Goal: Task Accomplishment & Management: Manage account settings

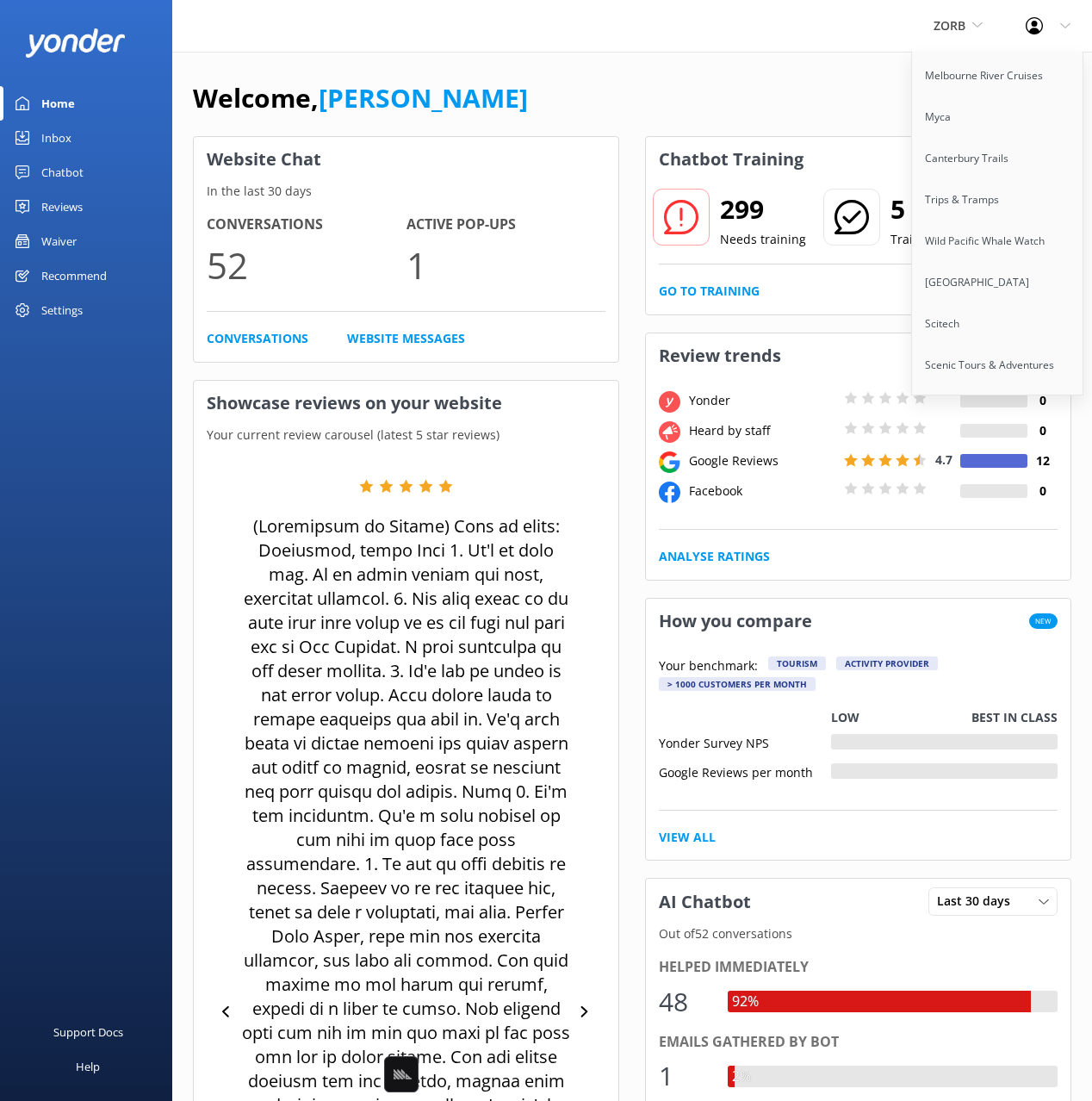
scroll to position [10607, 0]
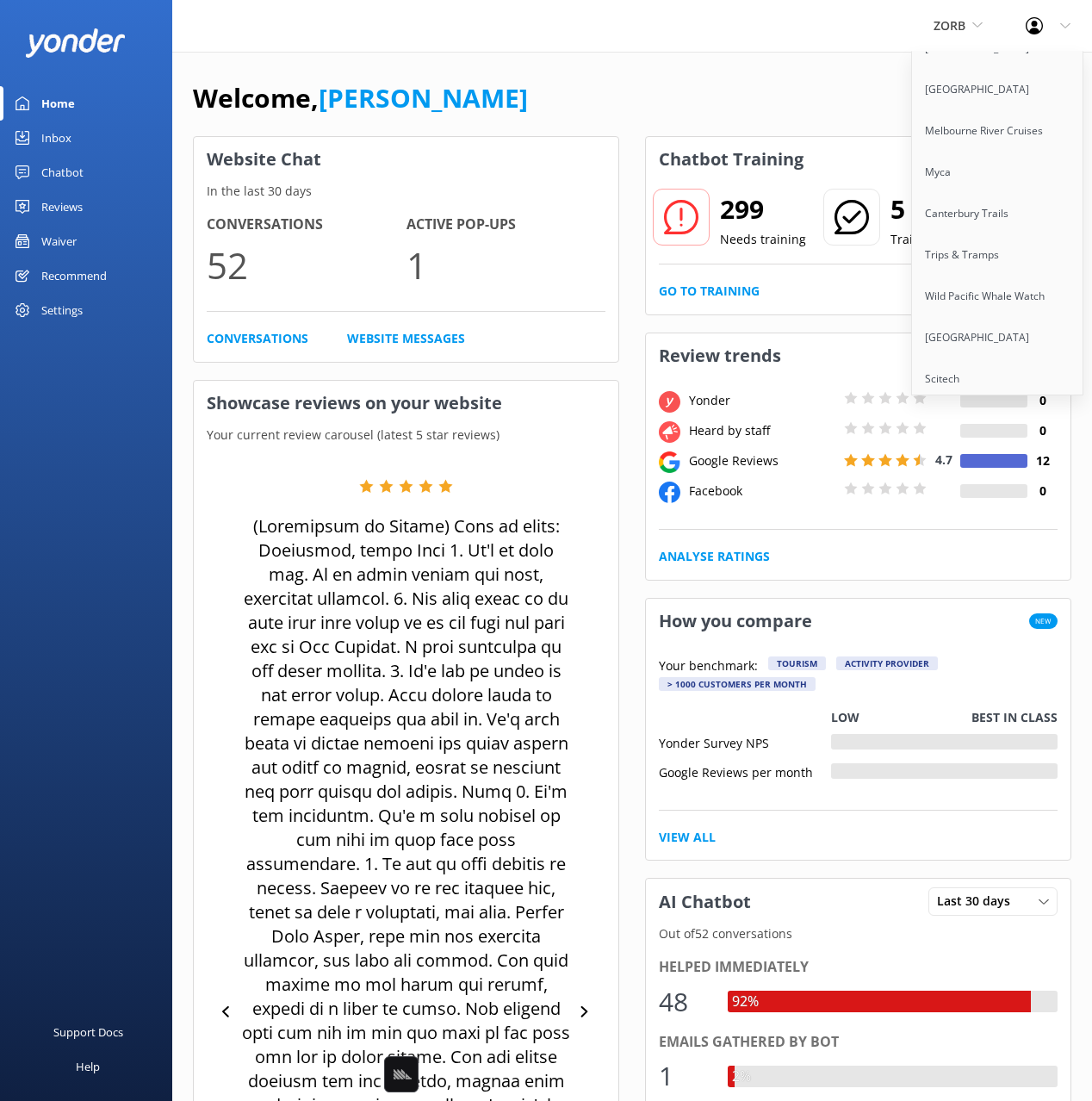
click at [982, 523] on link "Paddle Moab" at bounding box center [998, 544] width 173 height 41
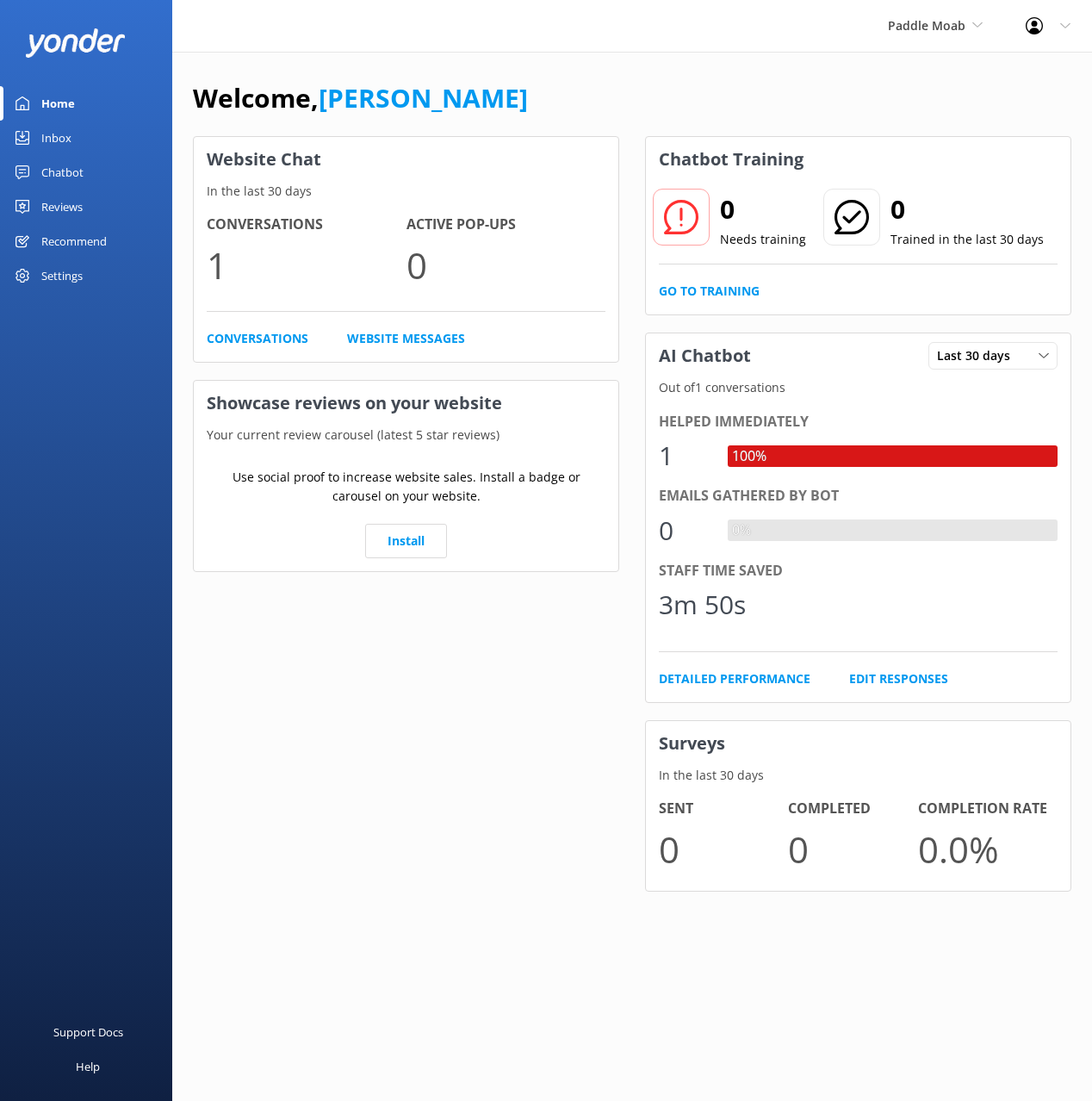
drag, startPoint x: 724, startPoint y: 64, endPoint x: 518, endPoint y: 34, distance: 208.2
click at [702, 64] on div "Welcome, [PERSON_NAME] Website Chat In the last 30 days Conversations 1 Active …" at bounding box center [633, 497] width 920 height 892
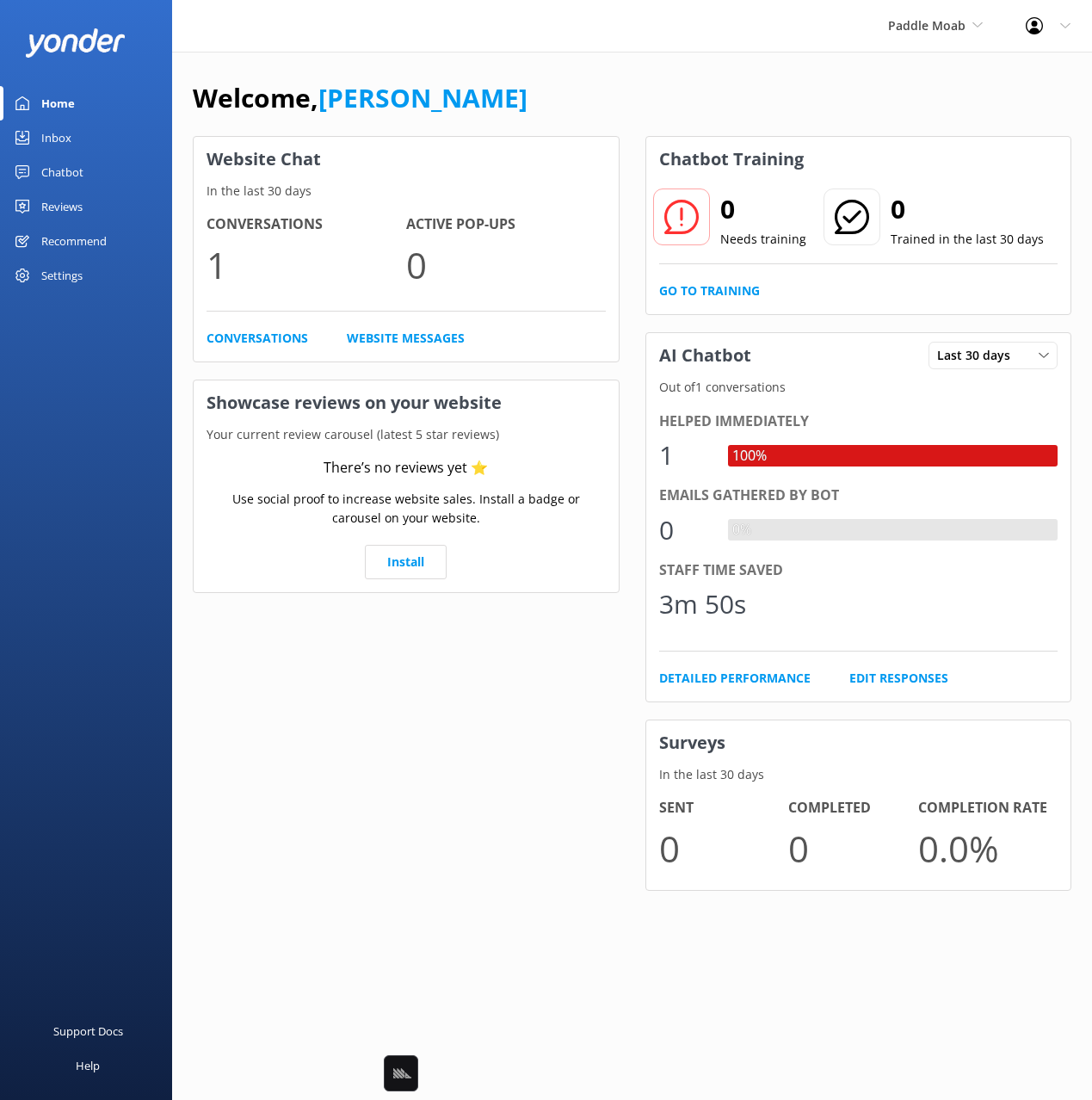
drag, startPoint x: 636, startPoint y: 84, endPoint x: 626, endPoint y: 89, distance: 11.2
click at [635, 84] on div "Welcome, [PERSON_NAME]" at bounding box center [632, 106] width 879 height 59
drag, startPoint x: 76, startPoint y: 358, endPoint x: 62, endPoint y: 363, distance: 14.9
click at [62, 363] on div "Home Inbox Chatbot Content Products Chat Logs Website Widget Pop-up messages Re…" at bounding box center [86, 274] width 173 height 550
drag, startPoint x: 769, startPoint y: 63, endPoint x: 634, endPoint y: 75, distance: 135.5
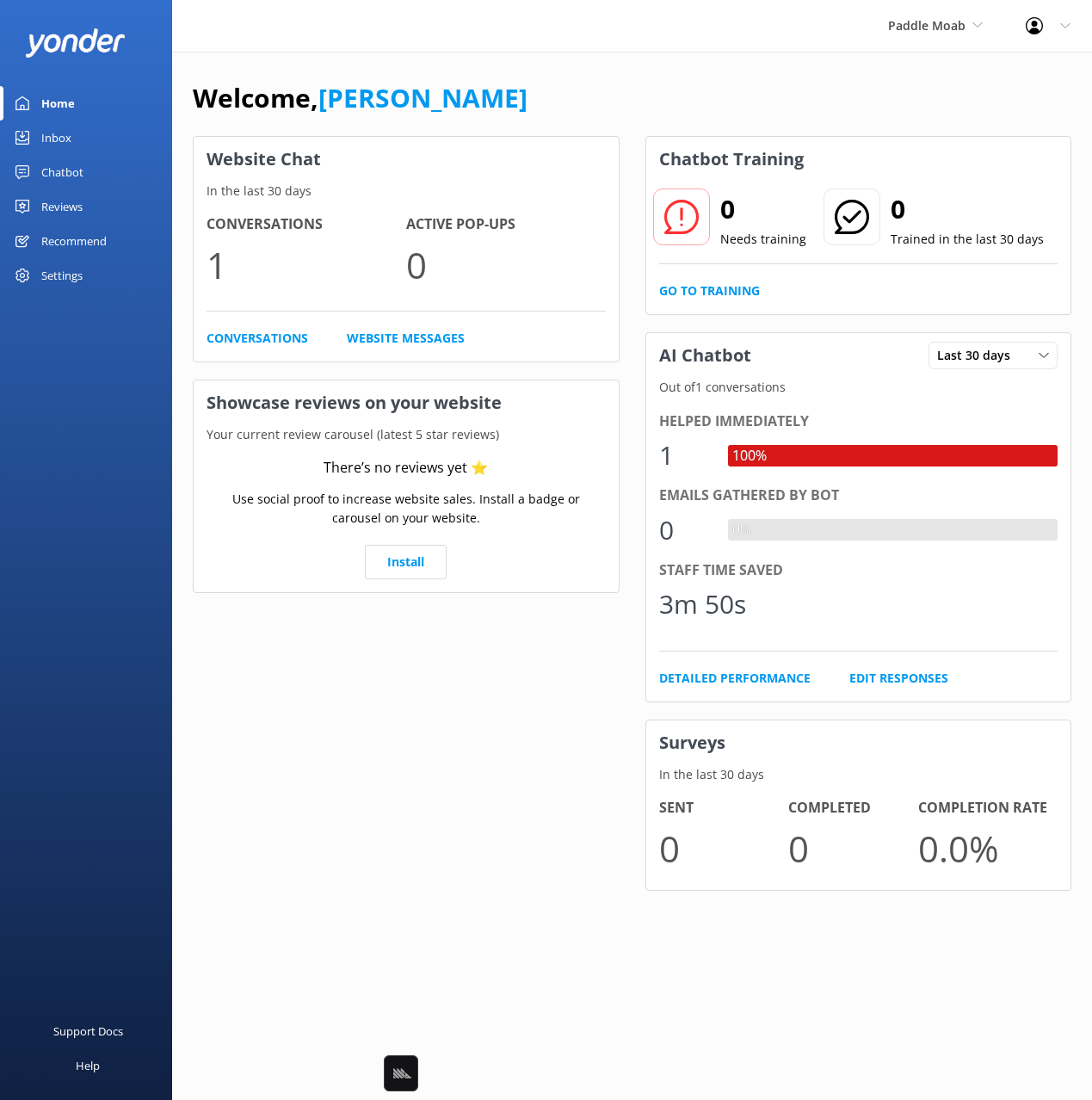
click at [757, 65] on div "Welcome, [PERSON_NAME] Website Chat In the last 30 days Conversations 1 Active …" at bounding box center [632, 496] width 920 height 891
click at [343, 40] on div "Paddle Moab Black Cat Cruises [GEOGRAPHIC_DATA] [GEOGRAPHIC_DATA] [GEOGRAPHIC_D…" at bounding box center [546, 26] width 1092 height 51
click at [82, 553] on div "Support Docs Help" at bounding box center [86, 824] width 173 height 550
drag, startPoint x: 463, startPoint y: 74, endPoint x: 296, endPoint y: 197, distance: 207.4
click at [461, 75] on div "Welcome, [PERSON_NAME] Website Chat In the last 30 days Conversations 1 Active …" at bounding box center [632, 496] width 920 height 891
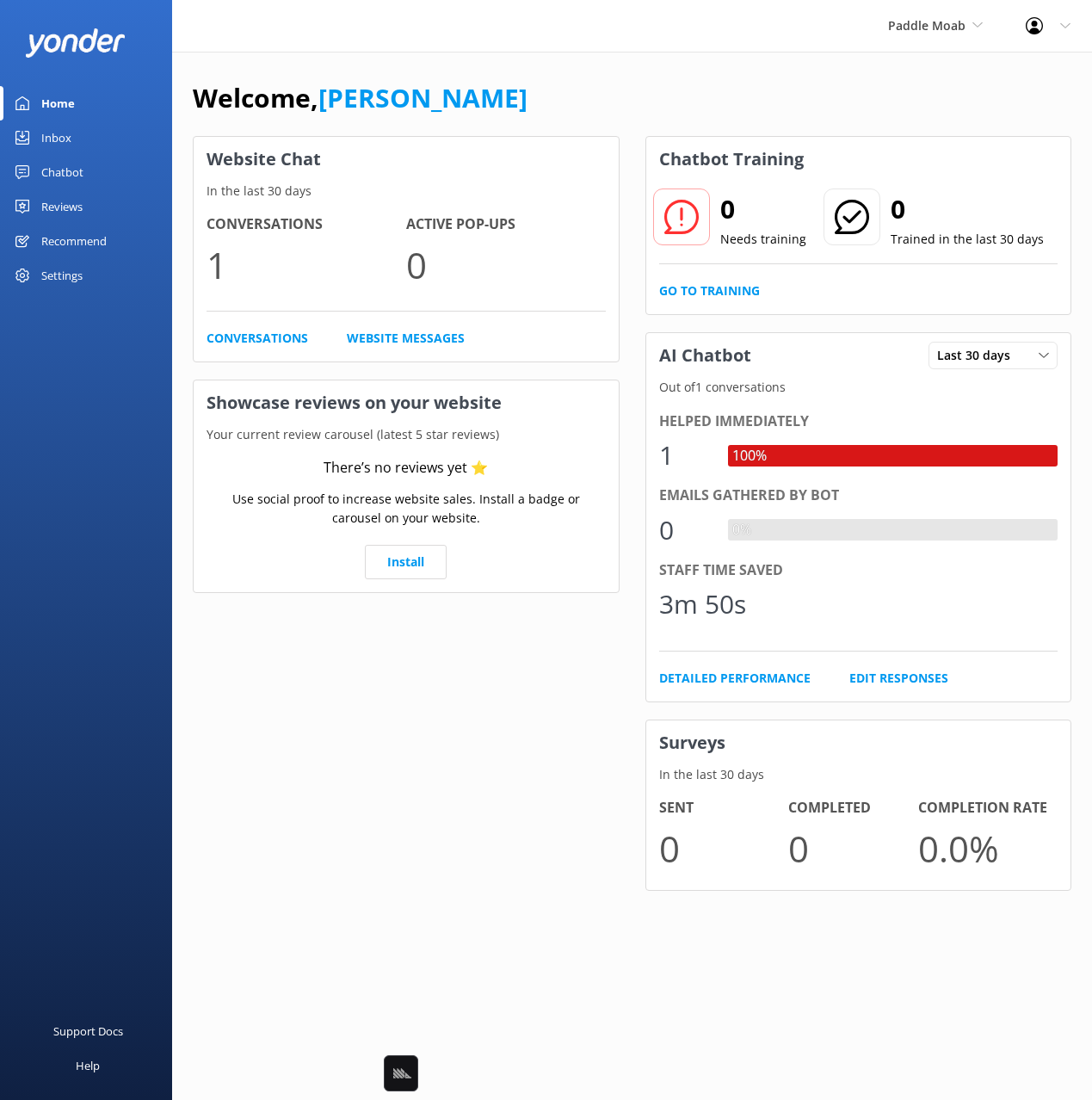
click at [493, 79] on div "Welcome, [PERSON_NAME]" at bounding box center [632, 106] width 879 height 59
drag, startPoint x: 326, startPoint y: 60, endPoint x: 379, endPoint y: 96, distance: 64.1
click at [326, 60] on div "Welcome, [PERSON_NAME] Website Chat In the last 30 days Conversations 1 Active …" at bounding box center [632, 496] width 920 height 891
click at [69, 169] on div "Chatbot" at bounding box center [62, 172] width 42 height 35
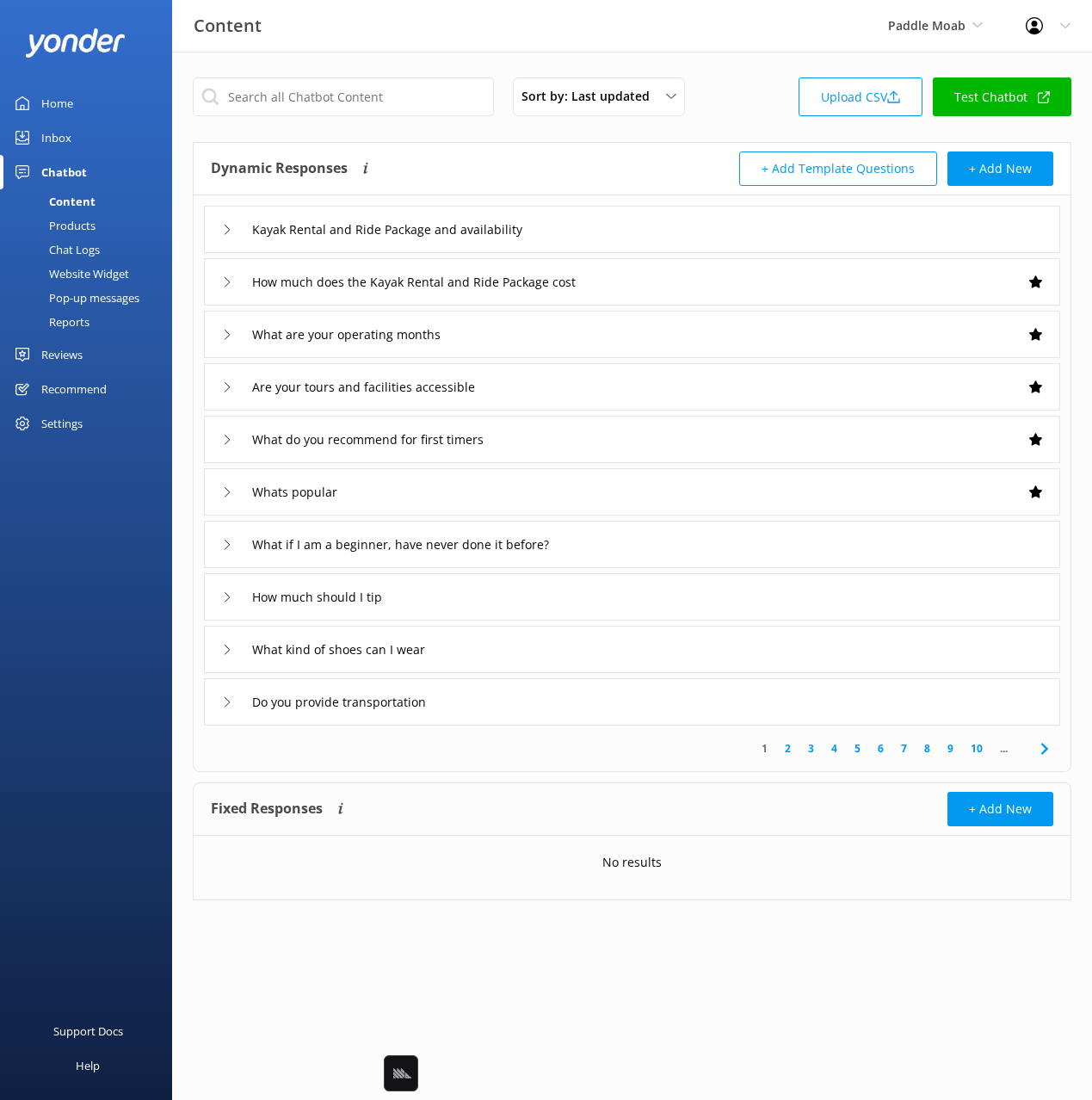
click at [550, 161] on div "Dynamic Responses Dynamic responses rely on the Large Language Model to create …" at bounding box center [422, 169] width 422 height 35
click at [723, 22] on div "Content Paddle Moab Black Cat Cruises [GEOGRAPHIC_DATA] [GEOGRAPHIC_DATA] [GEOG…" at bounding box center [546, 26] width 1092 height 51
click at [883, 132] on div "Sort by: Last updated Title Last updated Upload CSV Test Chatbot Dynamic Respon…" at bounding box center [632, 501] width 920 height 900
click at [598, 238] on div "Kayak Rental and Ride Package and availability" at bounding box center [631, 229] width 856 height 48
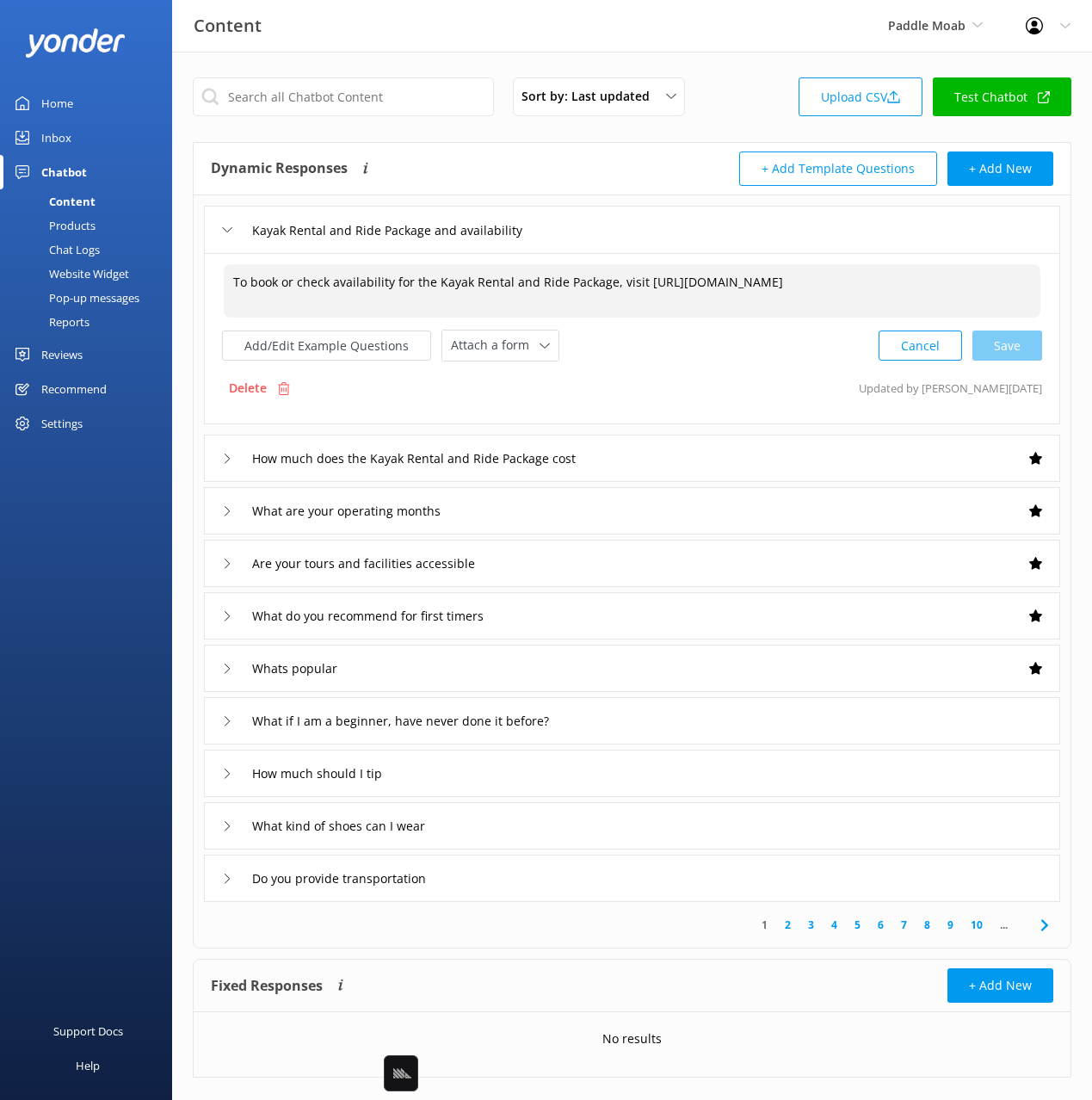
drag, startPoint x: 598, startPoint y: 316, endPoint x: 619, endPoint y: 324, distance: 22.5
click at [619, 324] on div "To book or check availability for the Kayak Rental and Ride Package, visit [URL…" at bounding box center [632, 312] width 820 height 99
click at [609, 357] on div "Add/Edit Example Questions Attach a form Leave contact details Check availabili…" at bounding box center [632, 345] width 820 height 32
click at [706, 381] on div "Delete Updated by [PERSON_NAME] [DATE]" at bounding box center [632, 388] width 820 height 33
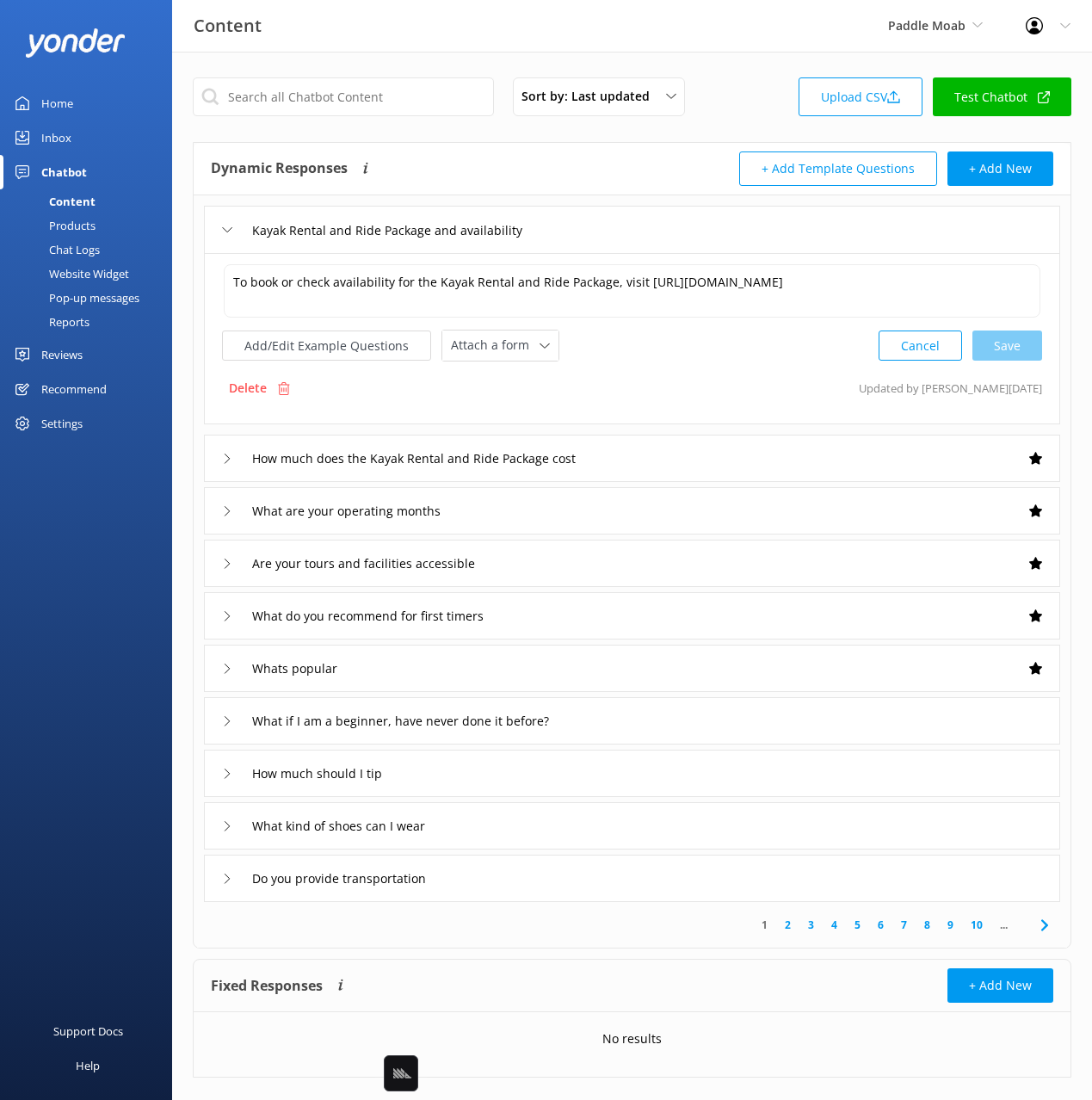
click at [685, 373] on div "Delete Updated by [PERSON_NAME] [DATE]" at bounding box center [632, 388] width 820 height 33
click at [684, 374] on div "Delete Updated by [PERSON_NAME] [DATE]" at bounding box center [632, 388] width 820 height 33
click at [658, 363] on div "To book or check availability for the Kayak Rental and Ride Package, visit [URL…" at bounding box center [631, 339] width 856 height 172
click at [661, 361] on div "Add/Edit Example Questions Attach a form Leave contact details Check availabili…" at bounding box center [632, 345] width 820 height 32
click at [702, 367] on div "To book or check availability for the Kayak Rental and Ride Package, visit [URL…" at bounding box center [631, 339] width 856 height 172
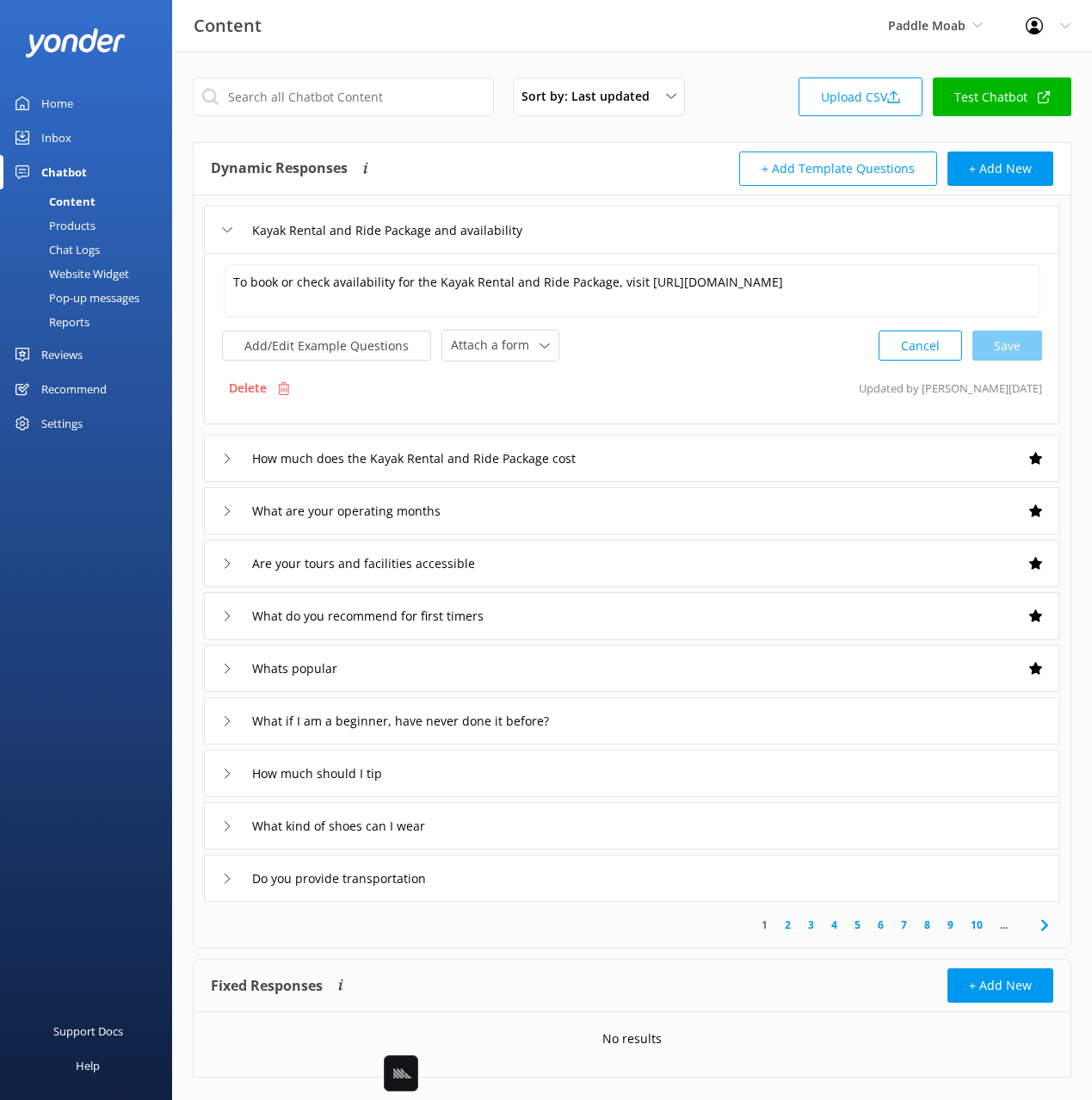
drag, startPoint x: 604, startPoint y: 223, endPoint x: 550, endPoint y: 244, distance: 57.9
click at [604, 223] on div "Kayak Rental and Ride Package and availability" at bounding box center [631, 229] width 856 height 48
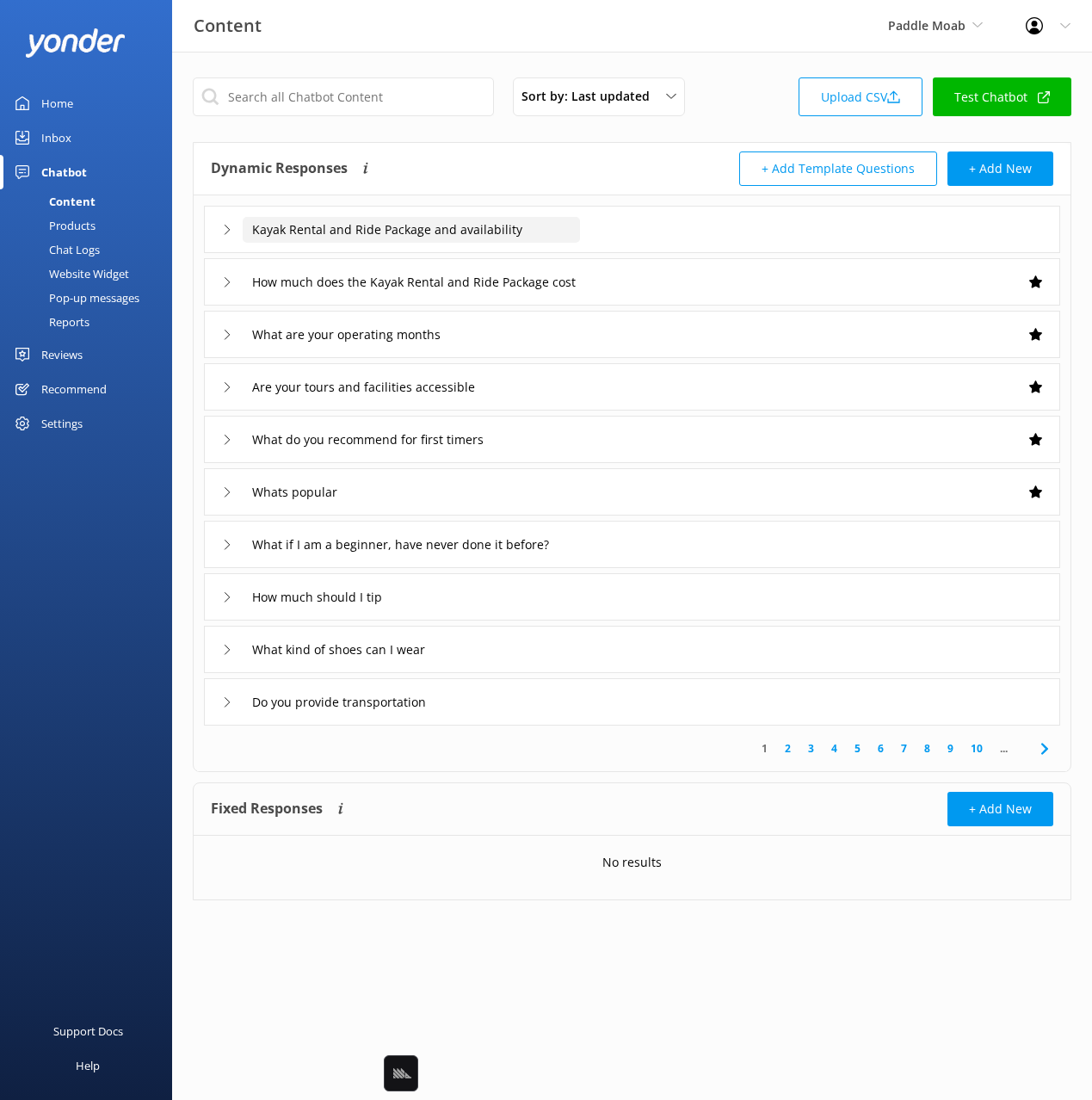
click at [485, 228] on input "Kayak Rental and Ride Package and availability" at bounding box center [411, 229] width 338 height 26
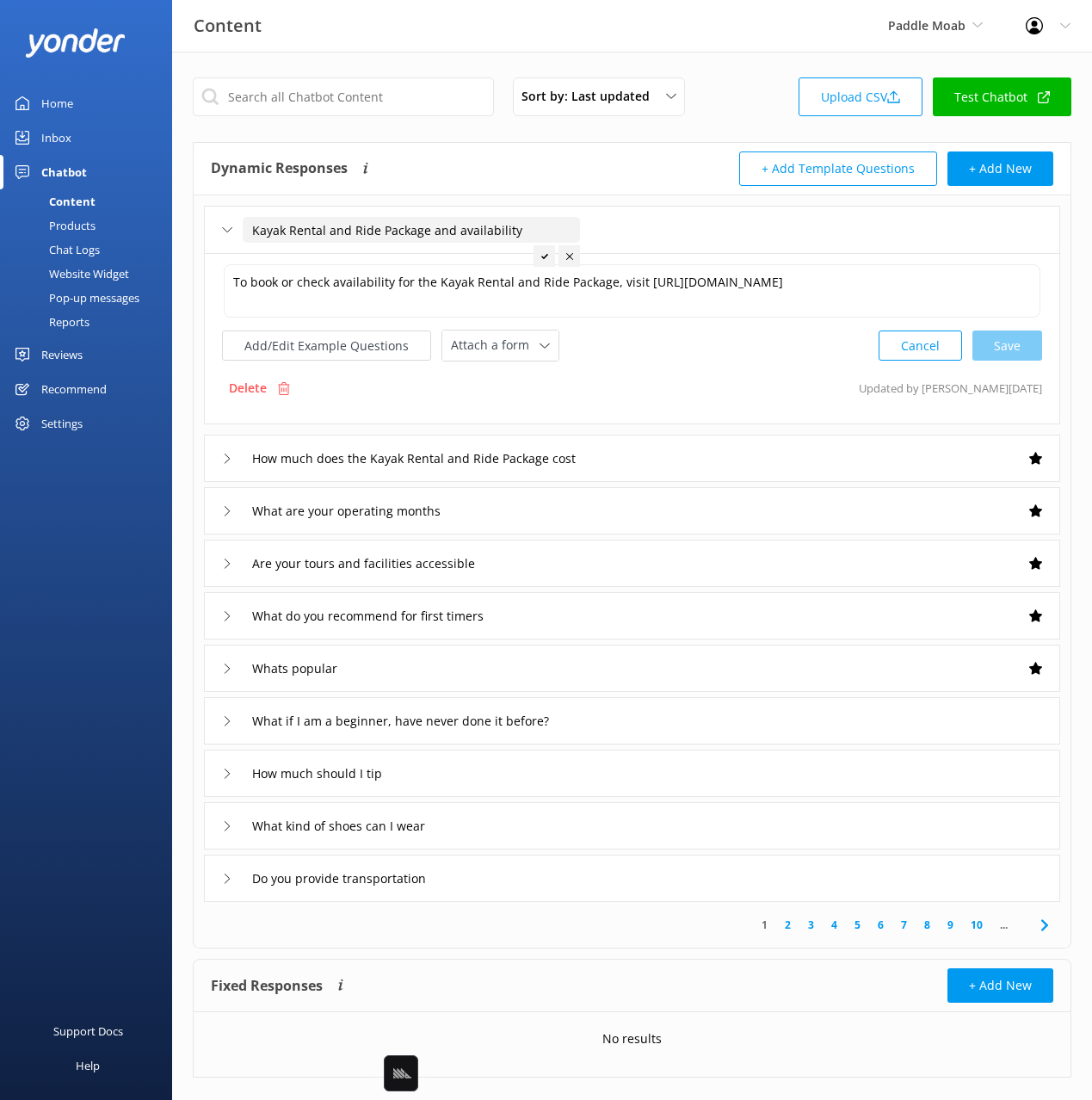
click at [501, 228] on input "Kayak Rental and Ride Package and availability" at bounding box center [411, 229] width 338 height 26
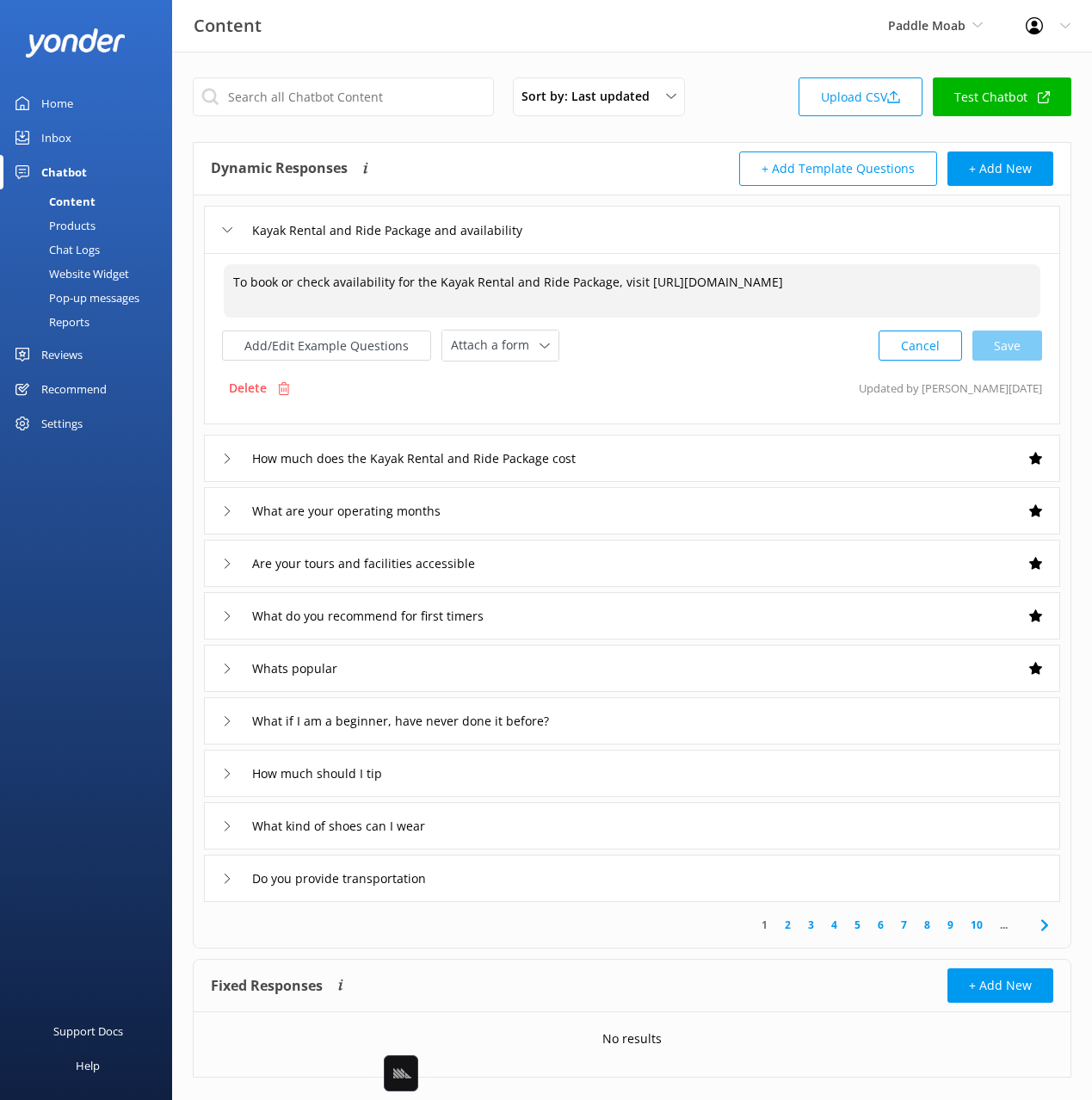
drag, startPoint x: 418, startPoint y: 295, endPoint x: 767, endPoint y: 303, distance: 349.1
click at [767, 303] on textarea "To book or check availability for the Kayak Rental and Ride Package, visit [URL…" at bounding box center [632, 291] width 817 height 53
drag, startPoint x: 723, startPoint y: 281, endPoint x: 690, endPoint y: 285, distance: 33.2
click at [688, 270] on textarea "To book or check availability for the Kayak Rental and Ride Package, visit [URL…" at bounding box center [632, 291] width 817 height 53
click at [311, 341] on button "Add/Edit Example Questions" at bounding box center [327, 345] width 209 height 30
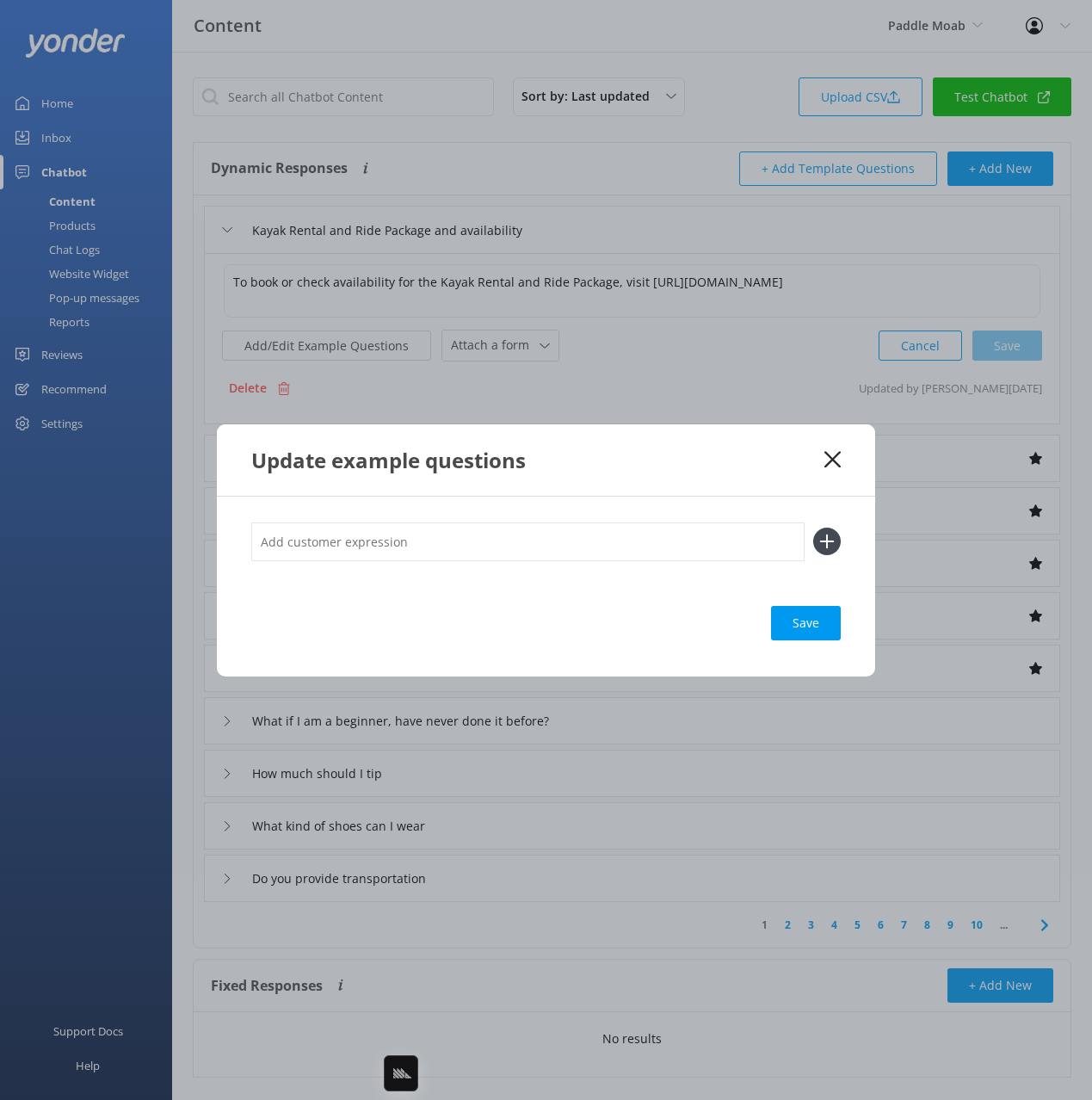
drag, startPoint x: 334, startPoint y: 549, endPoint x: 485, endPoint y: 544, distance: 151.1
click at [486, 544] on input "text" at bounding box center [528, 541] width 553 height 39
drag, startPoint x: 808, startPoint y: 484, endPoint x: 817, endPoint y: 476, distance: 12.0
click at [809, 484] on div "Update example questions" at bounding box center [545, 460] width 658 height 72
click at [830, 462] on icon at bounding box center [832, 459] width 17 height 17
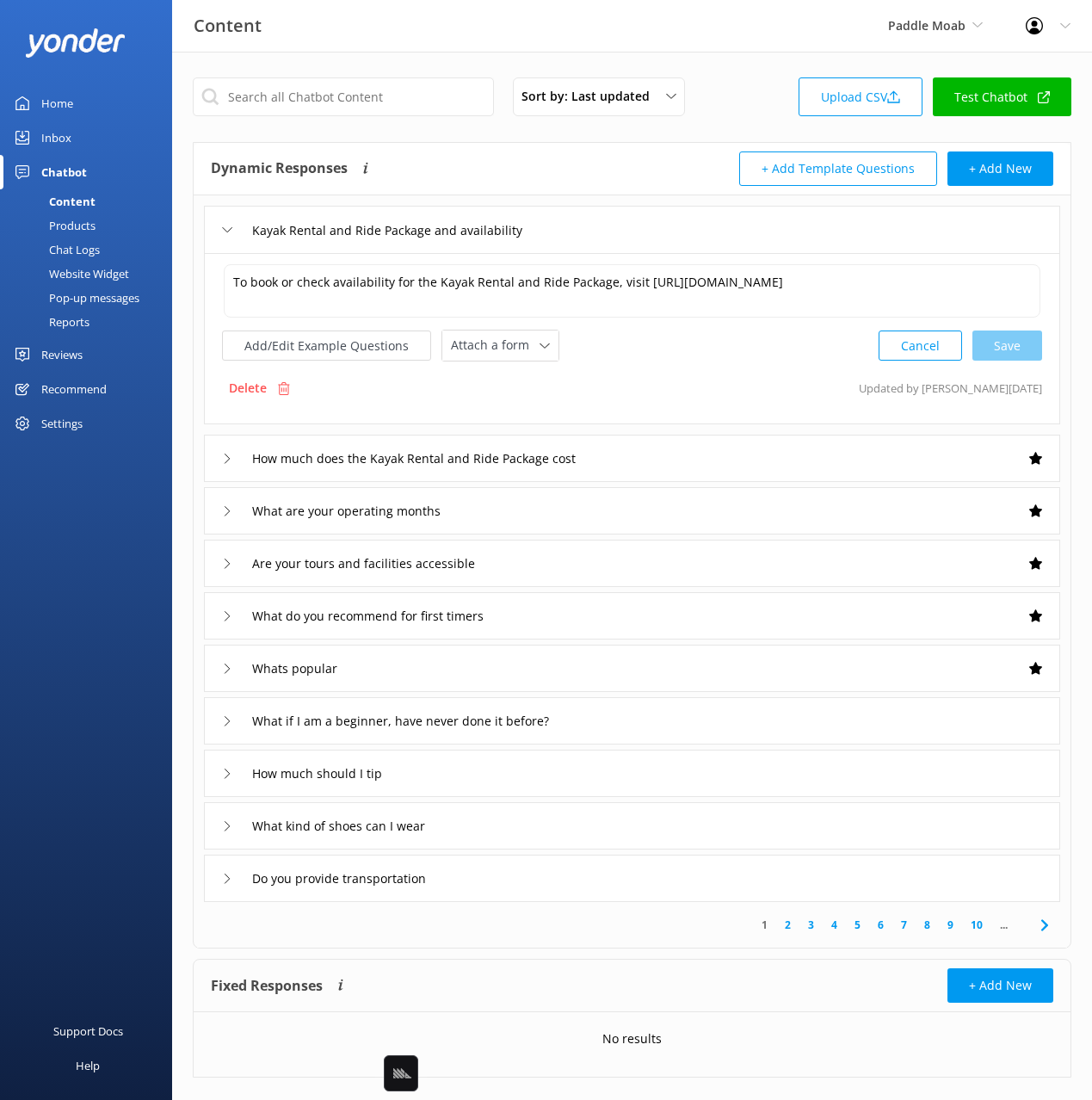
click at [719, 398] on div "Delete Updated by [PERSON_NAME] [DATE]" at bounding box center [632, 388] width 820 height 33
click at [615, 388] on div "Delete Updated by [PERSON_NAME] [DATE]" at bounding box center [632, 388] width 820 height 33
drag, startPoint x: 489, startPoint y: 168, endPoint x: 372, endPoint y: 114, distance: 128.9
click at [467, 161] on div "Dynamic Responses Dynamic responses rely on the Large Language Model to create …" at bounding box center [422, 169] width 422 height 35
click at [352, 104] on input "text" at bounding box center [343, 96] width 301 height 39
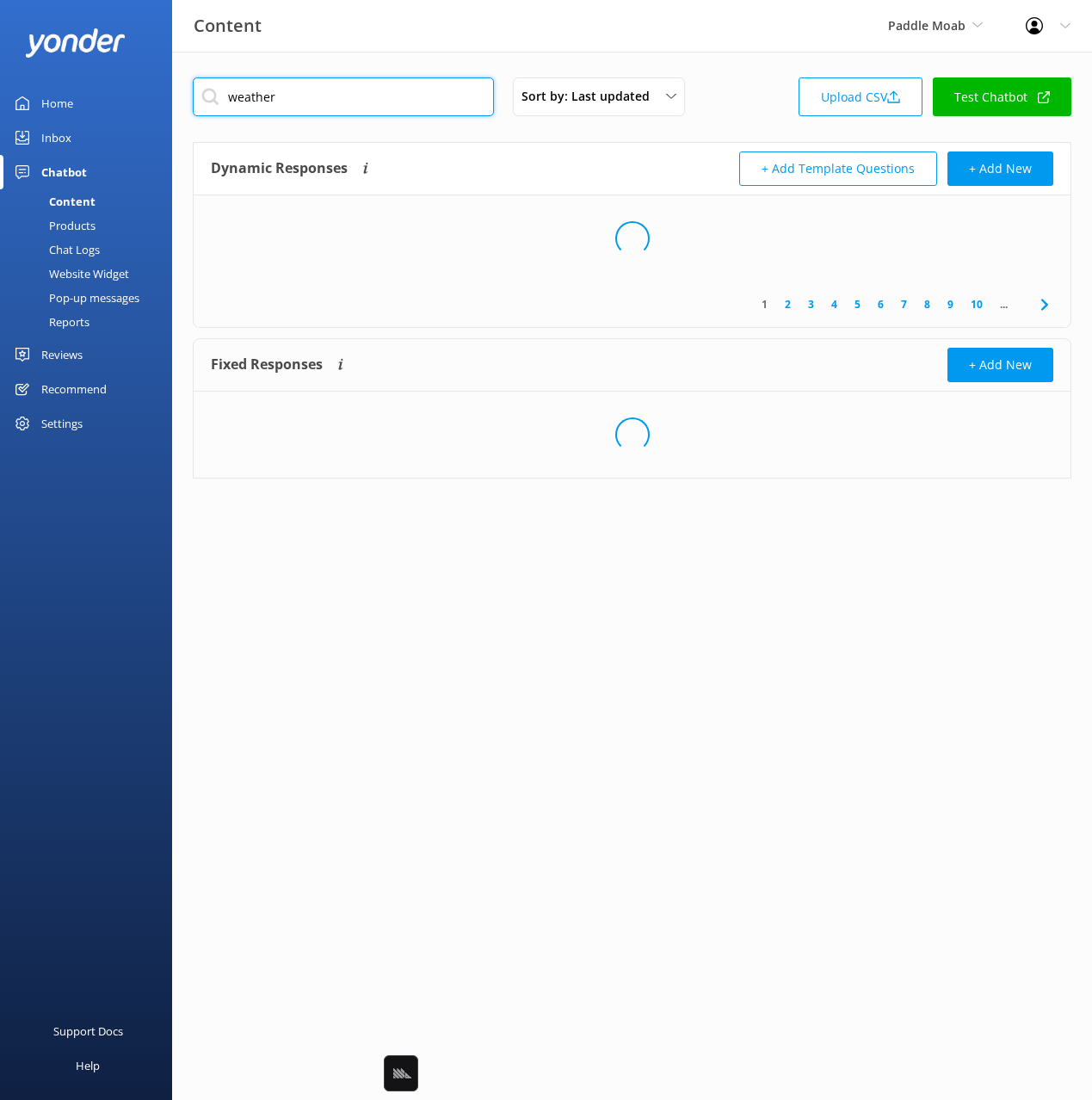
type input "weather"
click at [522, 150] on div "Dynamic Responses Dynamic responses rely on the Large Language Model to create …" at bounding box center [632, 169] width 877 height 52
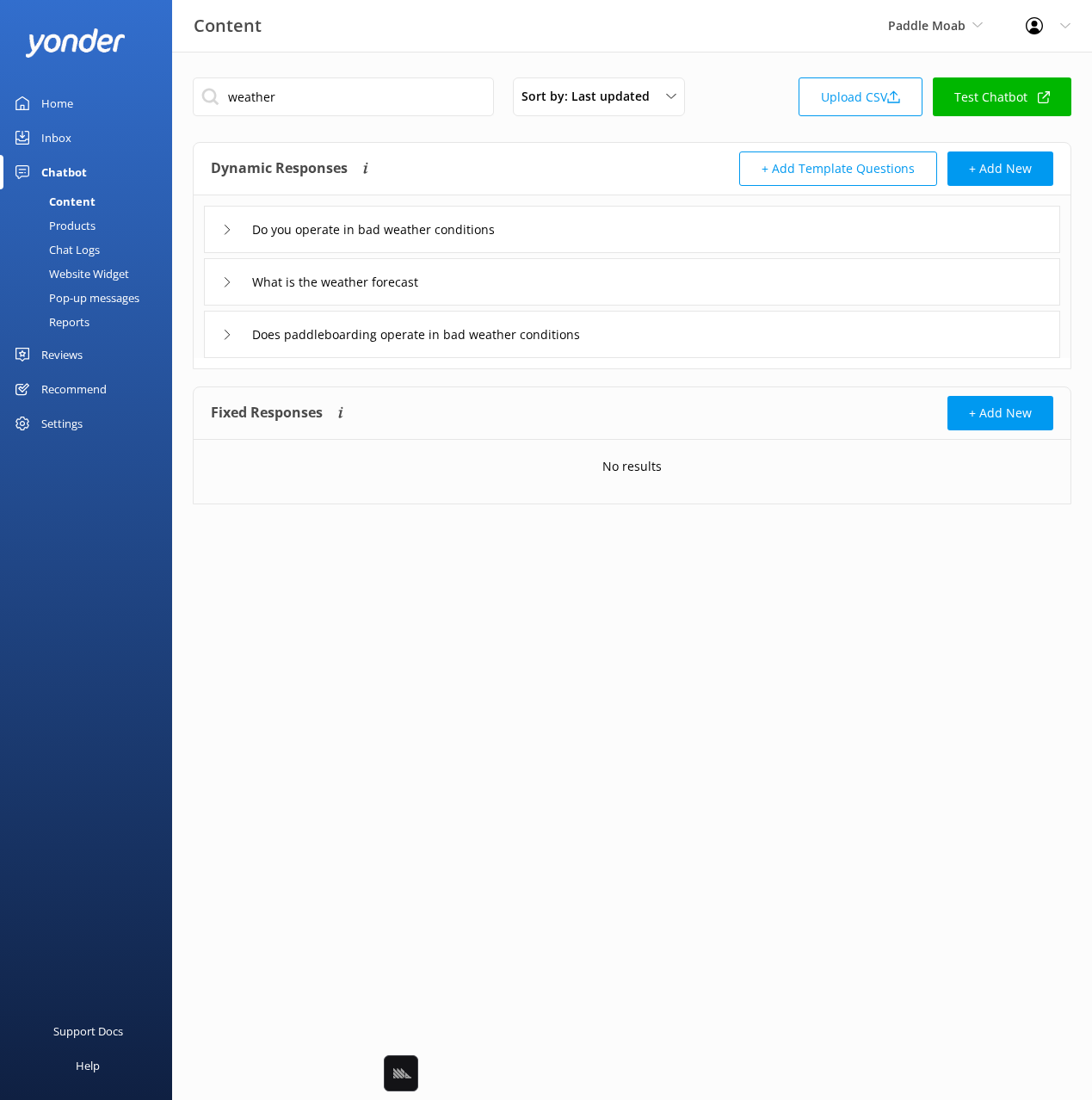
click at [544, 288] on div "What is the weather forecast" at bounding box center [631, 282] width 856 height 48
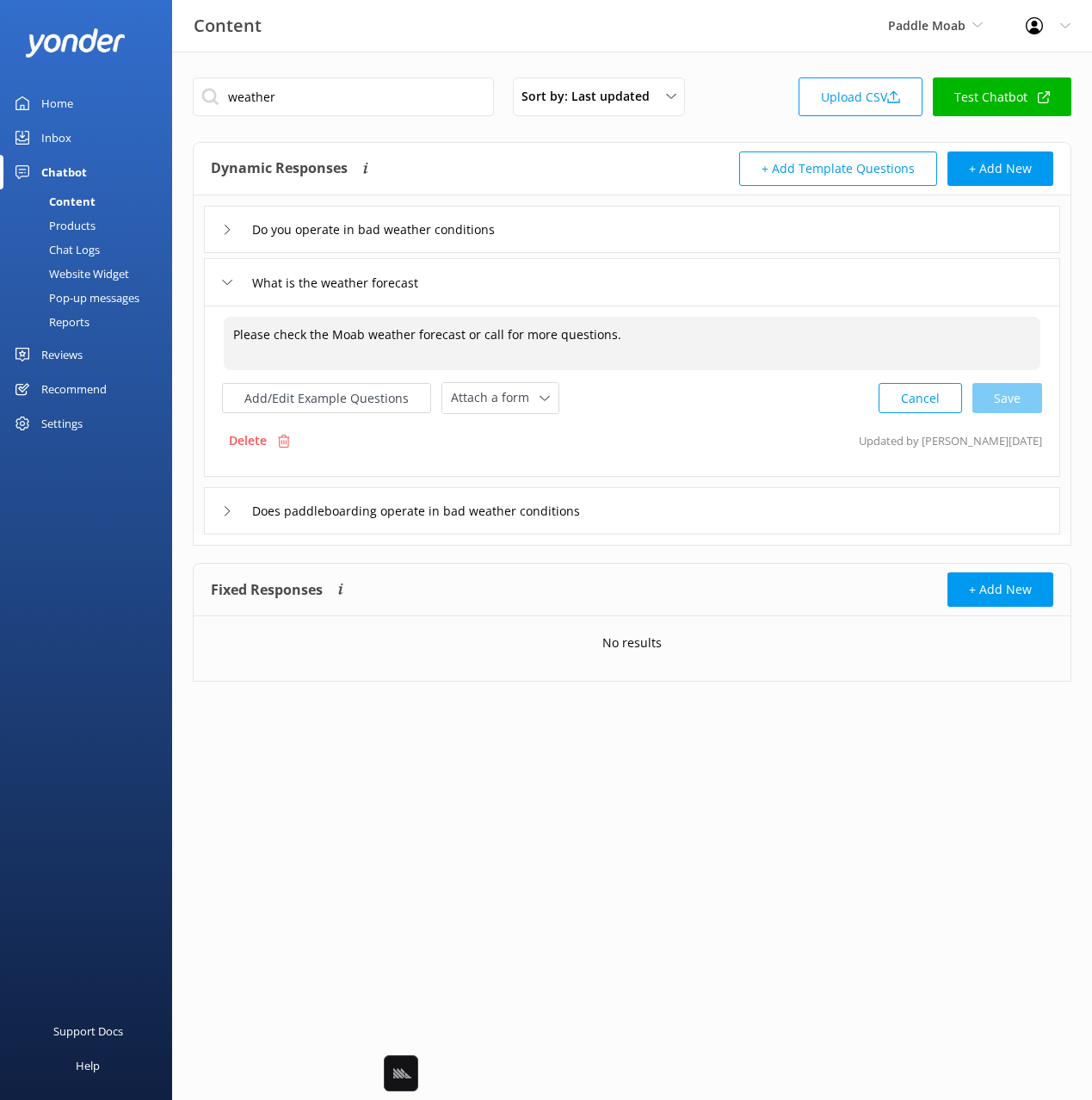
drag, startPoint x: 451, startPoint y: 327, endPoint x: 325, endPoint y: 338, distance: 126.5
click at [303, 334] on textarea "Please check the Moab weather forecast or call for more questions." at bounding box center [632, 343] width 817 height 53
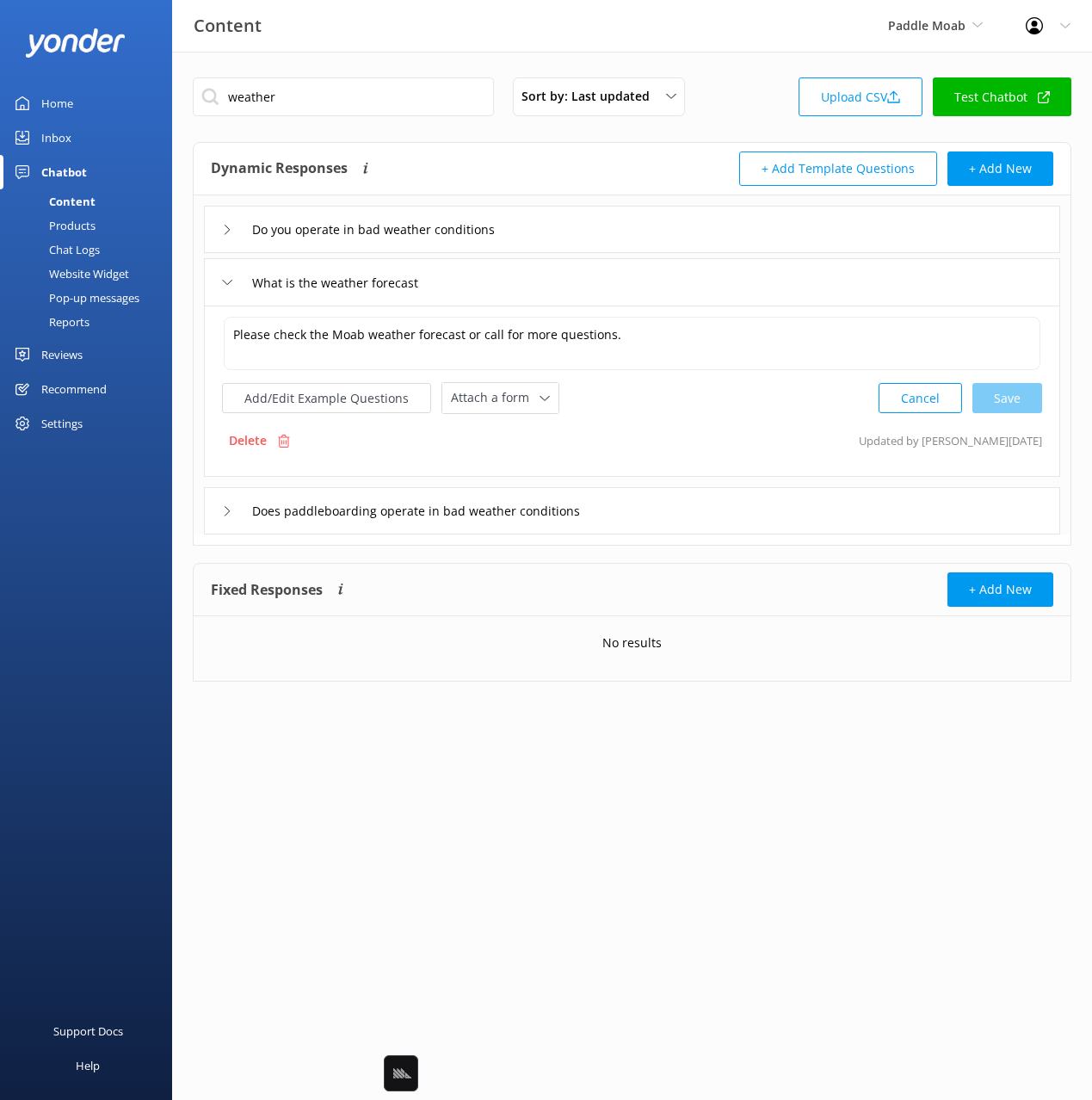
click at [551, 228] on div "Do you operate in bad weather conditions" at bounding box center [631, 229] width 856 height 48
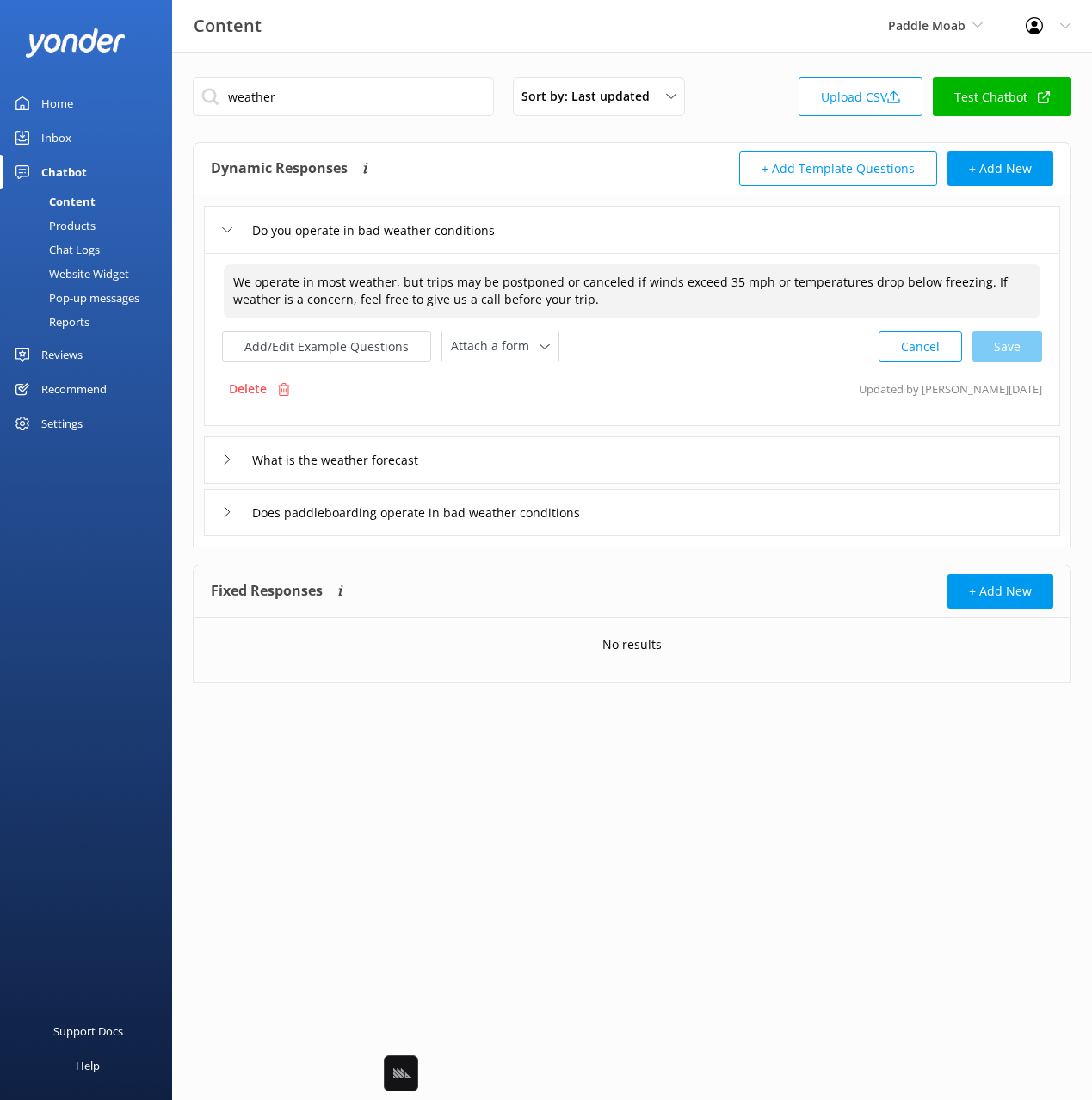
drag, startPoint x: 344, startPoint y: 270, endPoint x: 713, endPoint y: 306, distance: 370.8
click at [713, 306] on textarea "We operate in most weather, but trips may be postponed or canceled if winds exc…" at bounding box center [632, 291] width 817 height 54
click at [685, 300] on textarea "We operate in most weather, but trips may be postponed or canceled if winds exc…" at bounding box center [632, 291] width 817 height 54
drag, startPoint x: 627, startPoint y: 301, endPoint x: 506, endPoint y: 262, distance: 127.1
click at [506, 263] on div "We operate in most weather, but trips may be postponed or canceled if winds exc…" at bounding box center [632, 291] width 819 height 56
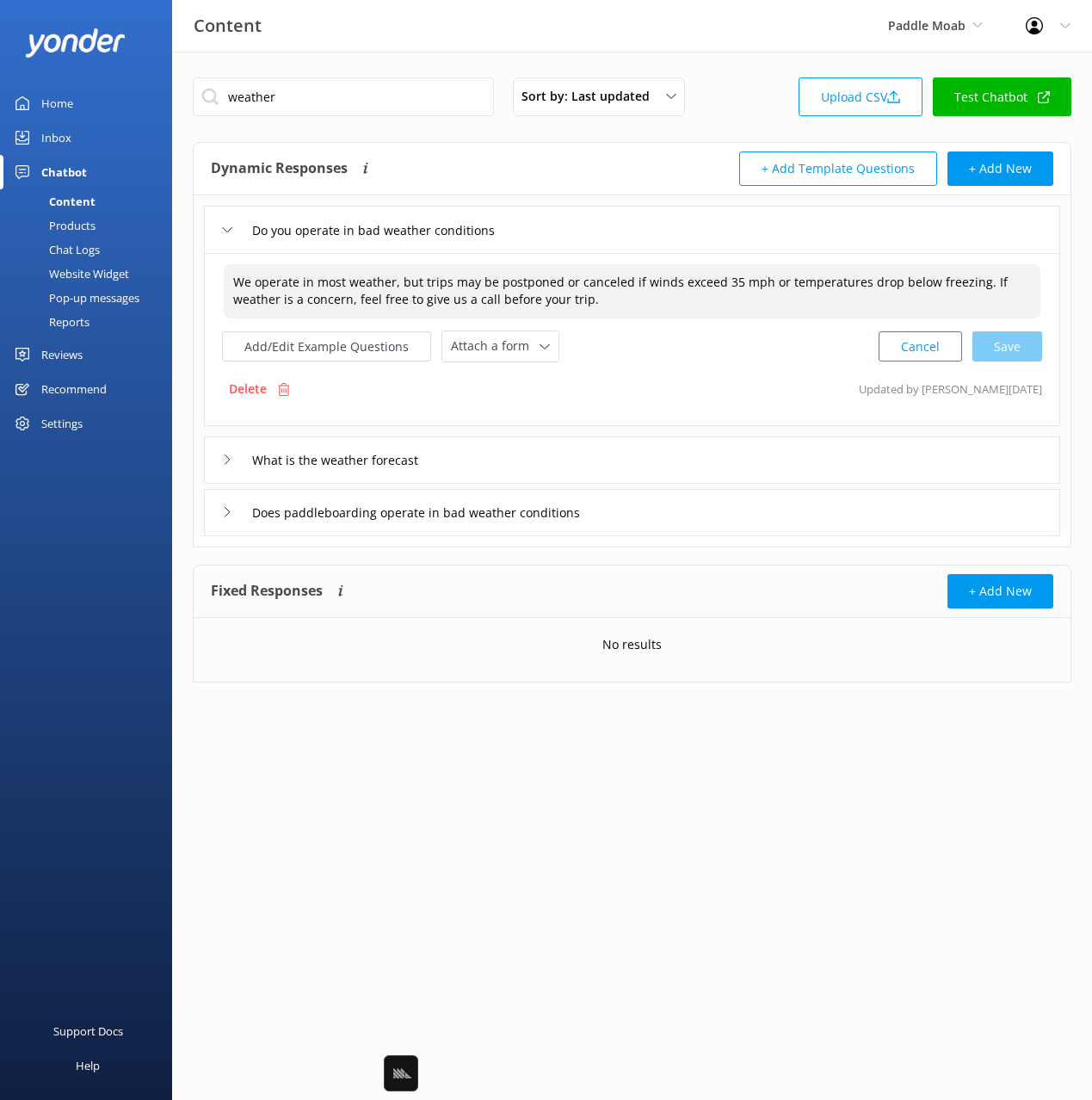
drag, startPoint x: 619, startPoint y: 296, endPoint x: 665, endPoint y: 472, distance: 181.9
click at [618, 296] on textarea "We operate in most weather, but trips may be postponed or canceled if winds exc…" at bounding box center [632, 291] width 817 height 54
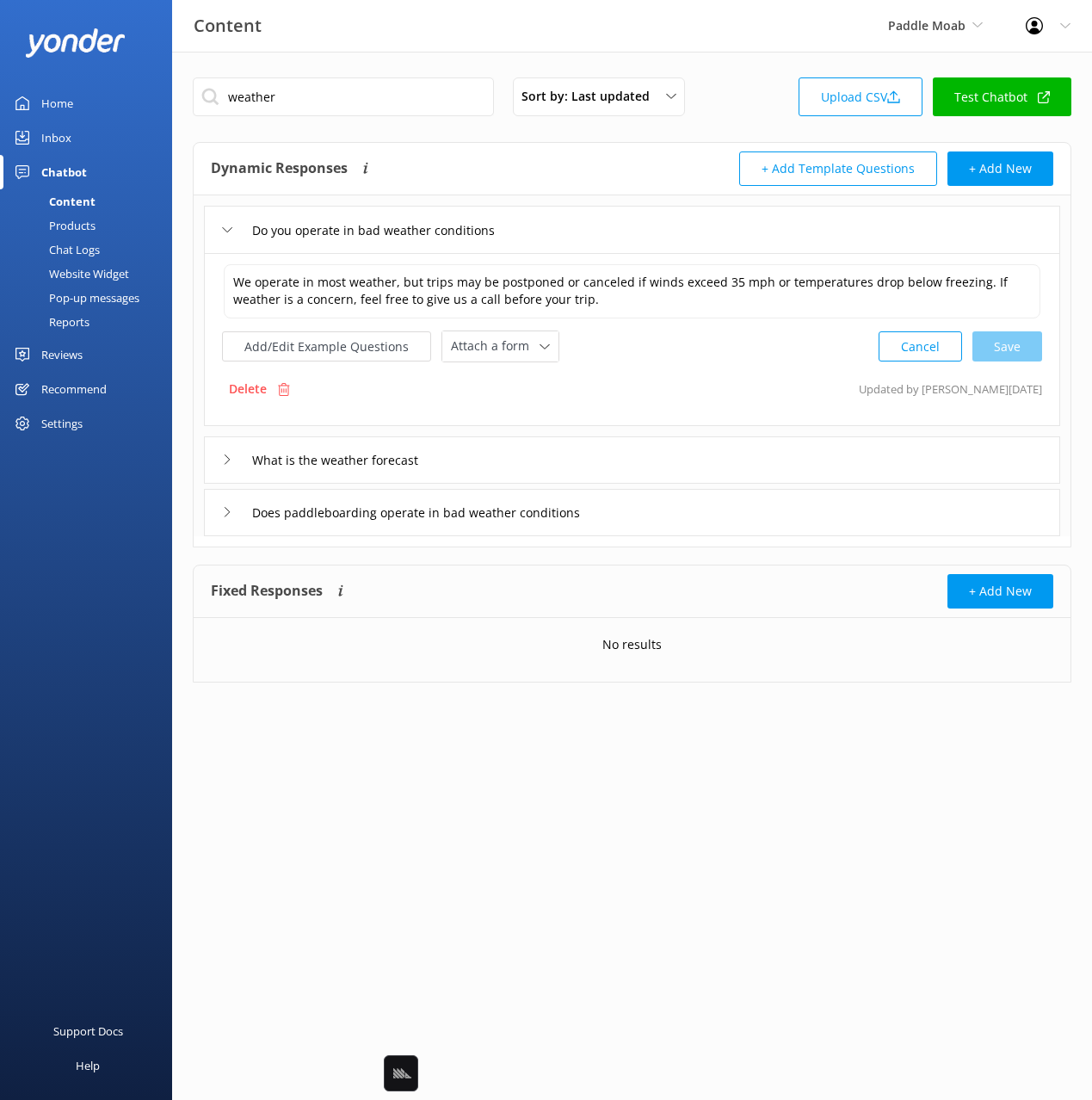
click at [578, 229] on div "Do you operate in bad weather conditions" at bounding box center [631, 229] width 856 height 48
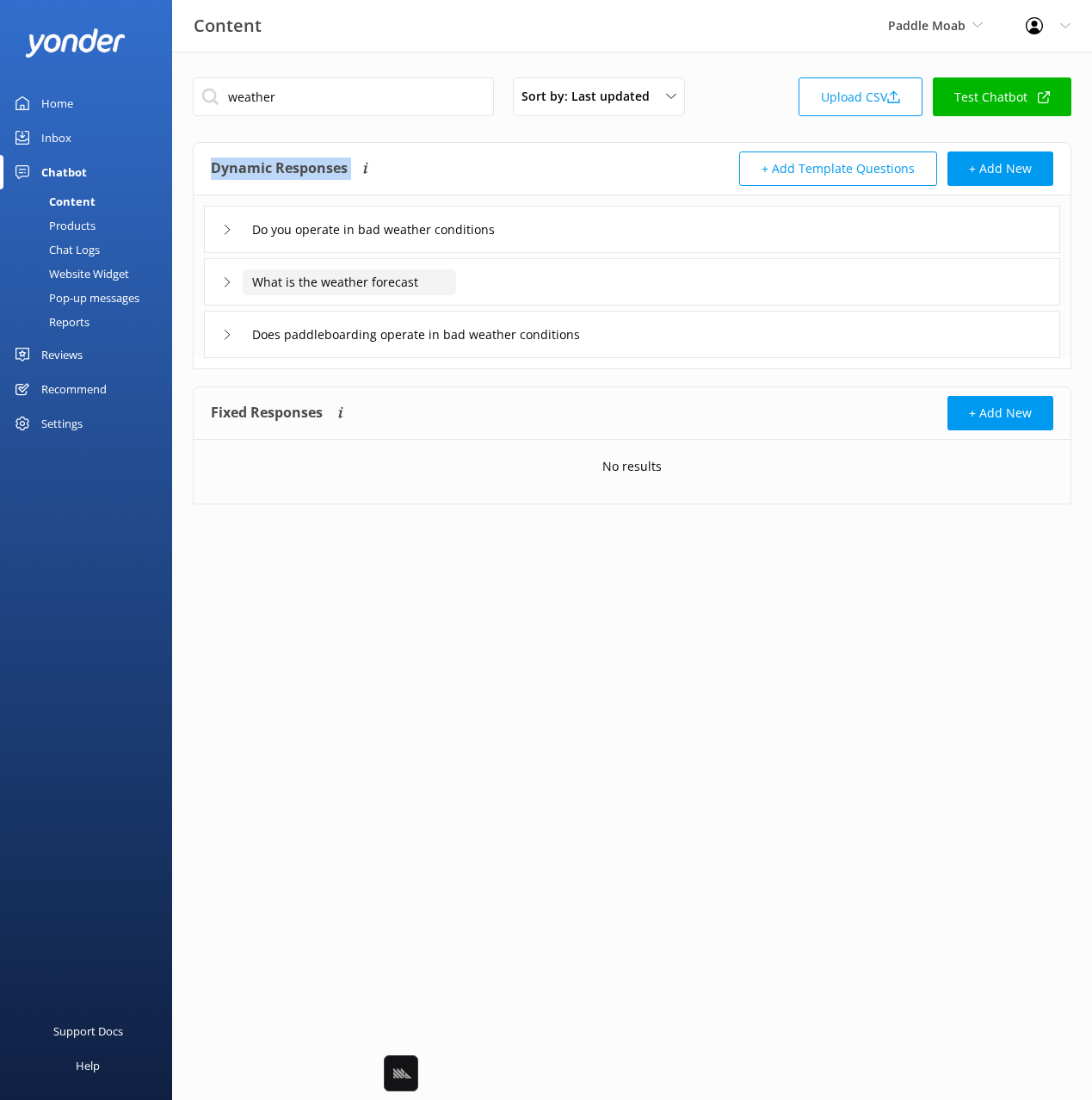
drag, startPoint x: 210, startPoint y: 167, endPoint x: 337, endPoint y: 275, distance: 166.7
click at [381, 174] on div "Dynamic Responses Dynamic responses rely on the Large Language Model to create …" at bounding box center [632, 169] width 877 height 52
click at [324, 417] on div "weather Sort by: Last updated Title Last updated Upload CSV Test Chatbot Dynami…" at bounding box center [632, 304] width 920 height 505
click at [460, 164] on div "Dynamic Responses Dynamic responses rely on the Large Language Model to create …" at bounding box center [422, 169] width 422 height 35
click at [442, 171] on div "Dynamic Responses Dynamic responses rely on the Large Language Model to create …" at bounding box center [422, 169] width 422 height 35
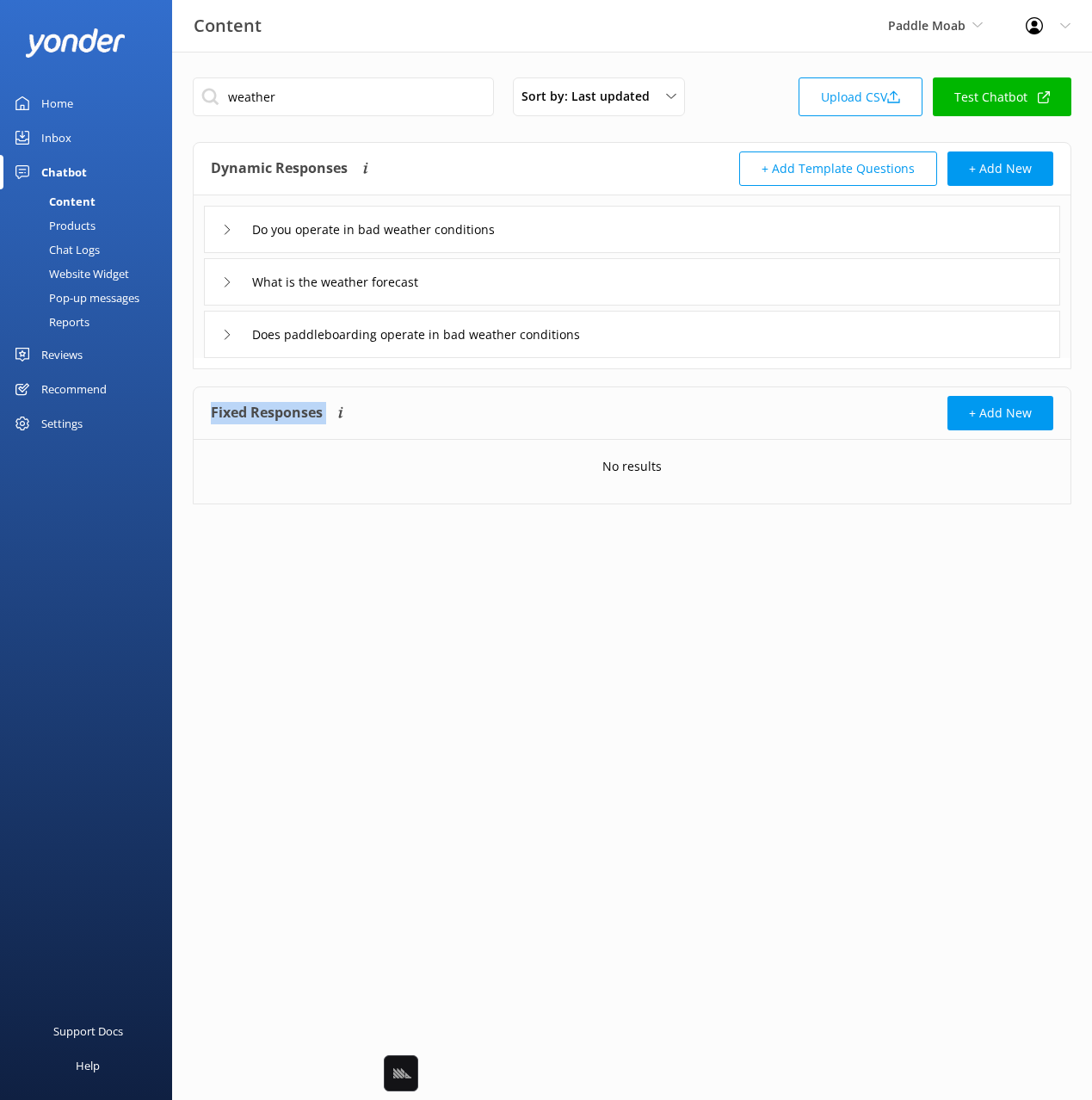
drag, startPoint x: 378, startPoint y: 419, endPoint x: 202, endPoint y: 414, distance: 176.1
click at [202, 414] on div "Fixed Responses Fixed Responses will always return the exact answer you add to …" at bounding box center [632, 413] width 877 height 52
click at [301, 441] on div "No results" at bounding box center [632, 466] width 877 height 53
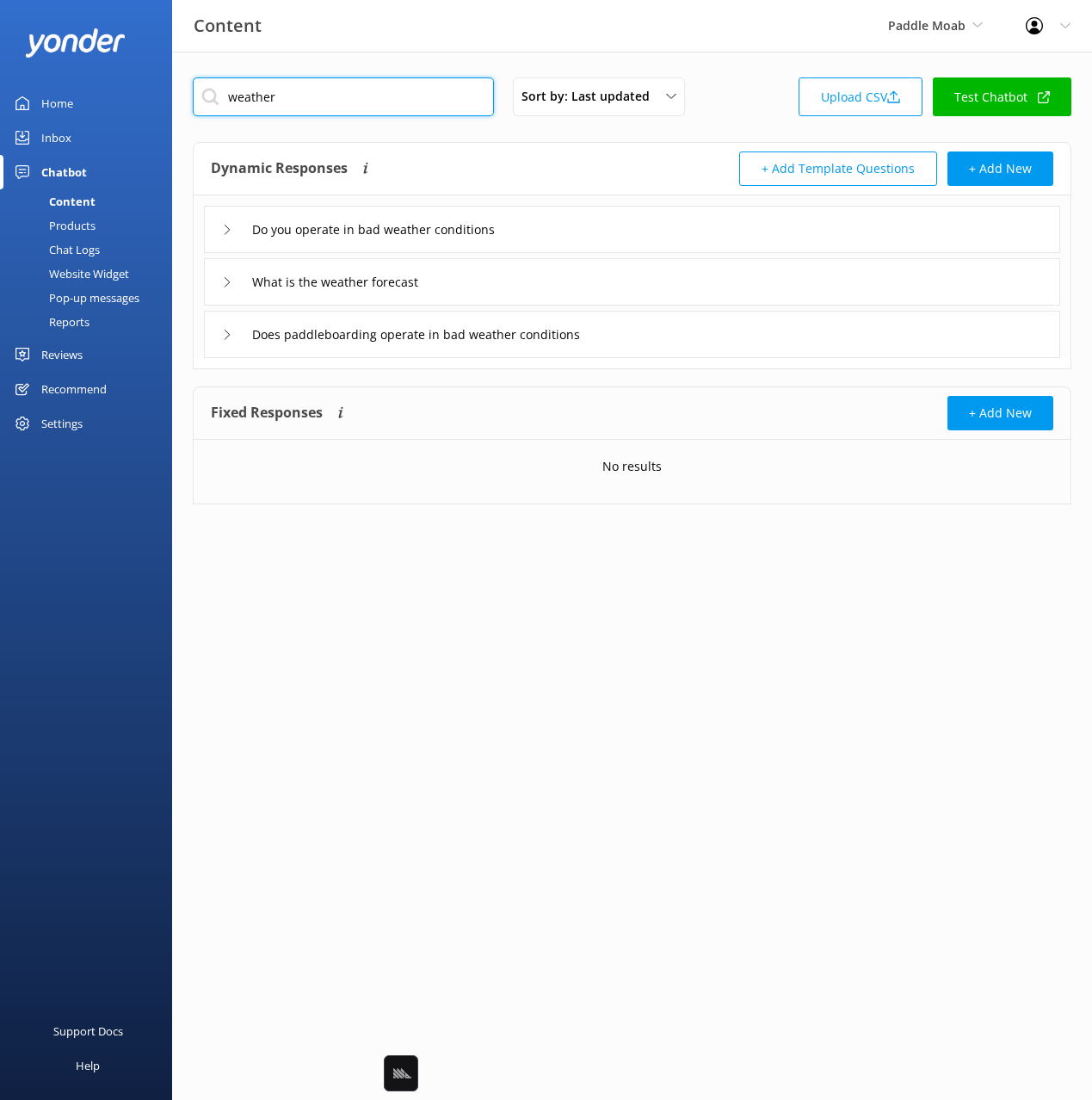
click at [238, 101] on input "weather" at bounding box center [343, 96] width 301 height 39
click at [239, 101] on input "weather" at bounding box center [343, 96] width 301 height 39
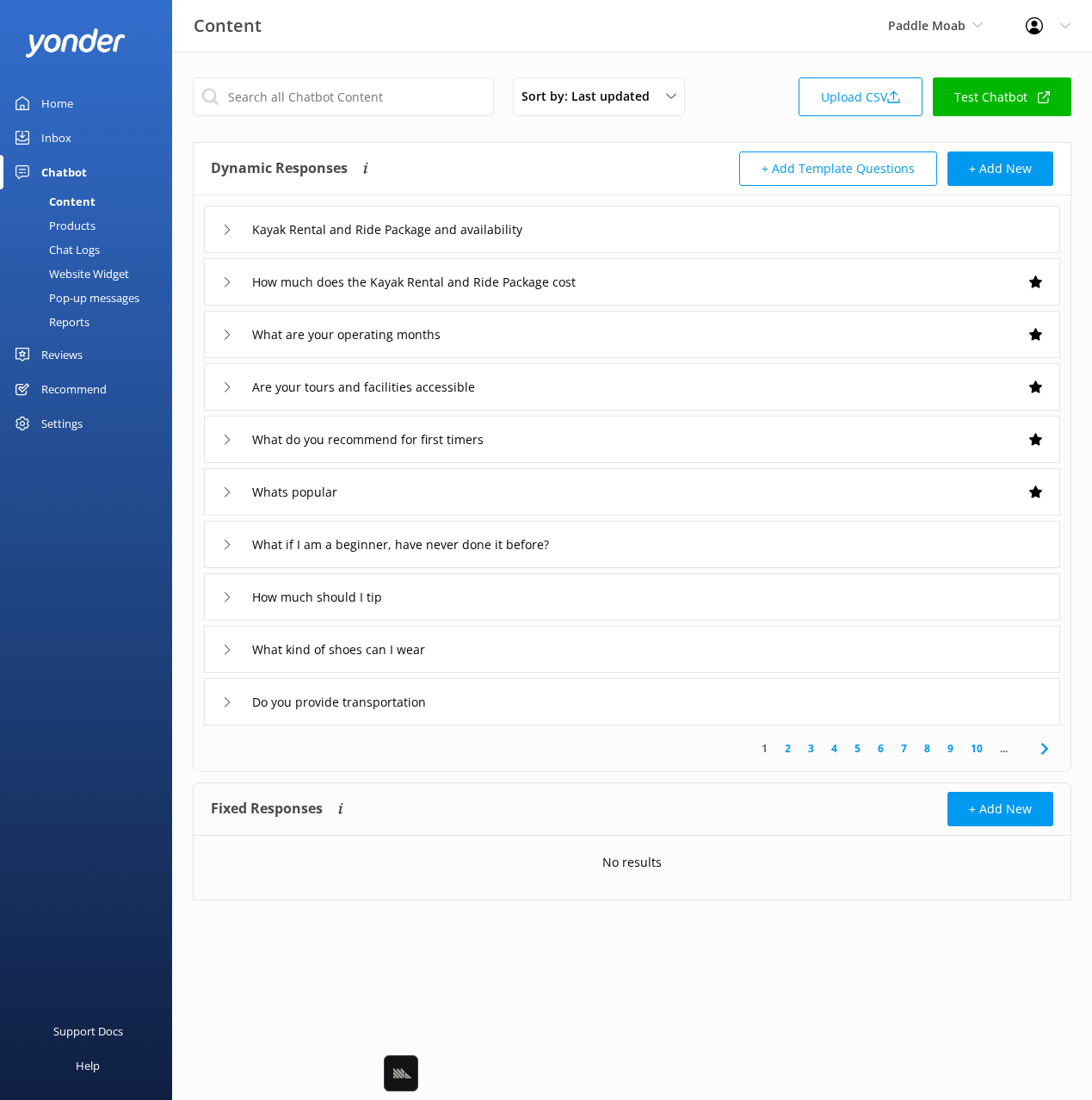
click at [517, 172] on div "Dynamic Responses Dynamic responses rely on the Large Language Model to create …" at bounding box center [422, 169] width 422 height 35
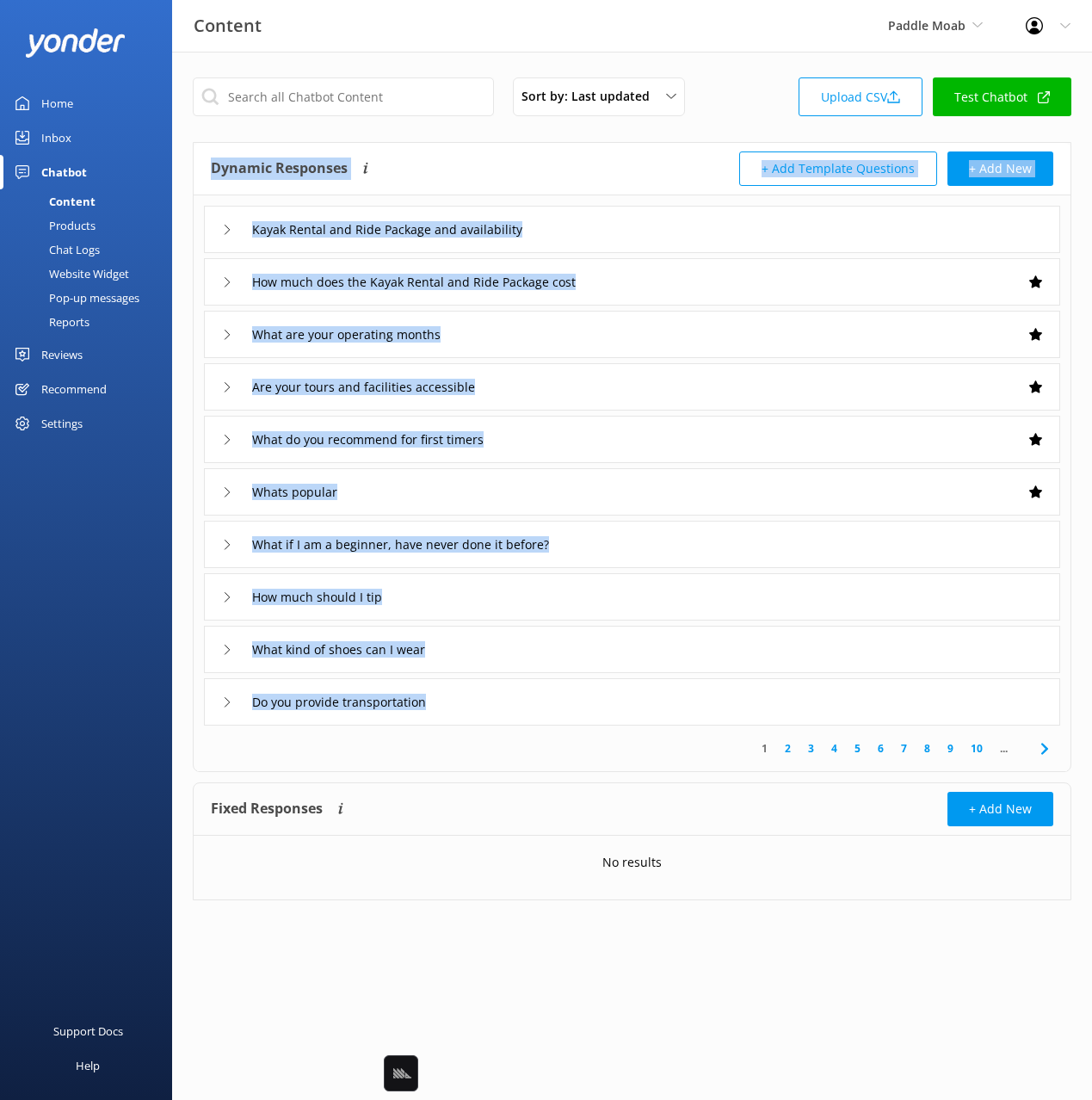
drag, startPoint x: 184, startPoint y: 152, endPoint x: 825, endPoint y: 711, distance: 850.5
click at [827, 713] on div "Sort by: Last updated Title Last updated Upload CSV Test Chatbot Dynamic Respon…" at bounding box center [632, 501] width 920 height 900
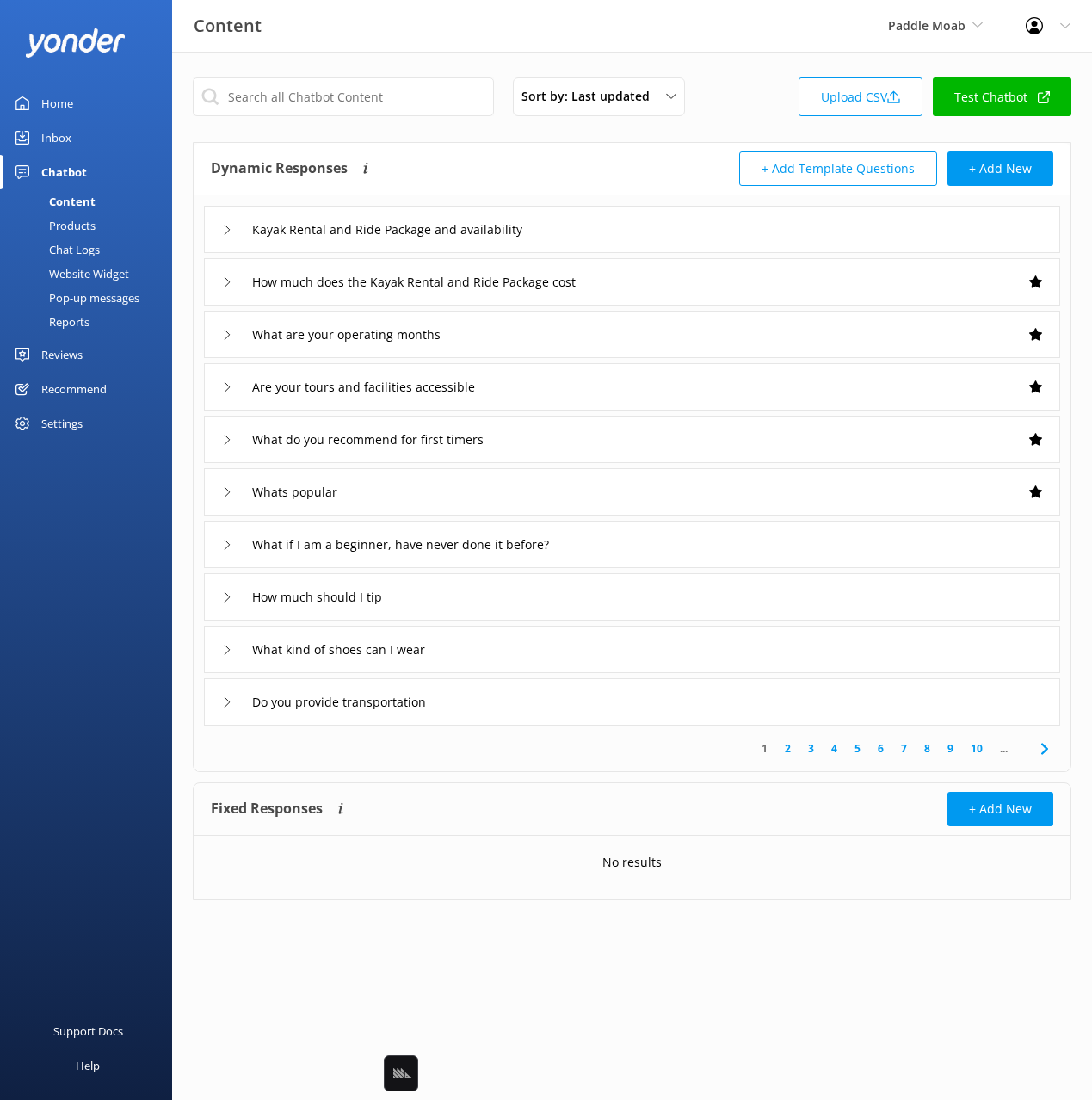
click at [603, 760] on div "1 2 3 4 5 6 7 8 9 10 ..." at bounding box center [632, 749] width 870 height 46
drag, startPoint x: 211, startPoint y: 810, endPoint x: 523, endPoint y: 833, distance: 312.8
click at [523, 833] on div "Fixed Responses Fixed Responses will always return the exact answer you add to …" at bounding box center [632, 808] width 877 height 52
click at [549, 815] on div "Fixed Responses Fixed Responses will always return the exact answer you add to …" at bounding box center [422, 809] width 422 height 35
click at [487, 792] on div "Fixed Responses Fixed Responses will always return the exact answer you add to …" at bounding box center [422, 809] width 422 height 35
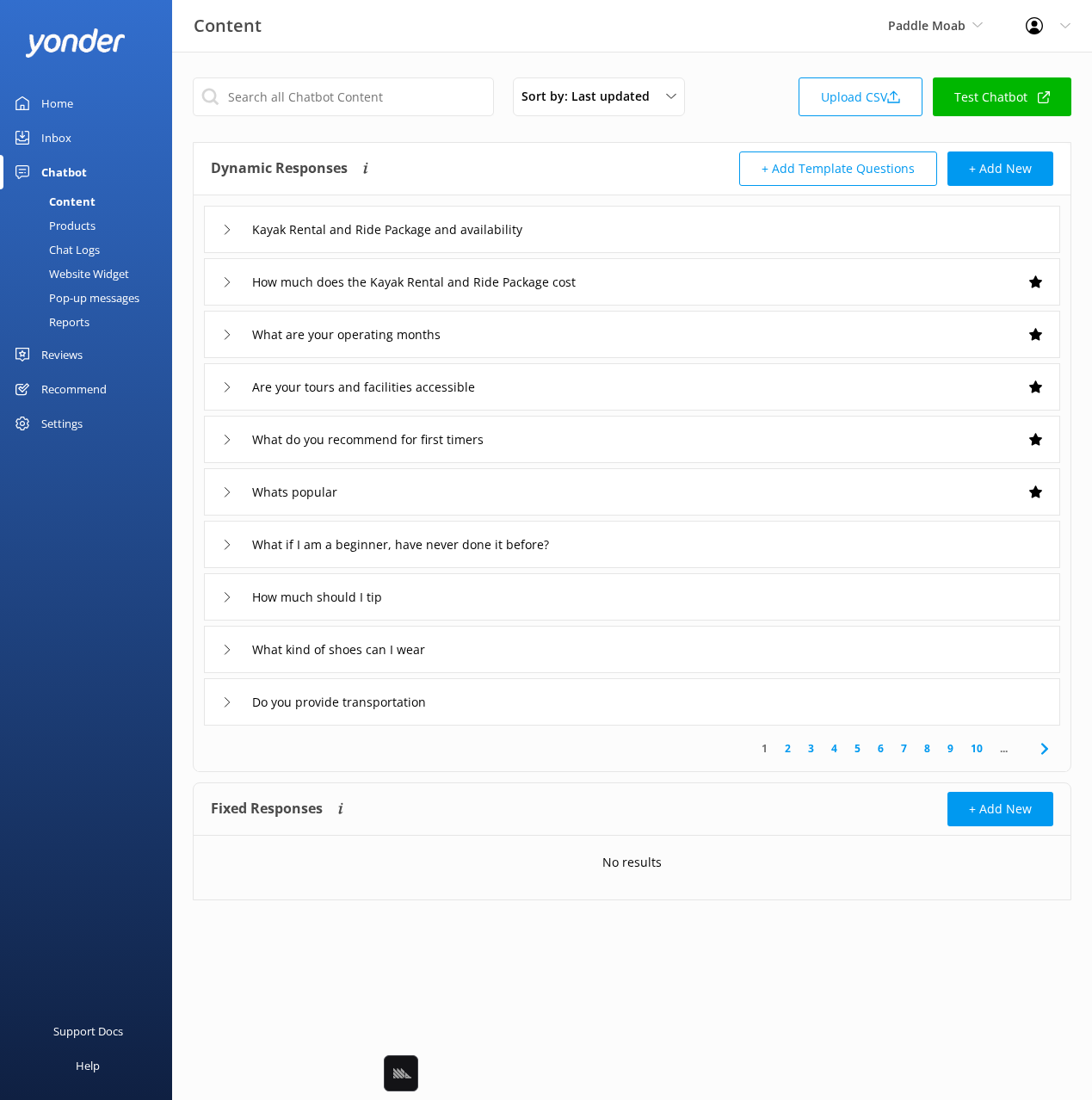
drag, startPoint x: 445, startPoint y: 771, endPoint x: 451, endPoint y: 783, distance: 13.4
click at [446, 771] on div "Dynamic Responses Dynamic responses rely on the Large Language Model to create …" at bounding box center [632, 457] width 879 height 630
click at [678, 439] on div "What do you recommend for first timers" at bounding box center [631, 439] width 856 height 48
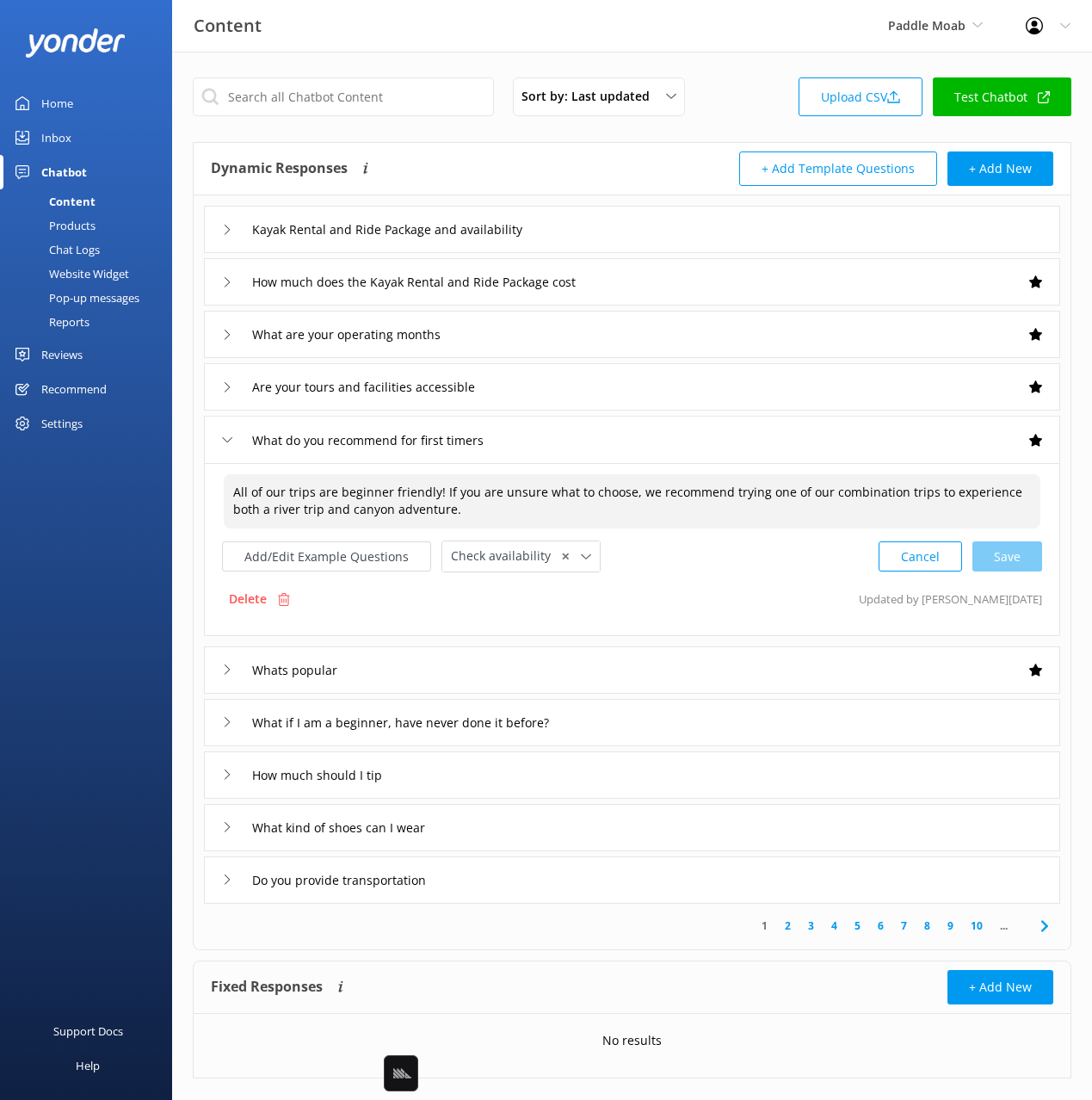
drag, startPoint x: 457, startPoint y: 500, endPoint x: 377, endPoint y: 490, distance: 80.6
click at [377, 490] on textarea "All of our trips are beginner friendly! If you are unsure what to choose, we re…" at bounding box center [632, 501] width 817 height 54
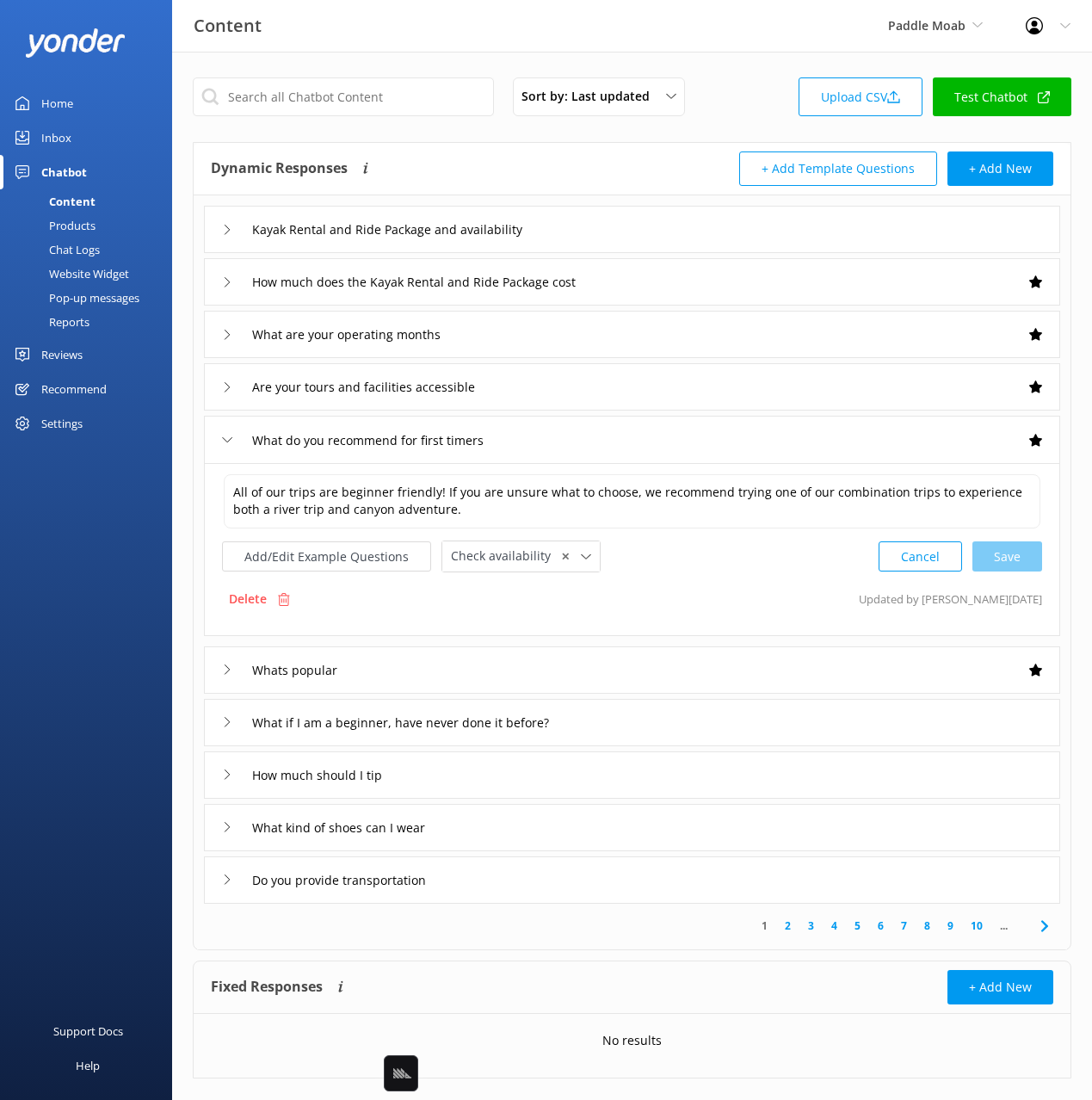
drag, startPoint x: 712, startPoint y: 78, endPoint x: 648, endPoint y: 2, distance: 99.4
click at [712, 78] on div "Sort by: Last updated Title Last updated Upload CSV Test Chatbot" at bounding box center [632, 101] width 879 height 49
click at [499, 147] on div "Dynamic Responses Dynamic responses rely on the Large Language Model to create …" at bounding box center [632, 169] width 877 height 52
click at [598, 434] on div "What do you recommend for first timers" at bounding box center [631, 439] width 856 height 48
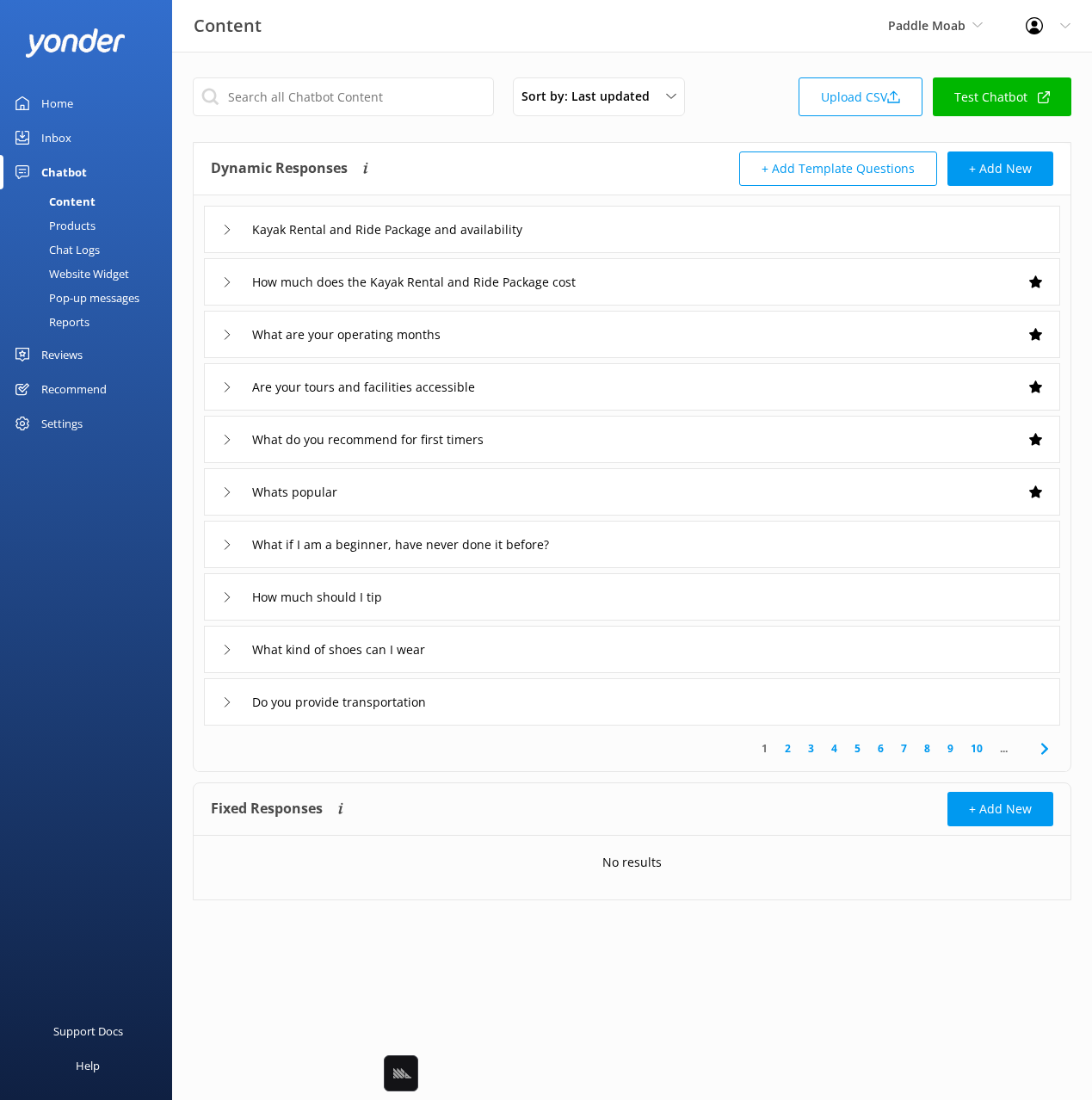
click at [590, 393] on div "Are your tours and facilities accessible" at bounding box center [631, 387] width 856 height 48
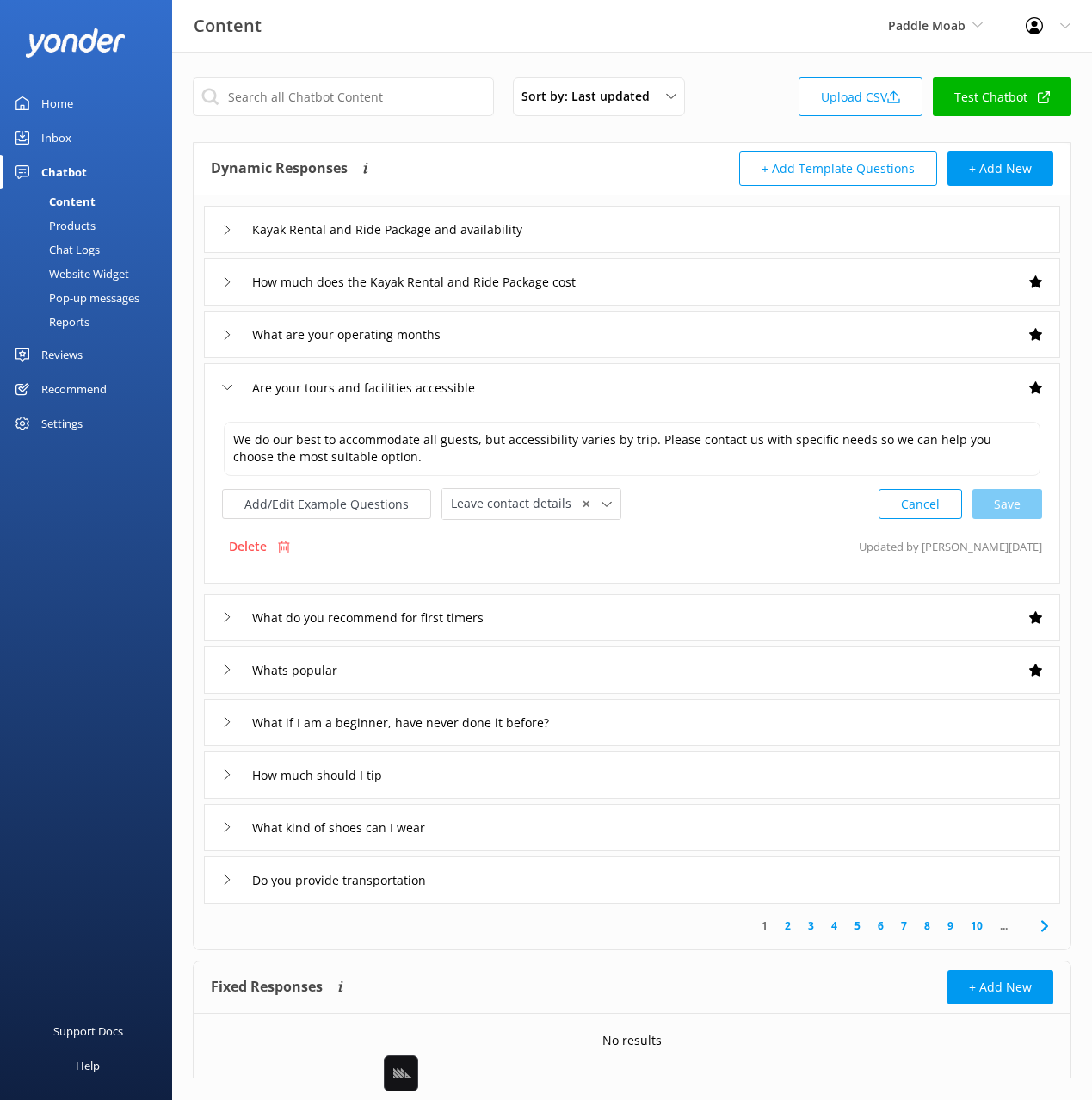
click at [692, 614] on div "What do you recommend for first timers" at bounding box center [631, 617] width 856 height 48
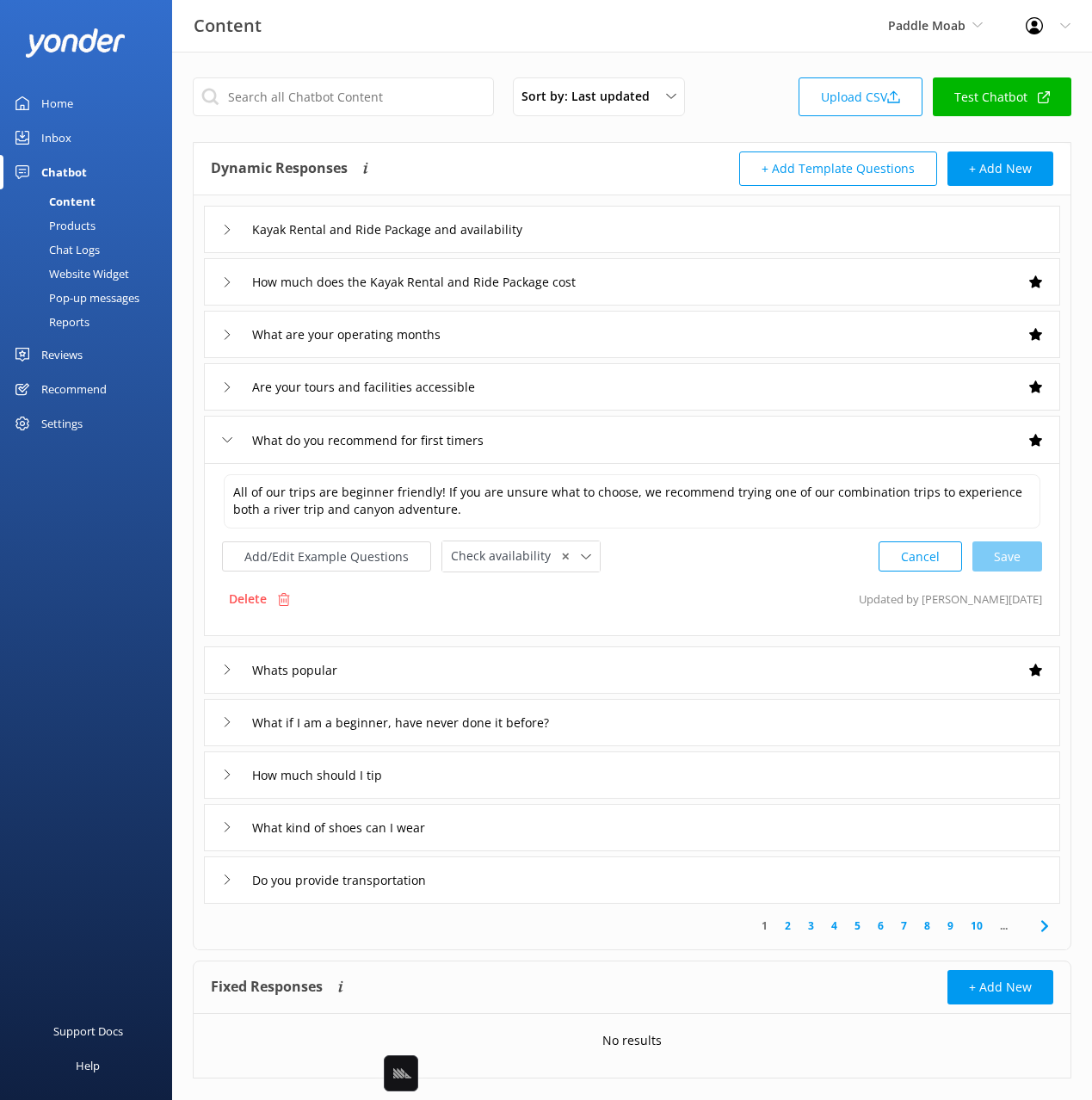
click at [626, 235] on div "Kayak Rental and Ride Package and availability" at bounding box center [631, 229] width 856 height 48
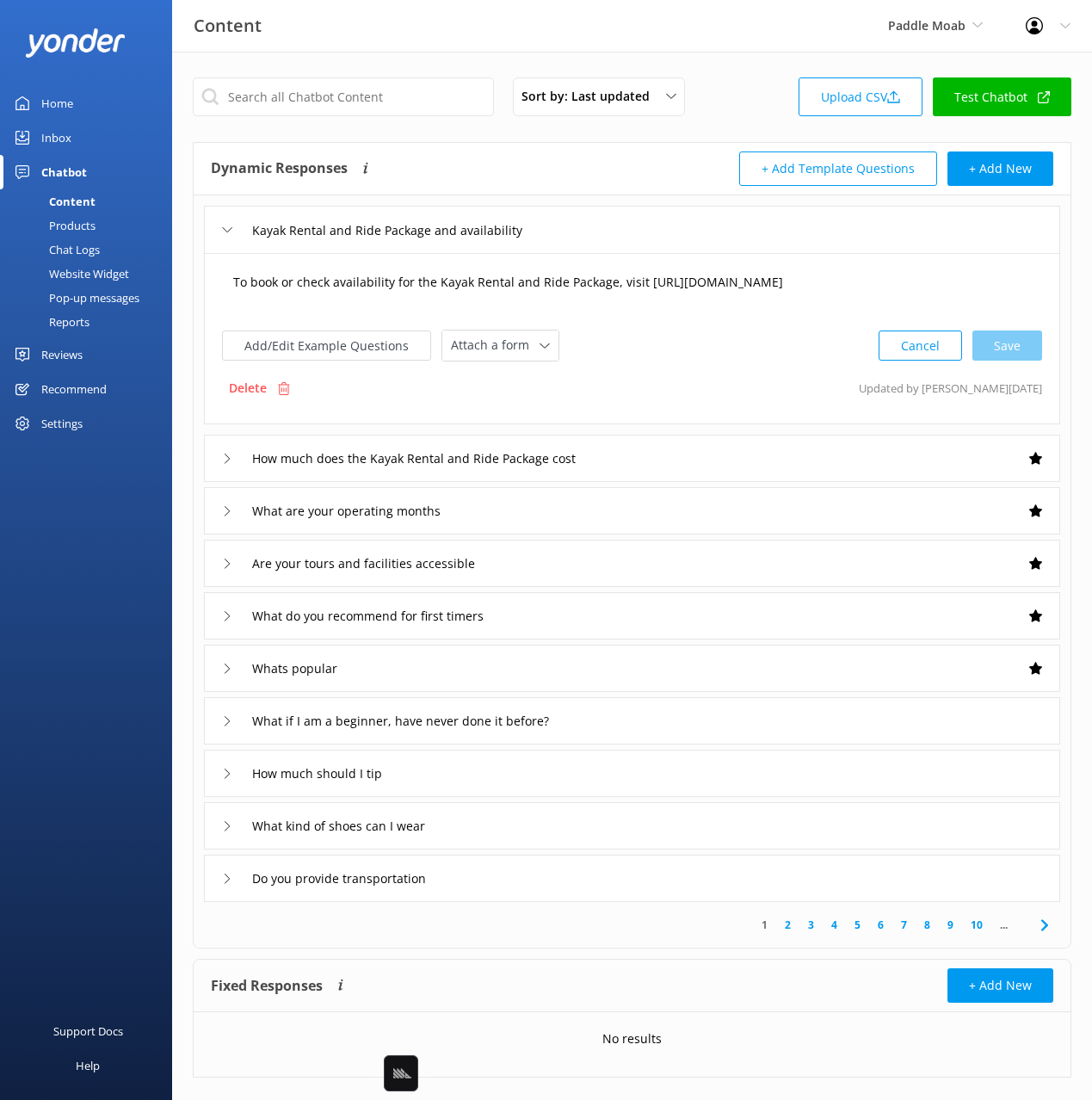
click at [612, 294] on textarea "To book or check availability for the Kayak Rental and Ride Package, visit [URL…" at bounding box center [632, 291] width 817 height 53
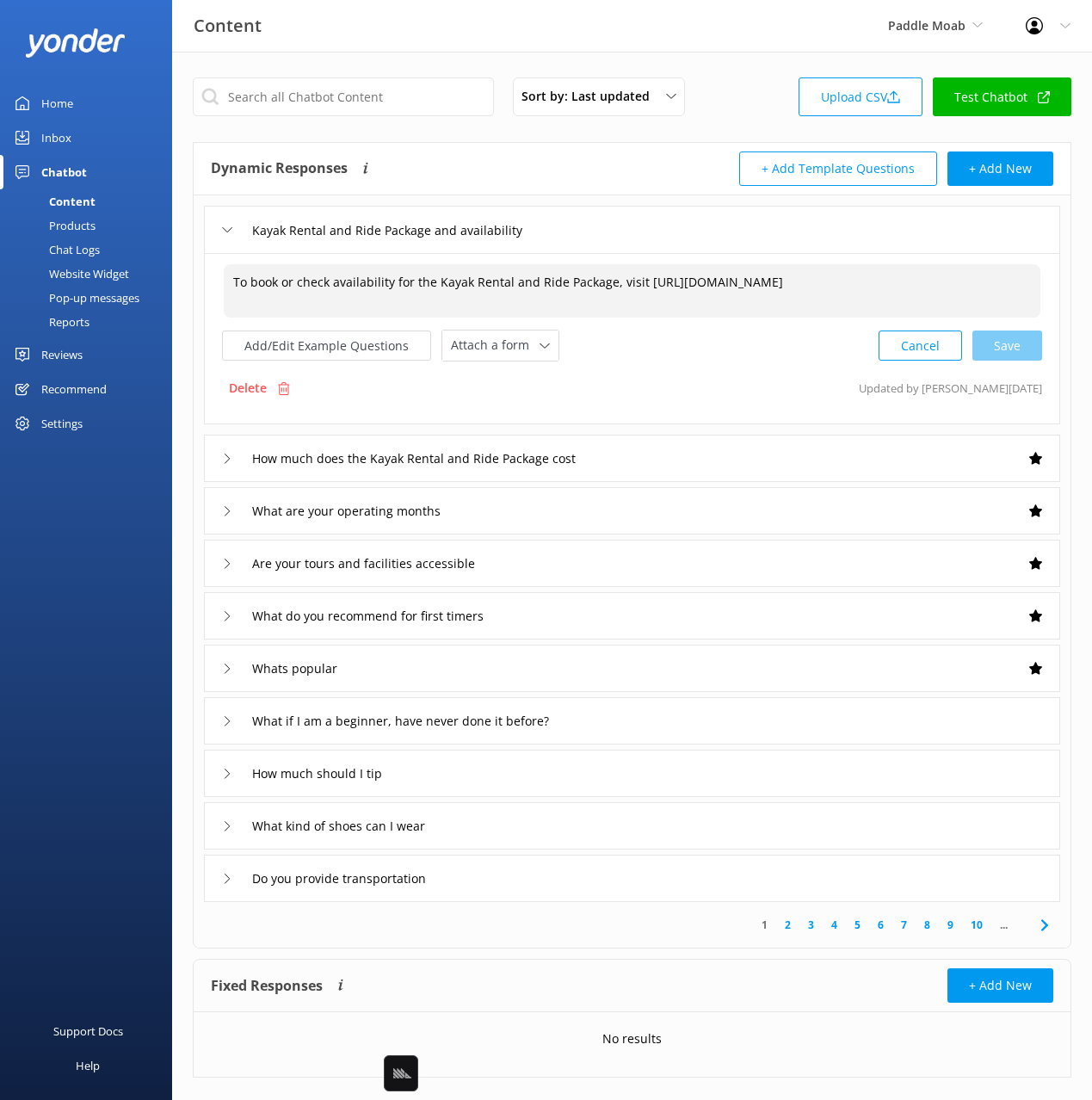
drag, startPoint x: 637, startPoint y: 280, endPoint x: 706, endPoint y: 308, distance: 74.5
click at [706, 308] on textarea "To book or check availability for the Kayak Rental and Ride Package, visit [URL…" at bounding box center [632, 291] width 817 height 53
click at [688, 303] on textarea "To book or check availability for the Kayak Rental and Ride Package, visit [URL…" at bounding box center [632, 291] width 817 height 53
drag, startPoint x: 684, startPoint y: 294, endPoint x: 666, endPoint y: 289, distance: 18.7
click at [683, 293] on textarea "To book or check availability for the Kayak Rental and Ride Package, visit [URL…" at bounding box center [632, 291] width 817 height 53
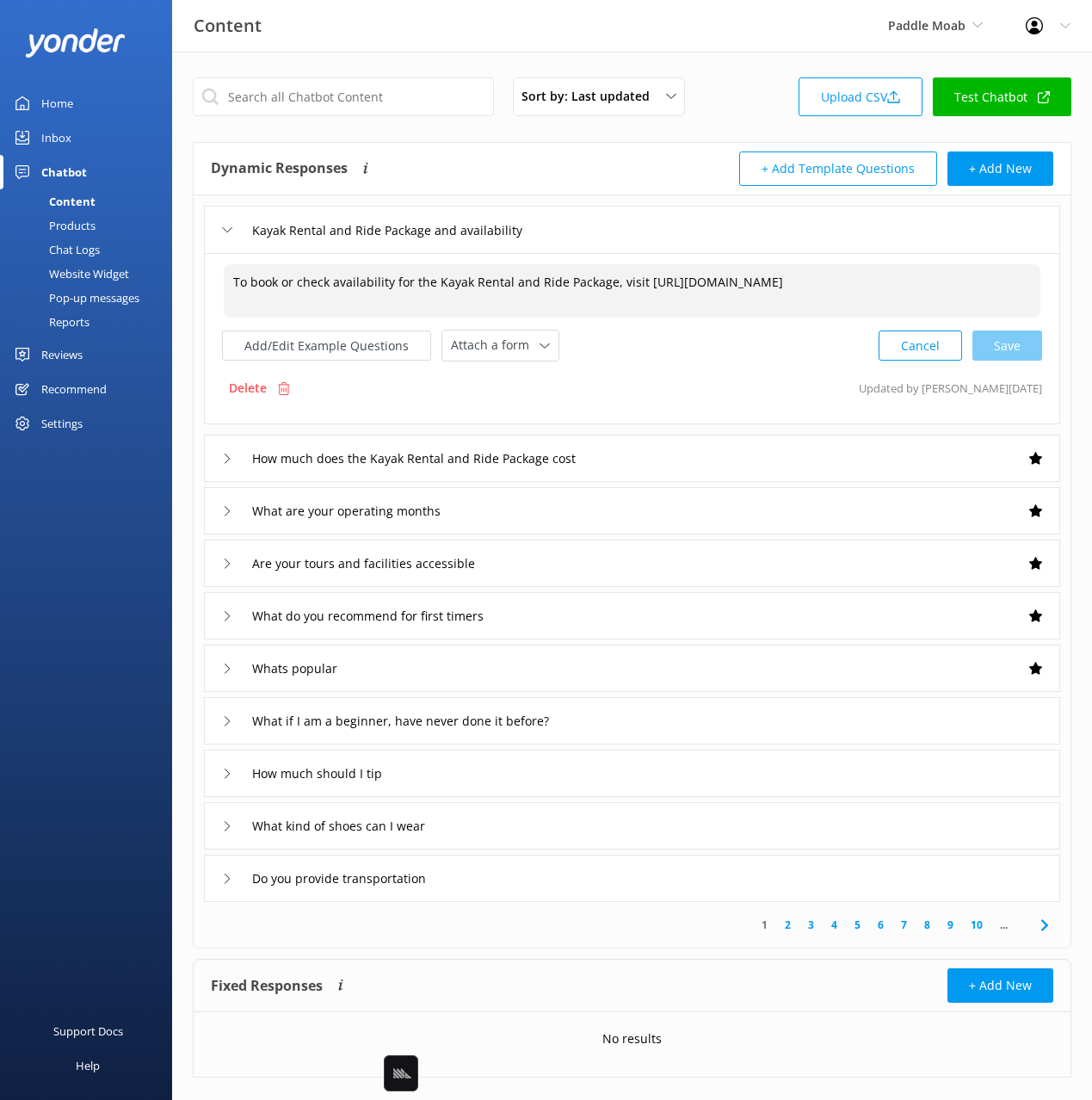
drag, startPoint x: 641, startPoint y: 281, endPoint x: 670, endPoint y: 311, distance: 41.7
click at [670, 311] on textarea "To book or check availability for the Kayak Rental and Ride Package, visit [URL…" at bounding box center [632, 291] width 817 height 53
drag, startPoint x: 650, startPoint y: 311, endPoint x: 240, endPoint y: 272, distance: 411.9
click at [240, 272] on textarea "To book or check availability for the Kayak Rental and Ride Package, visit [URL…" at bounding box center [632, 291] width 817 height 53
click at [652, 288] on textarea "To book or check availability for the Kayak Rental and Ride Package, visit [URL…" at bounding box center [632, 291] width 817 height 53
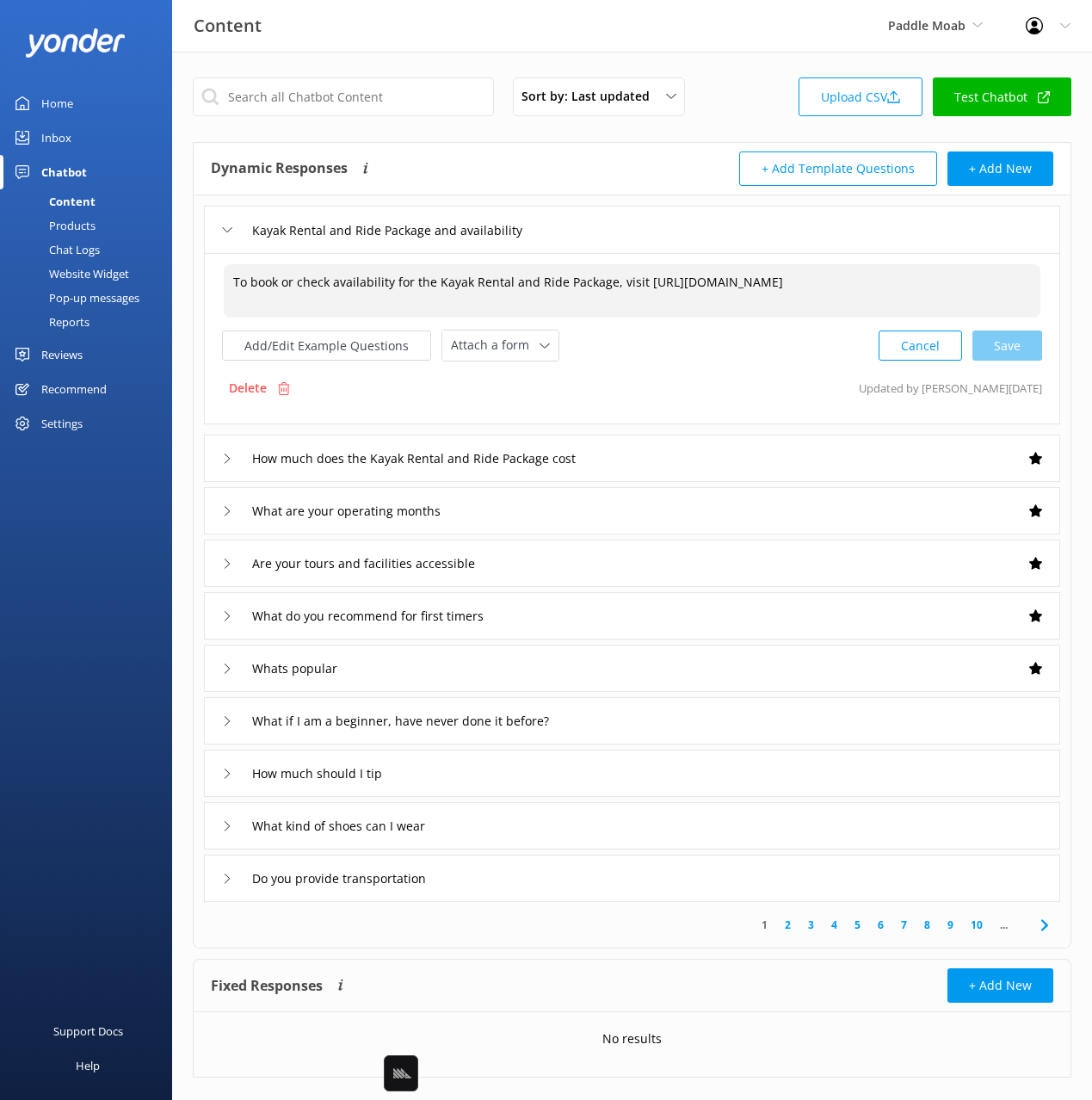
drag, startPoint x: 402, startPoint y: 278, endPoint x: 452, endPoint y: 281, distance: 50.1
click at [449, 279] on textarea "To book or check availability for the Kayak Rental and Ride Package, visit [URL…" at bounding box center [632, 291] width 817 height 53
drag, startPoint x: 548, startPoint y: 293, endPoint x: 449, endPoint y: 301, distance: 99.3
click at [543, 293] on textarea "To book or check availability for the Kayak Rental and Ride Package, visit [URL…" at bounding box center [632, 291] width 817 height 53
click at [644, 278] on textarea "To book or check availability for the Kayak Rental and Ride Package, visit [URL…" at bounding box center [632, 291] width 817 height 53
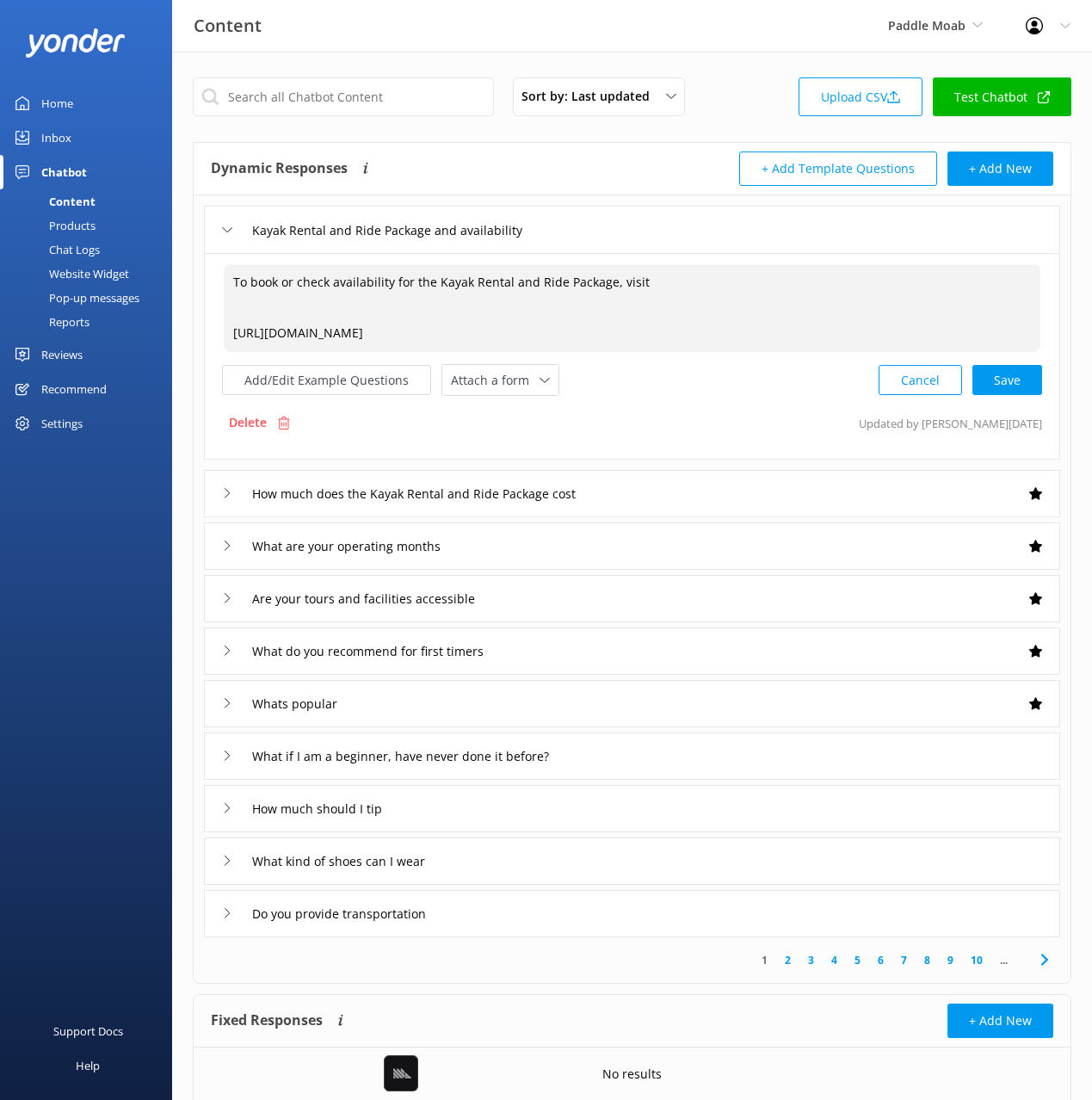
drag, startPoint x: 606, startPoint y: 337, endPoint x: 714, endPoint y: 339, distance: 108.0
click at [607, 337] on textarea "To book or check availability for the Kayak Rental and Ride Package, visit [URL…" at bounding box center [632, 308] width 817 height 88
drag, startPoint x: 755, startPoint y: 336, endPoint x: 180, endPoint y: 335, distance: 575.0
click at [180, 335] on div "Sort by: Last updated Title Last updated Upload CSV Test Chatbot Dynamic Respon…" at bounding box center [632, 607] width 920 height 1112
click at [233, 333] on textarea "To book or check availability for the Kayak Rental and Ride Package, visit [URL…" at bounding box center [632, 308] width 817 height 88
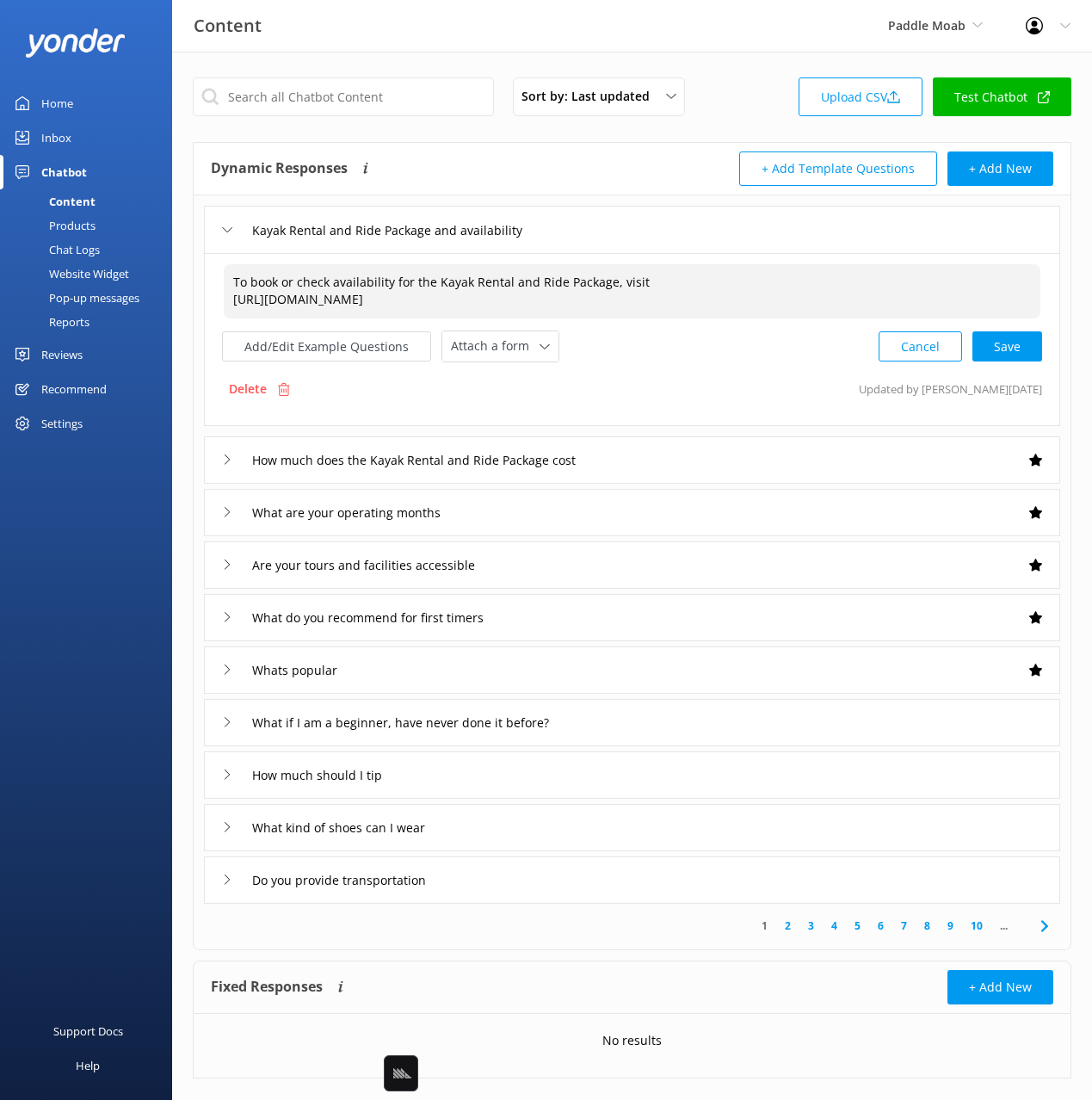
type textarea "To book or check availability for the Kayak Rental and Ride Package, visit [URL…"
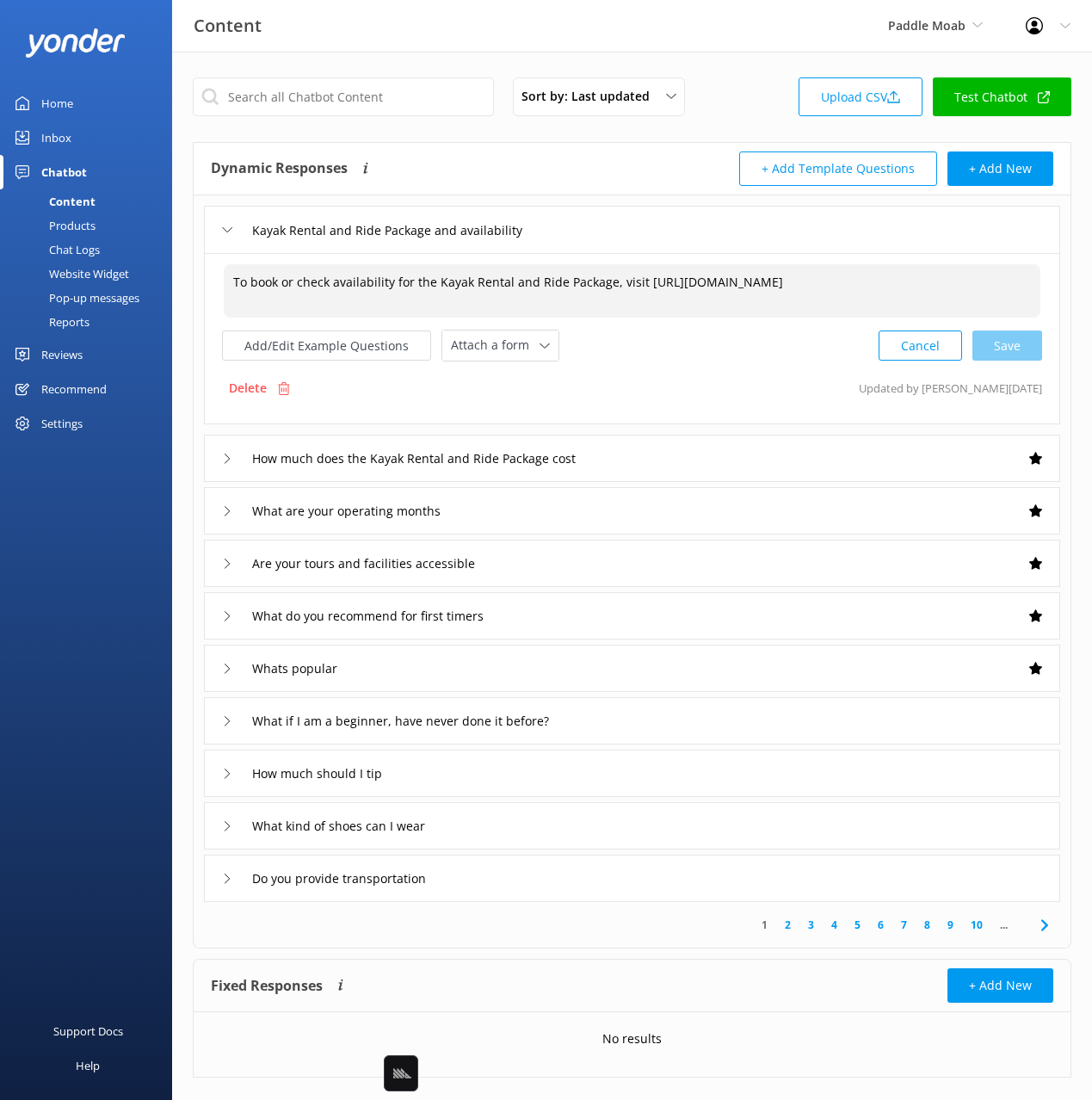
drag, startPoint x: 408, startPoint y: 294, endPoint x: 355, endPoint y: 283, distance: 54.1
click at [406, 294] on textarea "To book or check availability for the Kayak Rental and Ride Package, visit [URL…" at bounding box center [632, 291] width 817 height 53
drag, startPoint x: 442, startPoint y: 283, endPoint x: 637, endPoint y: 297, distance: 195.5
click at [640, 287] on textarea "To book or check availability for the Kayak Rental and Ride Package, visit [URL…" at bounding box center [632, 291] width 817 height 53
click at [617, 282] on textarea "To book or check availability for the Kayak Rental and Ride Package, visit [URL…" at bounding box center [632, 291] width 817 height 53
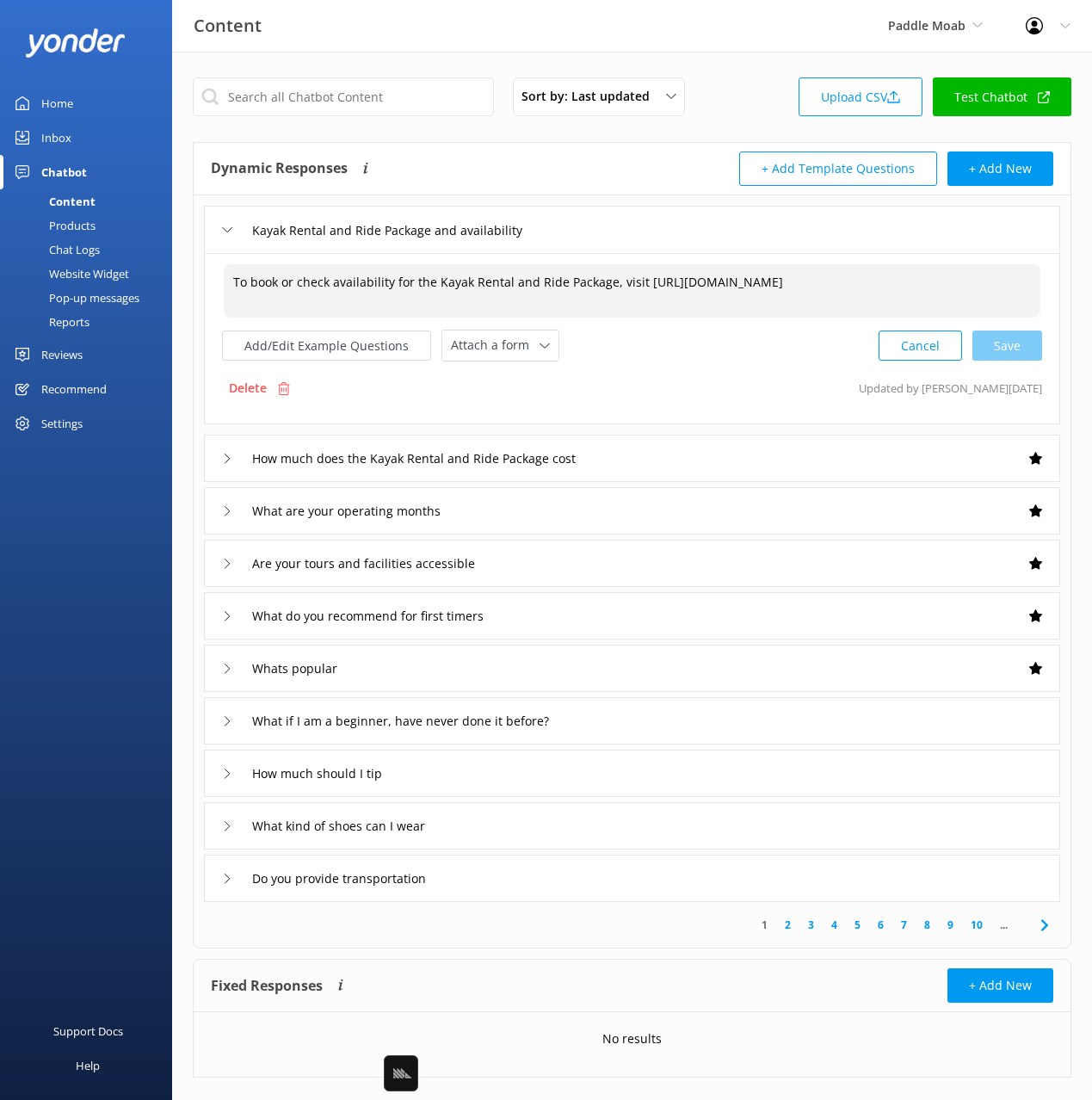
click at [729, 280] on textarea "To book or check availability for the Kayak Rental and Ride Package, visit [URL…" at bounding box center [632, 291] width 817 height 53
click at [612, 291] on textarea "To book or check availability for the Kayak Rental and Ride Package, visit [URL…" at bounding box center [632, 291] width 817 height 53
drag, startPoint x: 923, startPoint y: 292, endPoint x: 908, endPoint y: 294, distance: 15.1
click at [916, 294] on textarea "To book or check availability for the Kayak Rental and Ride Package, visit [URL…" at bounding box center [632, 291] width 817 height 53
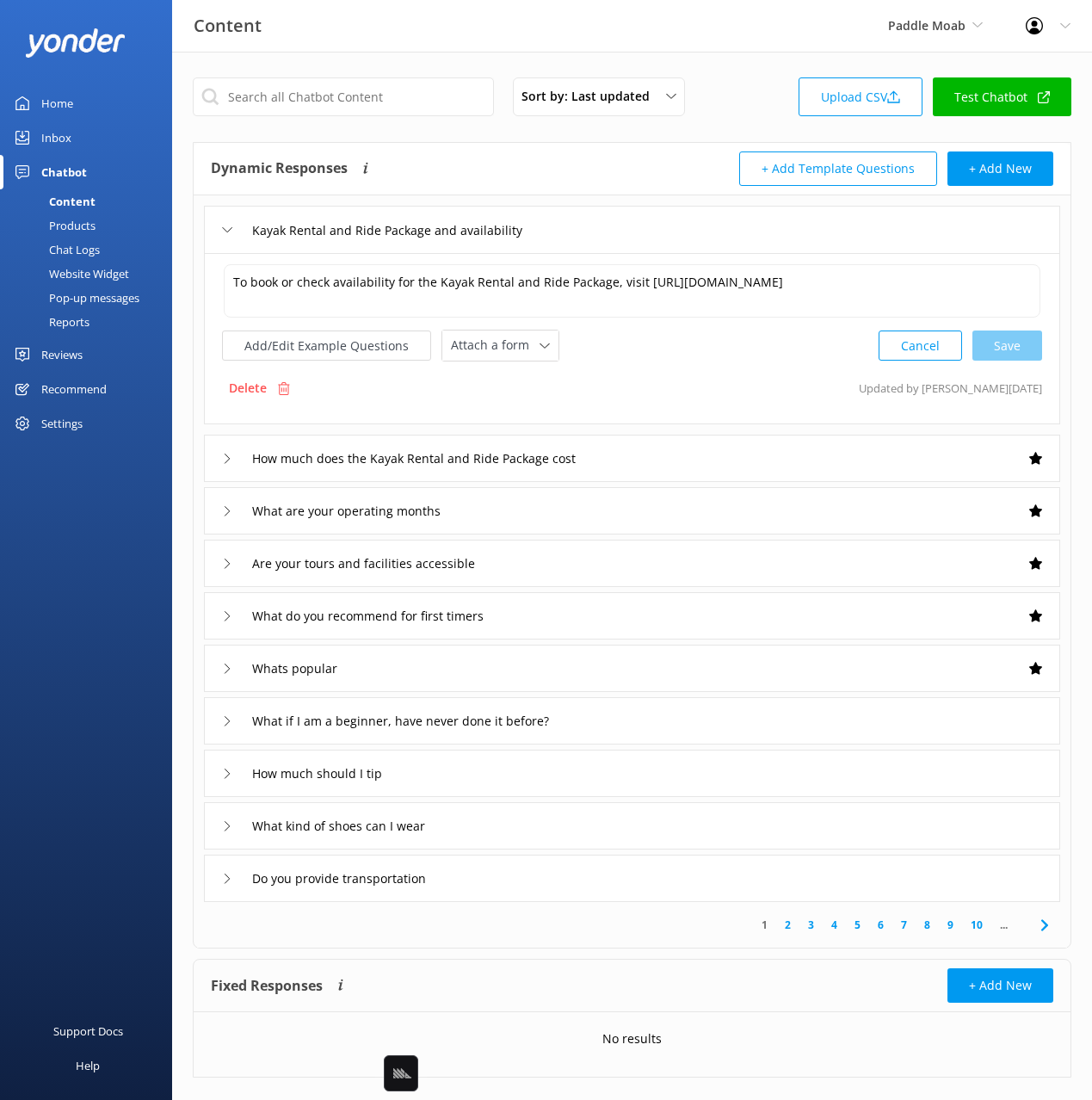
drag, startPoint x: 718, startPoint y: 389, endPoint x: 640, endPoint y: 261, distance: 149.9
click at [718, 389] on div "Delete Updated by [PERSON_NAME] [DATE]" at bounding box center [632, 388] width 820 height 33
click at [585, 225] on div "Kayak Rental and Ride Package and availability" at bounding box center [631, 229] width 856 height 48
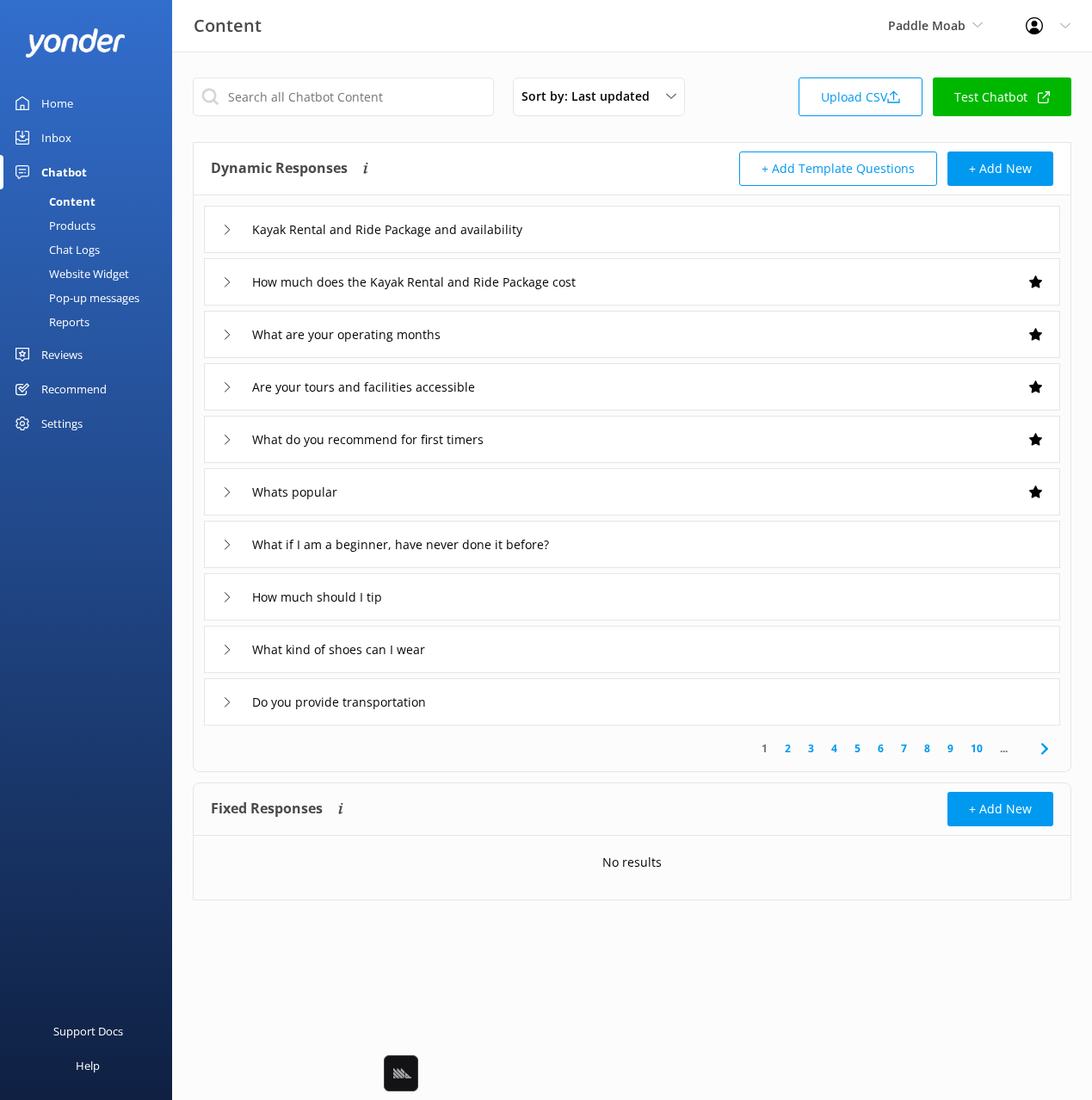
click at [663, 161] on div "+ Add Template Questions + Add New" at bounding box center [843, 169] width 422 height 35
drag, startPoint x: 795, startPoint y: 31, endPoint x: 748, endPoint y: 39, distance: 47.7
click at [783, 33] on div "Content Paddle Moab Black Cat Cruises [GEOGRAPHIC_DATA] [GEOGRAPHIC_DATA] [GEOG…" at bounding box center [546, 26] width 1092 height 51
click at [731, 122] on div "Sort by: Last updated Title Last updated Upload CSV Test Chatbot" at bounding box center [632, 101] width 879 height 49
click at [557, 214] on div "Kayak Rental and Ride Package and availability" at bounding box center [631, 229] width 856 height 48
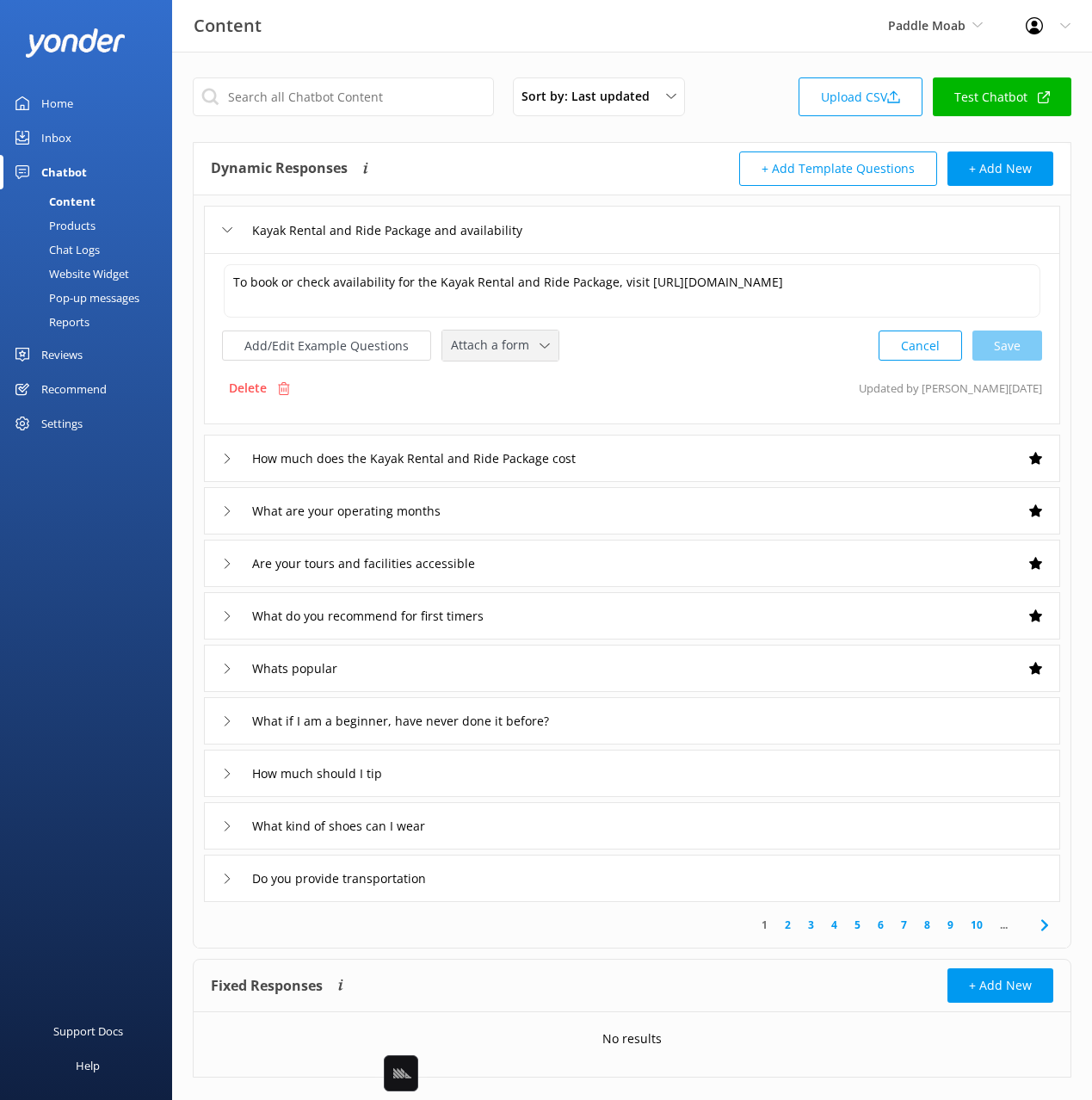
drag, startPoint x: 616, startPoint y: 326, endPoint x: 474, endPoint y: 351, distance: 144.2
click at [616, 326] on div "To book or check availability for the Kayak Rental and Ride Package, visit [URL…" at bounding box center [632, 312] width 820 height 99
click at [476, 349] on span "Attach a form" at bounding box center [495, 345] width 89 height 19
click at [639, 358] on div "Add/Edit Example Questions Attach a form Leave contact details Check availabili…" at bounding box center [632, 345] width 820 height 32
click at [635, 351] on div "Add/Edit Example Questions Attach a form Leave contact details Check availabili…" at bounding box center [632, 345] width 820 height 32
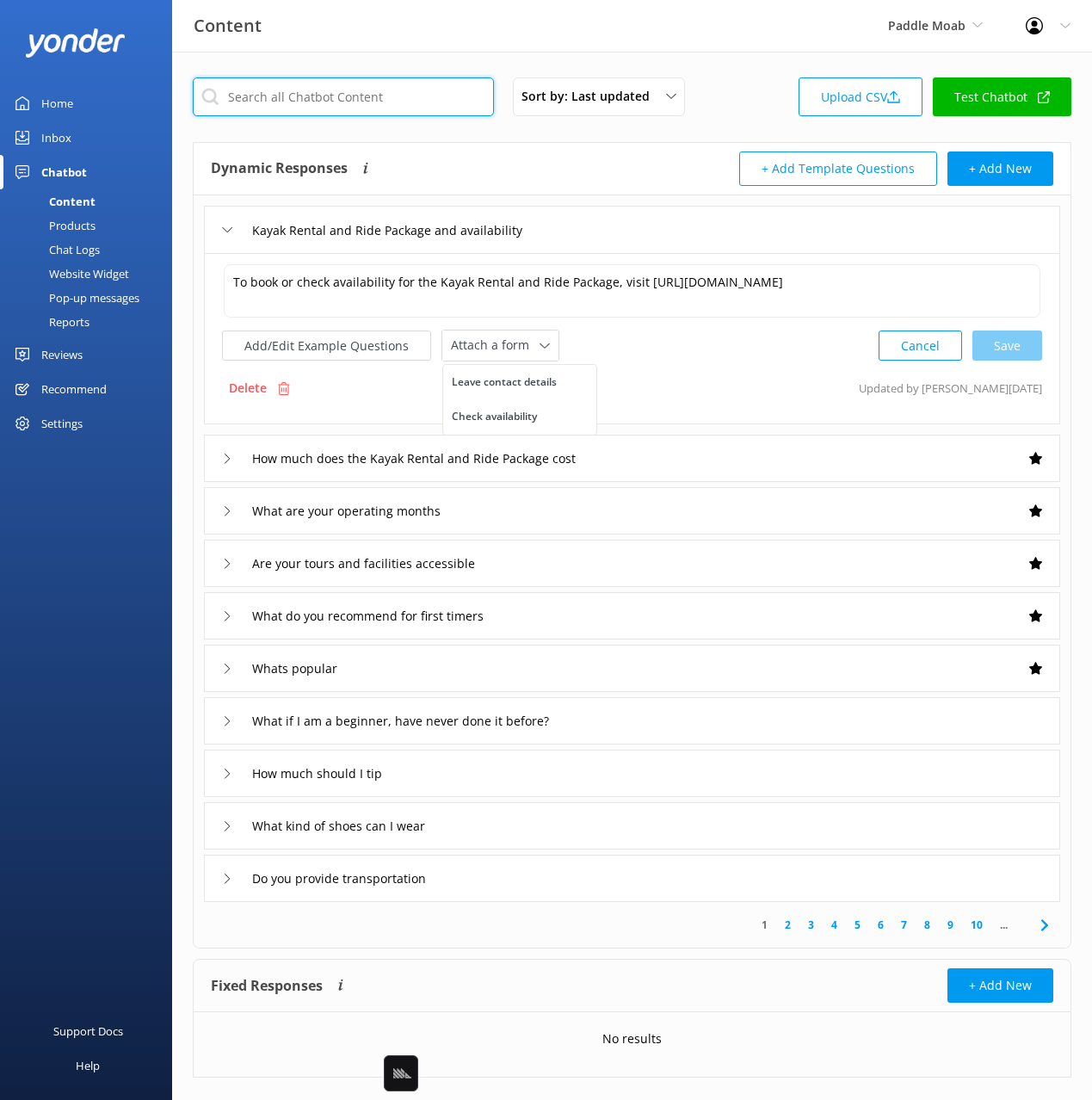
click at [418, 104] on input "text" at bounding box center [343, 96] width 301 height 39
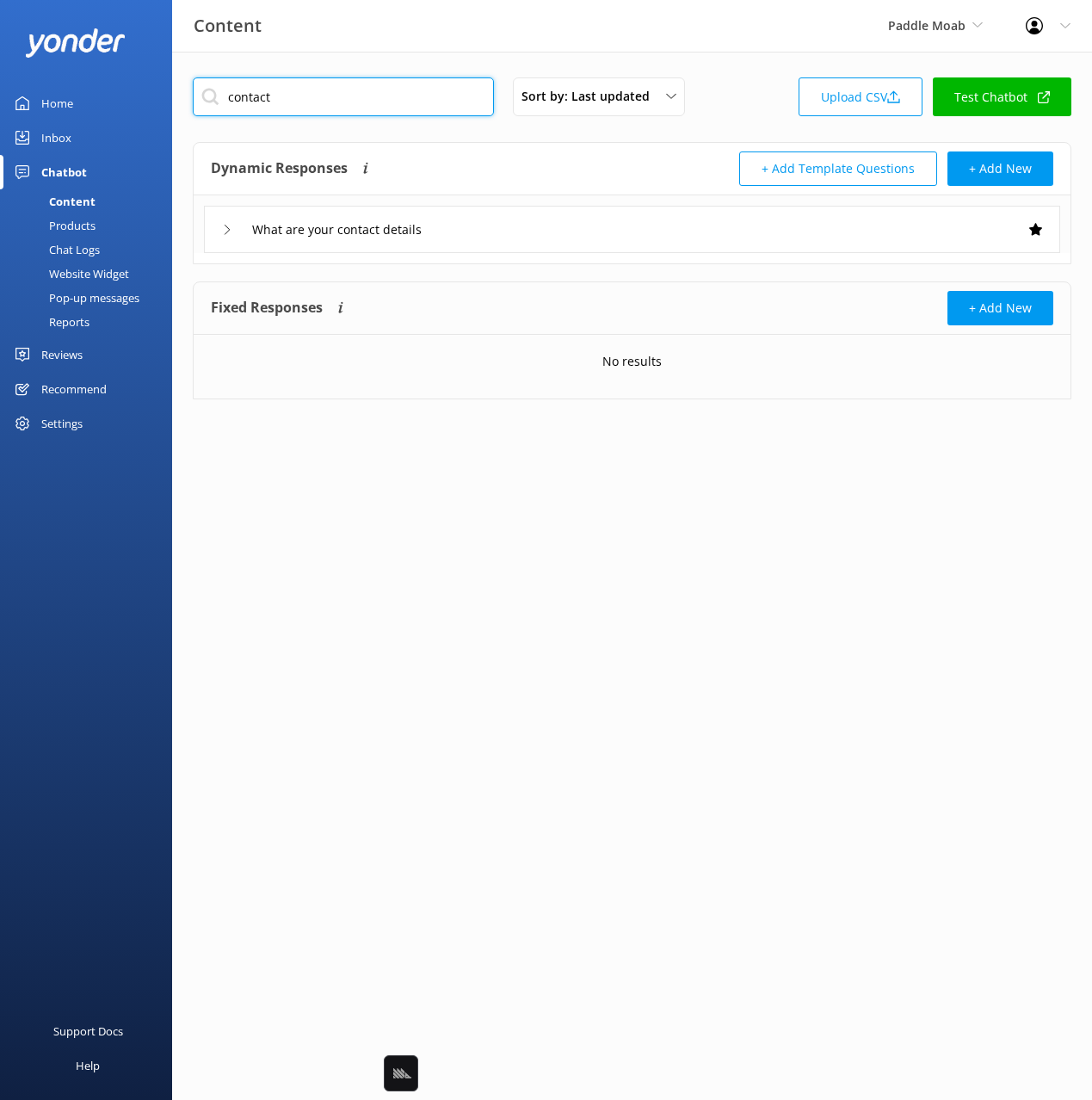
type input "contact"
click at [619, 158] on div "Dynamic Responses Dynamic responses rely on the Large Language Model to create …" at bounding box center [422, 169] width 422 height 35
drag, startPoint x: 517, startPoint y: 209, endPoint x: 521, endPoint y: 219, distance: 10.8
click at [516, 209] on div "What are your contact details" at bounding box center [631, 229] width 856 height 48
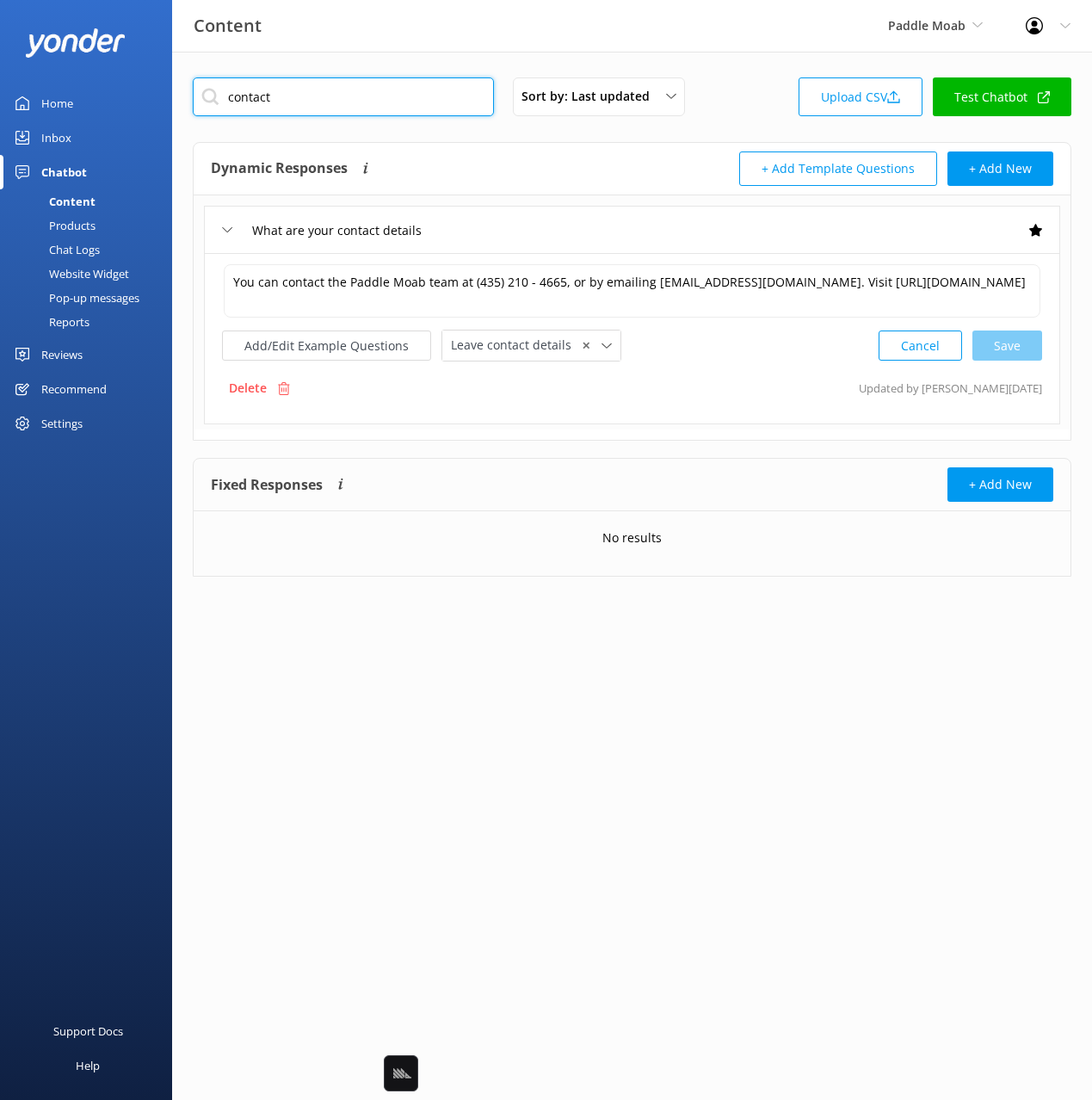
click at [240, 90] on input "contact" at bounding box center [343, 96] width 301 height 39
click at [239, 90] on input "contact" at bounding box center [343, 96] width 301 height 39
drag, startPoint x: 489, startPoint y: 161, endPoint x: 489, endPoint y: 192, distance: 31.0
click at [489, 161] on div "Dynamic Responses Dynamic responses rely on the Large Language Model to create …" at bounding box center [422, 169] width 422 height 35
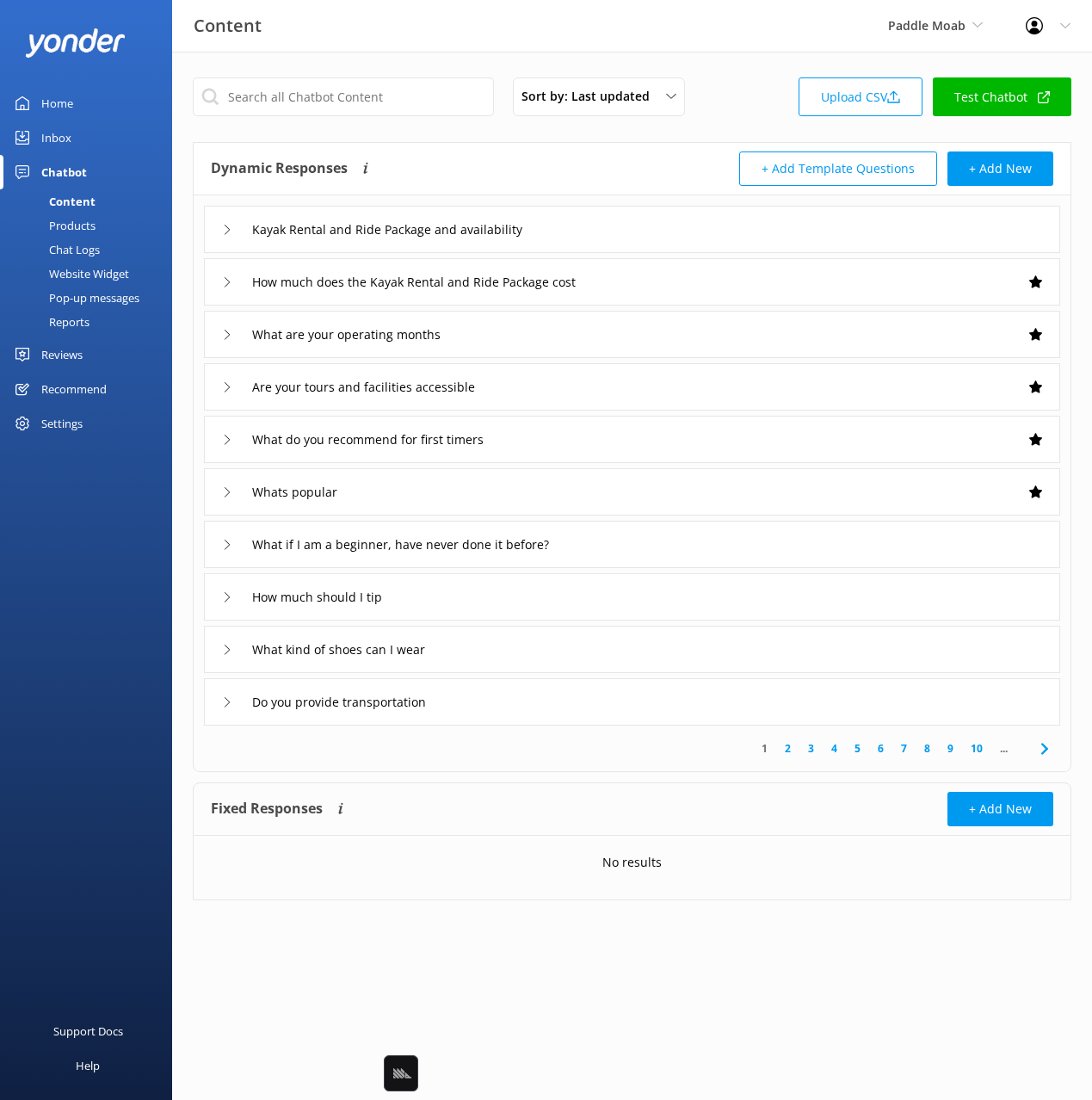
click at [604, 229] on div "Kayak Rental and Ride Package and availability" at bounding box center [631, 229] width 856 height 48
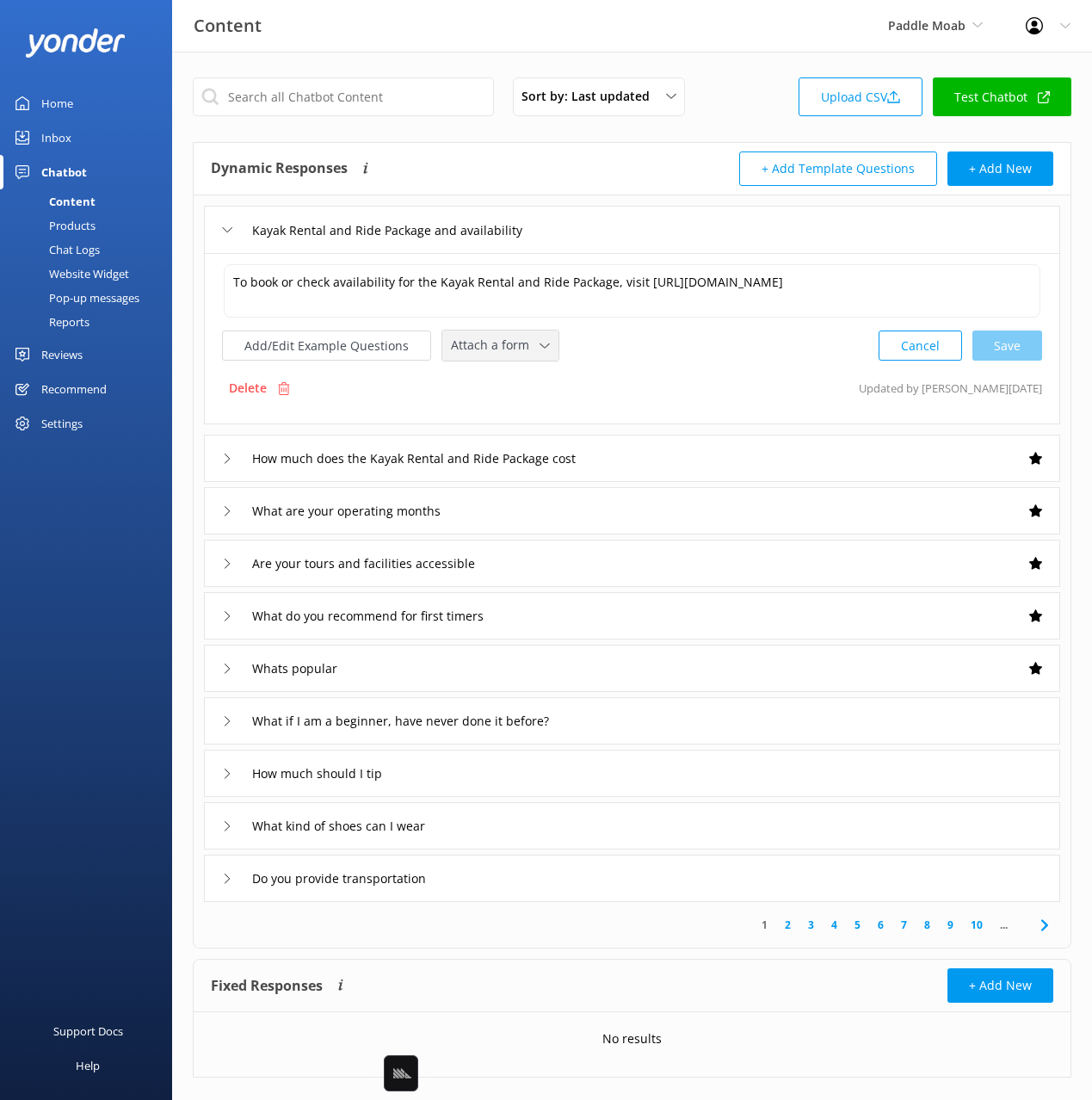
click at [518, 339] on span "Attach a form" at bounding box center [495, 345] width 89 height 19
drag, startPoint x: 777, startPoint y: 367, endPoint x: 680, endPoint y: 265, distance: 140.8
click at [777, 367] on div "To book or check availability for the Kayak Rental and Ride Package, visit [URL…" at bounding box center [631, 339] width 856 height 172
drag, startPoint x: 672, startPoint y: 236, endPoint x: 867, endPoint y: 270, distance: 197.9
click at [672, 236] on div "Kayak Rental and Ride Package and availability" at bounding box center [631, 229] width 856 height 48
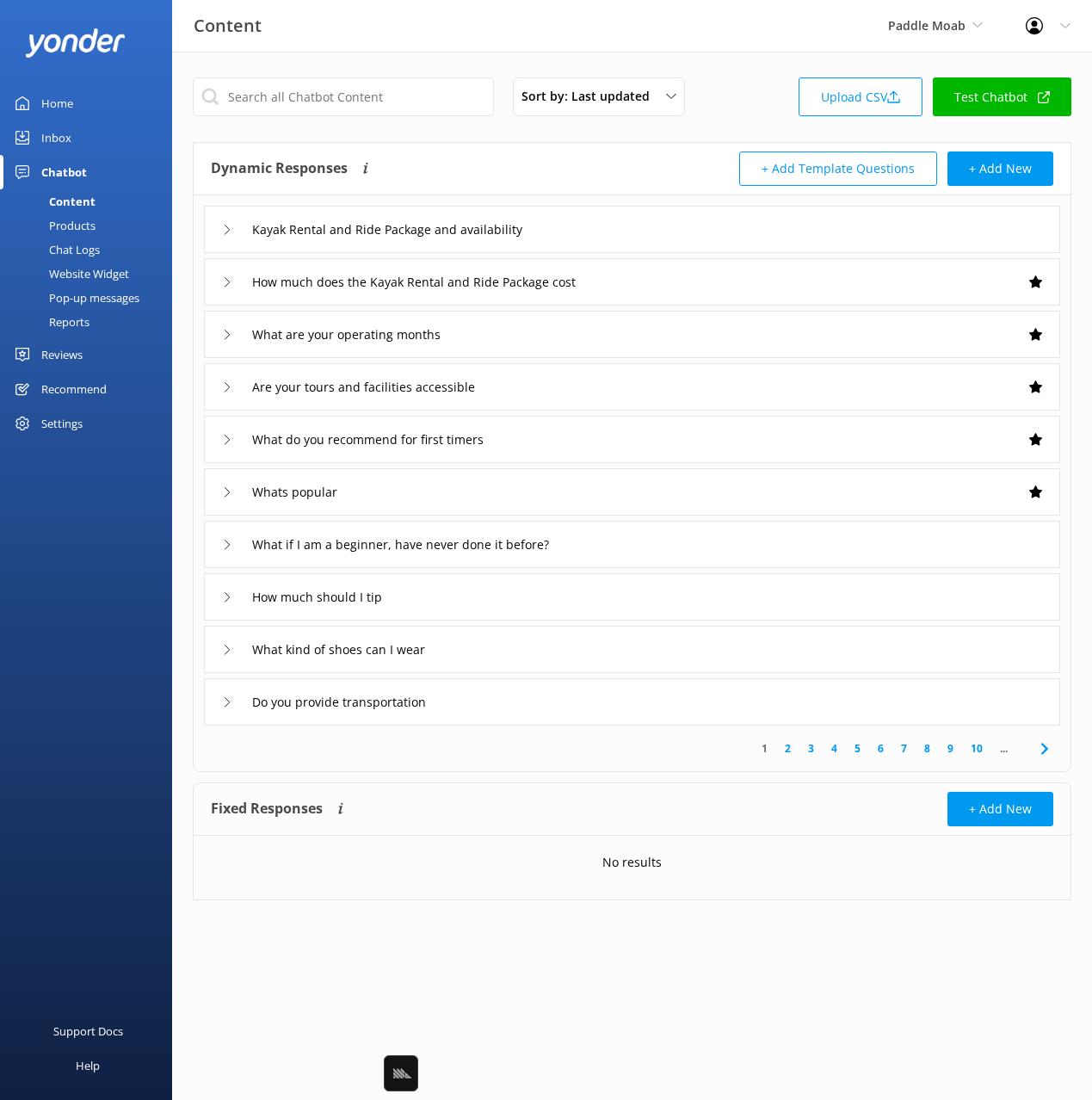
drag, startPoint x: 639, startPoint y: 224, endPoint x: 629, endPoint y: 242, distance: 20.6
click at [639, 224] on div "Kayak Rental and Ride Package and availability" at bounding box center [631, 229] width 856 height 48
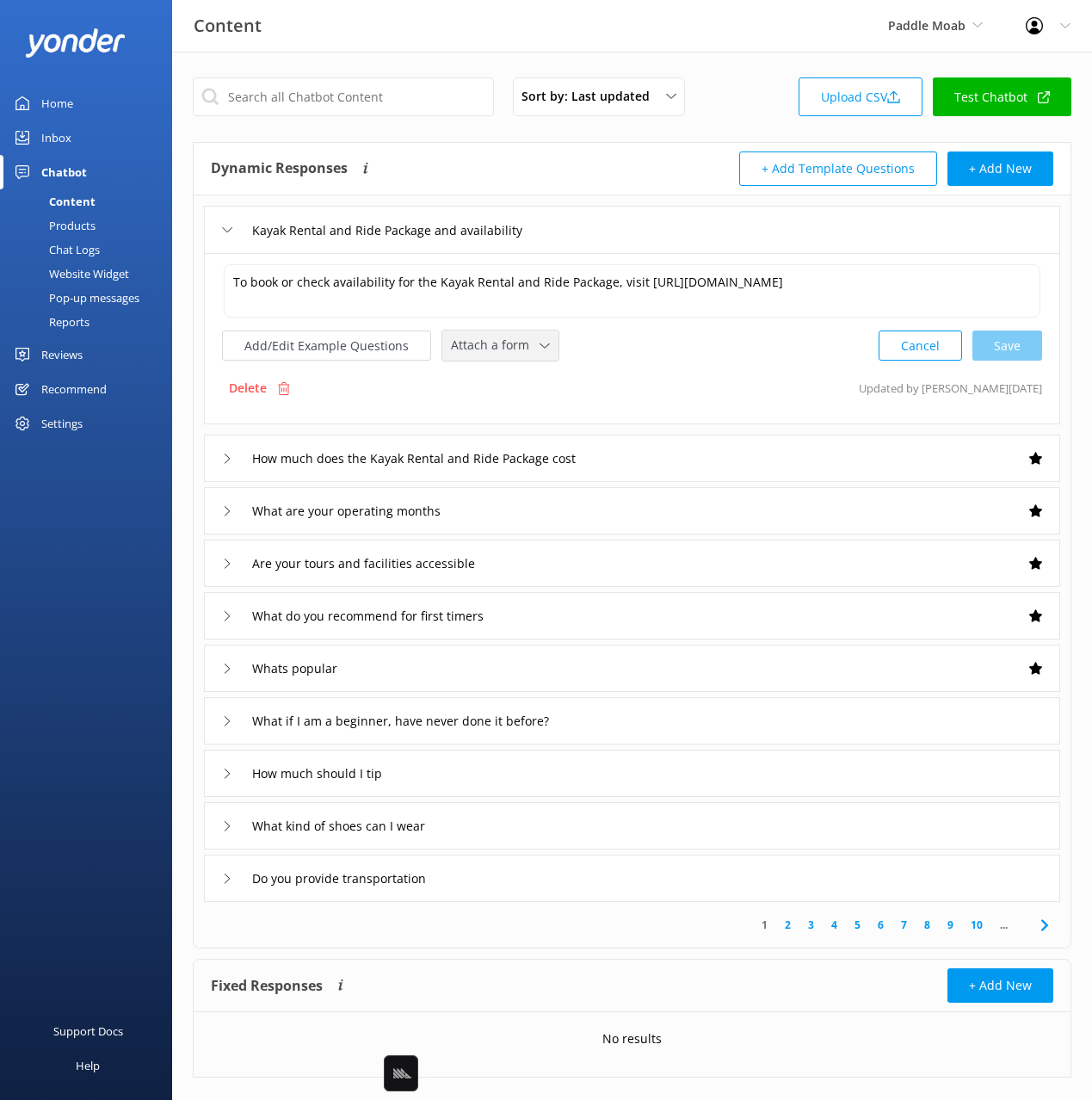
drag, startPoint x: 512, startPoint y: 332, endPoint x: 511, endPoint y: 343, distance: 11.0
click at [512, 332] on div "Attach a form Leave contact details Check availability" at bounding box center [500, 345] width 117 height 30
click at [519, 422] on div "Check availability" at bounding box center [494, 417] width 85 height 17
click at [642, 374] on div "Delete Updated by Yonder now" at bounding box center [632, 386] width 820 height 33
click at [550, 340] on span "Check availability" at bounding box center [506, 343] width 110 height 19
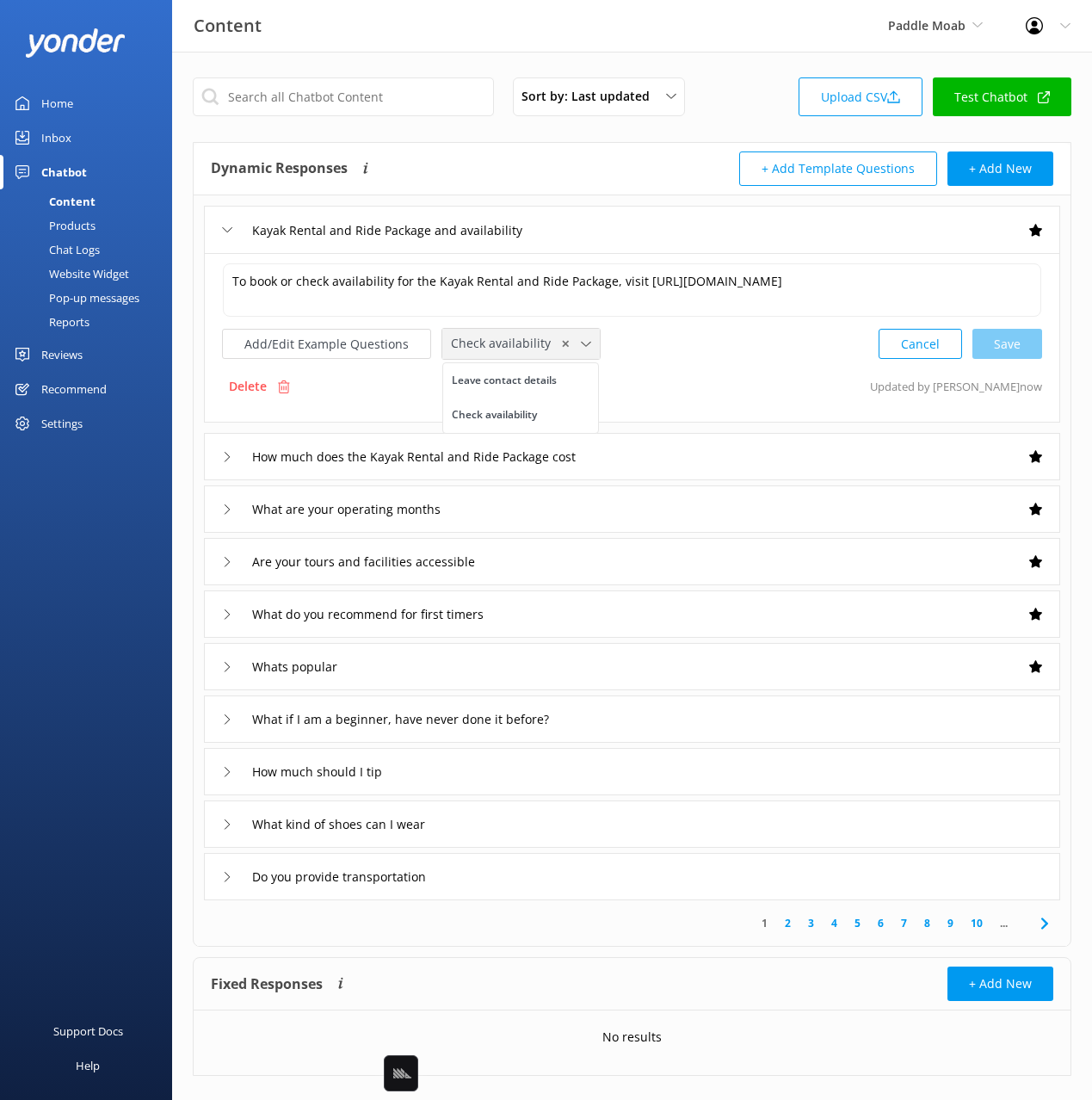
click at [561, 345] on span "✕" at bounding box center [564, 344] width 8 height 17
click at [730, 397] on div "Delete Updated by Yonder now" at bounding box center [632, 386] width 820 height 33
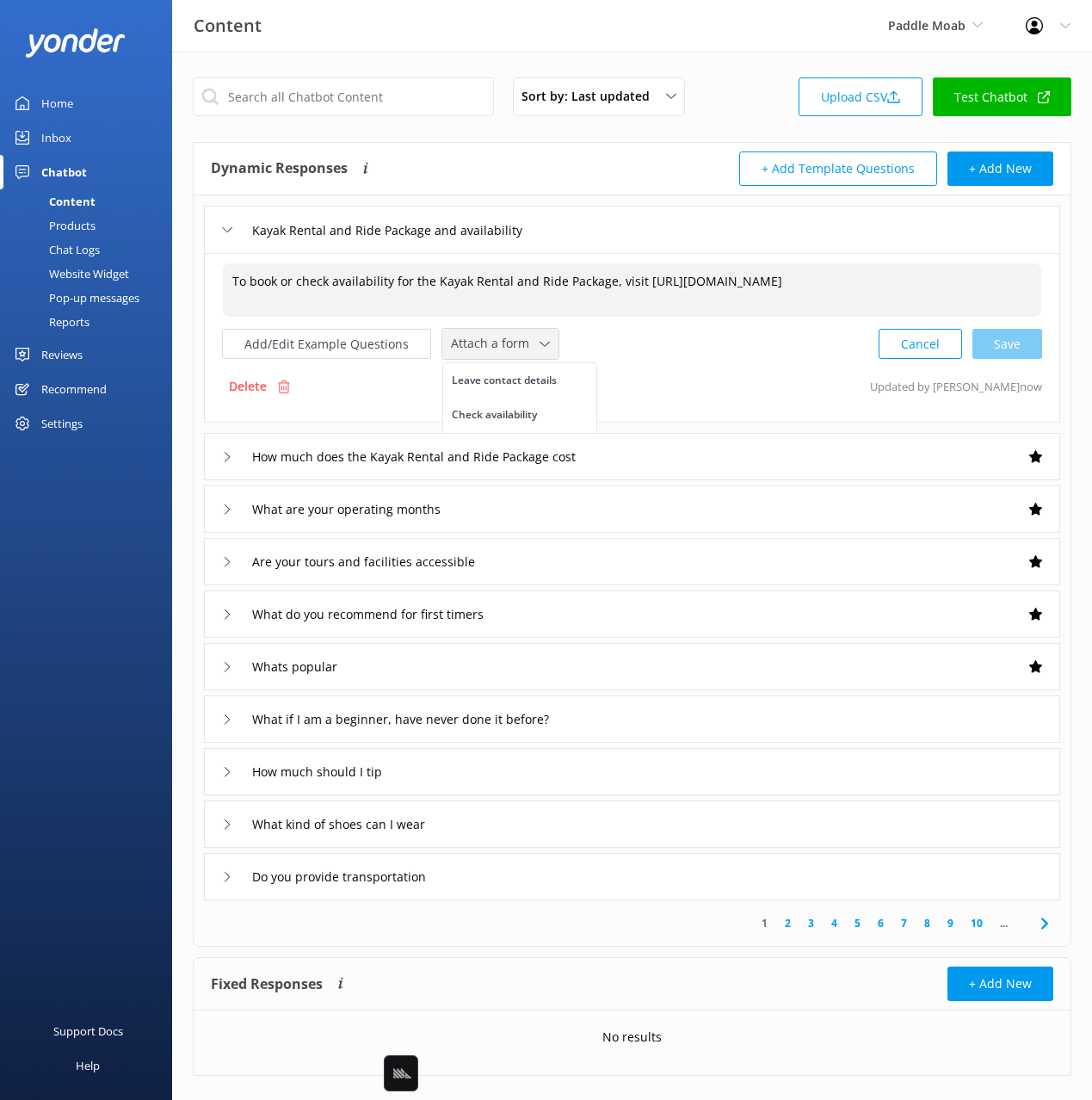
drag, startPoint x: 233, startPoint y: 281, endPoint x: 721, endPoint y: 303, distance: 488.5
click at [721, 303] on textarea "To book or check availability for the Kayak Rental and Ride Package, visit [URL…" at bounding box center [632, 290] width 819 height 53
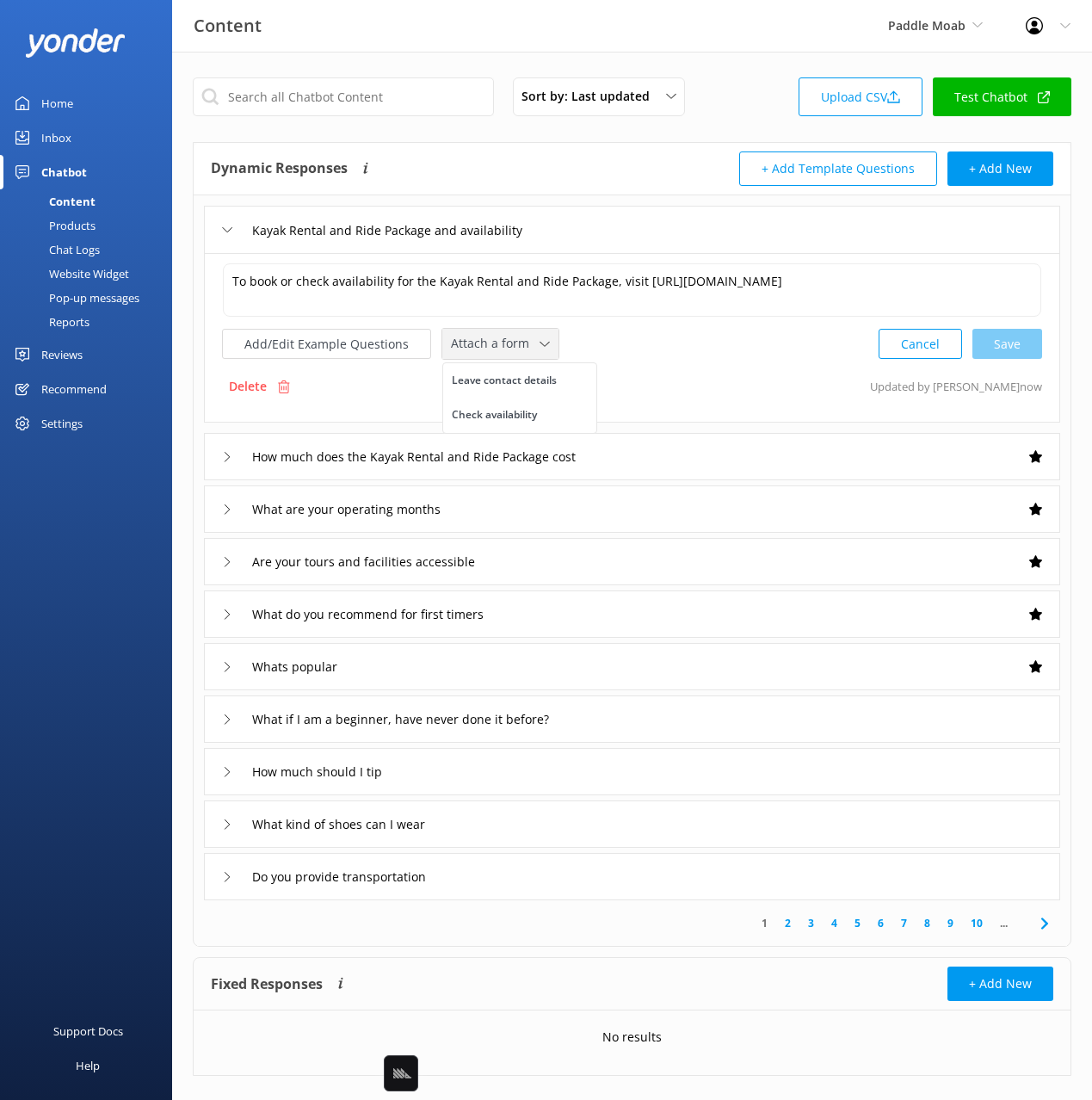
click at [689, 368] on div "To book or check availability for the Kayak Rental and Ride Package, visit [URL…" at bounding box center [631, 338] width 856 height 170
click at [527, 348] on span "Attach a form" at bounding box center [495, 343] width 89 height 19
drag, startPoint x: 766, startPoint y: 353, endPoint x: 589, endPoint y: 262, distance: 199.0
click at [763, 353] on div "Add/Edit Example Questions Attach a form Leave contact details Check availabili…" at bounding box center [632, 343] width 820 height 32
click at [652, 237] on div "Kayak Rental and Ride Package and availability" at bounding box center [631, 229] width 856 height 48
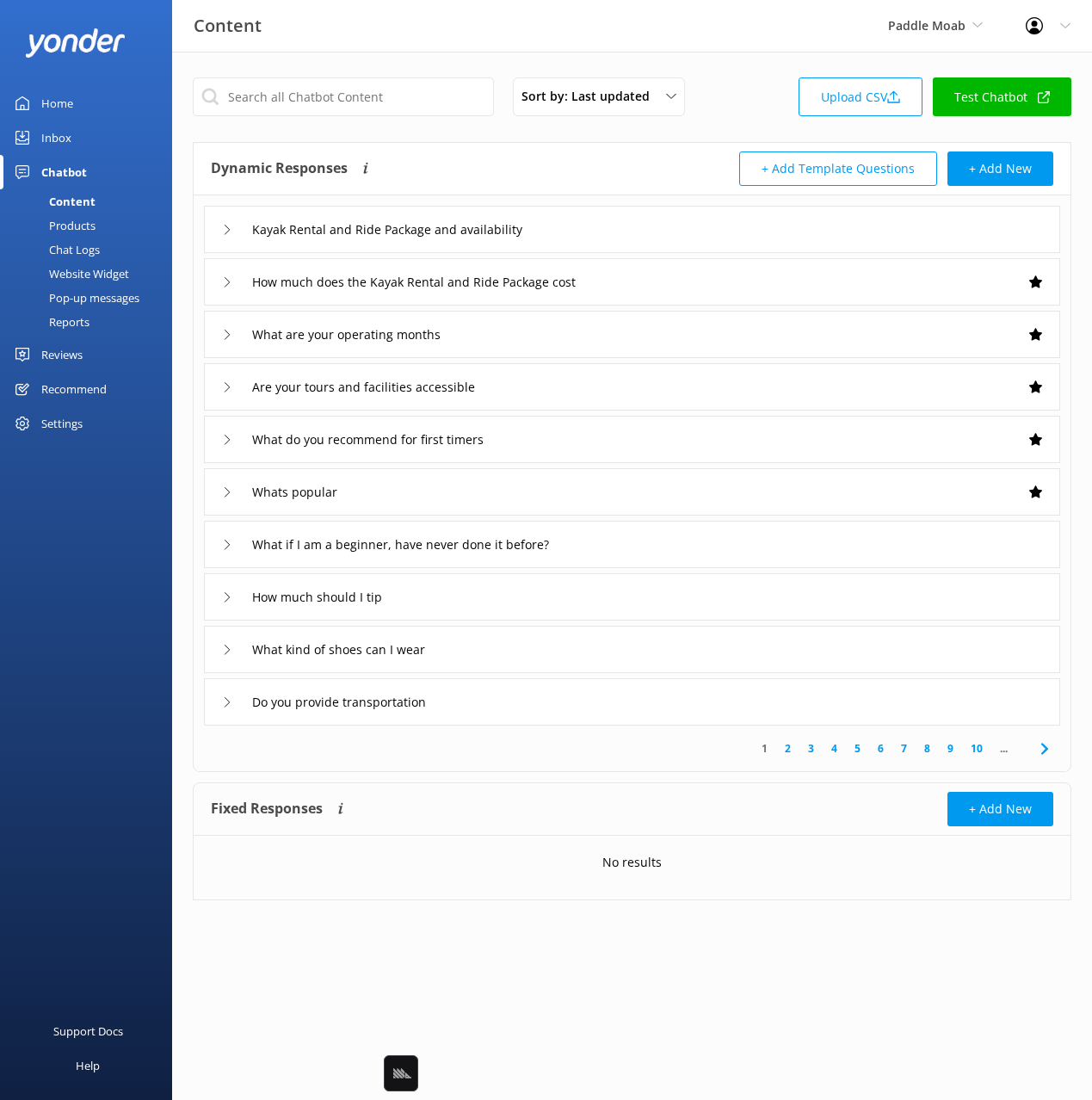
click at [581, 154] on div "Dynamic Responses Dynamic responses rely on the Large Language Model to create …" at bounding box center [422, 169] width 422 height 35
drag, startPoint x: 674, startPoint y: 229, endPoint x: 675, endPoint y: 244, distance: 15.0
click at [674, 229] on div "Kayak Rental and Ride Package and availability" at bounding box center [631, 229] width 856 height 48
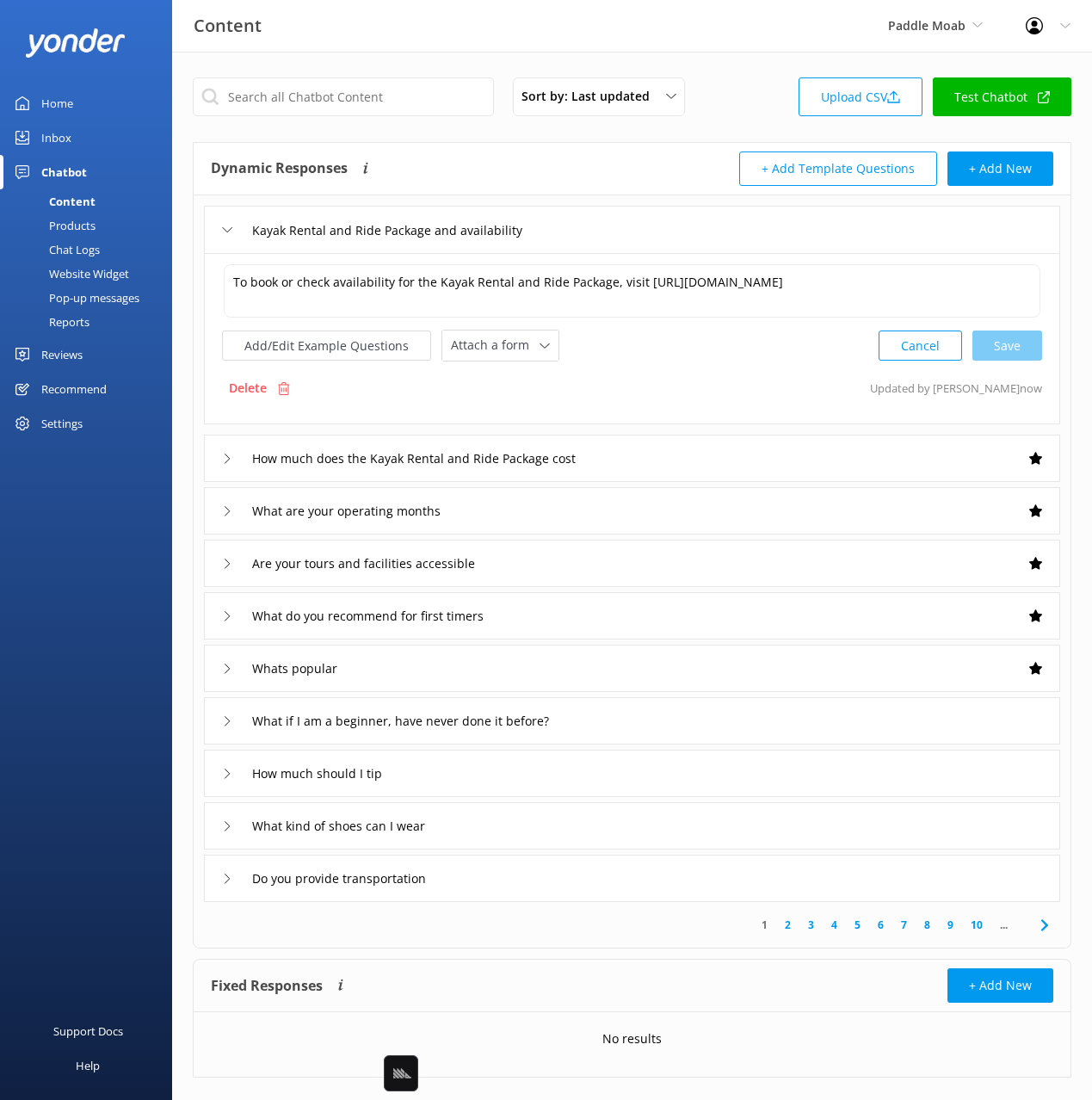
click at [660, 474] on div "How much does the Kayak Rental and Ride Package cost" at bounding box center [631, 459] width 856 height 48
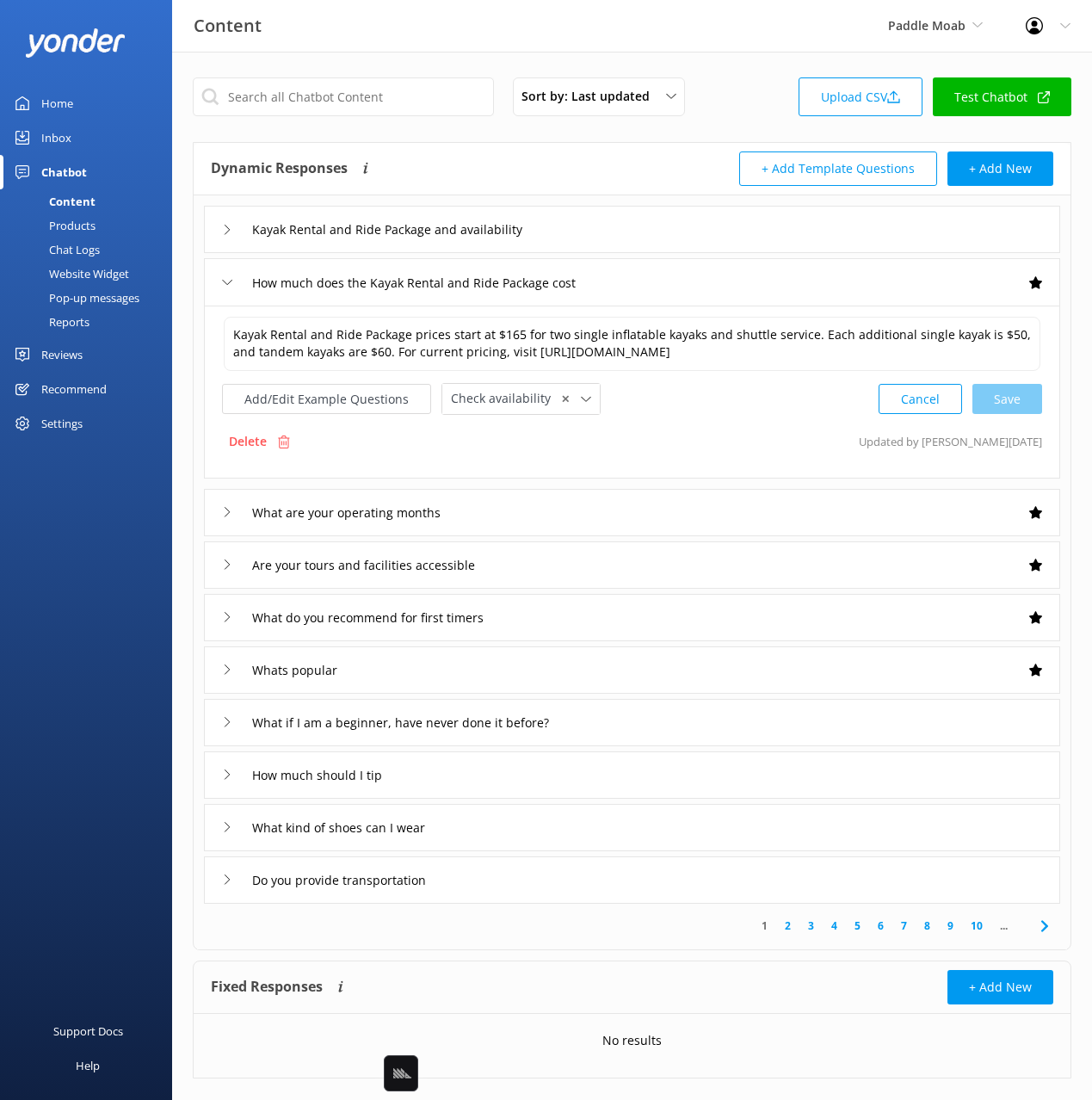
click at [62, 223] on div "Products" at bounding box center [52, 226] width 85 height 24
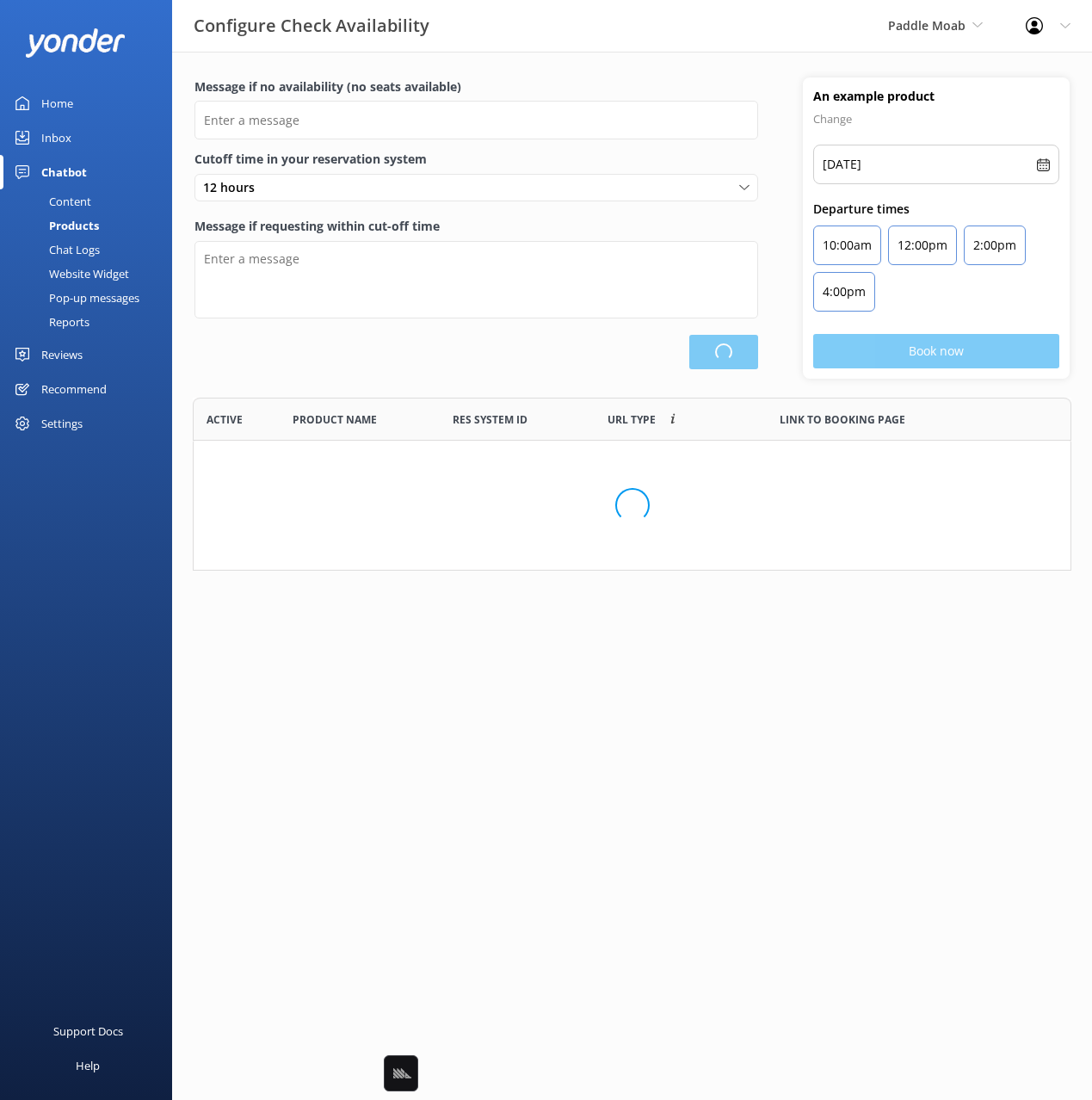
scroll to position [517, 877]
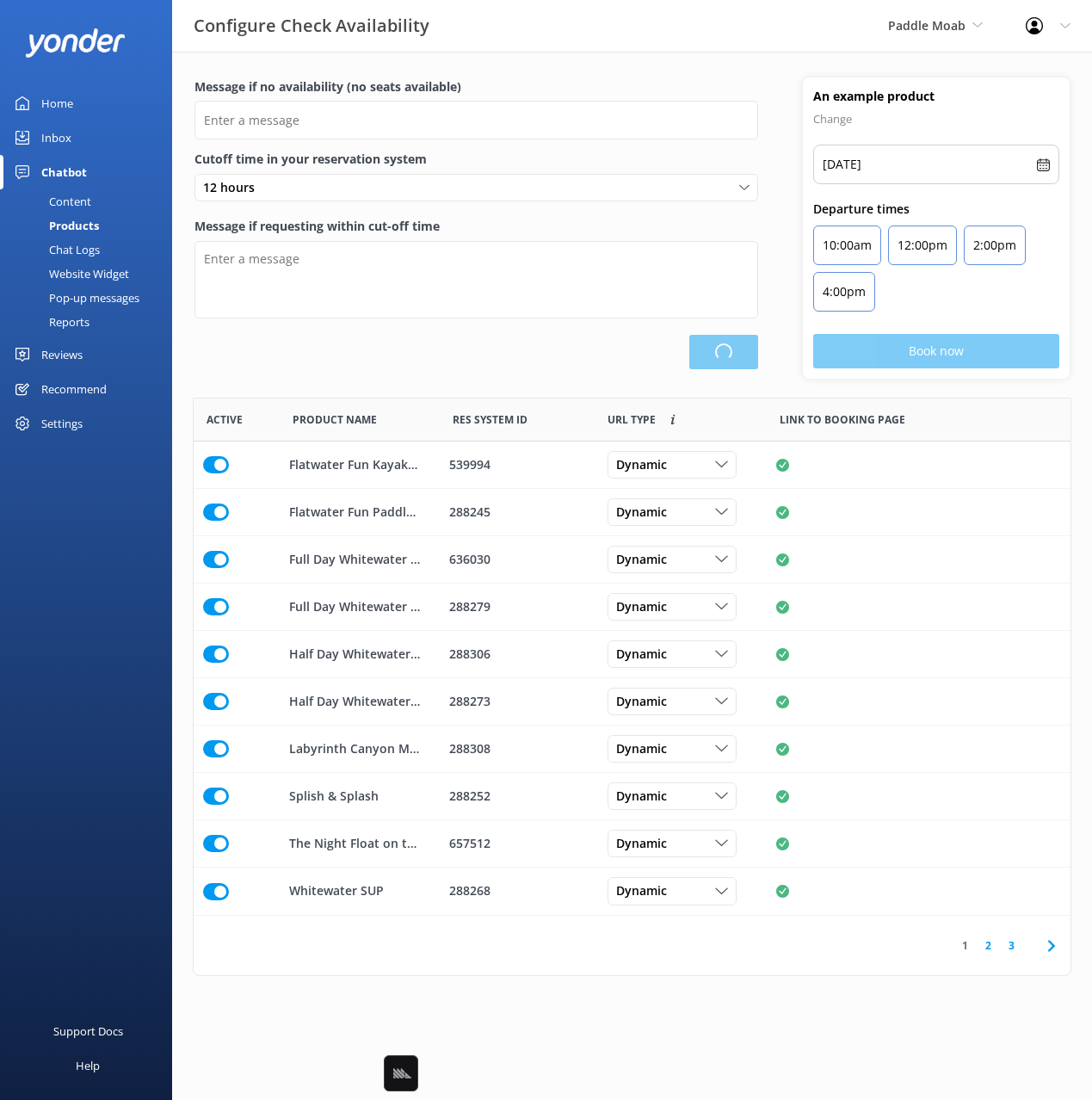
type input "There are no seats available, please check an alternative day"
type textarea "Our online booking system closes {hours} prior to departure. Please contact us …"
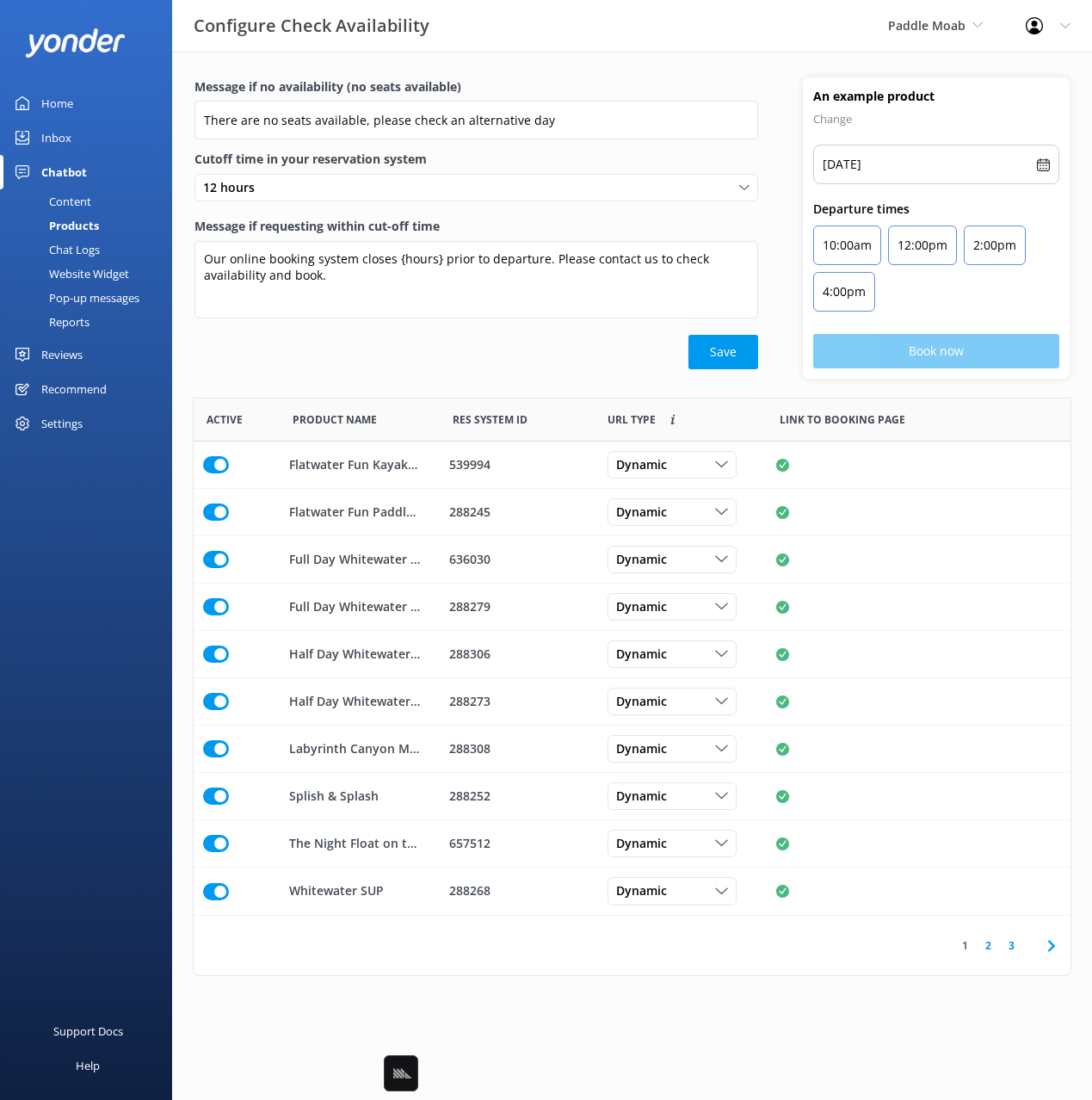
drag, startPoint x: 311, startPoint y: 332, endPoint x: 309, endPoint y: 357, distance: 25.1
click at [311, 332] on div "Message if requesting within cut-off time Our online booking system closes {hou…" at bounding box center [476, 275] width 563 height 117
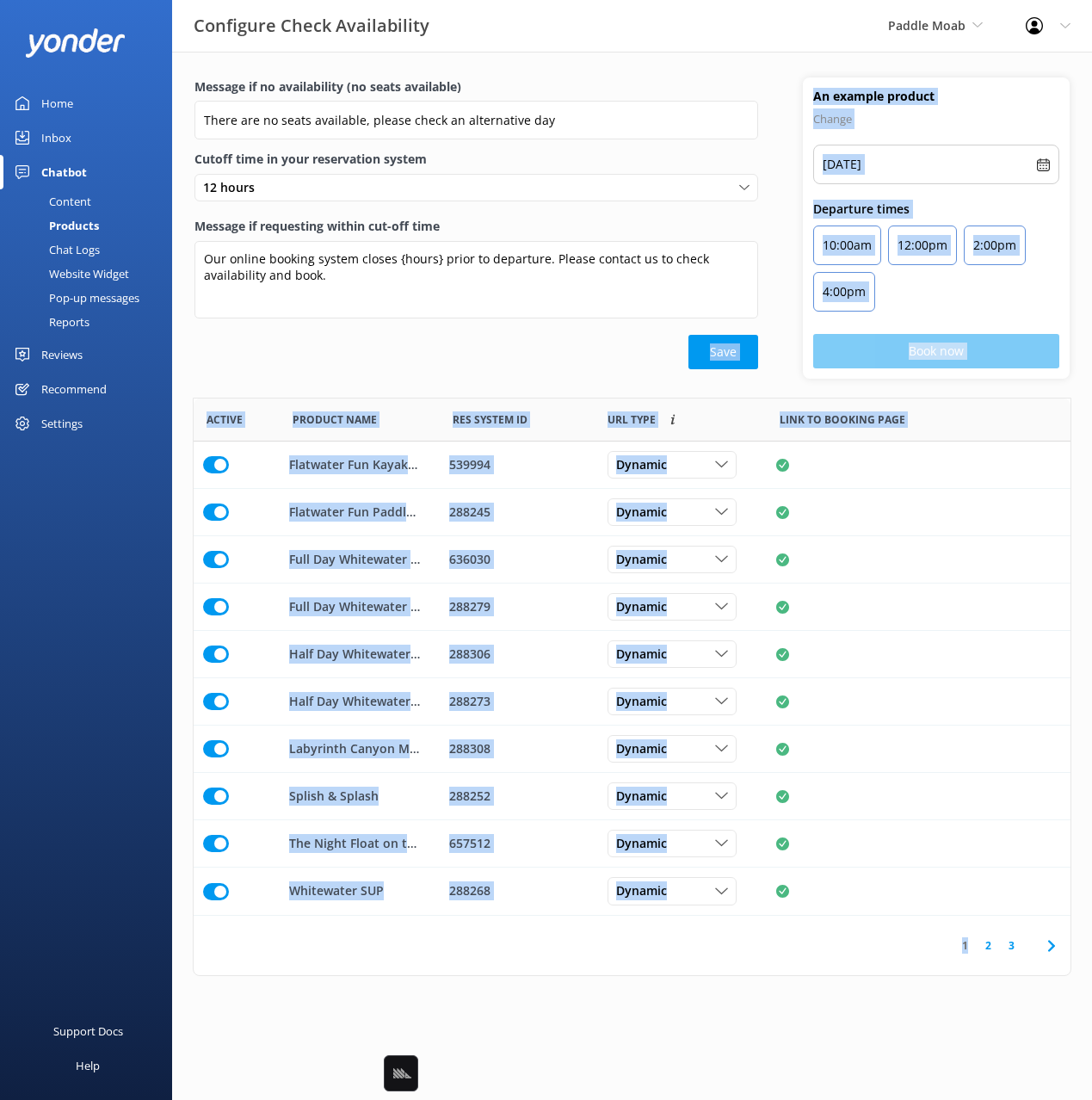
drag, startPoint x: 486, startPoint y: 445, endPoint x: 904, endPoint y: 965, distance: 667.2
click at [962, 964] on div "Message if no availability (no seats available) There are no seats available, p…" at bounding box center [632, 530] width 920 height 959
click at [830, 970] on div "1 2 3" at bounding box center [632, 945] width 877 height 60
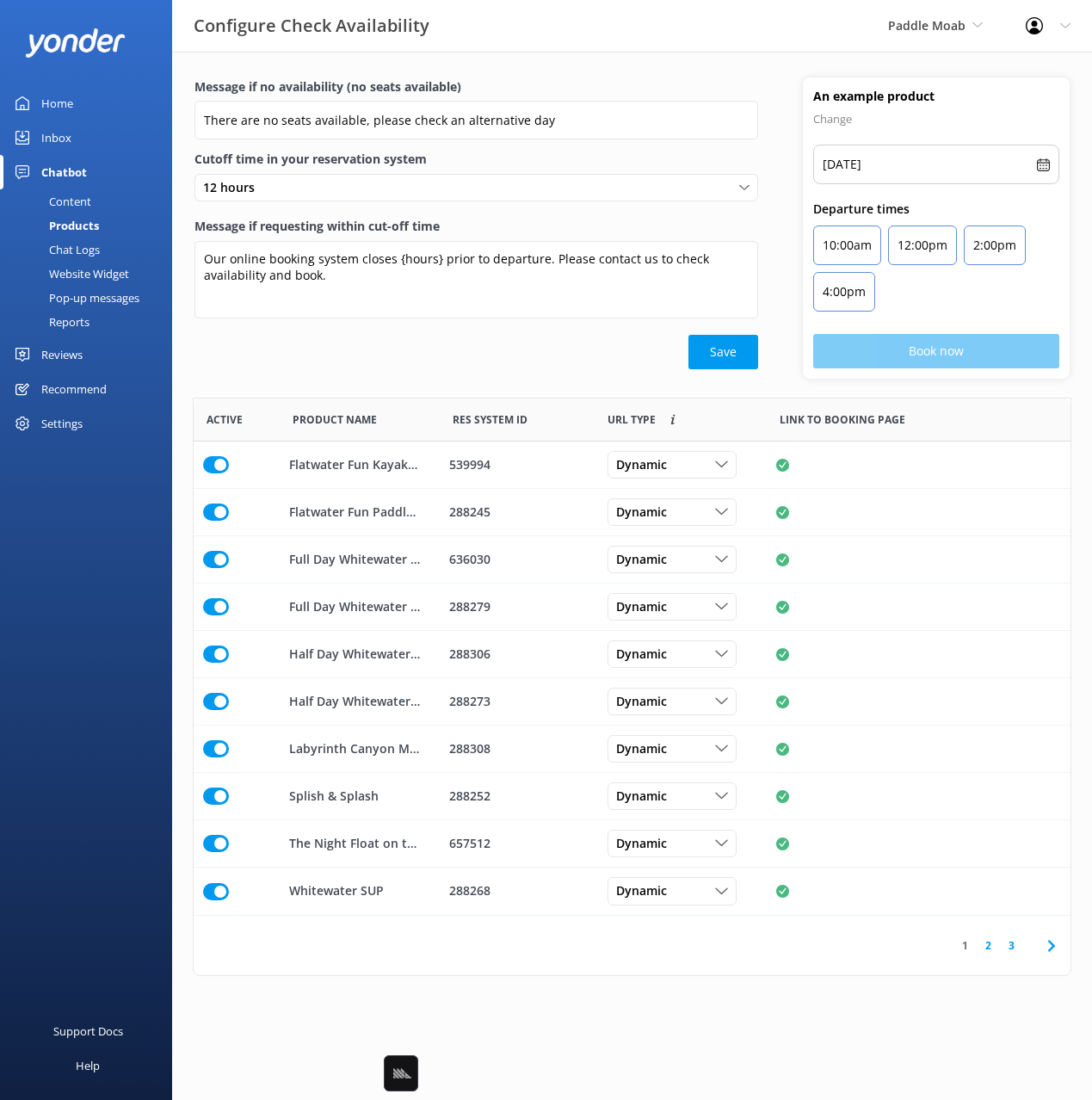
click at [846, 977] on div "Message if no availability (no seats available) There are no seats available, p…" at bounding box center [632, 530] width 920 height 959
click at [548, 359] on div "Save" at bounding box center [476, 352] width 563 height 35
click at [684, 455] on div "Dynamic" at bounding box center [672, 464] width 120 height 19
click at [588, 356] on div "Save" at bounding box center [476, 352] width 563 height 35
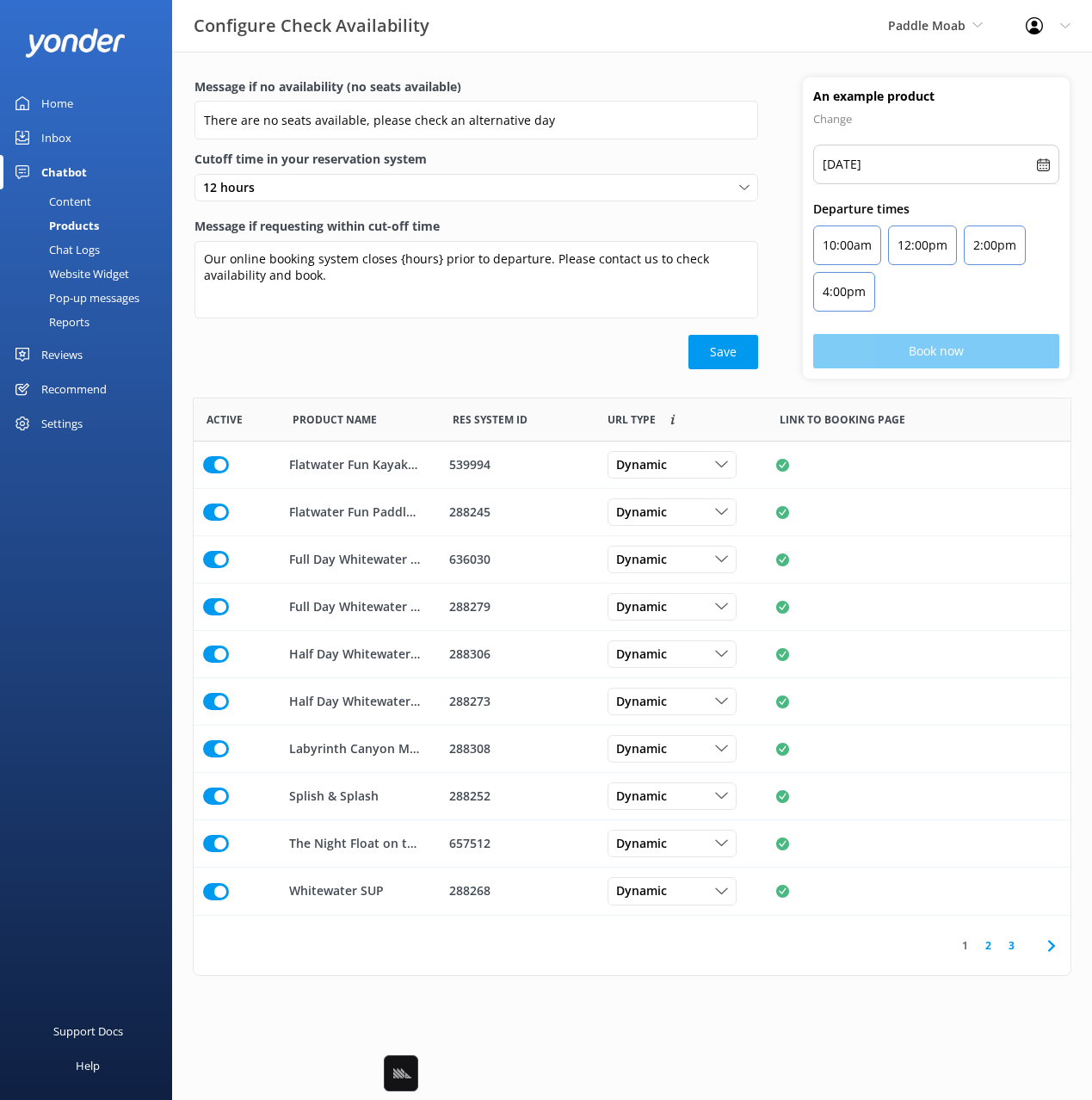
click at [608, 339] on div "Save" at bounding box center [476, 352] width 563 height 35
click at [658, 463] on span "Dynamic" at bounding box center [647, 464] width 61 height 19
drag, startPoint x: 598, startPoint y: 367, endPoint x: 640, endPoint y: 450, distance: 93.0
click at [598, 367] on div "Save" at bounding box center [476, 352] width 563 height 35
drag, startPoint x: 676, startPoint y: 464, endPoint x: 675, endPoint y: 477, distance: 13.0
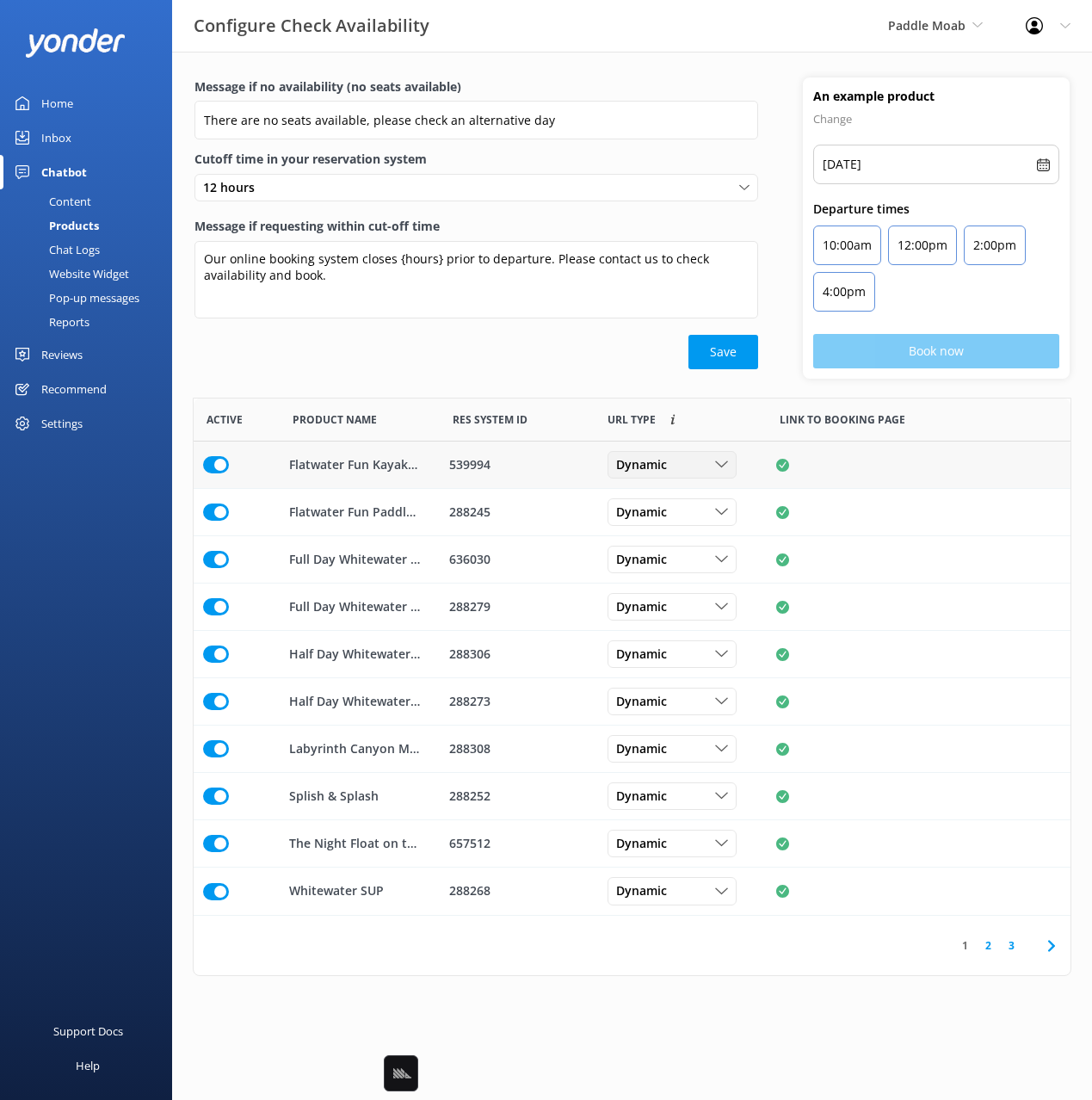
click at [676, 464] on span "Dynamic" at bounding box center [647, 464] width 61 height 19
click at [590, 359] on div "Save" at bounding box center [476, 352] width 563 height 35
click at [535, 339] on div "Save" at bounding box center [476, 352] width 563 height 35
click at [850, 983] on div "Message if no availability (no seats available) There are no seats available, p…" at bounding box center [632, 530] width 920 height 959
drag, startPoint x: 749, startPoint y: 1031, endPoint x: 589, endPoint y: 735, distance: 336.5
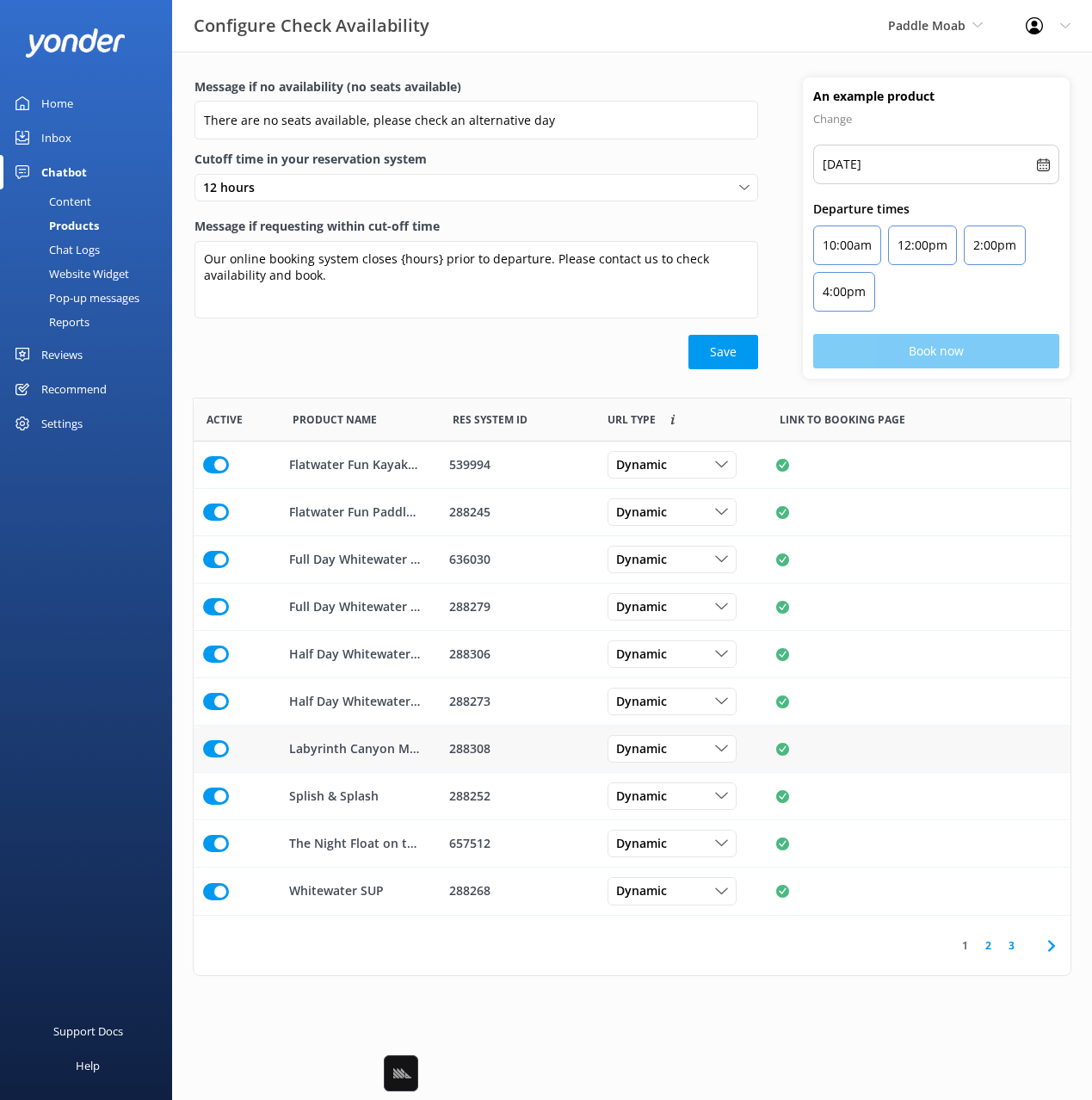
click at [748, 1029] on html "Configure Check Availability Paddle Moab Black Cat Cruises [GEOGRAPHIC_DATA] [G…" at bounding box center [546, 550] width 1092 height 1100
click at [256, 361] on div "Save" at bounding box center [476, 352] width 563 height 35
click at [59, 189] on div "Content" at bounding box center [50, 201] width 81 height 24
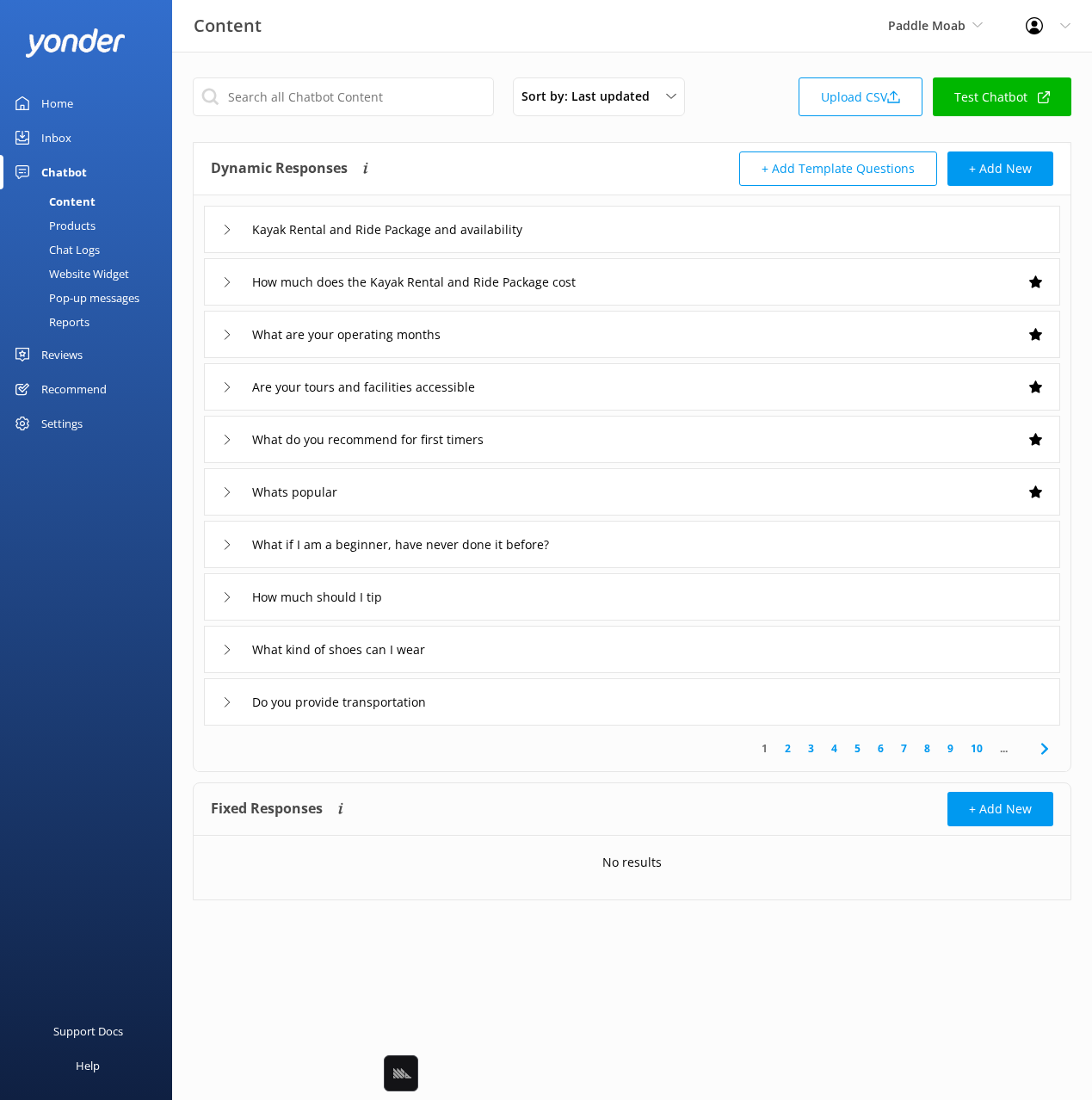
drag, startPoint x: 539, startPoint y: 167, endPoint x: 533, endPoint y: 190, distance: 23.8
click at [537, 170] on div "Dynamic Responses Dynamic responses rely on the Large Language Model to create …" at bounding box center [422, 169] width 422 height 35
click at [574, 209] on div "Kayak Rental and Ride Package and availability" at bounding box center [631, 229] width 856 height 48
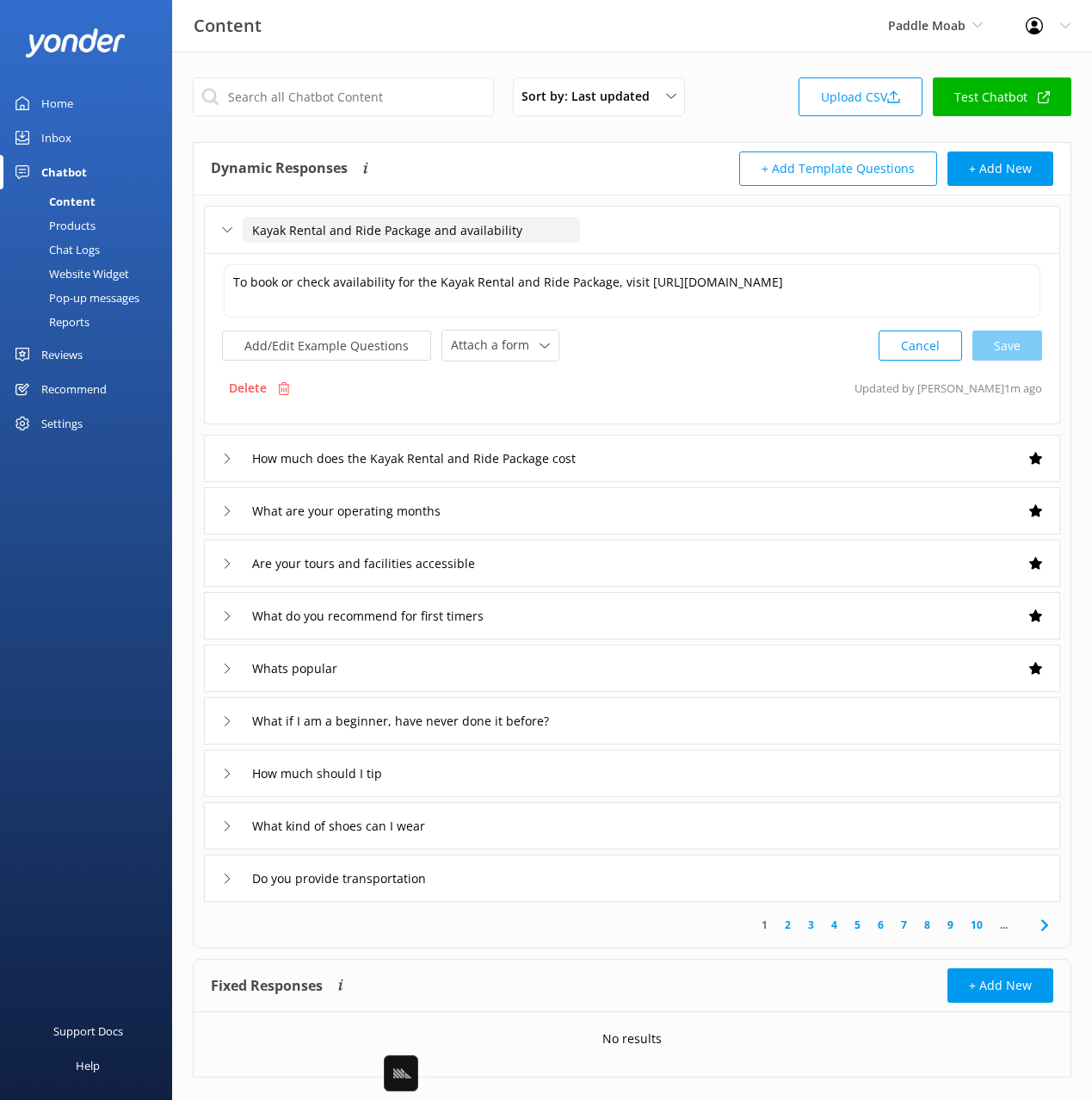
drag, startPoint x: 287, startPoint y: 229, endPoint x: 613, endPoint y: 286, distance: 330.9
click at [497, 225] on input "Kayak Rental and Ride Package and availability" at bounding box center [411, 229] width 338 height 26
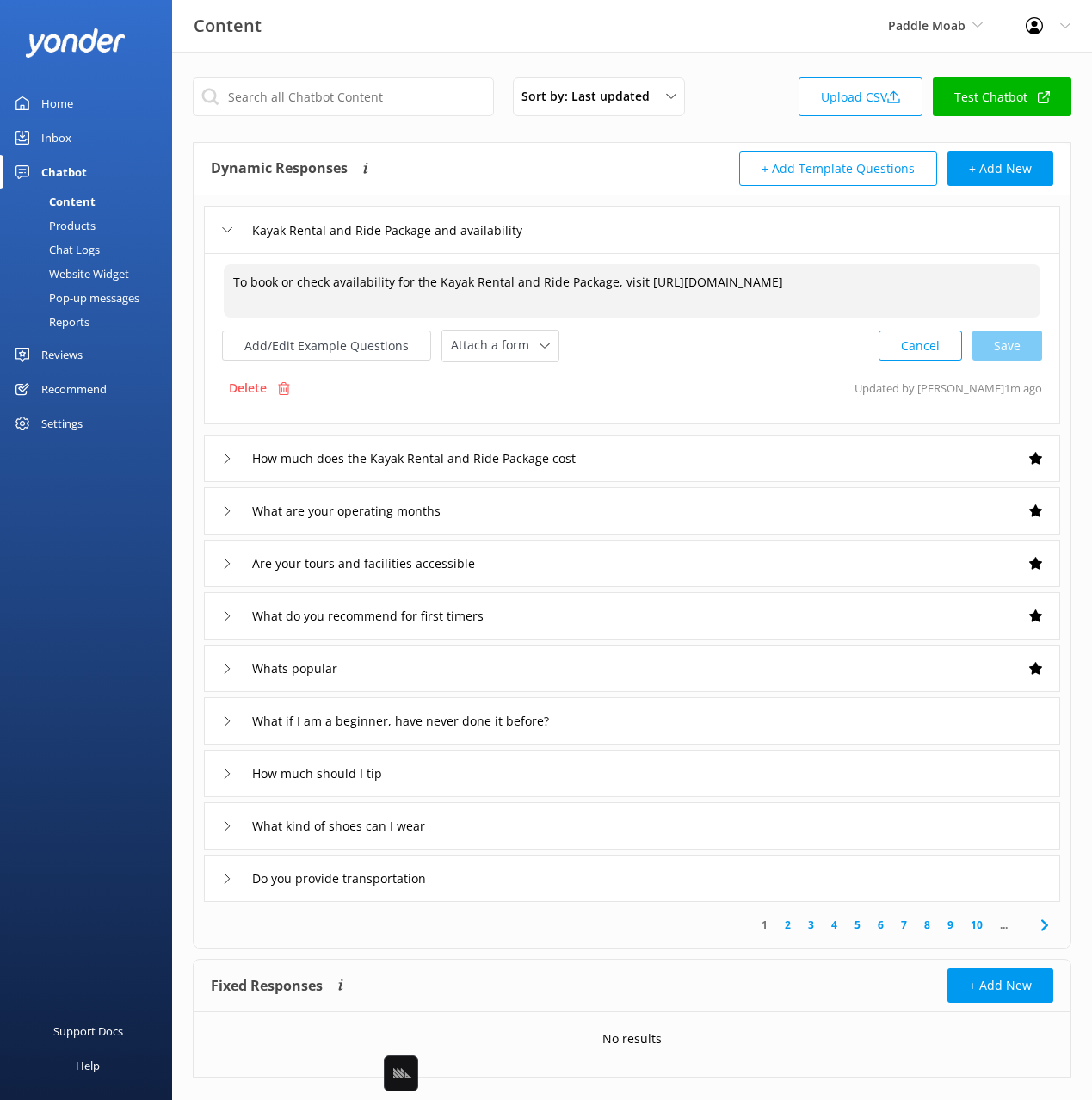
drag, startPoint x: 641, startPoint y: 288, endPoint x: 798, endPoint y: 310, distance: 158.5
click at [798, 310] on textarea "To book or check availability for the Kayak Rental and Ride Package, visit [URL…" at bounding box center [632, 291] width 817 height 53
click at [713, 106] on div "Sort by: Last updated Title Last updated Upload CSV Test Chatbot" at bounding box center [632, 101] width 879 height 49
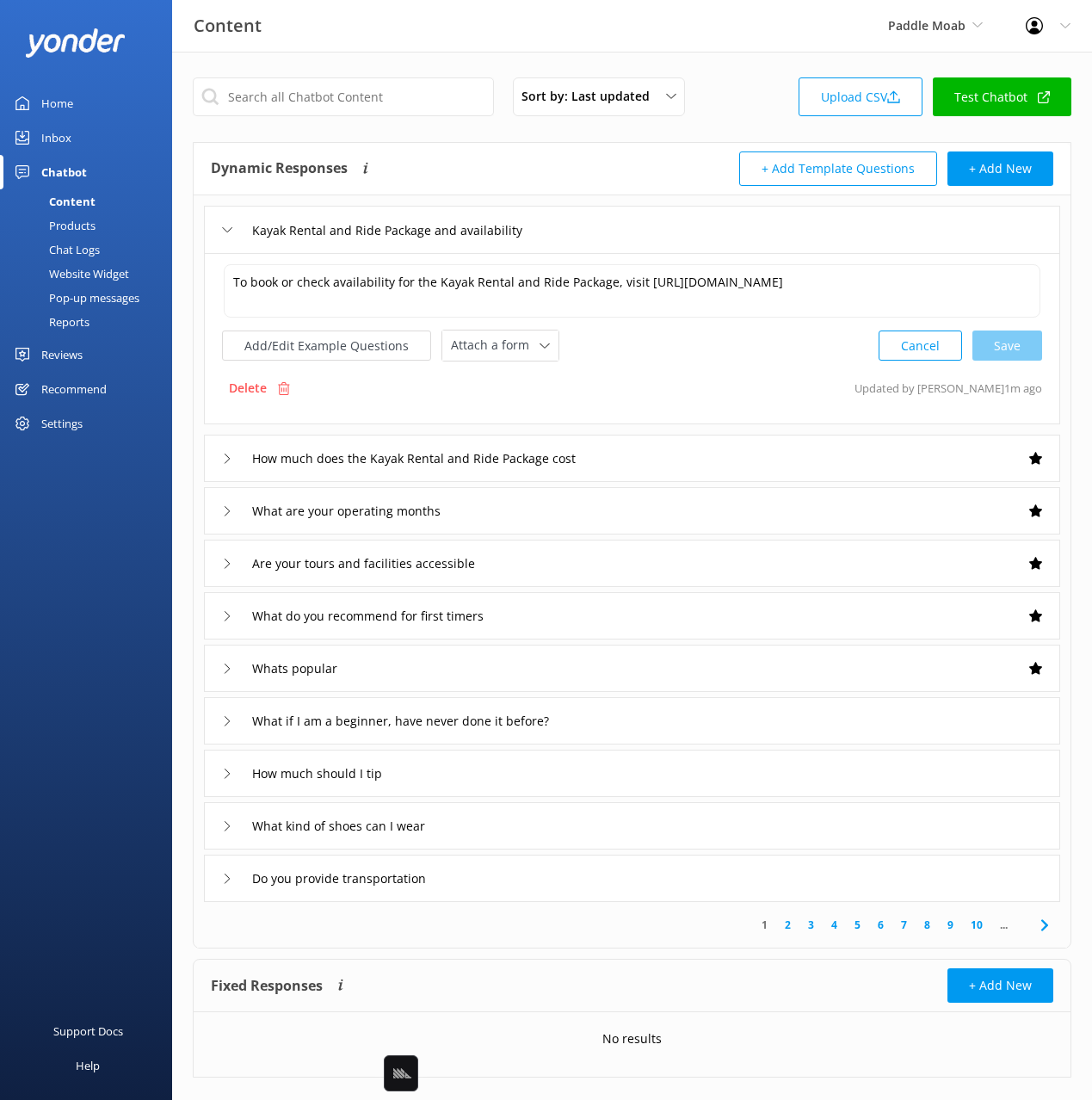
click at [725, 230] on div "Kayak Rental and Ride Package and availability" at bounding box center [631, 229] width 856 height 48
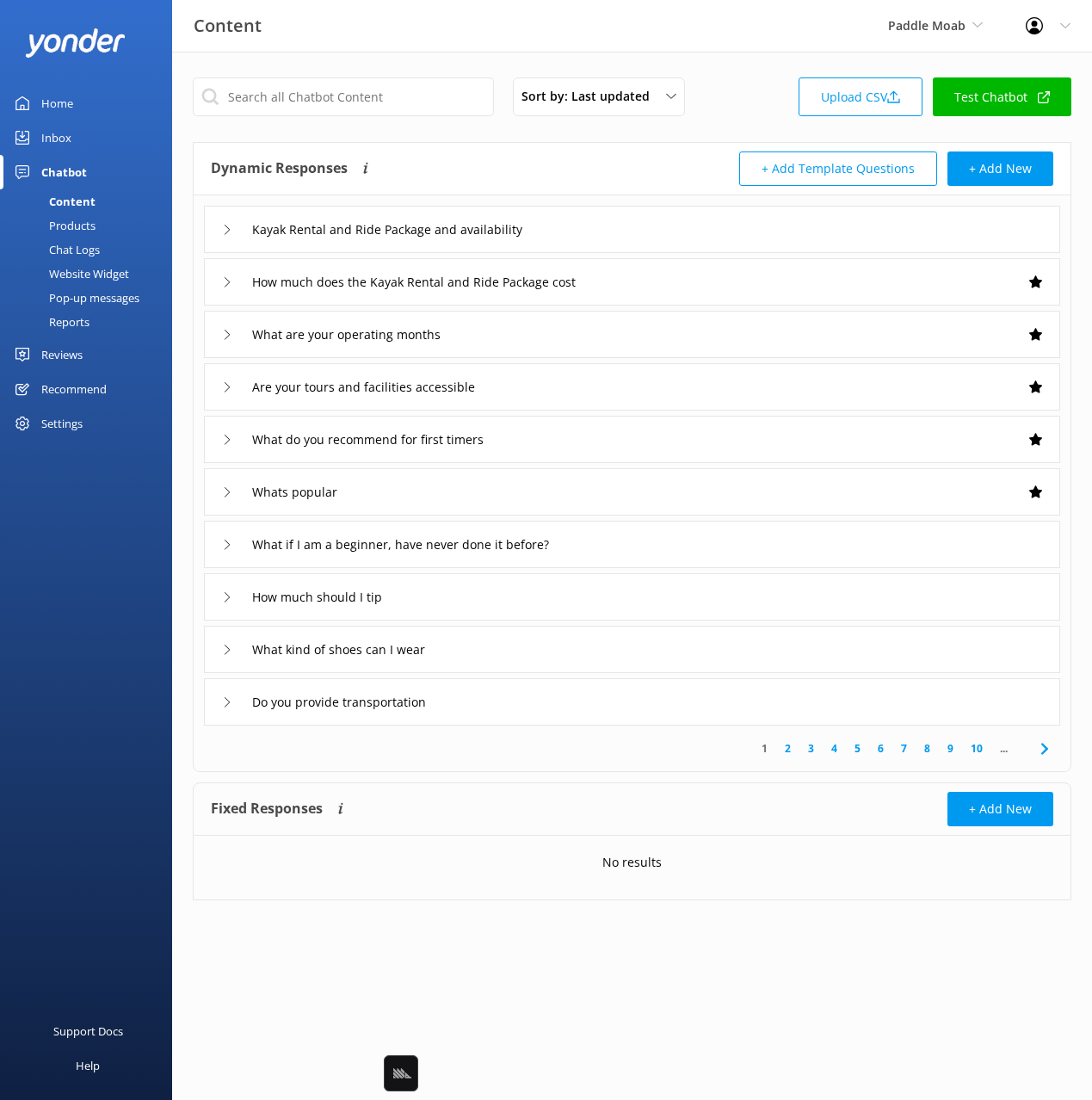
click at [576, 173] on div "Dynamic Responses Dynamic responses rely on the Large Language Model to create …" at bounding box center [422, 169] width 422 height 35
click at [605, 242] on div "Kayak Rental and Ride Package and availability" at bounding box center [631, 229] width 856 height 48
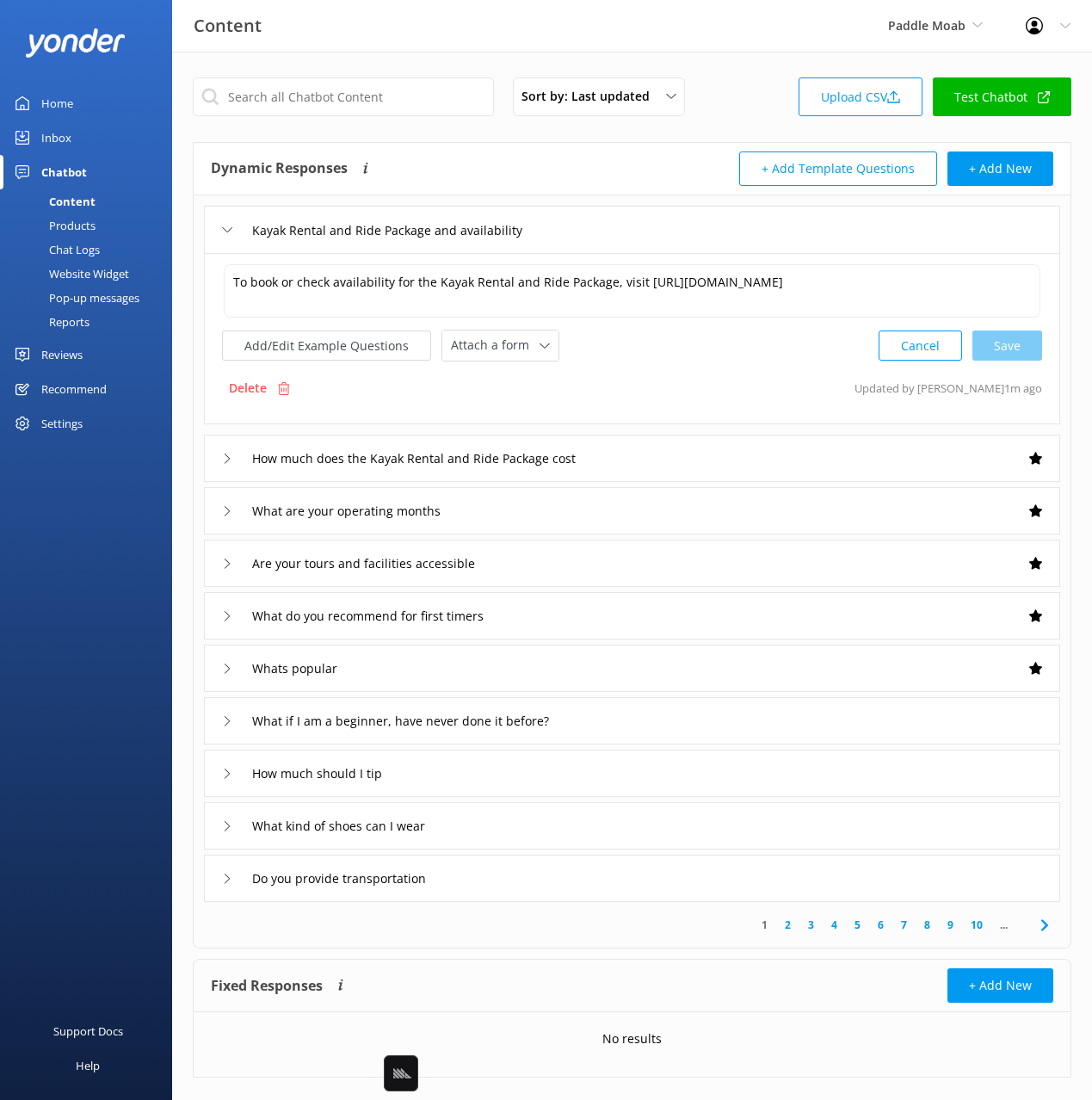
click at [616, 171] on div "Dynamic Responses Dynamic responses rely on the Large Language Model to create …" at bounding box center [422, 169] width 422 height 35
click at [685, 346] on div "Add/Edit Example Questions Attach a form Leave contact details Check availabili…" at bounding box center [632, 345] width 820 height 32
click at [320, 344] on button "Add/Edit Example Questions" at bounding box center [327, 345] width 209 height 30
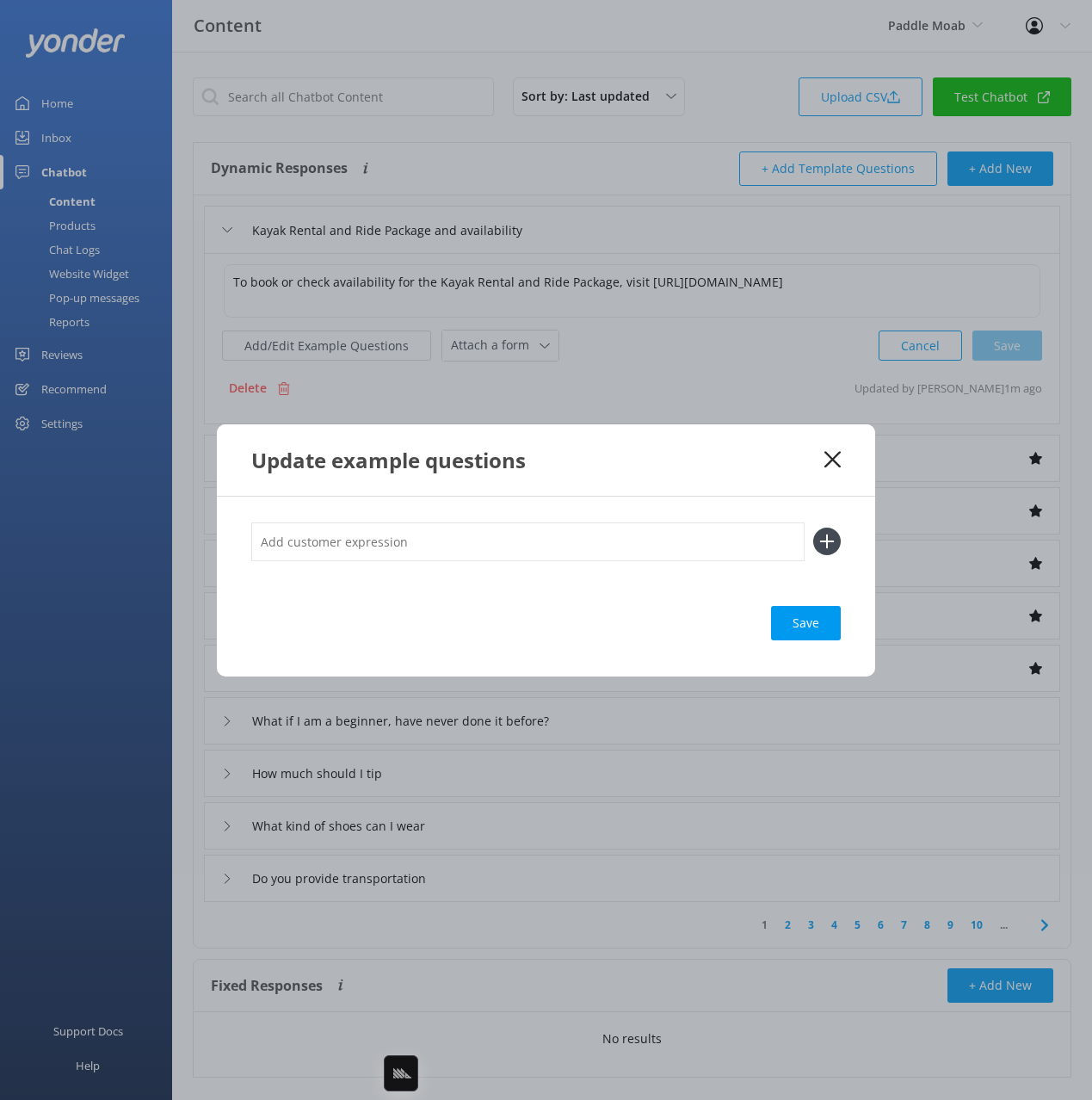
click at [533, 474] on div "Update example questions" at bounding box center [545, 460] width 658 height 72
click at [613, 489] on div "Update example questions" at bounding box center [545, 460] width 658 height 72
click at [430, 539] on input "text" at bounding box center [528, 541] width 553 height 39
click at [720, 465] on div "Update example questions" at bounding box center [538, 460] width 574 height 28
click at [830, 455] on icon at bounding box center [832, 459] width 17 height 17
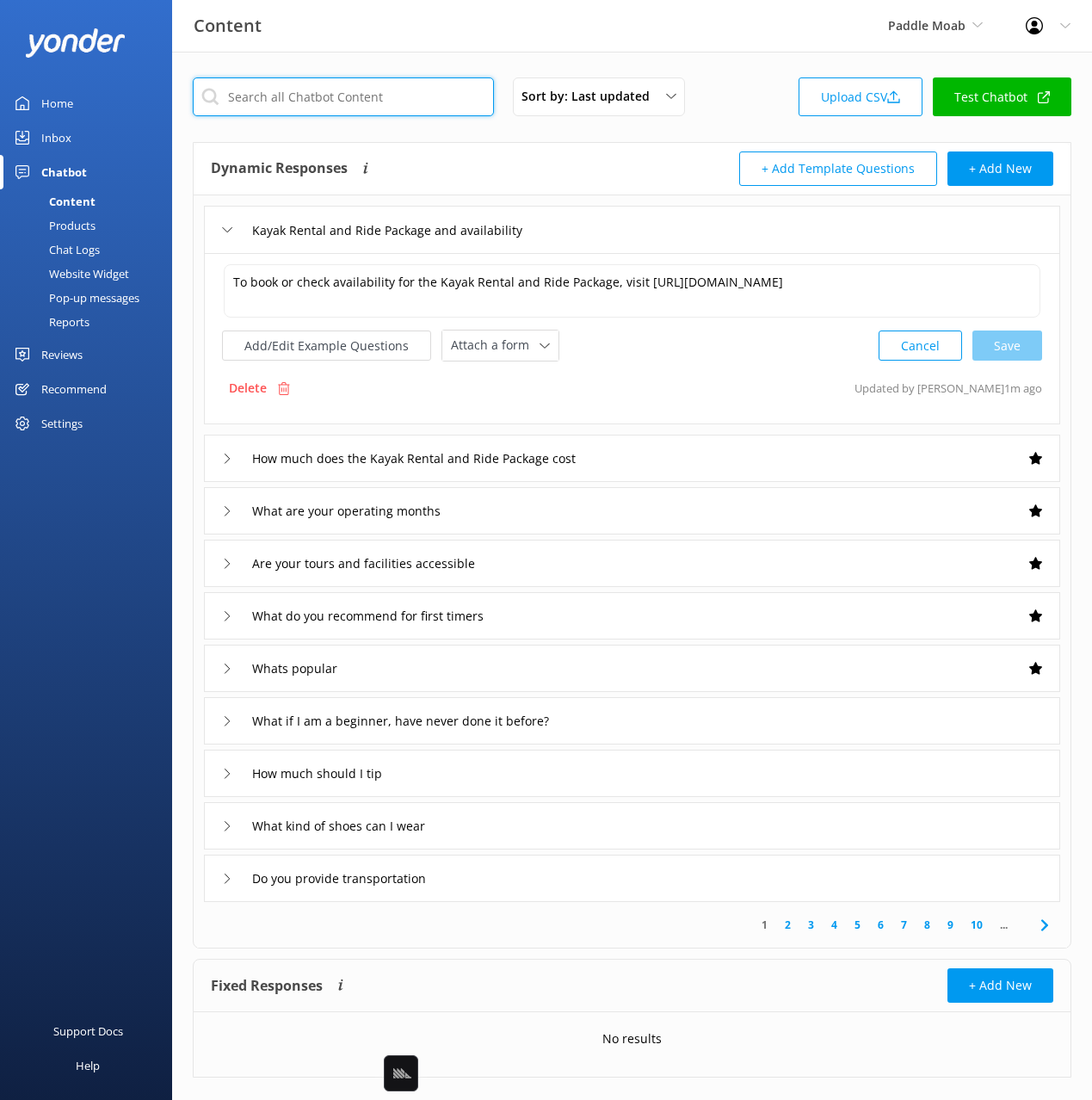
click at [395, 98] on input "text" at bounding box center [343, 96] width 301 height 39
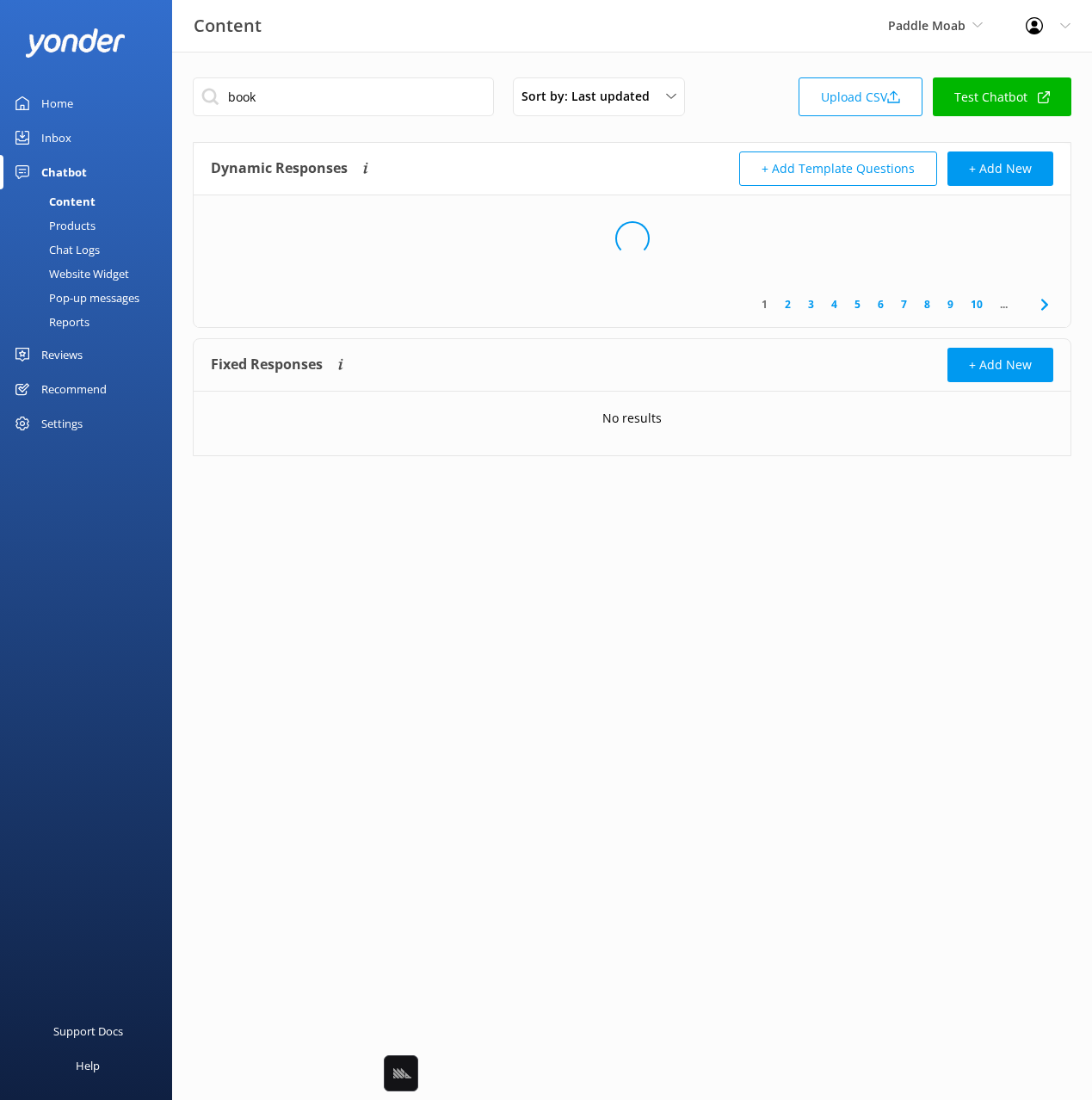
click at [606, 164] on div "Dynamic Responses Dynamic responses rely on the Large Language Model to create …" at bounding box center [422, 169] width 422 height 35
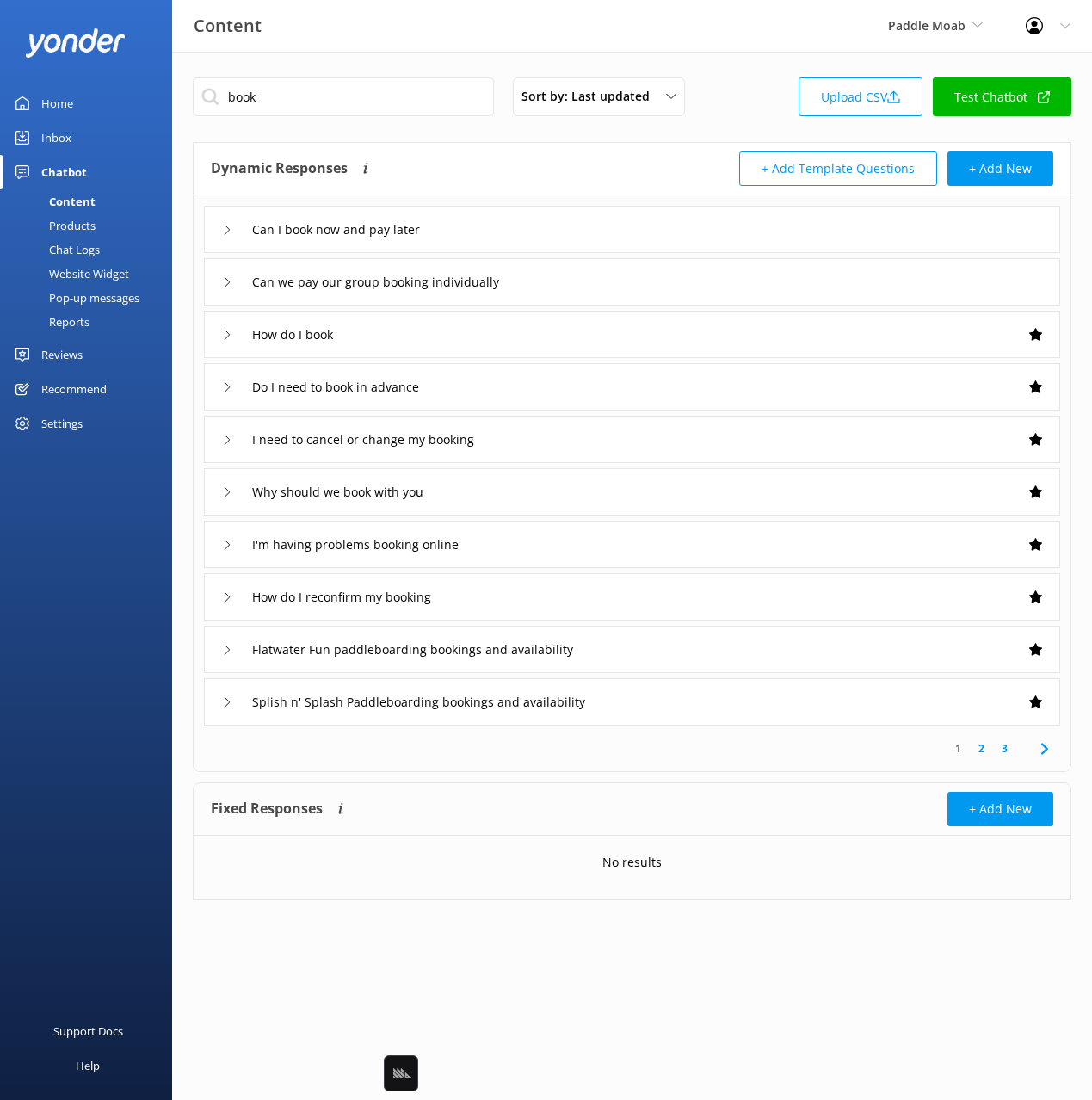
click at [422, 349] on div "How do I book" at bounding box center [631, 335] width 856 height 48
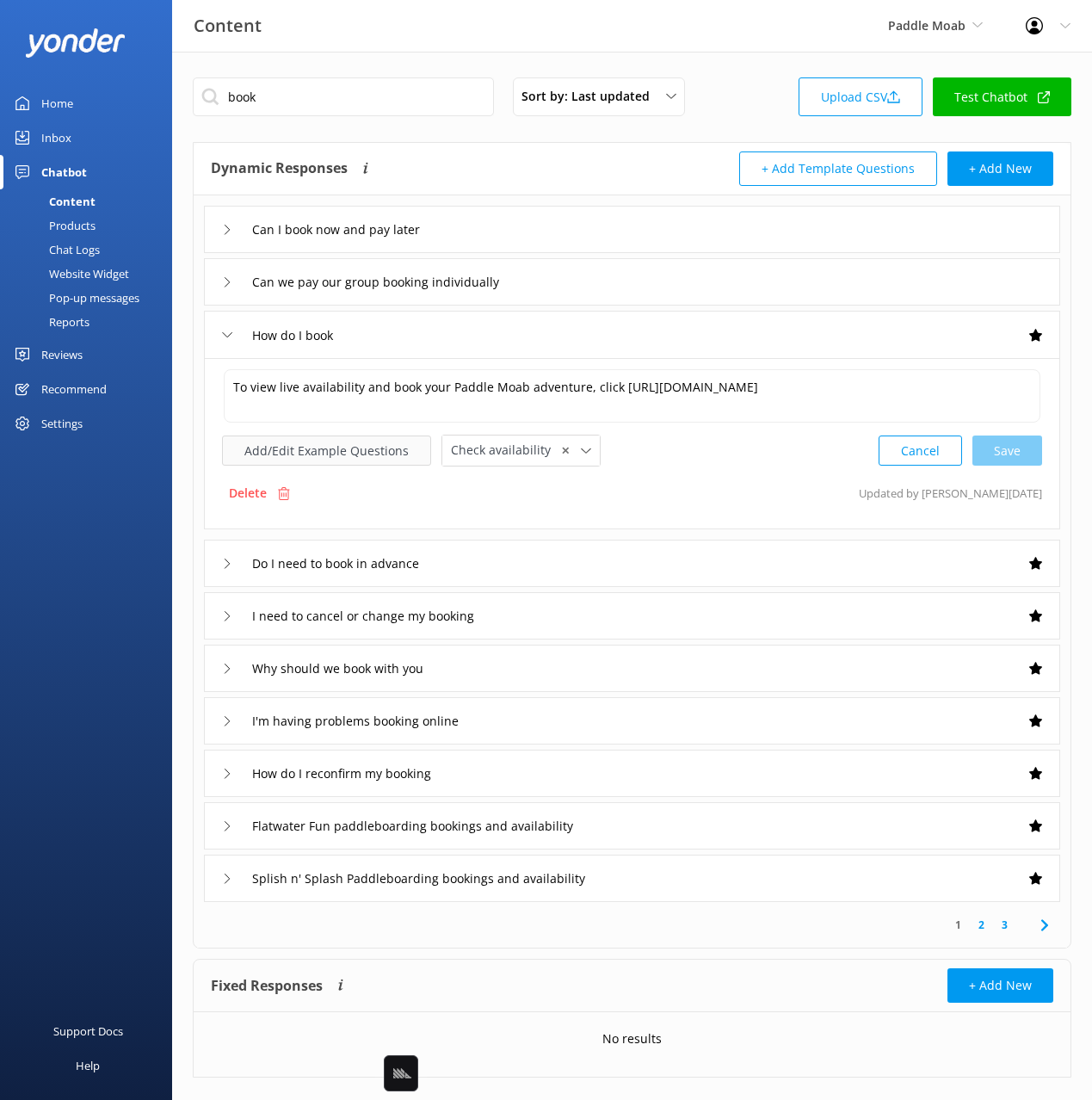
click at [358, 453] on button "Add/Edit Example Questions" at bounding box center [327, 450] width 209 height 30
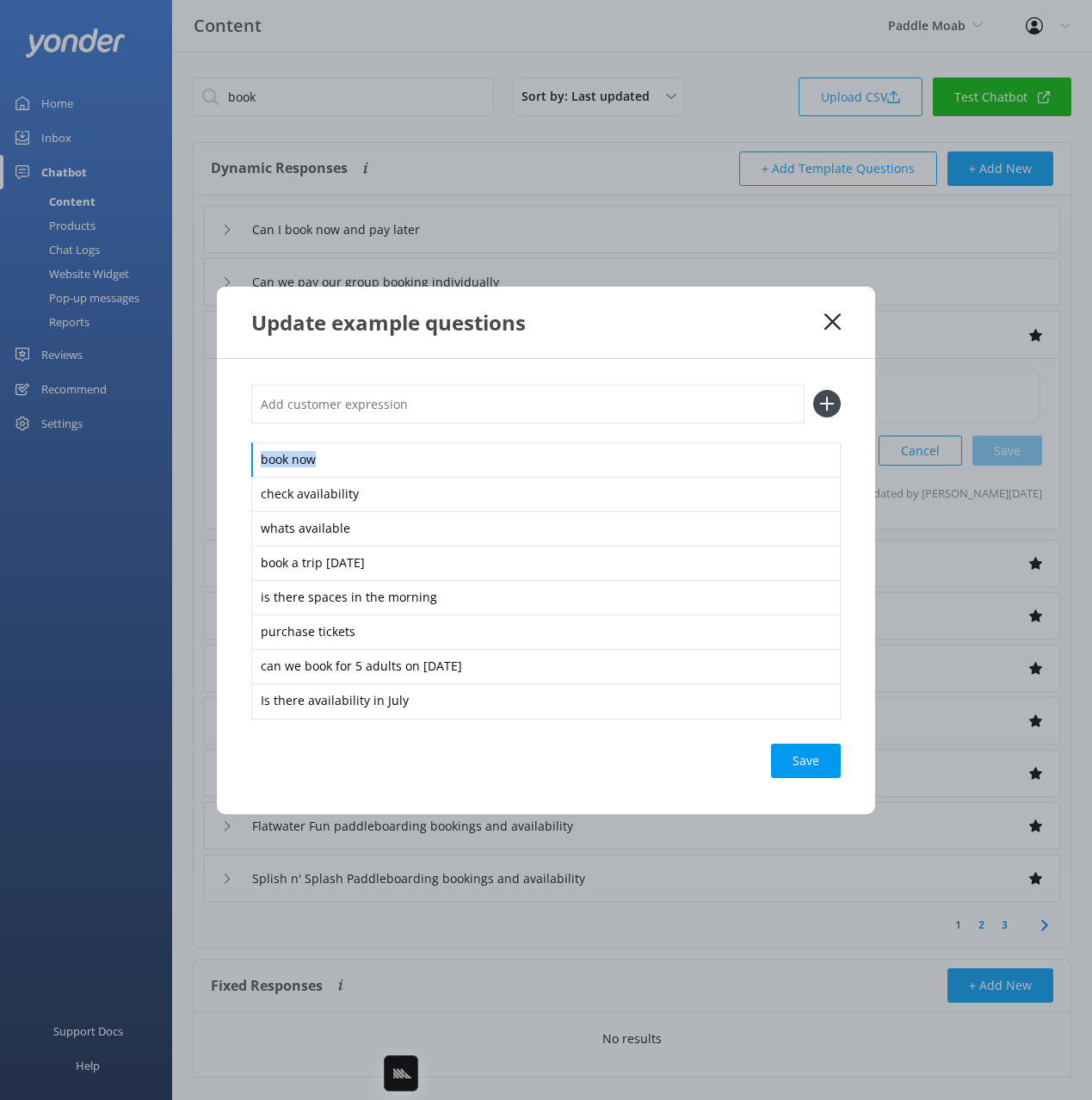
drag, startPoint x: 236, startPoint y: 450, endPoint x: 505, endPoint y: 808, distance: 447.8
click at [519, 823] on div "Update example questions book now check availability whats available book a tri…" at bounding box center [546, 550] width 1092 height 1100
drag, startPoint x: 459, startPoint y: 738, endPoint x: 747, endPoint y: 494, distance: 377.5
click at [461, 738] on div "book now check availability whats available book a trip [DATE] is there spaces …" at bounding box center [545, 586] width 658 height 455
click at [826, 310] on div "Update example questions" at bounding box center [545, 322] width 658 height 72
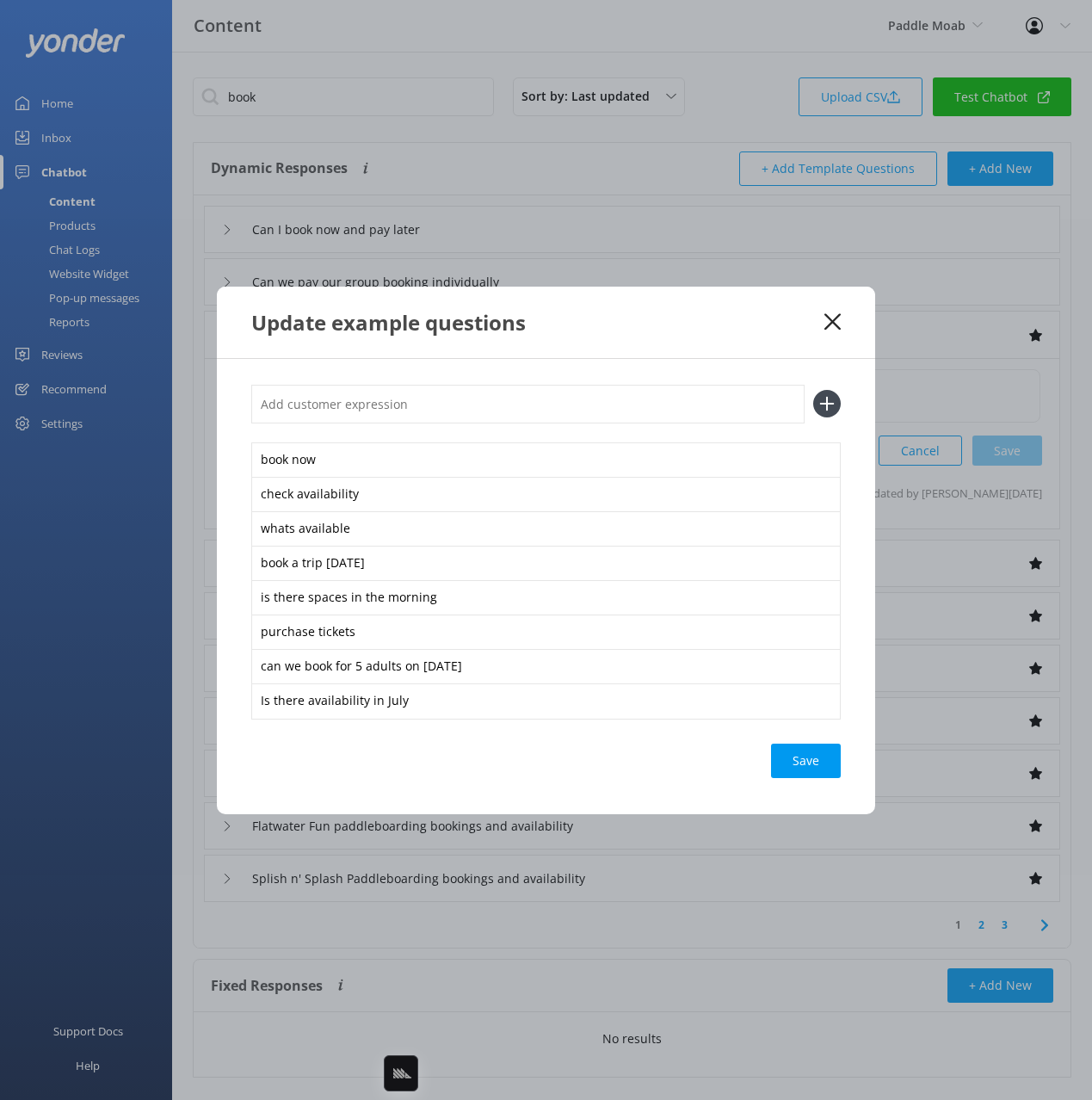
click at [834, 317] on icon at bounding box center [832, 321] width 17 height 17
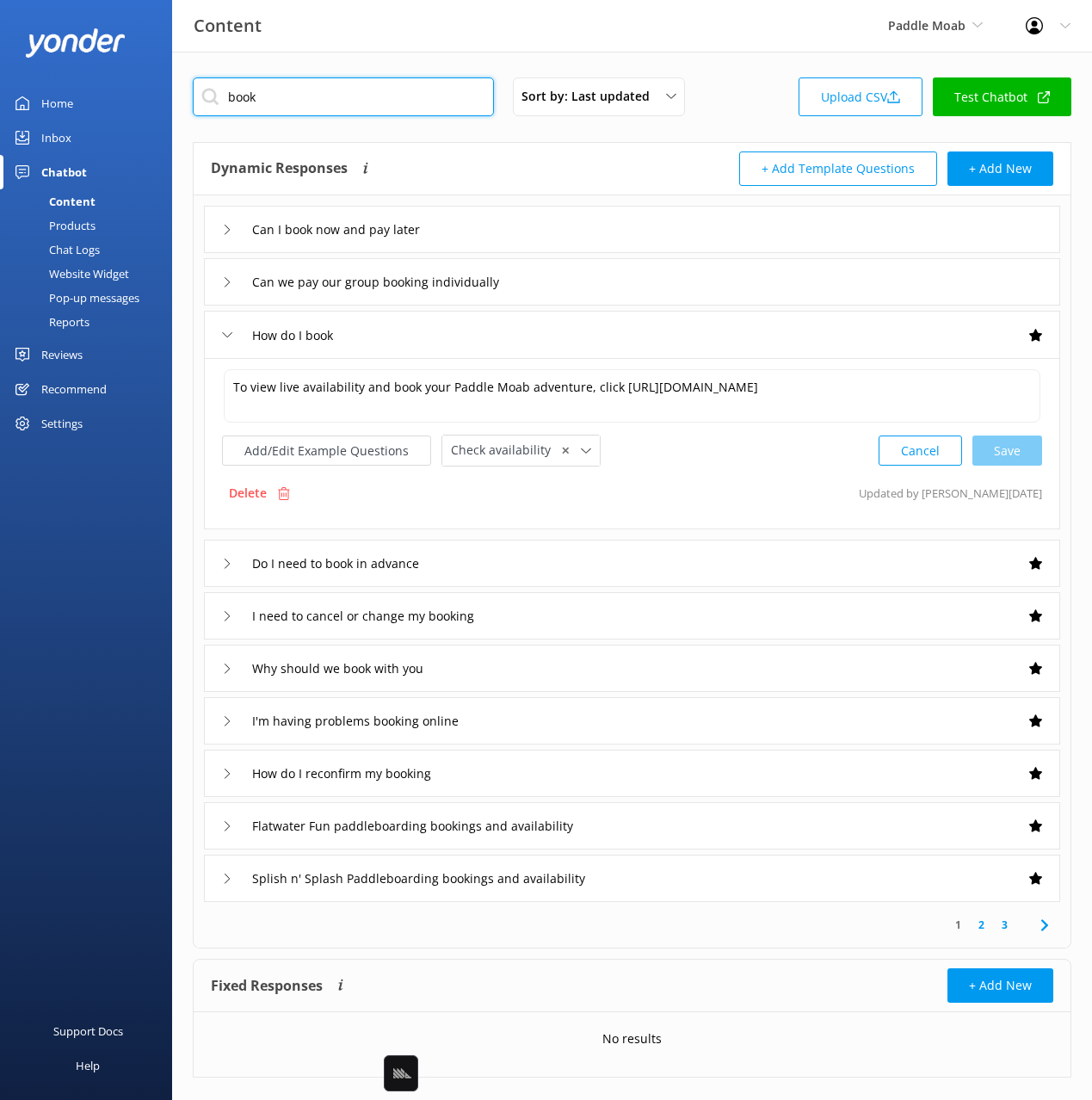
click at [242, 102] on input "book" at bounding box center [343, 96] width 301 height 39
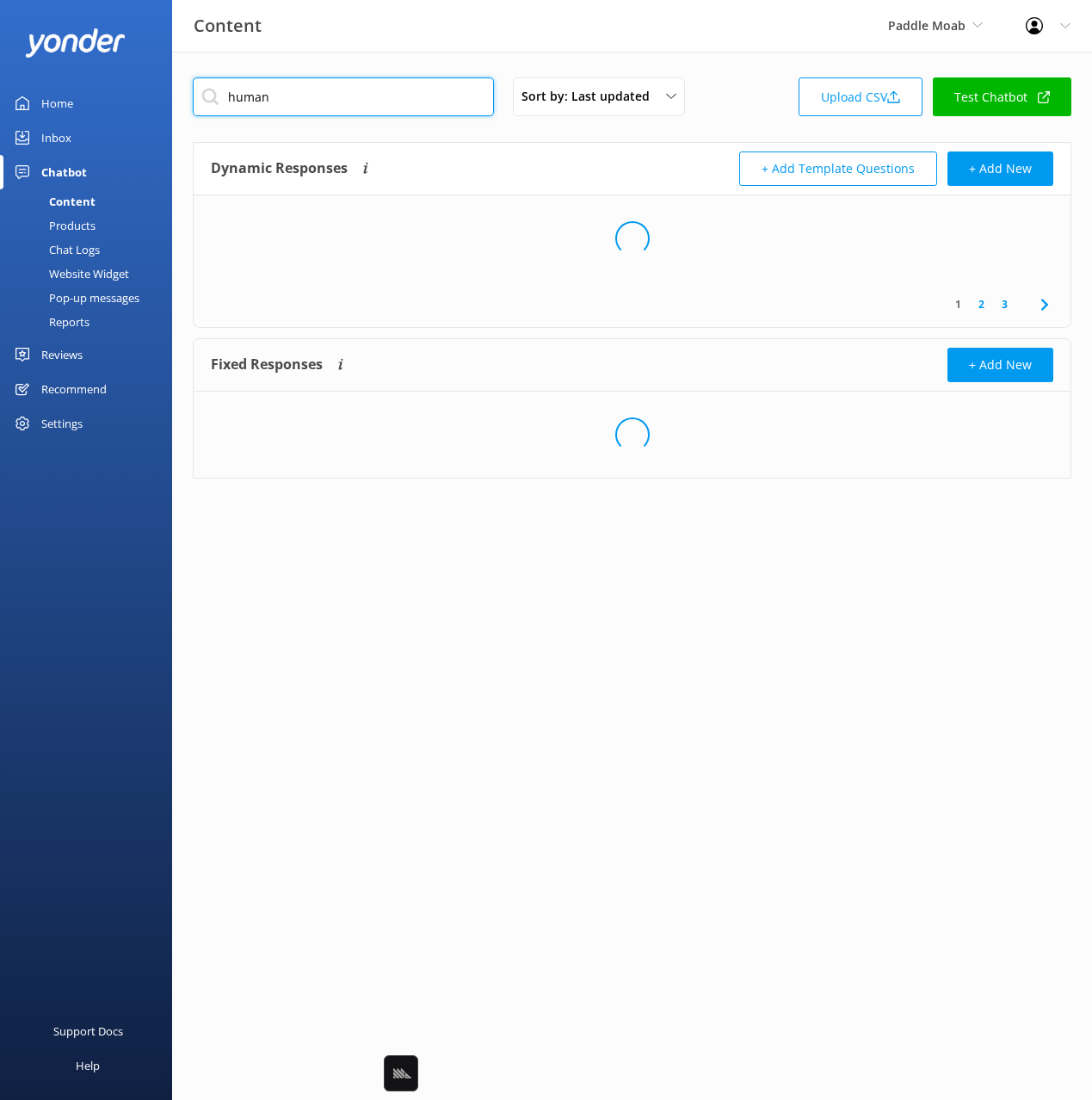
type input "human"
click at [527, 169] on div "Dynamic Responses Dynamic responses rely on the Large Language Model to create …" at bounding box center [422, 169] width 422 height 35
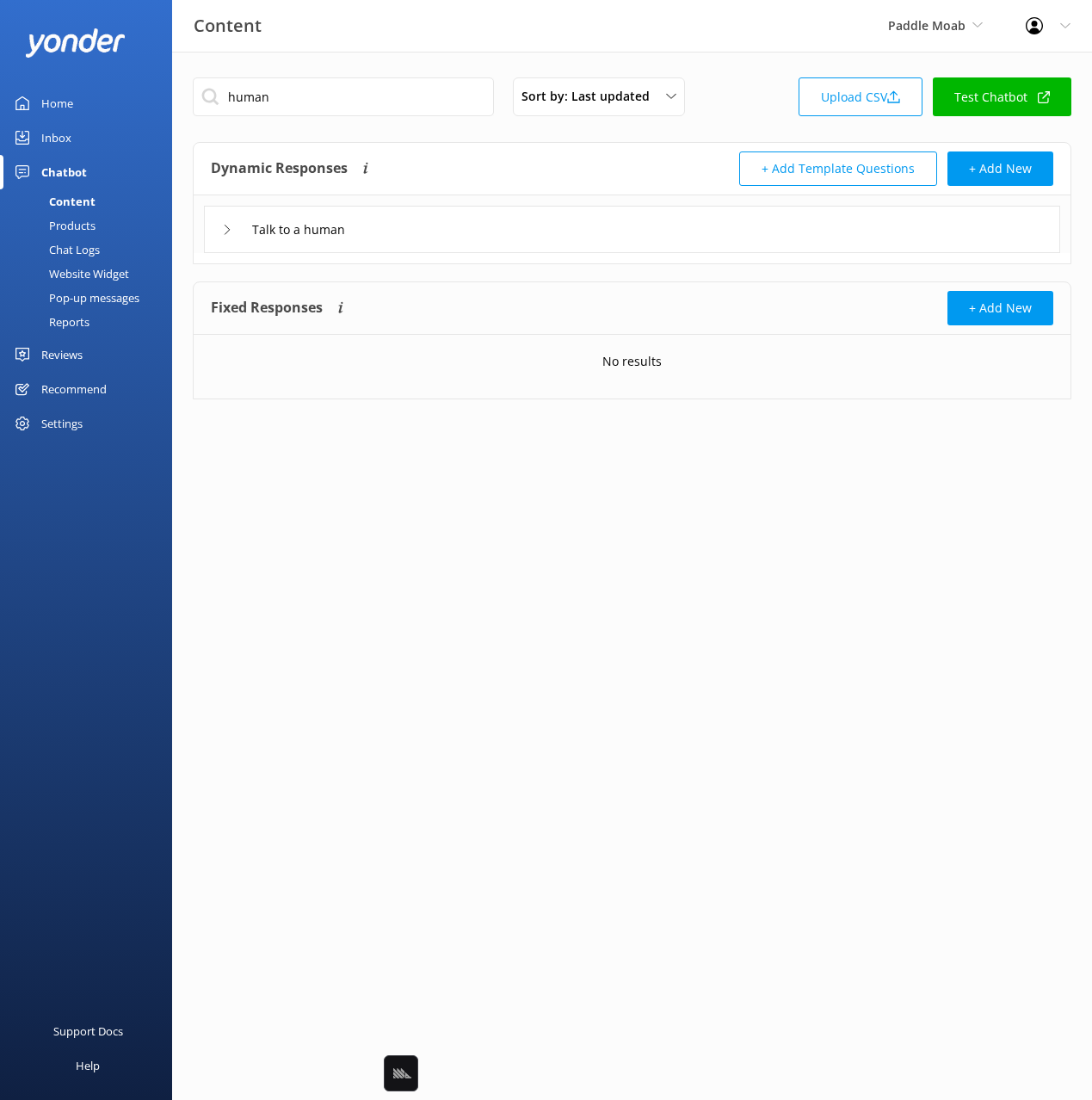
drag, startPoint x: 481, startPoint y: 237, endPoint x: 463, endPoint y: 244, distance: 19.3
click at [481, 237] on div "Talk to a human" at bounding box center [631, 229] width 856 height 48
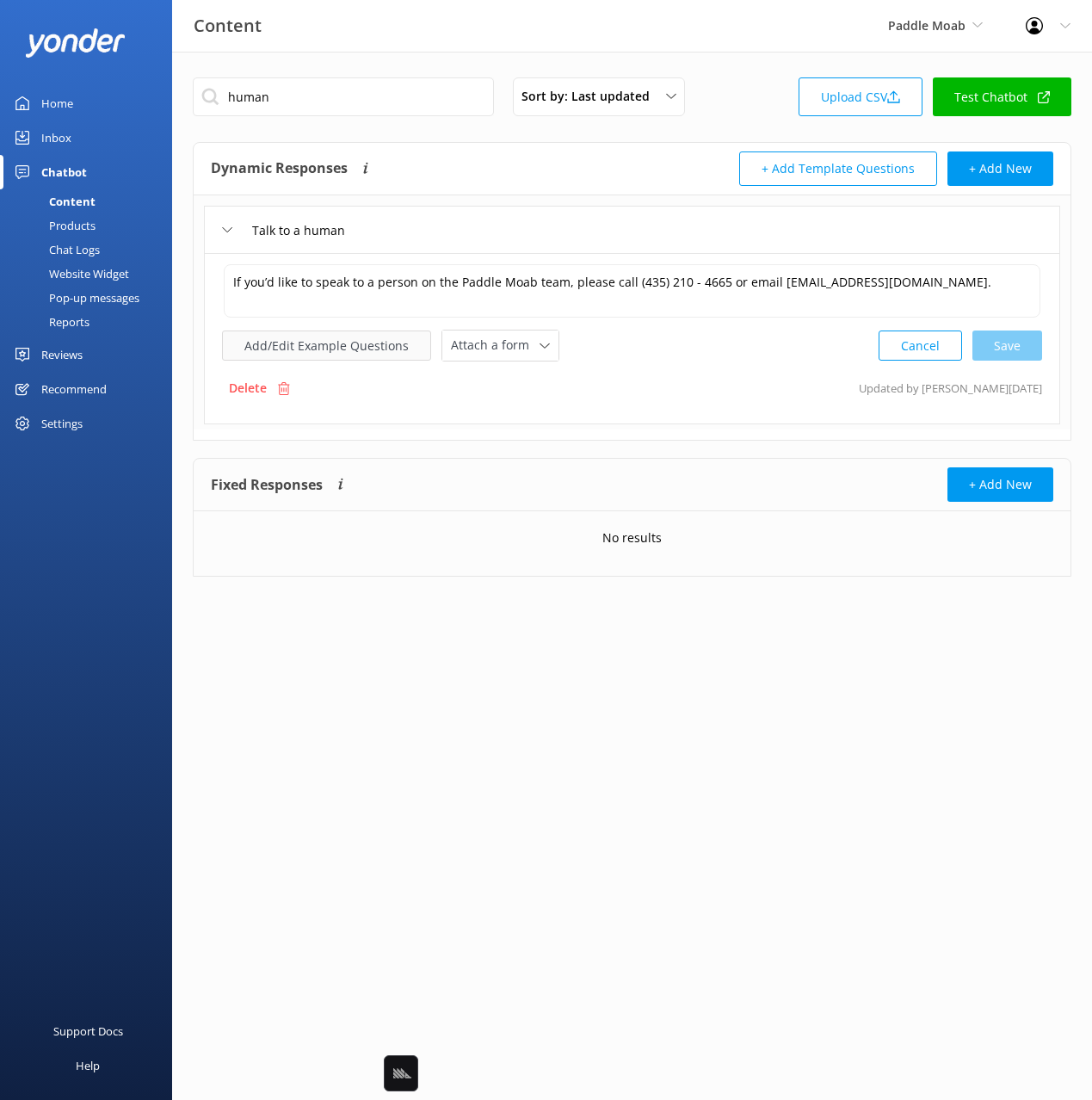
click at [320, 339] on button "Add/Edit Example Questions" at bounding box center [327, 345] width 209 height 30
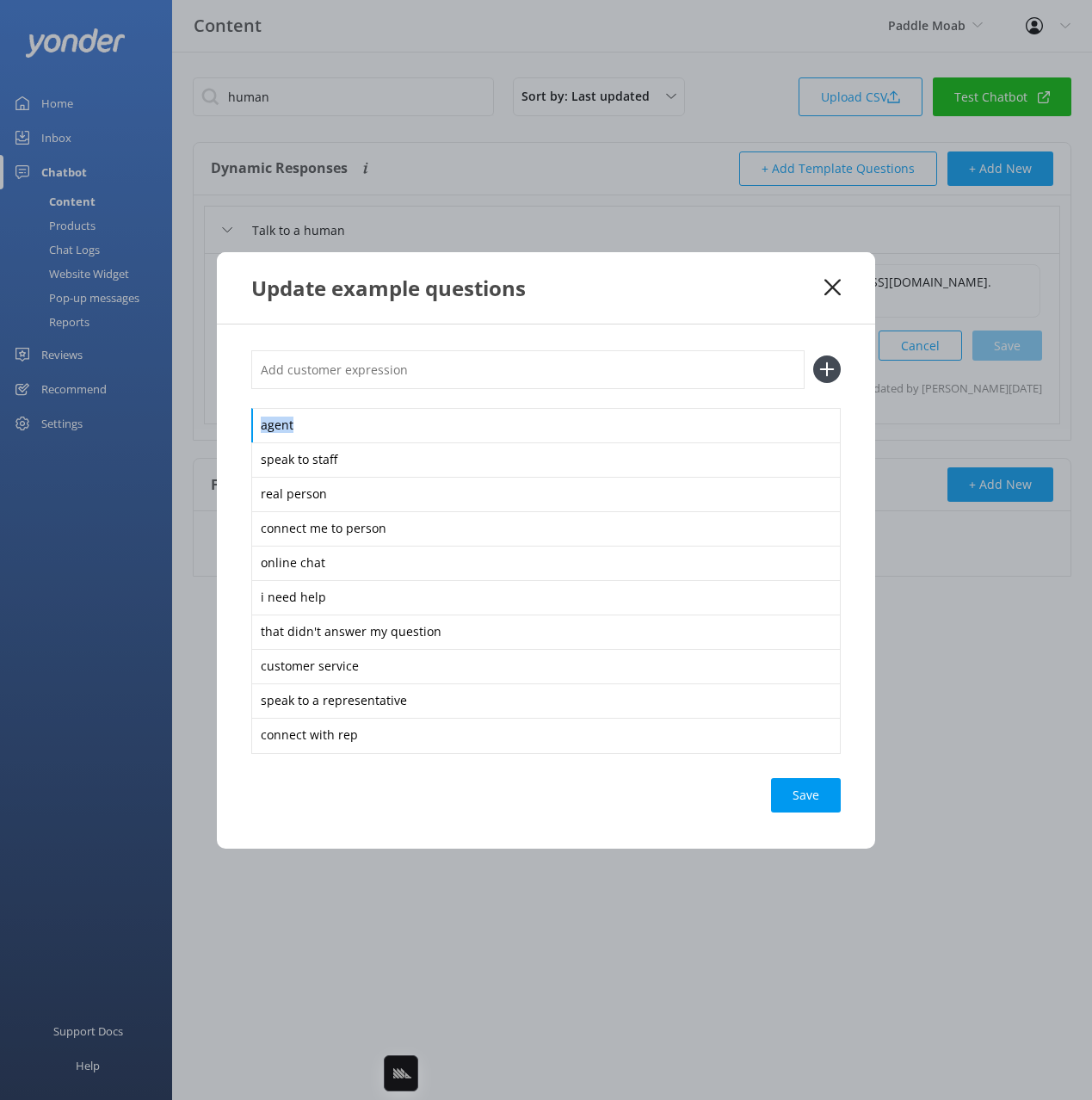
drag, startPoint x: 258, startPoint y: 450, endPoint x: 442, endPoint y: 776, distance: 374.3
click at [442, 776] on div "agent speak to staff real person connect me to person online chat i need help t…" at bounding box center [545, 586] width 658 height 524
click at [524, 804] on div "Save" at bounding box center [546, 795] width 589 height 35
click at [794, 288] on div "Update example questions" at bounding box center [538, 287] width 574 height 28
click at [833, 284] on use at bounding box center [832, 287] width 17 height 17
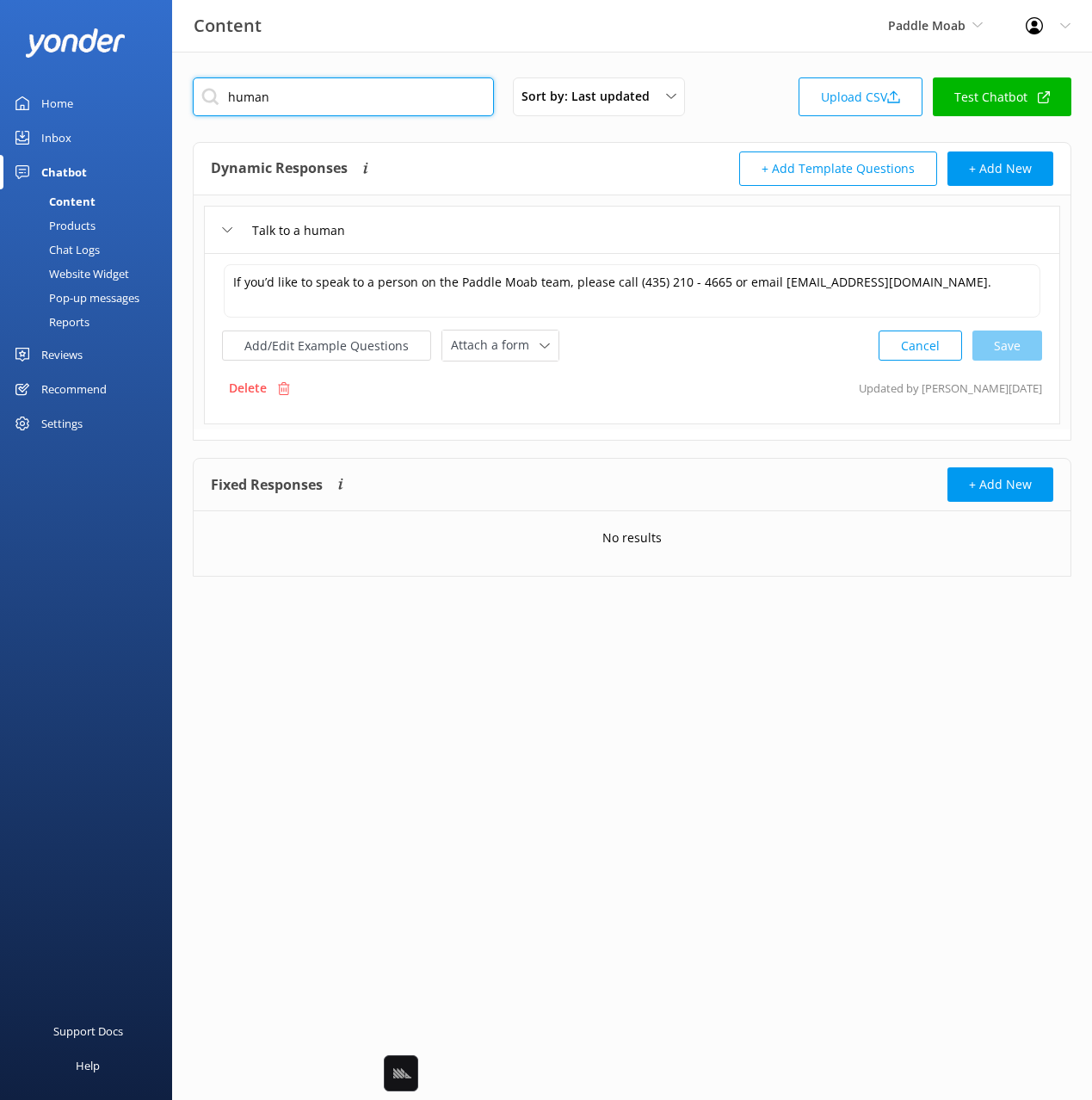
click at [259, 104] on input "human" at bounding box center [343, 96] width 301 height 39
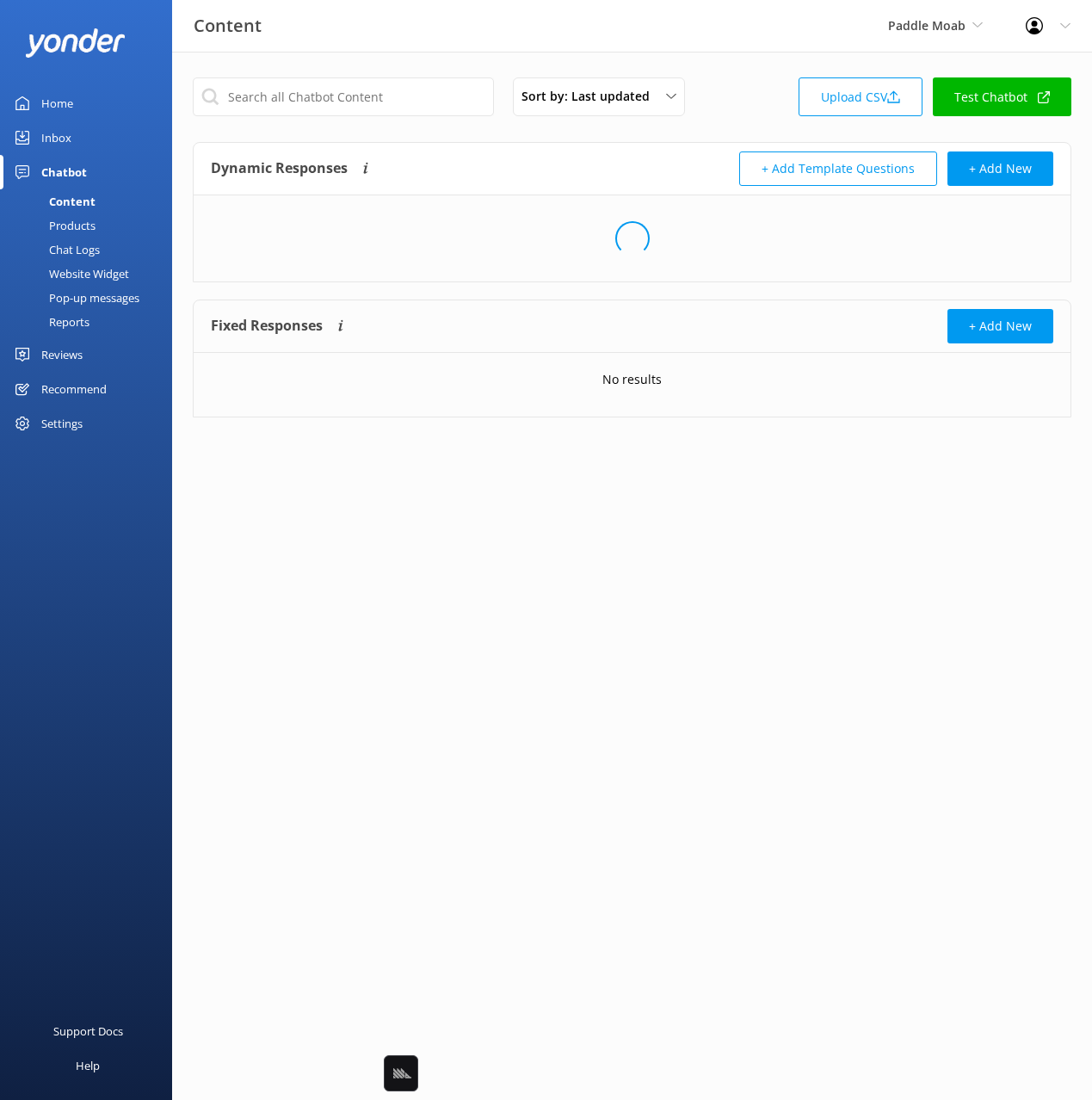
click at [478, 164] on div "Dynamic Responses Dynamic responses rely on the Large Language Model to create …" at bounding box center [422, 169] width 422 height 35
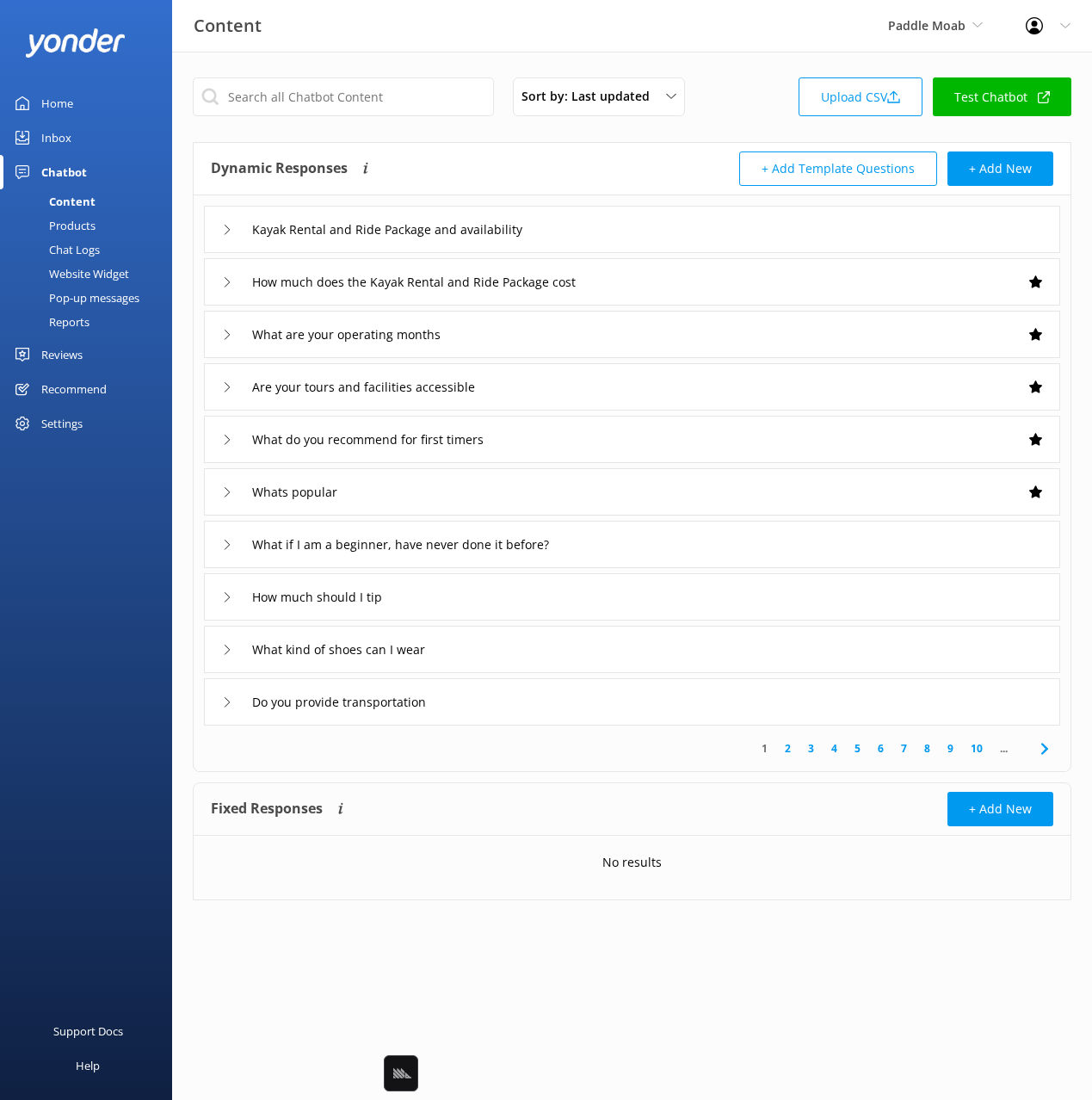
click at [561, 761] on div "1 2 3 4 5 6 7 8 9 10 ..." at bounding box center [632, 749] width 870 height 46
click at [484, 171] on div "Dynamic Responses Dynamic responses rely on the Large Language Model to create …" at bounding box center [422, 169] width 422 height 35
click at [487, 163] on div "Dynamic Responses Dynamic responses rely on the Large Language Model to create …" at bounding box center [422, 169] width 422 height 35
click at [574, 386] on div "Are your tours and facilities accessible" at bounding box center [631, 387] width 856 height 48
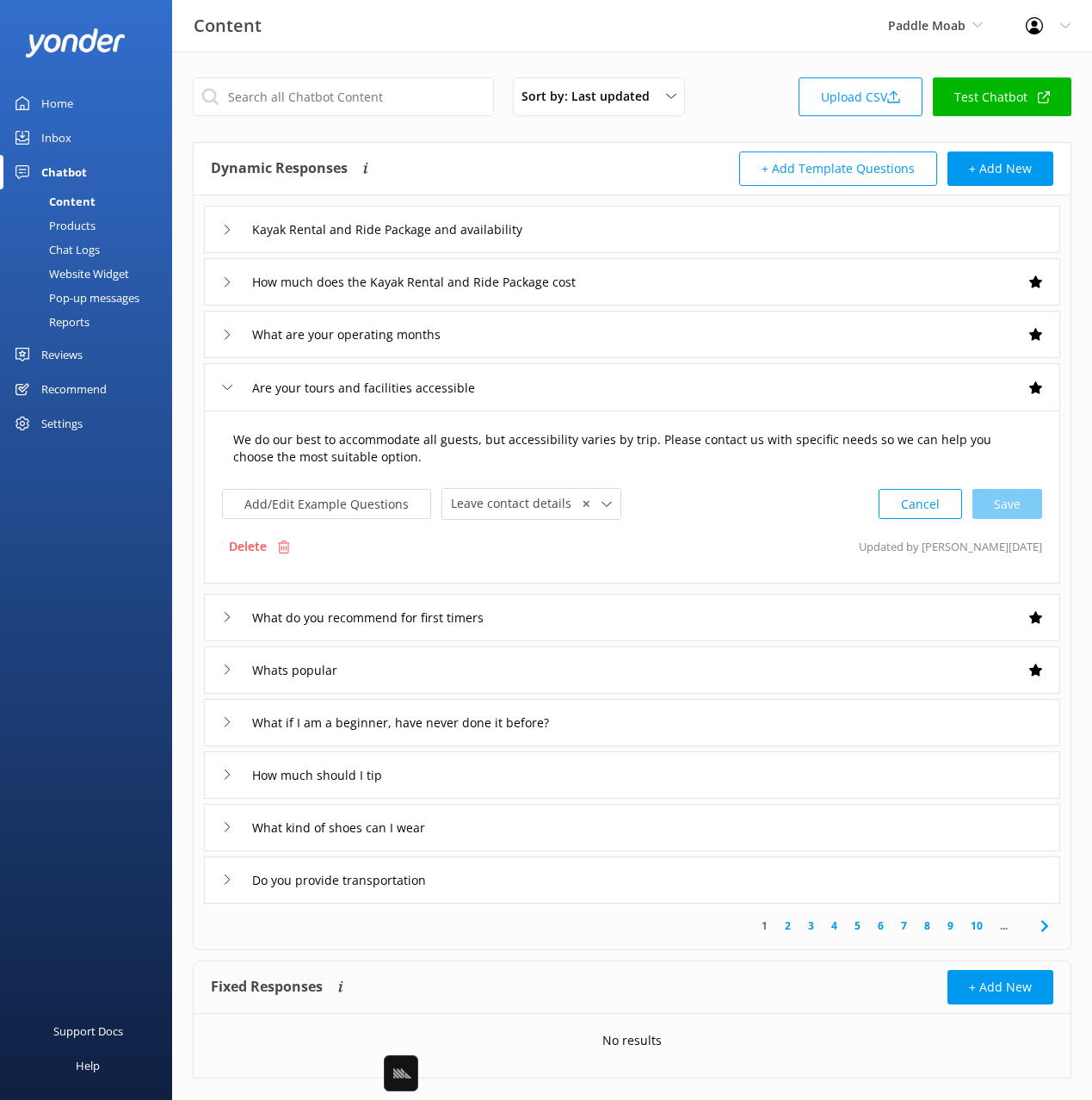
click at [228, 436] on textarea "We do our best to accommodate all guests, but accessibility varies by trip. Ple…" at bounding box center [632, 449] width 817 height 54
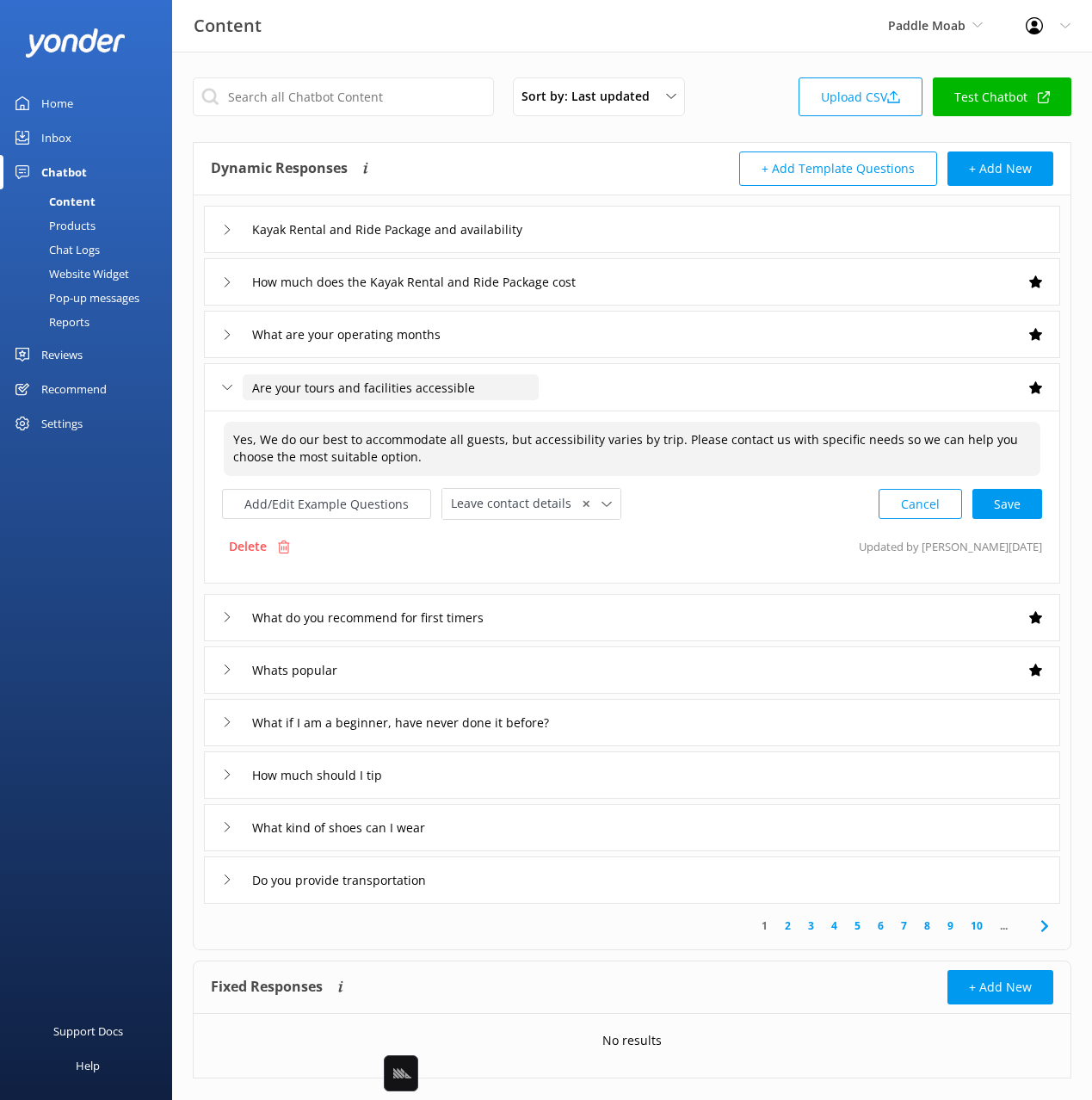
type textarea "Yes, We do our best to accommodate all guests, but accessibility varies by trip…"
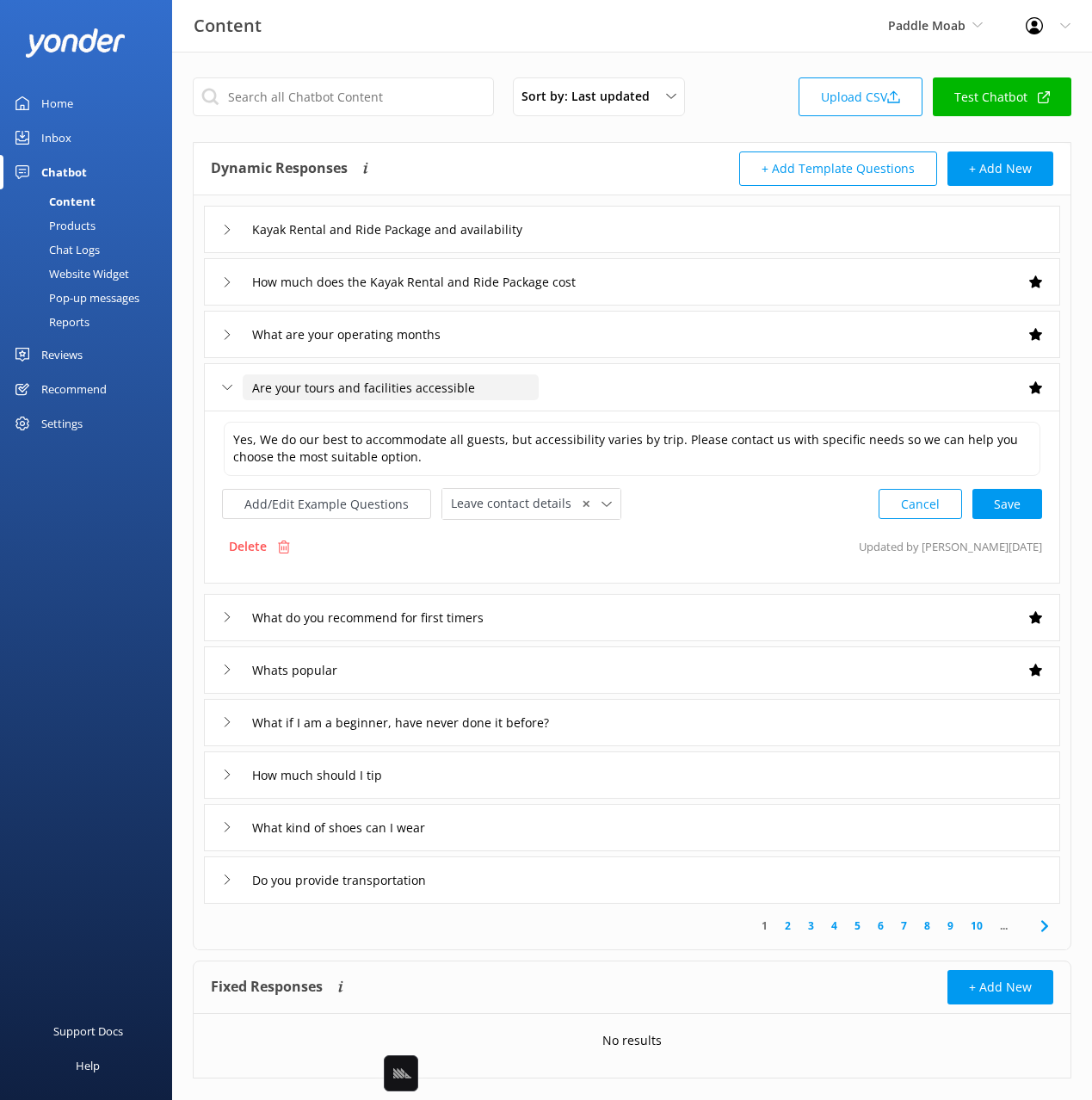
drag, startPoint x: 335, startPoint y: 385, endPoint x: 589, endPoint y: 384, distance: 254.0
click at [598, 381] on div "Are your tours and facilities accessible" at bounding box center [631, 387] width 856 height 48
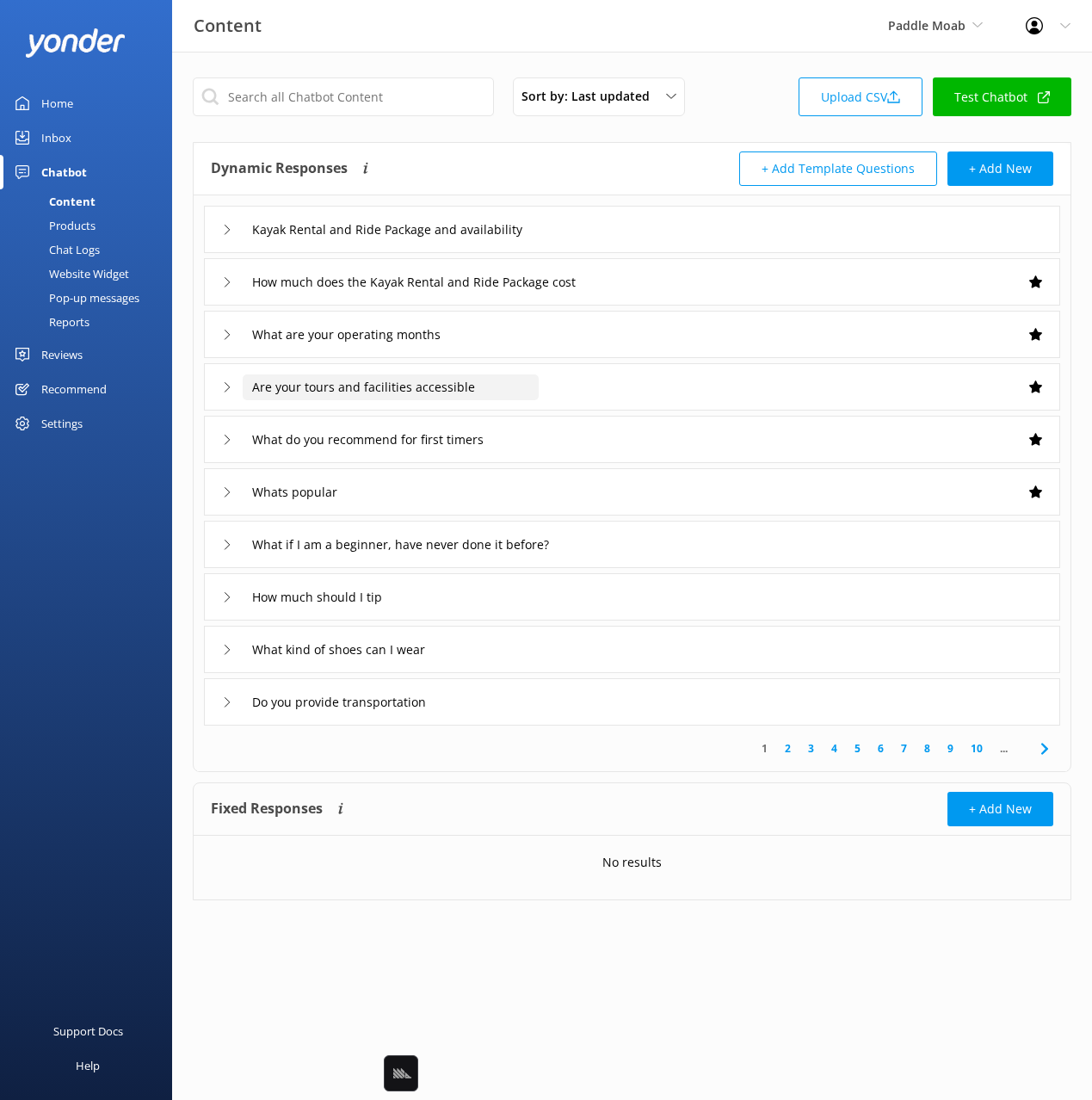
drag, startPoint x: 509, startPoint y: 385, endPoint x: 240, endPoint y: 387, distance: 269.0
click at [240, 387] on div "Are your tours and facilities accessible" at bounding box center [370, 386] width 296 height 28
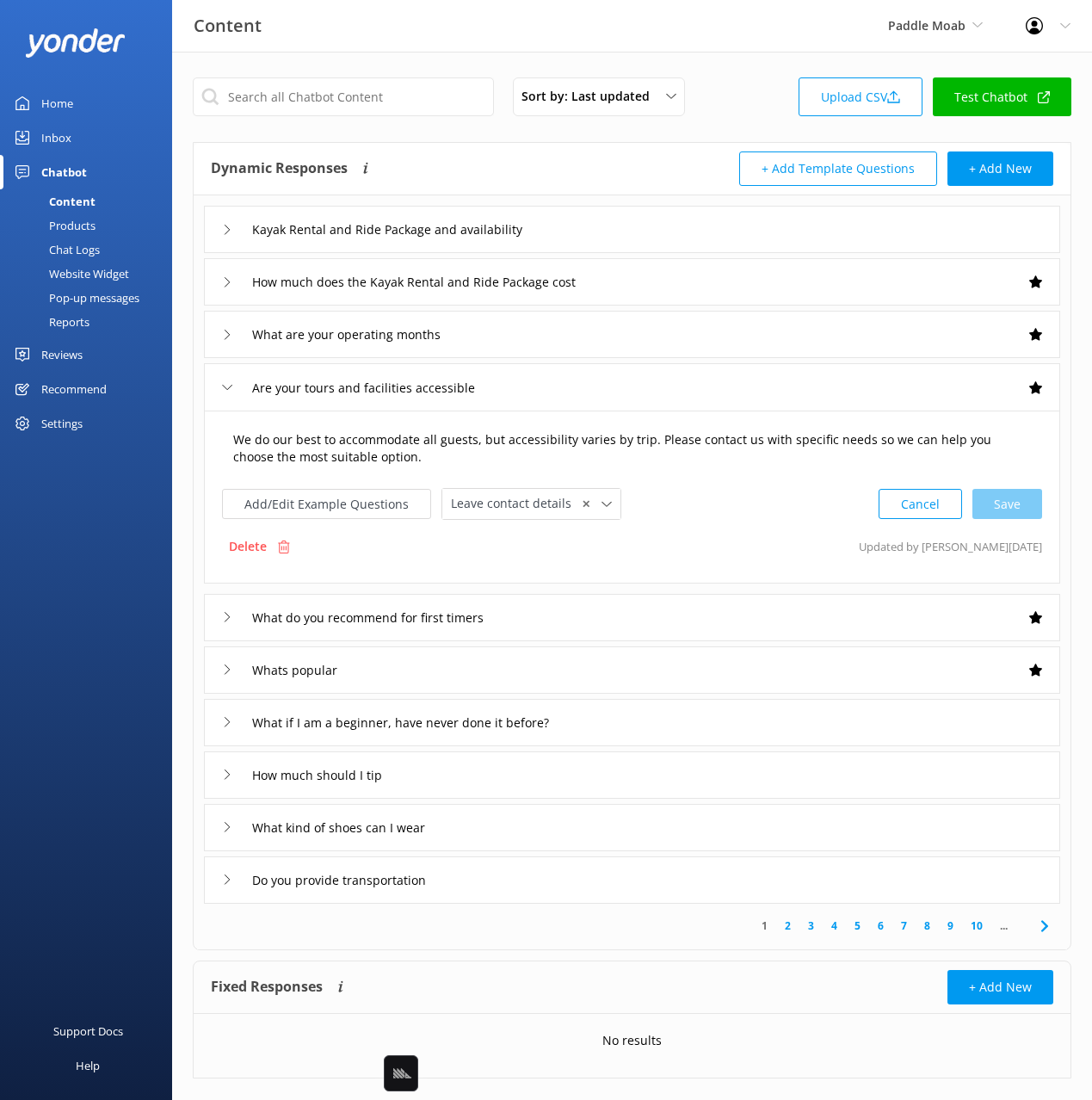
click at [241, 439] on textarea "We do our best to accommodate all guests, but accessibility varies by trip. Ple…" at bounding box center [632, 449] width 817 height 54
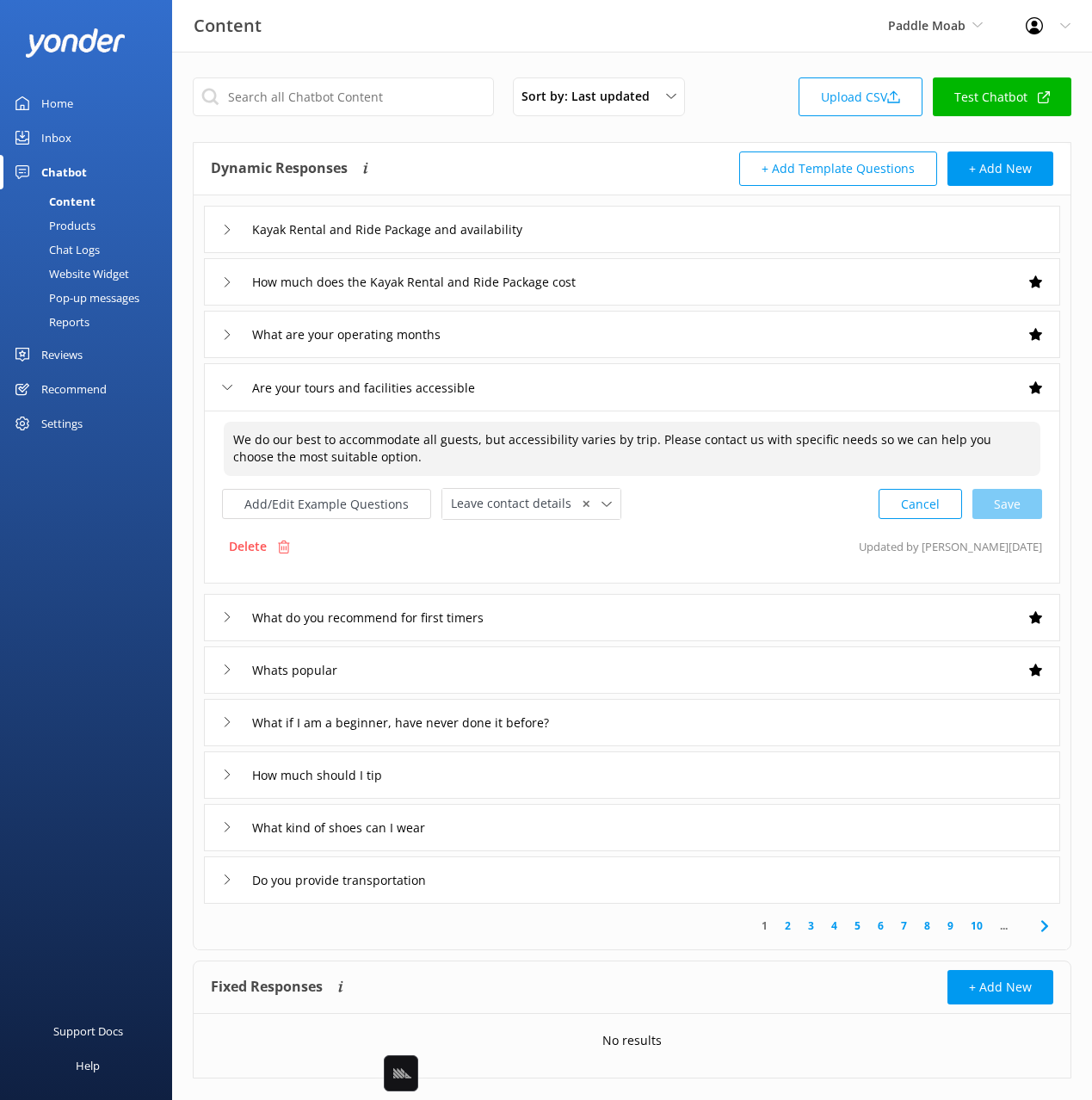
click at [228, 435] on textarea "We do our best to accommodate all guests, but accessibility varies by trip. Ple…" at bounding box center [632, 449] width 817 height 54
click at [413, 96] on input "text" at bounding box center [343, 96] width 301 height 39
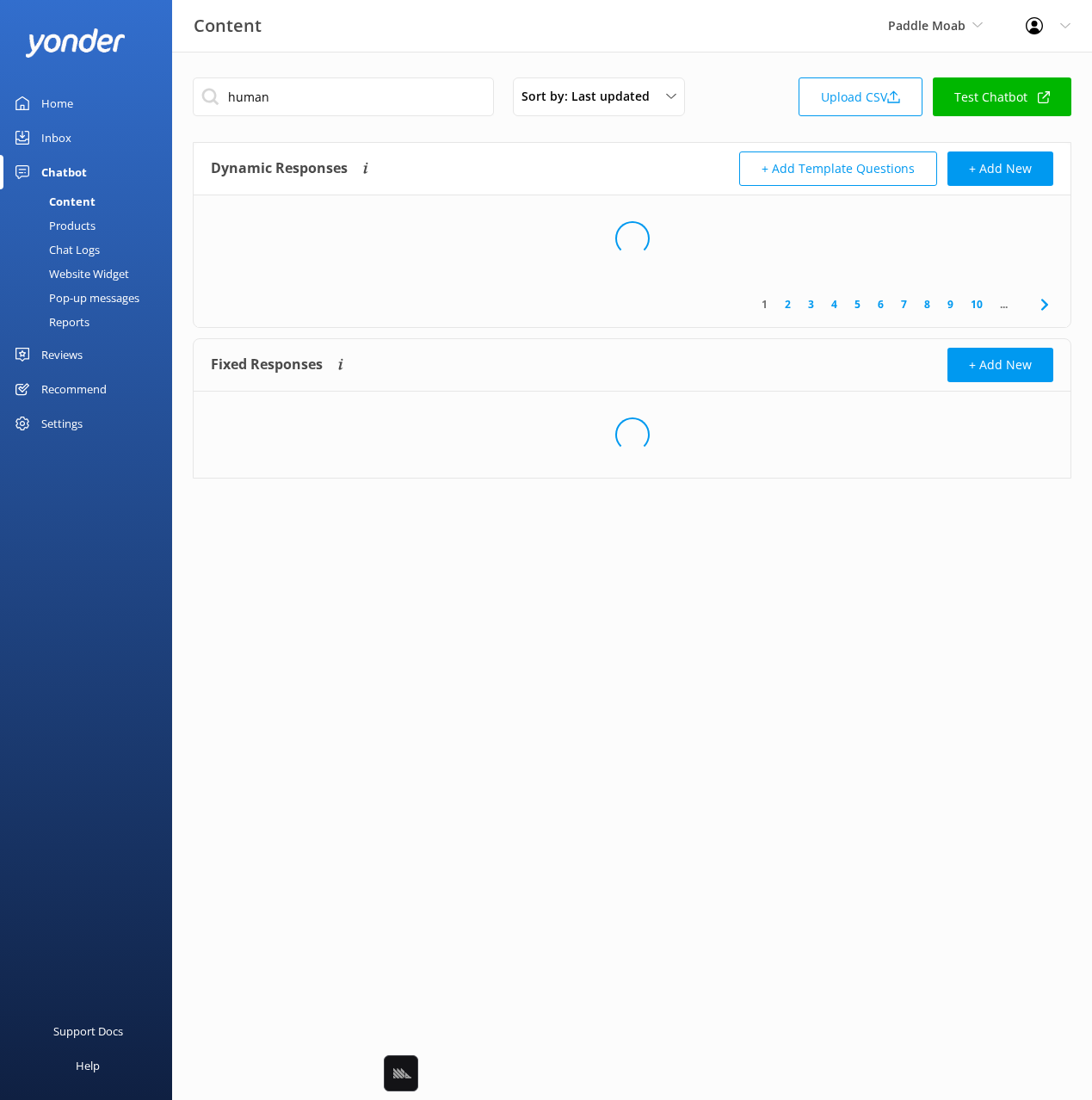
click at [529, 166] on div "Dynamic Responses Dynamic responses rely on the Large Language Model to create …" at bounding box center [422, 169] width 422 height 35
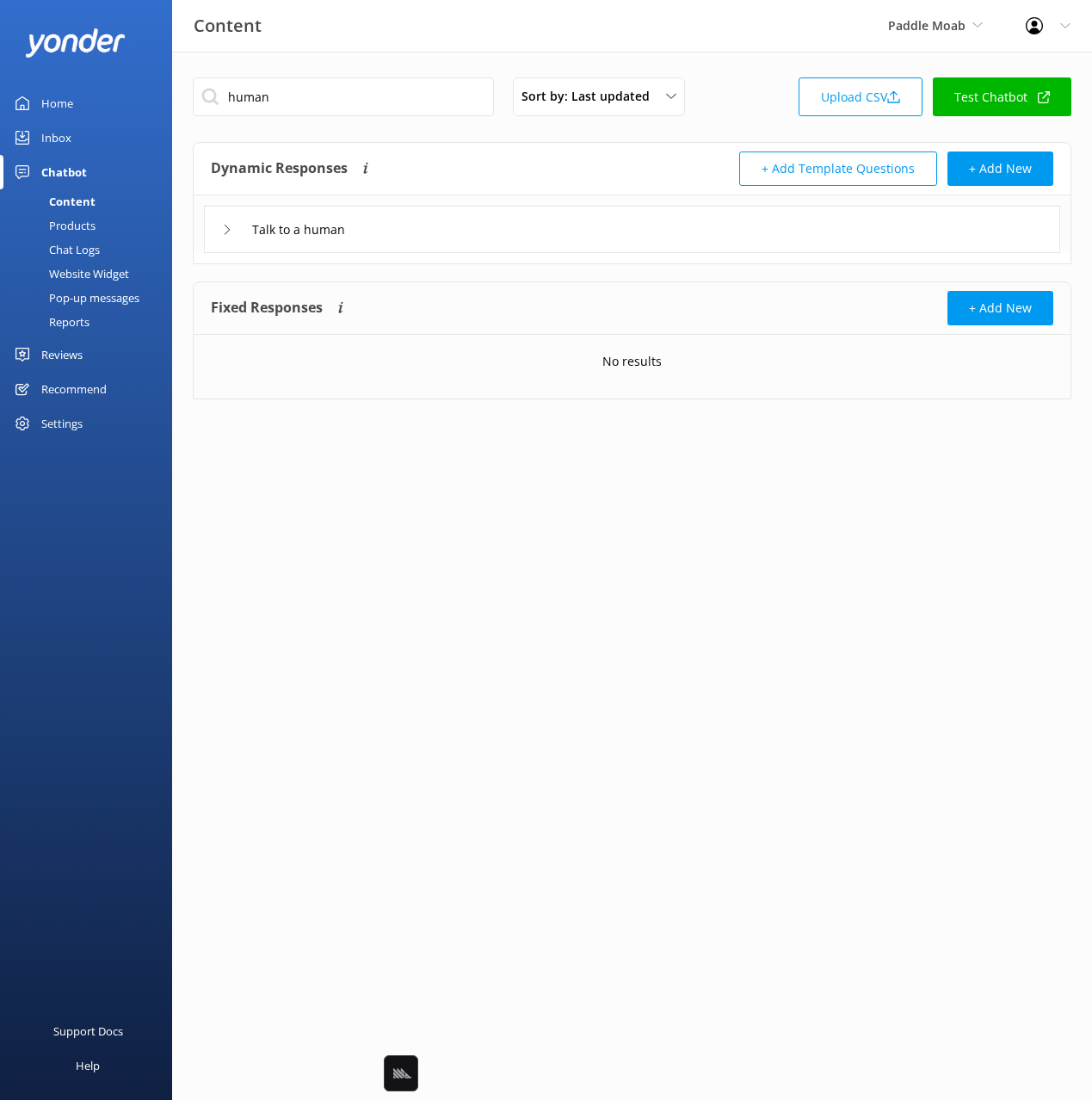
click at [466, 229] on div "Talk to a human" at bounding box center [631, 229] width 856 height 48
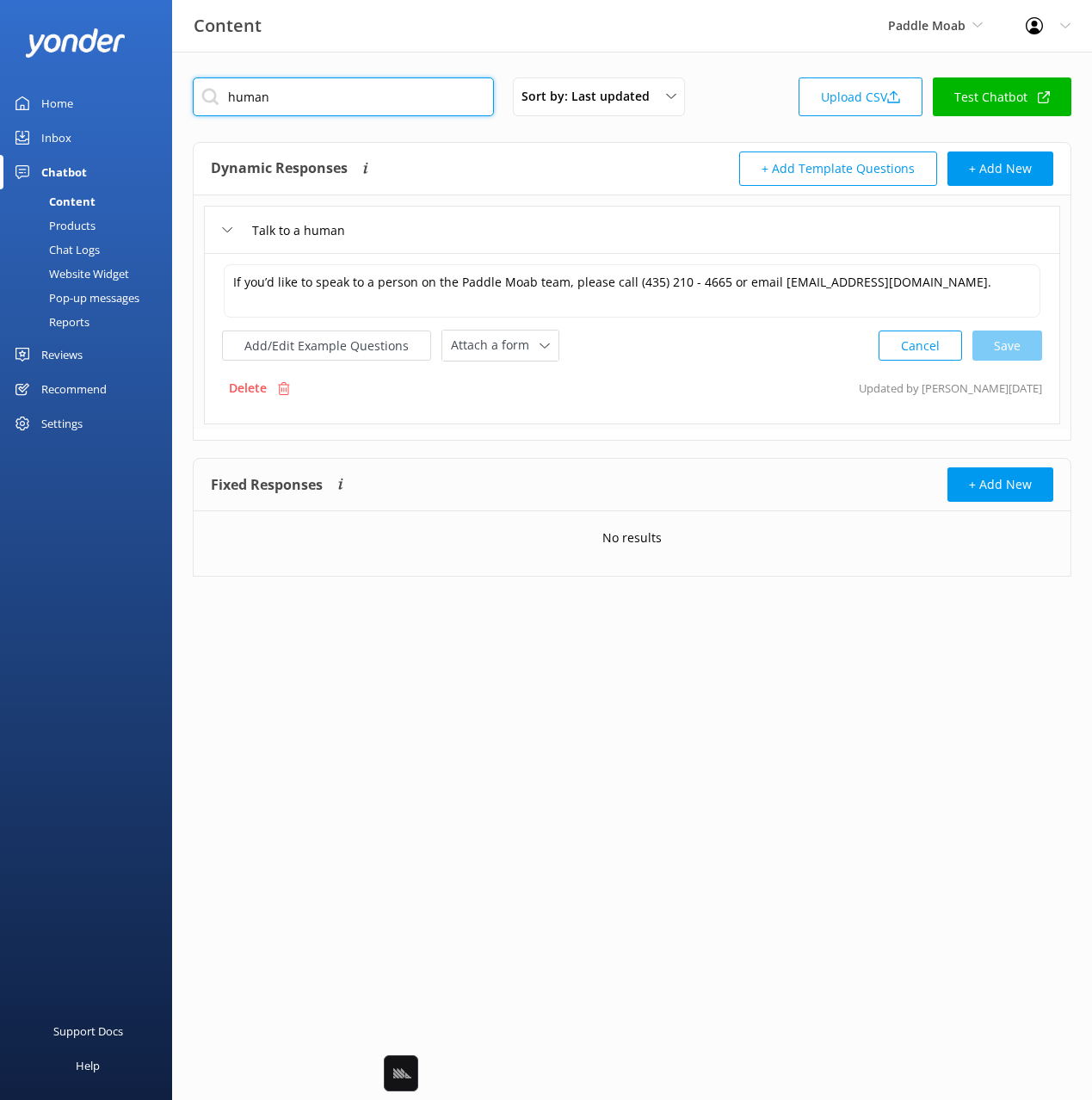
click at [230, 94] on input "human" at bounding box center [343, 96] width 301 height 39
type input "robot"
click at [563, 144] on div "Dynamic Responses Dynamic responses rely on the Large Language Model to create …" at bounding box center [632, 169] width 877 height 52
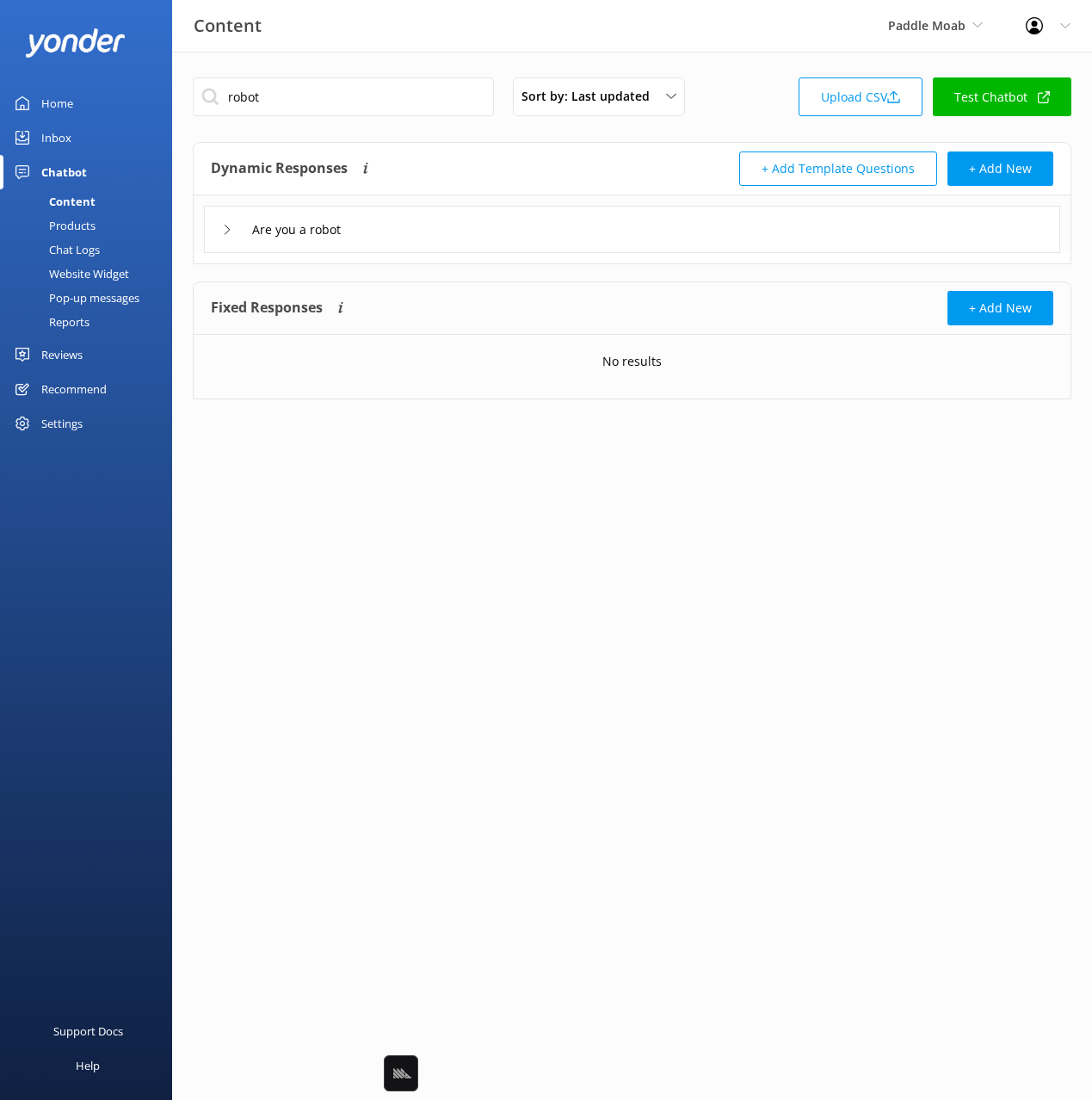
click at [439, 236] on div "Are you a robot" at bounding box center [631, 229] width 856 height 48
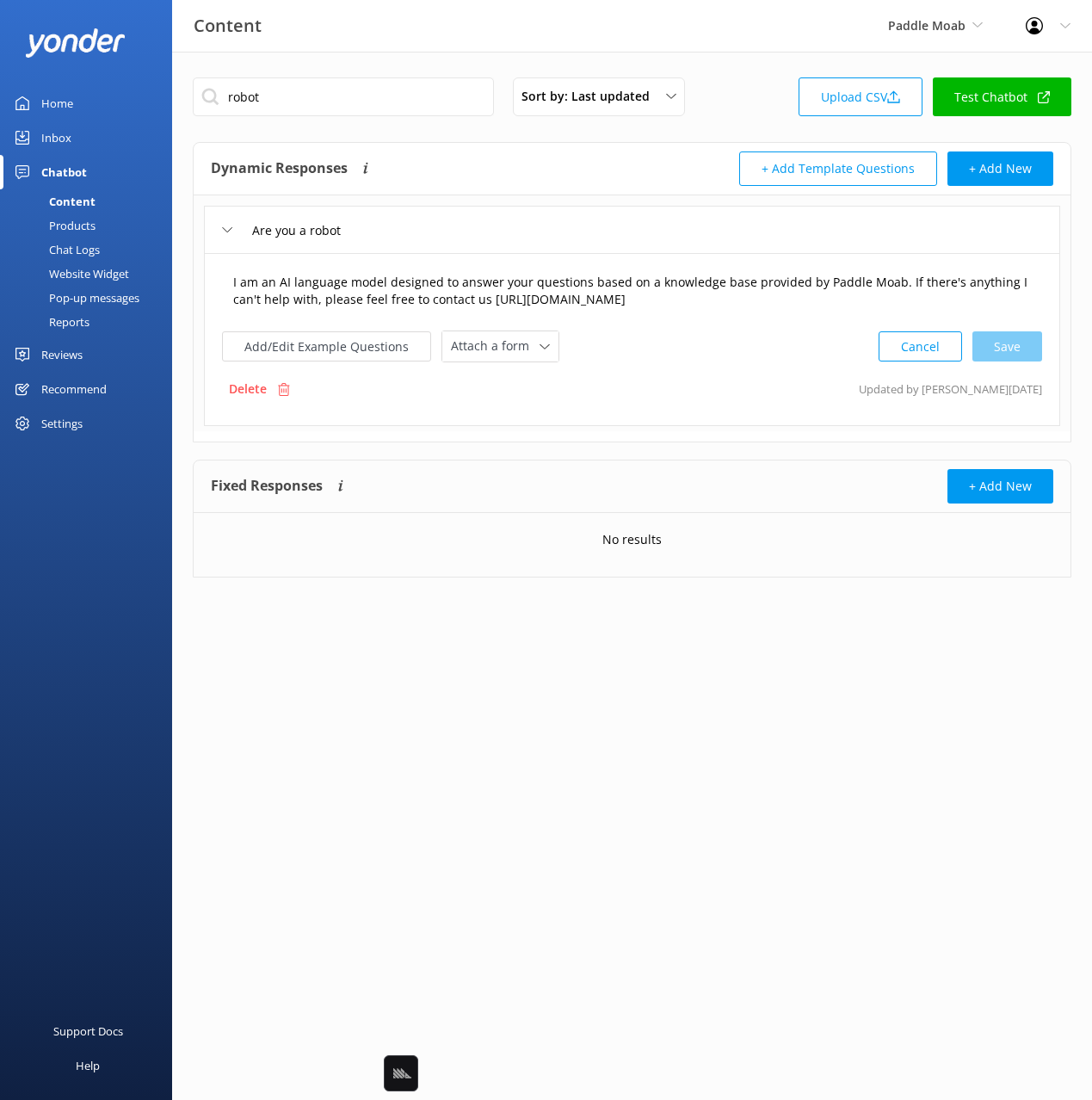
click at [228, 279] on textarea "I am an AI language model designed to answer your questions based on a knowledg…" at bounding box center [632, 291] width 817 height 54
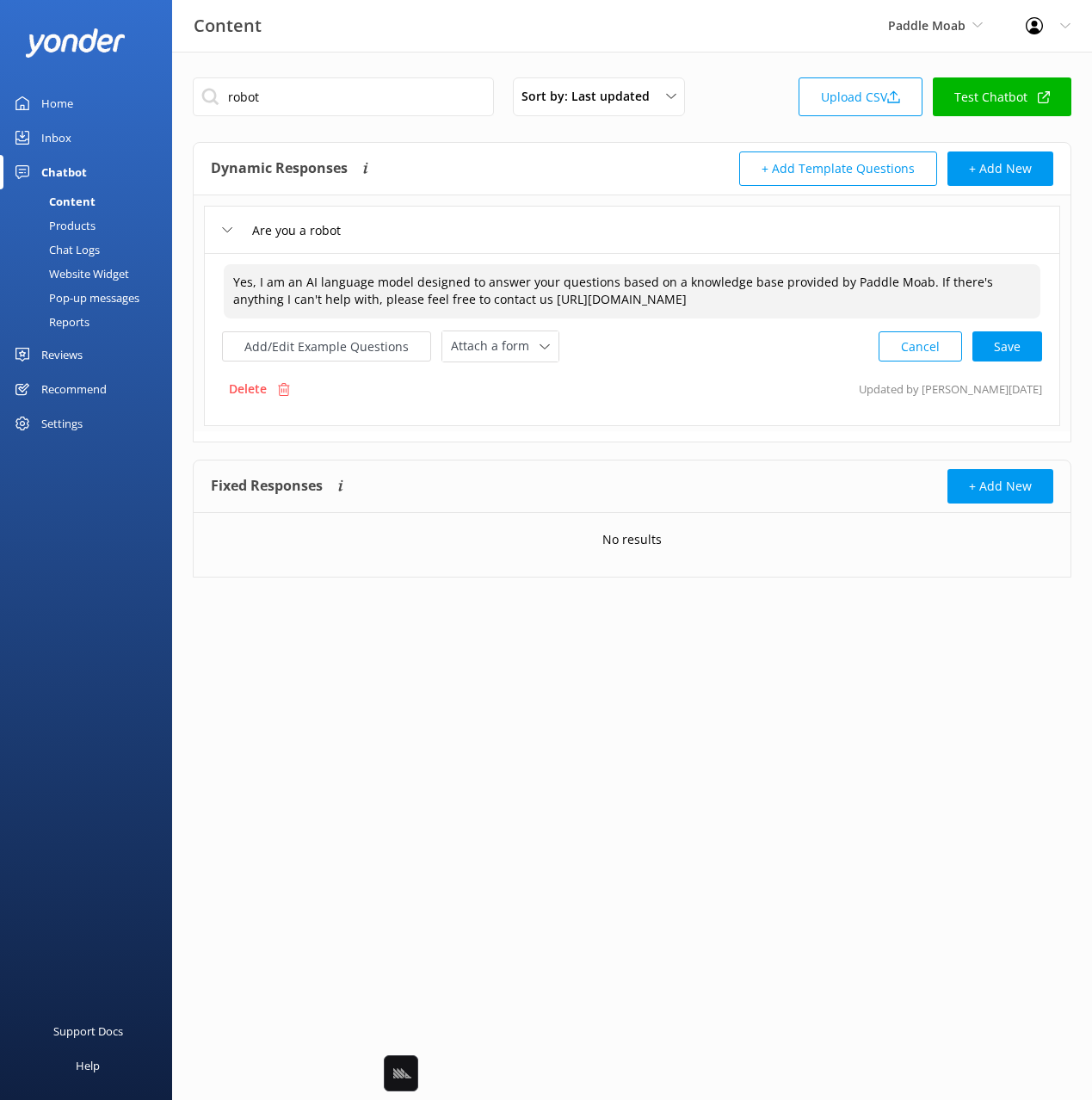
drag, startPoint x: 237, startPoint y: 275, endPoint x: 321, endPoint y: 279, distance: 84.1
click at [321, 279] on textarea "Yes, I am an AI language model designed to answer your questions based on a kno…" at bounding box center [632, 291] width 817 height 54
type textarea "Yes, I am an AI language model designed to answer your questions based on a kno…"
click at [773, 366] on div "Yes, I am an AI language model designed to answer your questions based on a kno…" at bounding box center [631, 339] width 856 height 173
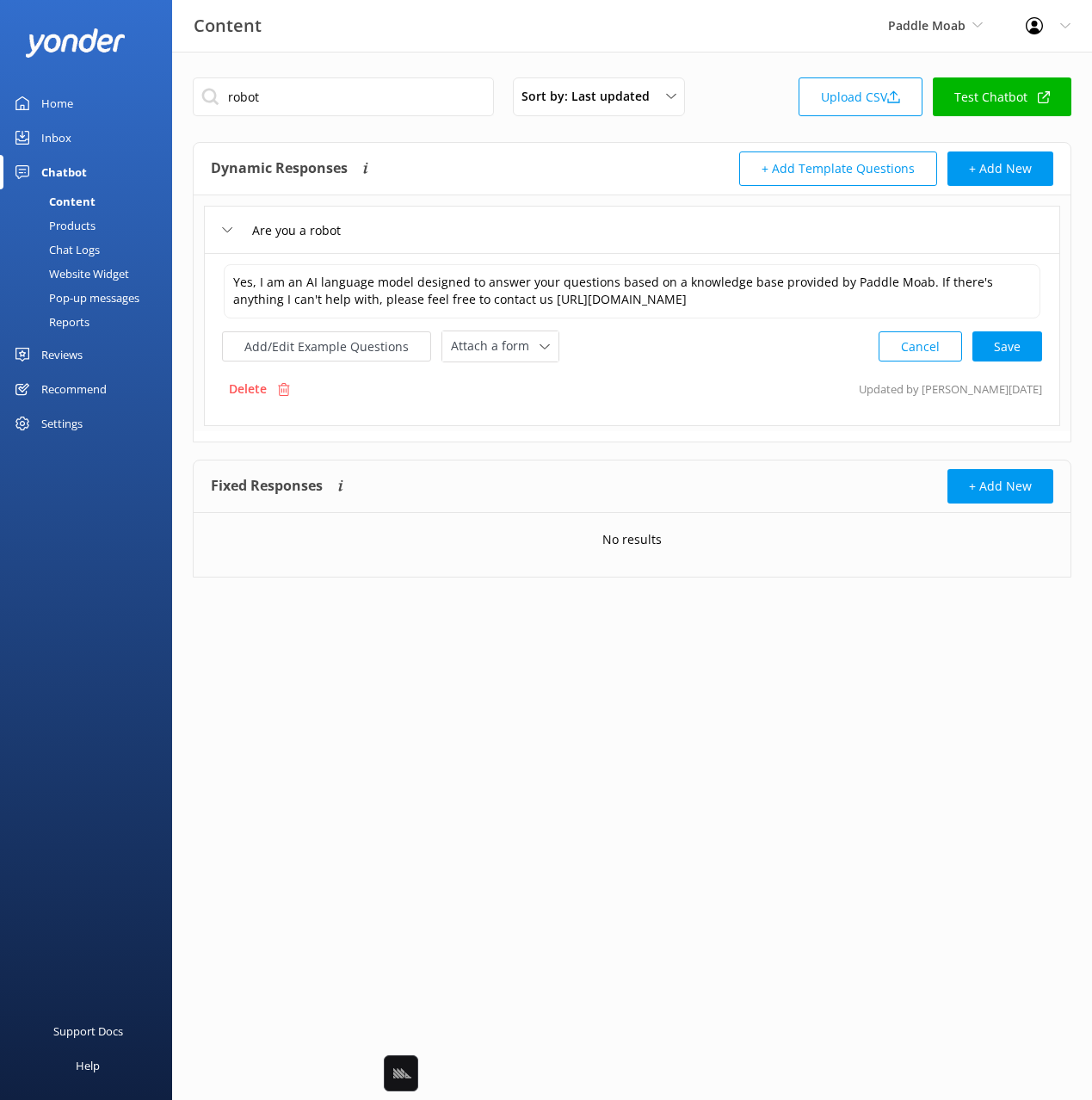
click at [506, 239] on div "Are you a robot" at bounding box center [631, 229] width 856 height 48
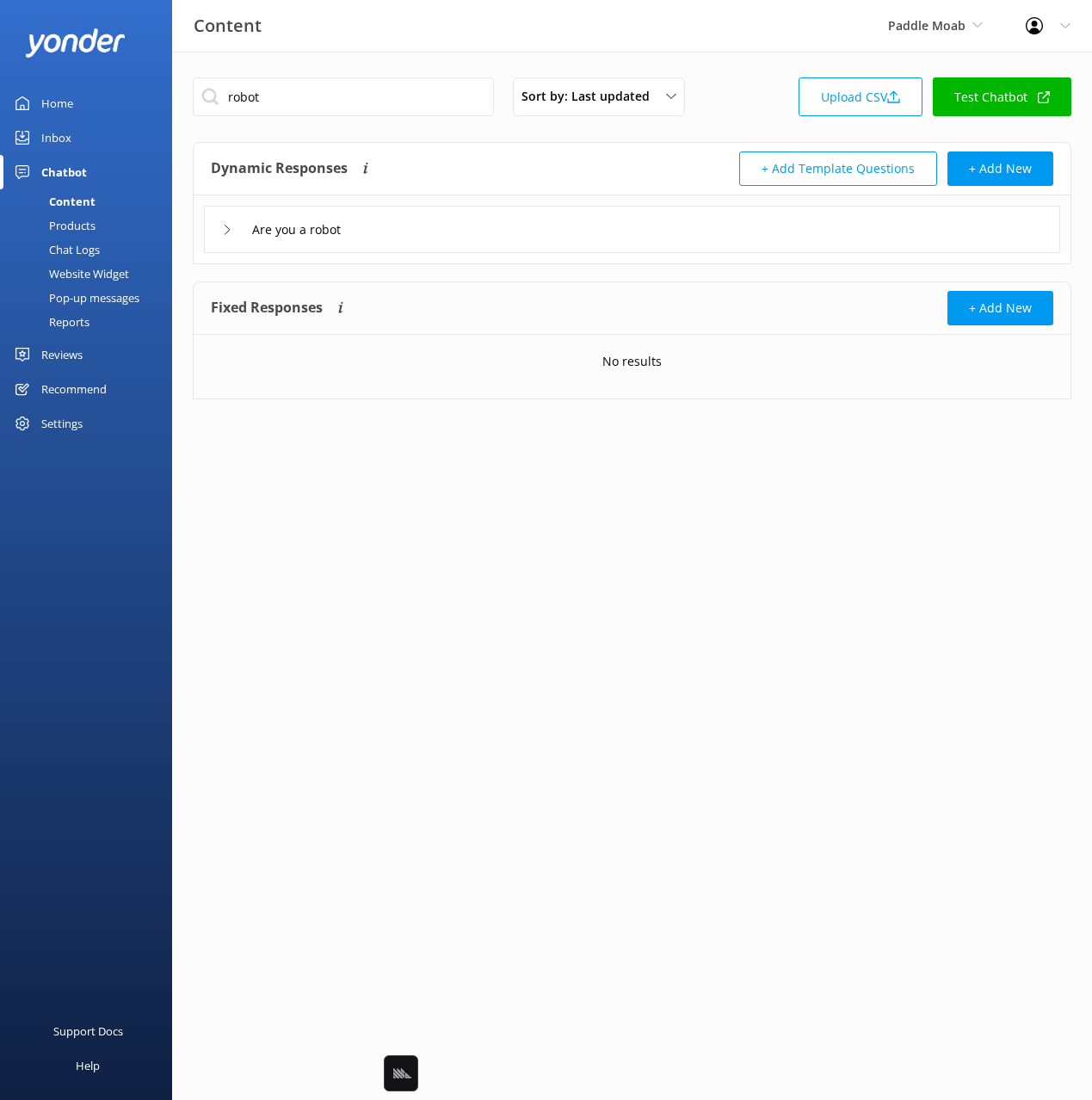
drag, startPoint x: 509, startPoint y: 244, endPoint x: 494, endPoint y: 250, distance: 16.2
click at [509, 244] on div "Are you a robot" at bounding box center [631, 229] width 856 height 48
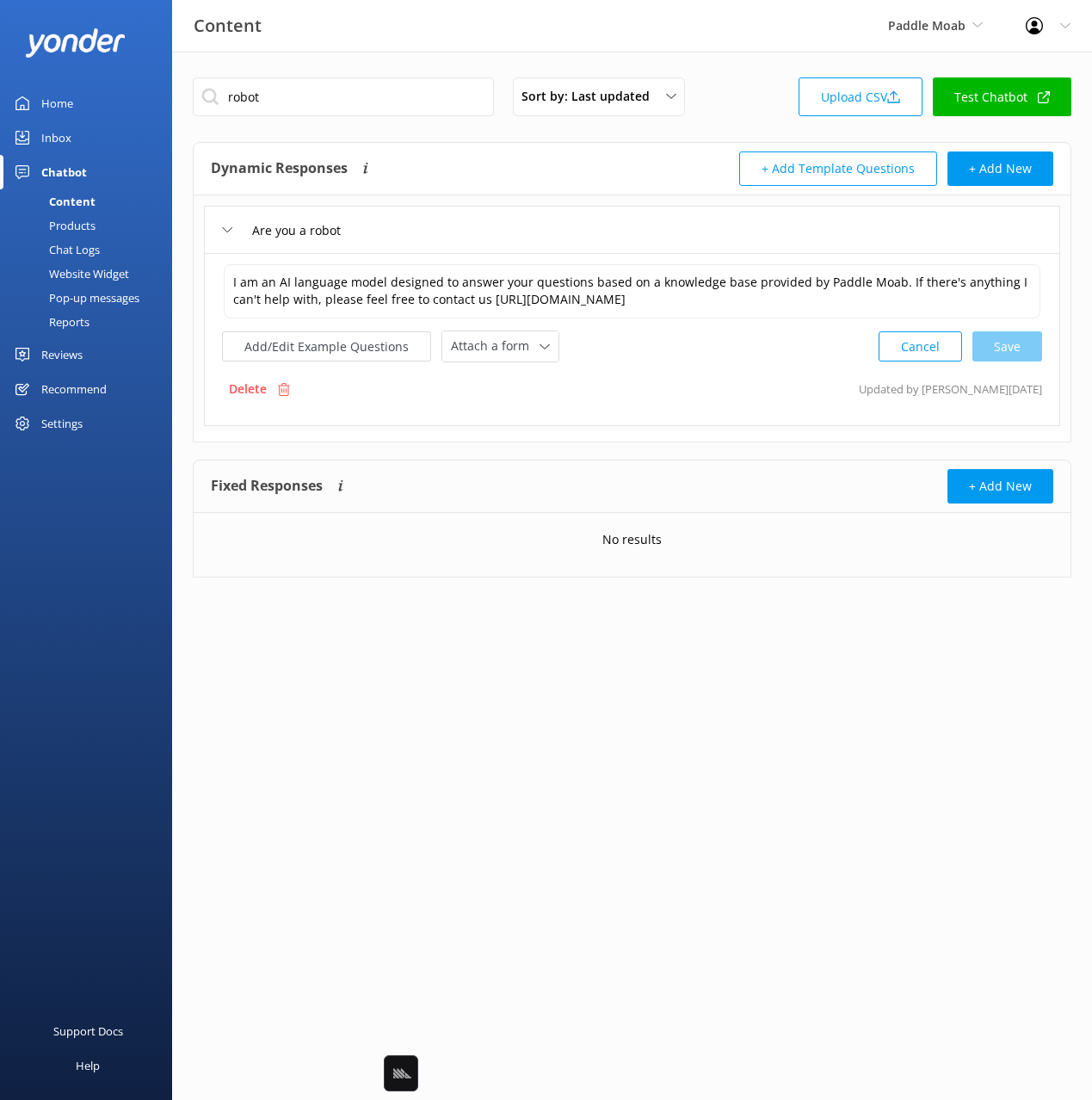
click at [478, 177] on div "Dynamic Responses Dynamic responses rely on the Large Language Model to create …" at bounding box center [422, 169] width 422 height 35
click at [240, 98] on input "robot" at bounding box center [343, 96] width 301 height 39
click at [555, 156] on div "Dynamic Responses Dynamic responses rely on the Large Language Model to create …" at bounding box center [422, 169] width 422 height 35
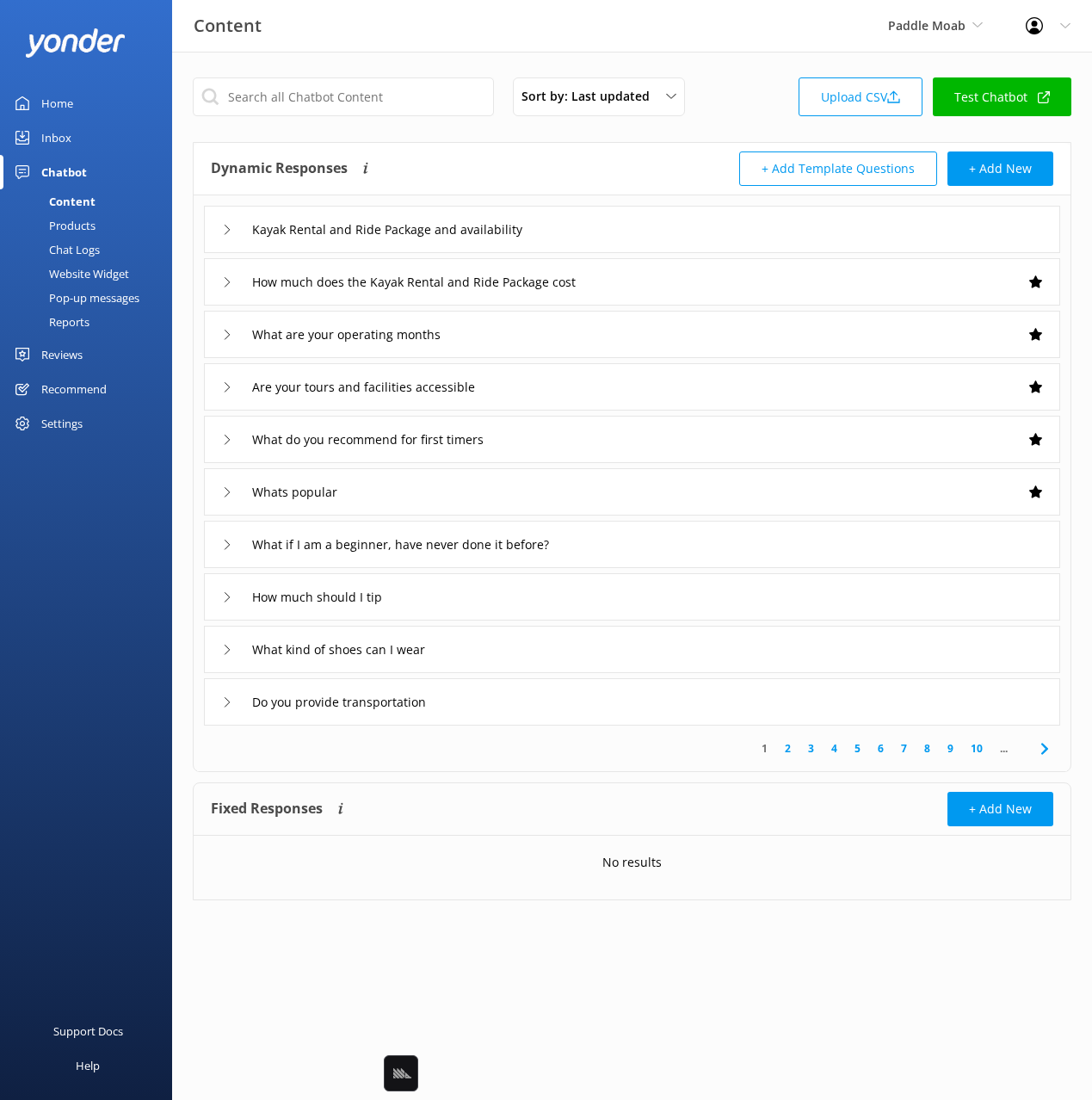
click at [632, 230] on div "Kayak Rental and Ride Package and availability" at bounding box center [631, 229] width 856 height 48
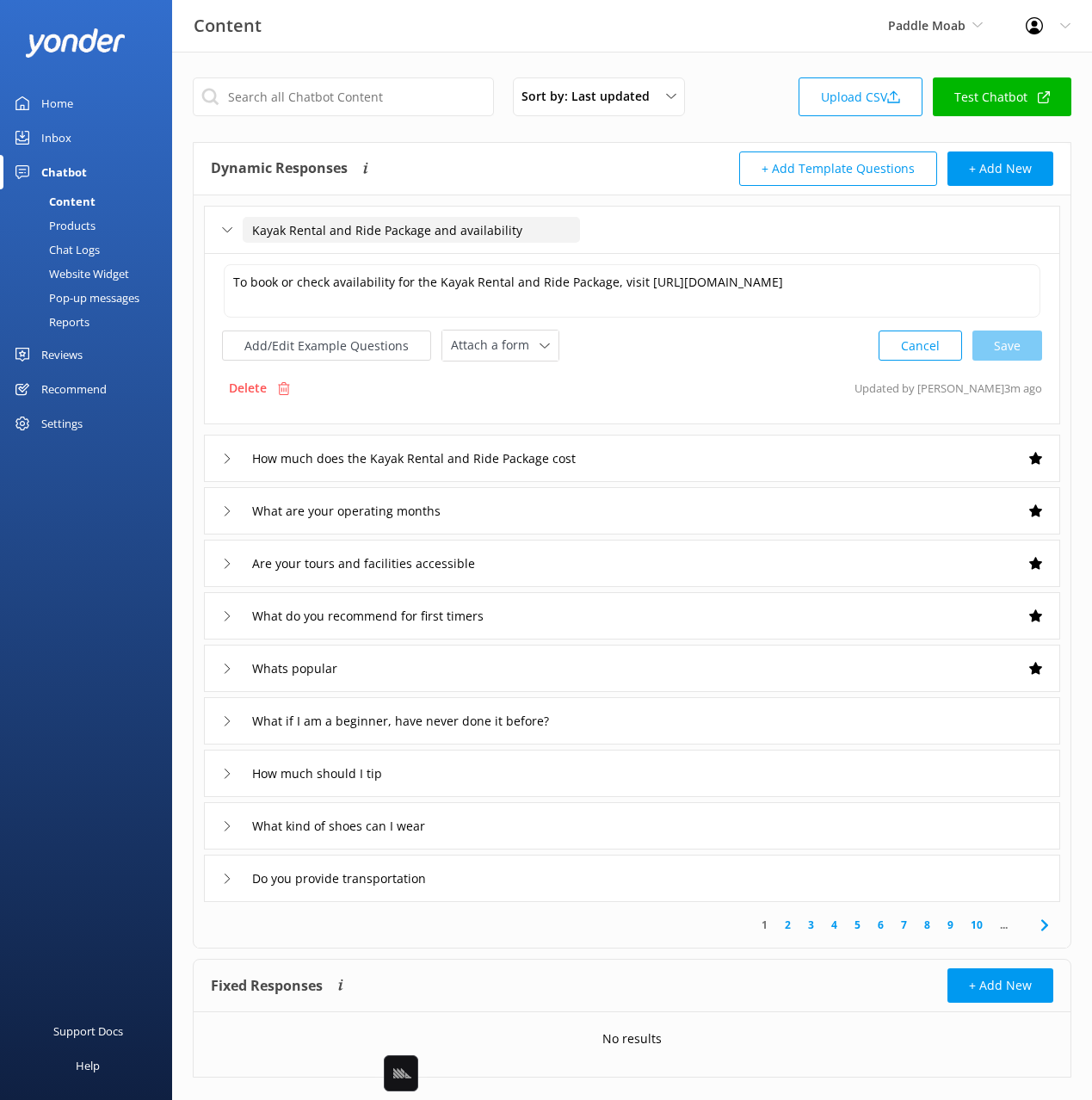
drag, startPoint x: 244, startPoint y: 228, endPoint x: 402, endPoint y: 225, distance: 158.0
click at [408, 225] on input "Kayak Rental and Ride Package and availability" at bounding box center [411, 229] width 338 height 26
click at [457, 228] on input "Kayak Rental and Ride Package and availability" at bounding box center [411, 229] width 338 height 26
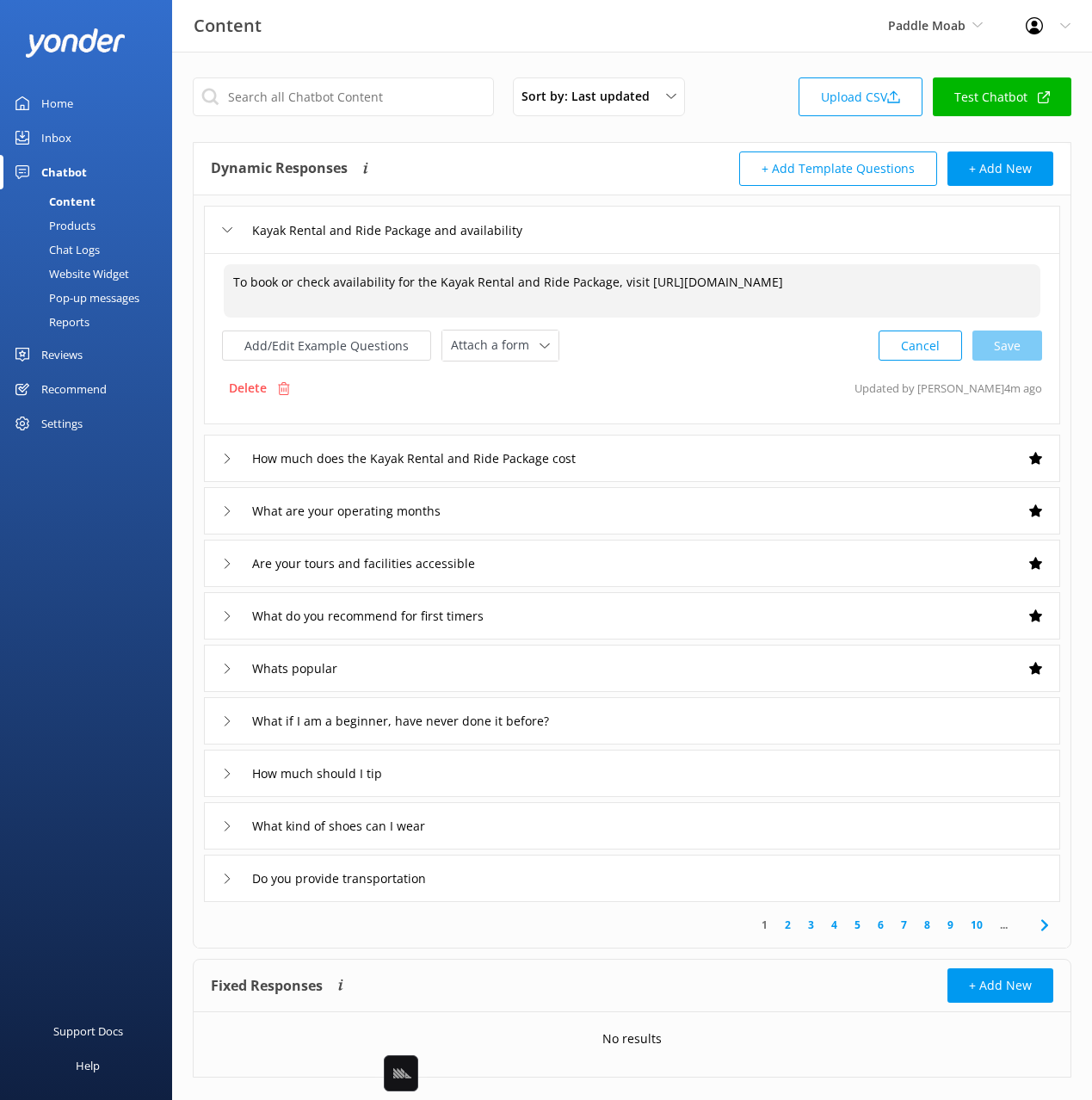
drag, startPoint x: 320, startPoint y: 283, endPoint x: 426, endPoint y: 282, distance: 106.0
click at [426, 282] on textarea "To book or check availability for the Kayak Rental and Ride Package, visit [URL…" at bounding box center [632, 291] width 817 height 53
drag, startPoint x: 440, startPoint y: 283, endPoint x: 610, endPoint y: 283, distance: 170.0
click at [610, 283] on textarea "To book or check availability for the Kayak Rental and Ride Package, visit [URL…" at bounding box center [632, 291] width 817 height 53
drag, startPoint x: 228, startPoint y: 281, endPoint x: 617, endPoint y: 283, distance: 389.0
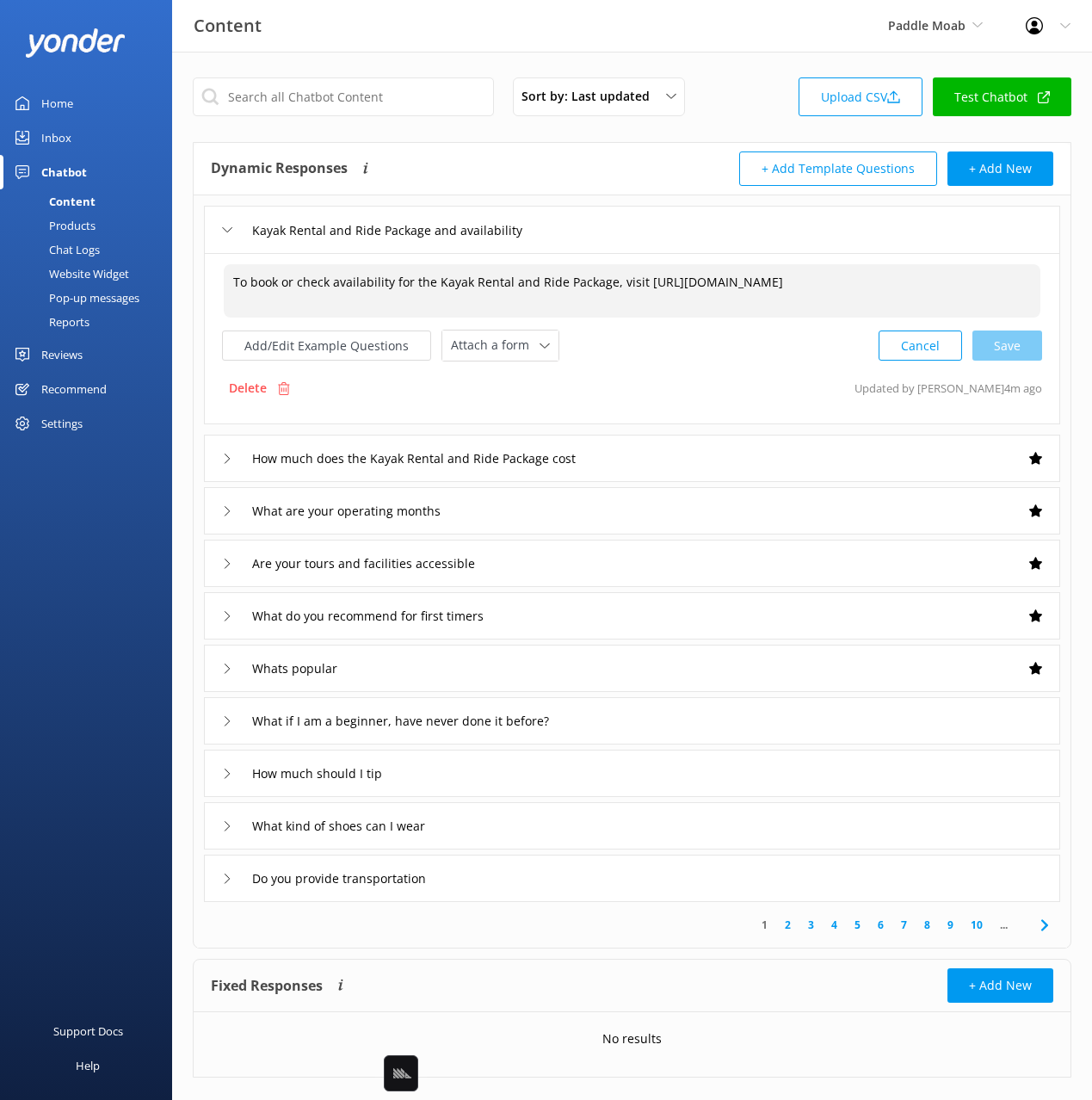
click at [617, 283] on textarea "To book or check availability for the Kayak Rental and Ride Package, visit [URL…" at bounding box center [632, 291] width 817 height 53
click at [607, 292] on textarea "To book or check availability for the Kayak Rental and Ride Package, visit [URL…" at bounding box center [632, 291] width 817 height 53
click at [671, 309] on textarea "To book or check availability for the Kayak Rental and Ride Package, visit [URL…" at bounding box center [632, 291] width 817 height 53
drag, startPoint x: 653, startPoint y: 299, endPoint x: 631, endPoint y: 290, distance: 23.8
click at [652, 299] on textarea "To book or check availability for the Kayak Rental and Ride Package, visit [URL…" at bounding box center [632, 291] width 817 height 53
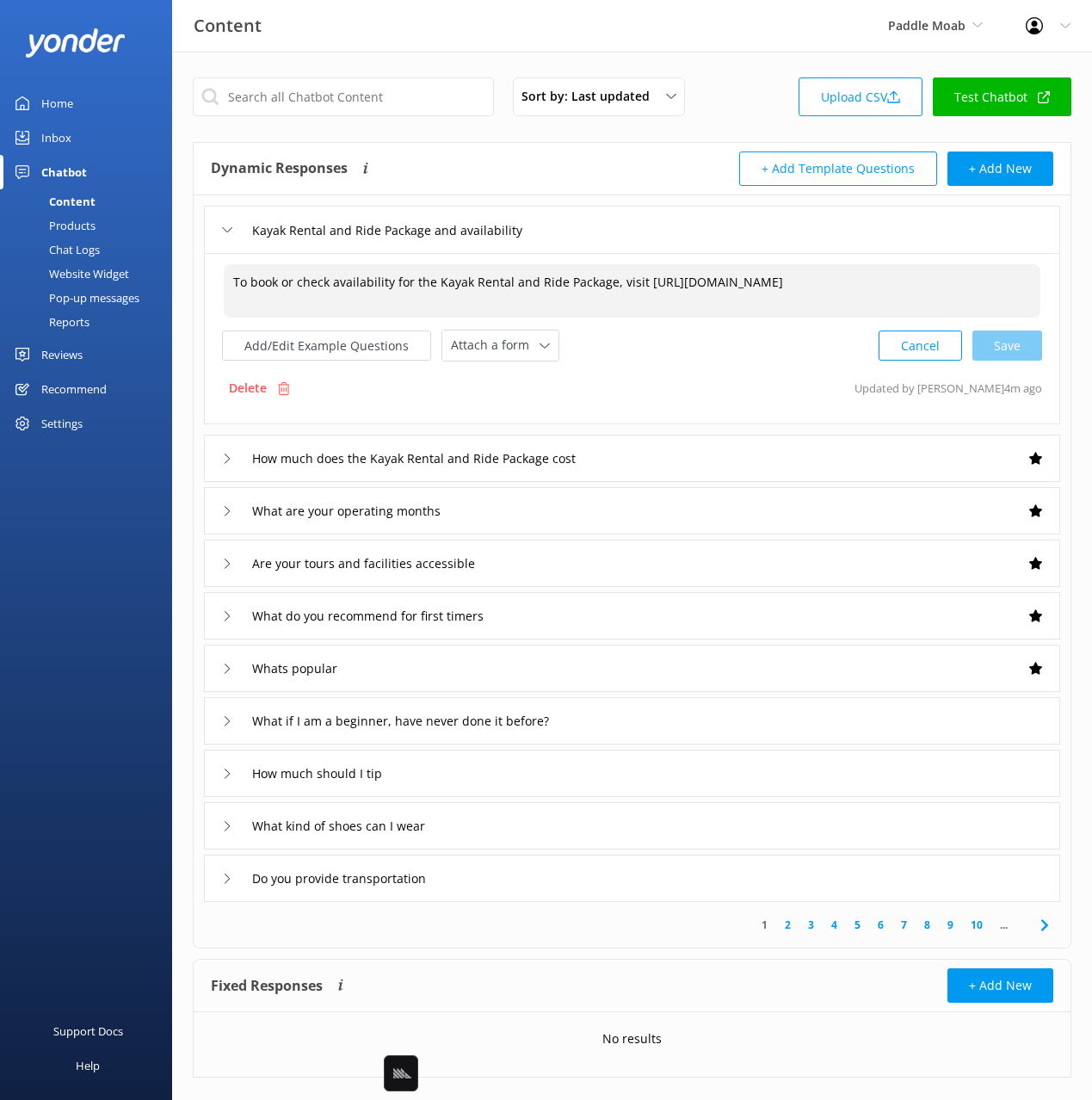
drag, startPoint x: 646, startPoint y: 293, endPoint x: 658, endPoint y: 302, distance: 15.0
click at [658, 302] on textarea "To book or check availability for the Kayak Rental and Ride Package, visit [URL…" at bounding box center [632, 291] width 817 height 53
click at [634, 283] on textarea "To book or check availability for the Kayak Rental and Ride Package, visit [URL…" at bounding box center [632, 291] width 817 height 53
drag, startPoint x: 638, startPoint y: 280, endPoint x: 213, endPoint y: 276, distance: 425.0
click at [213, 276] on div "To book or check availability for the Kayak Rental and Ride Package, visit [URL…" at bounding box center [631, 339] width 856 height 172
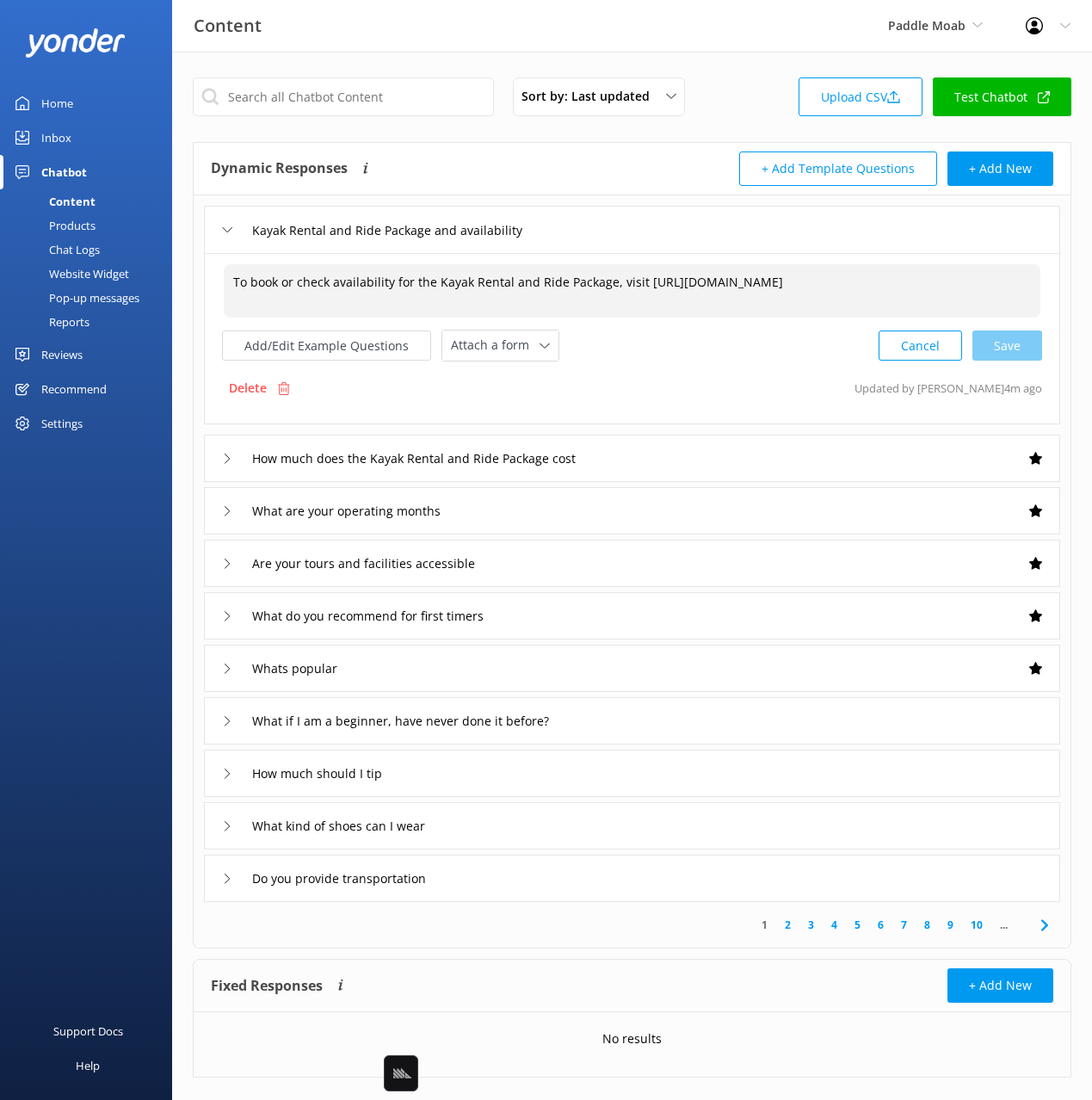
click at [673, 293] on textarea "To book or check availability for the Kayak Rental and Ride Package, visit [URL…" at bounding box center [632, 291] width 817 height 53
drag, startPoint x: 664, startPoint y: 283, endPoint x: 228, endPoint y: 284, distance: 436.0
click at [228, 284] on textarea "To book or check availability for the Kayak Rental and Ride Package, visit [URL…" at bounding box center [632, 291] width 817 height 53
click at [776, 371] on div "To book or check availability for the Kayak Rental and Ride Package, visit [URL…" at bounding box center [631, 339] width 856 height 172
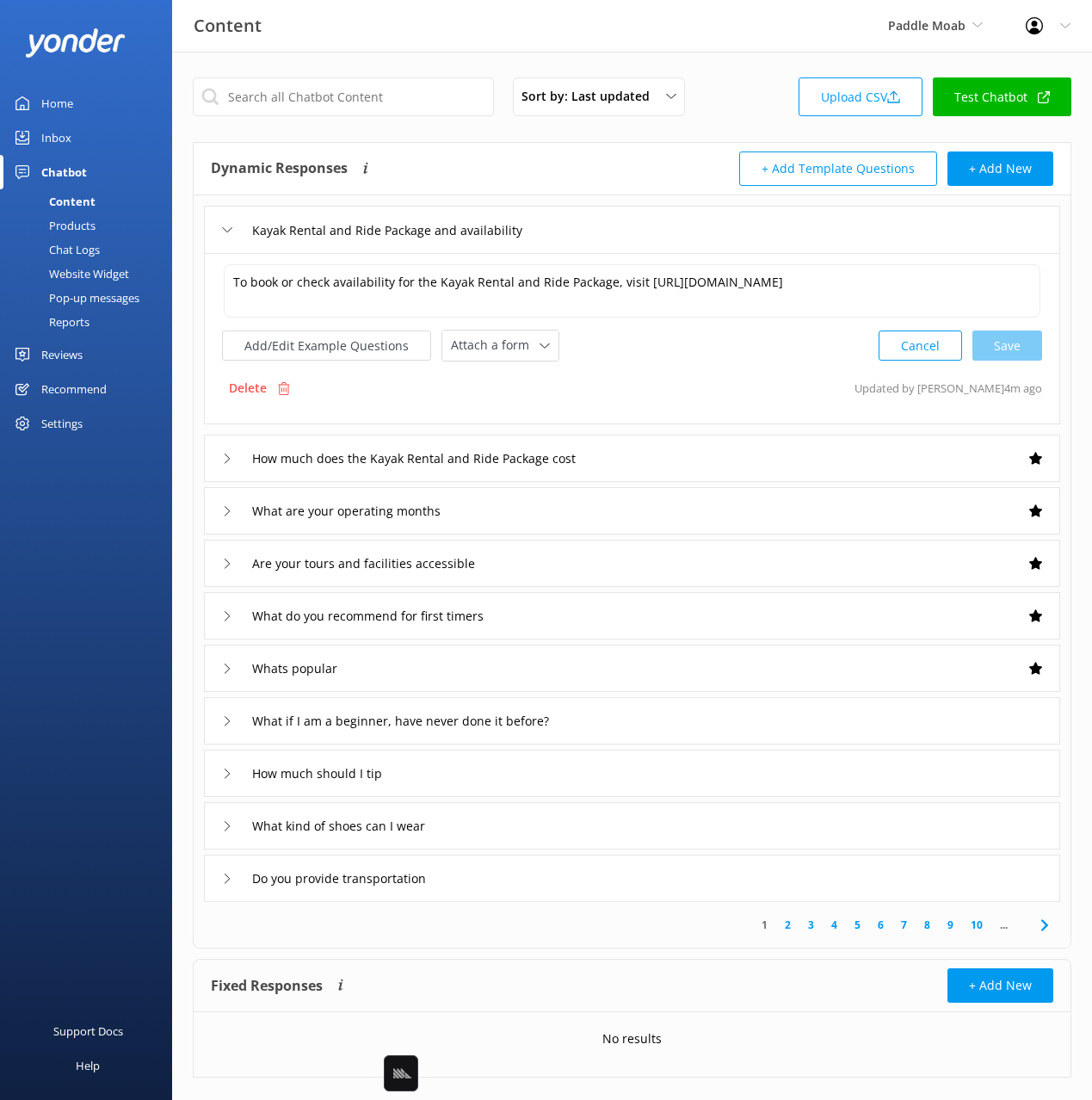
drag, startPoint x: 635, startPoint y: 225, endPoint x: 699, endPoint y: 373, distance: 161.2
click at [635, 225] on div "Kayak Rental and Ride Package and availability" at bounding box center [631, 229] width 856 height 48
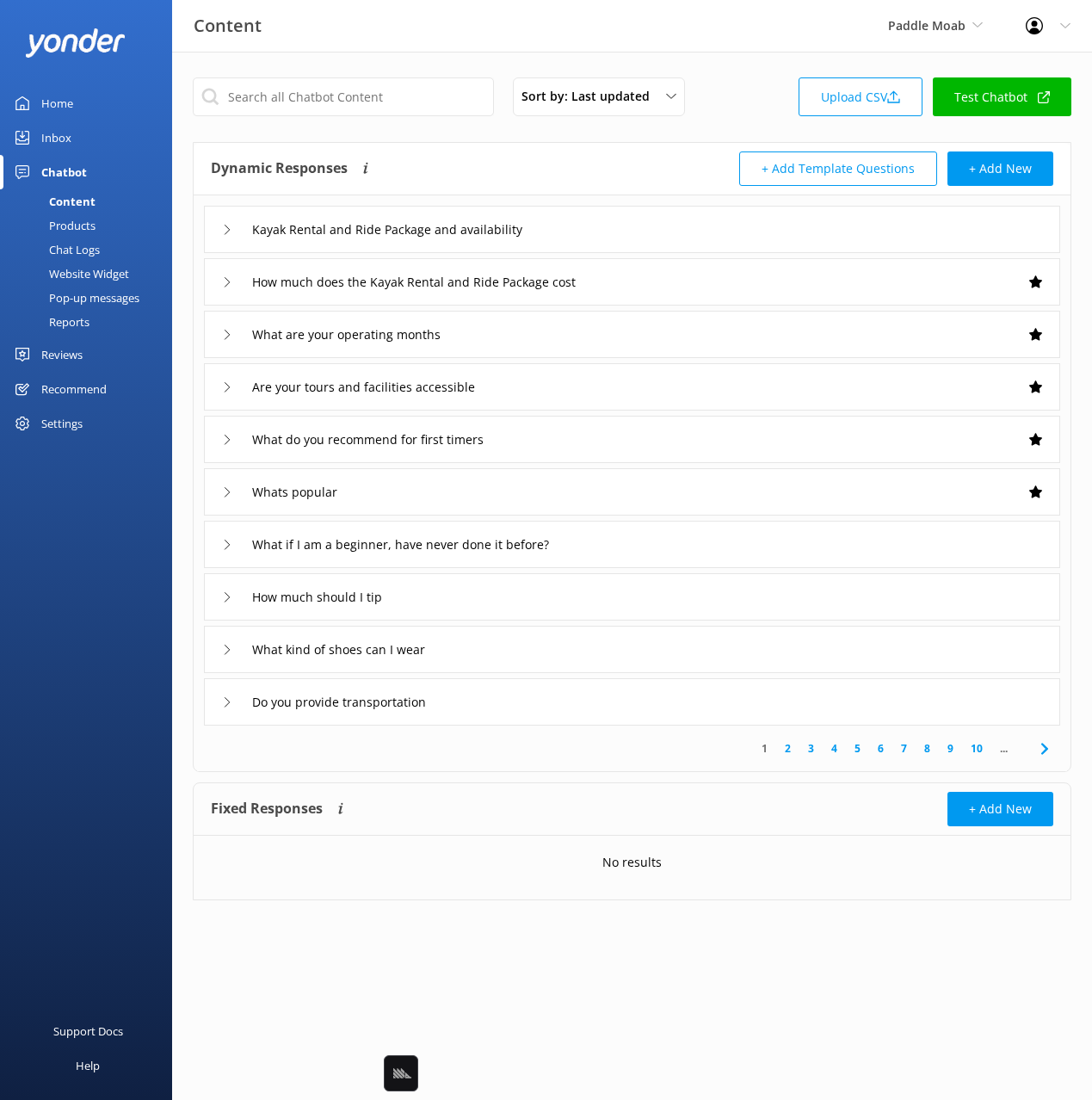
click at [525, 337] on div "What are your operating months" at bounding box center [631, 335] width 856 height 48
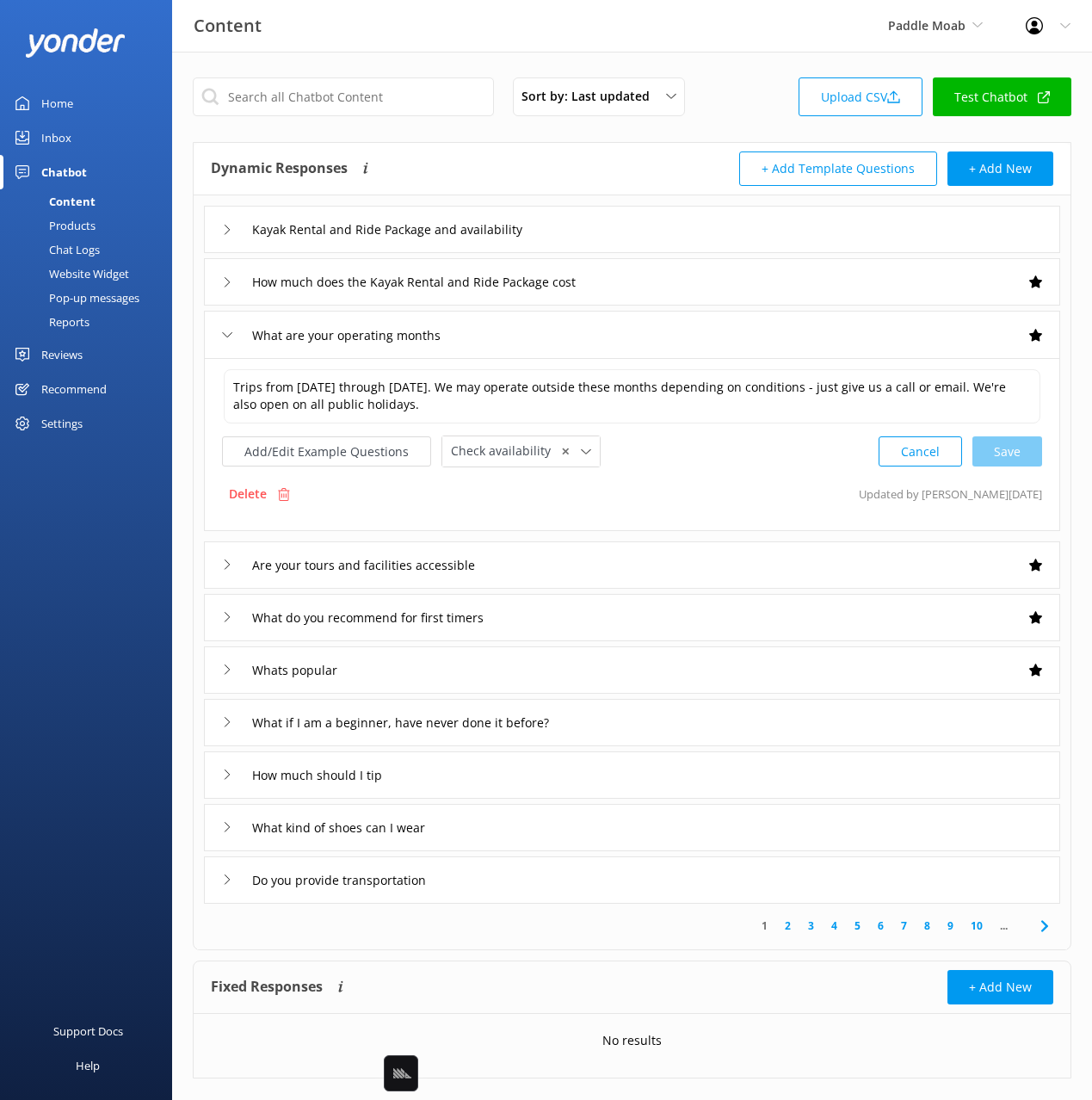
click at [596, 343] on div "What are your operating months" at bounding box center [631, 335] width 856 height 48
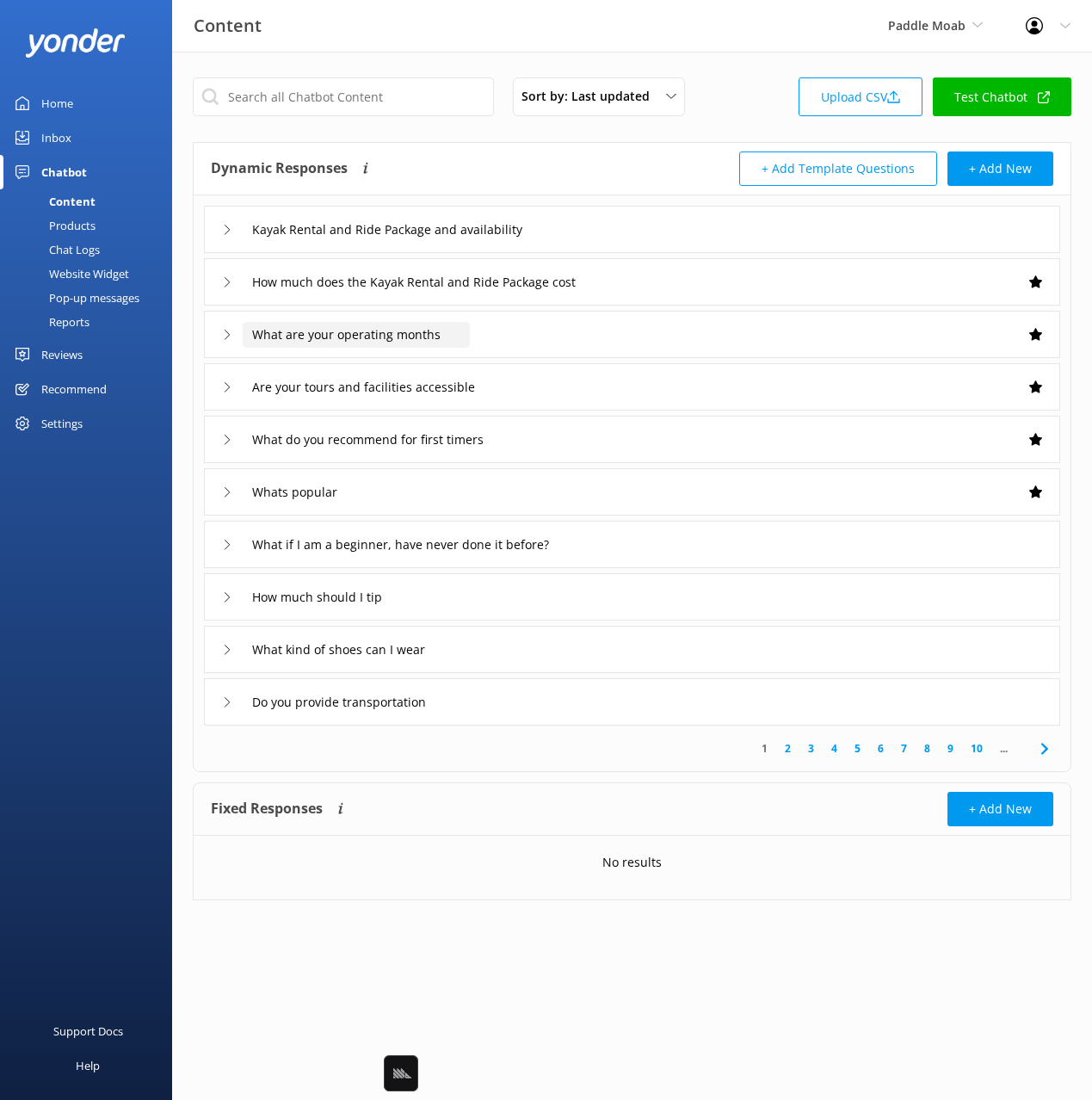
drag, startPoint x: 615, startPoint y: 345, endPoint x: 462, endPoint y: 344, distance: 153.0
click at [614, 345] on div "What are your operating months" at bounding box center [631, 335] width 856 height 48
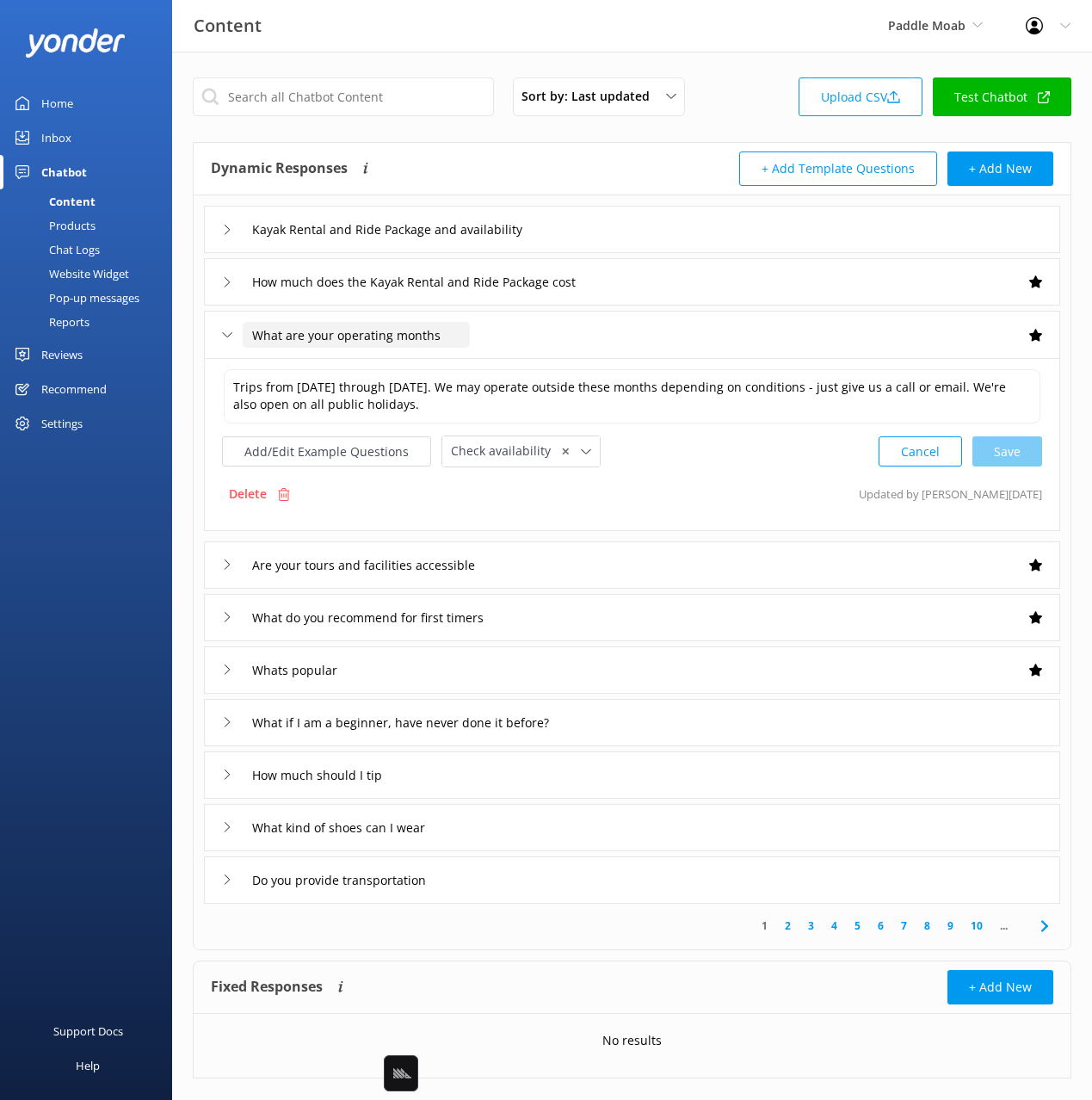
drag, startPoint x: 429, startPoint y: 347, endPoint x: 464, endPoint y: 349, distance: 35.1
click at [464, 349] on div "What are your operating months" at bounding box center [631, 335] width 856 height 48
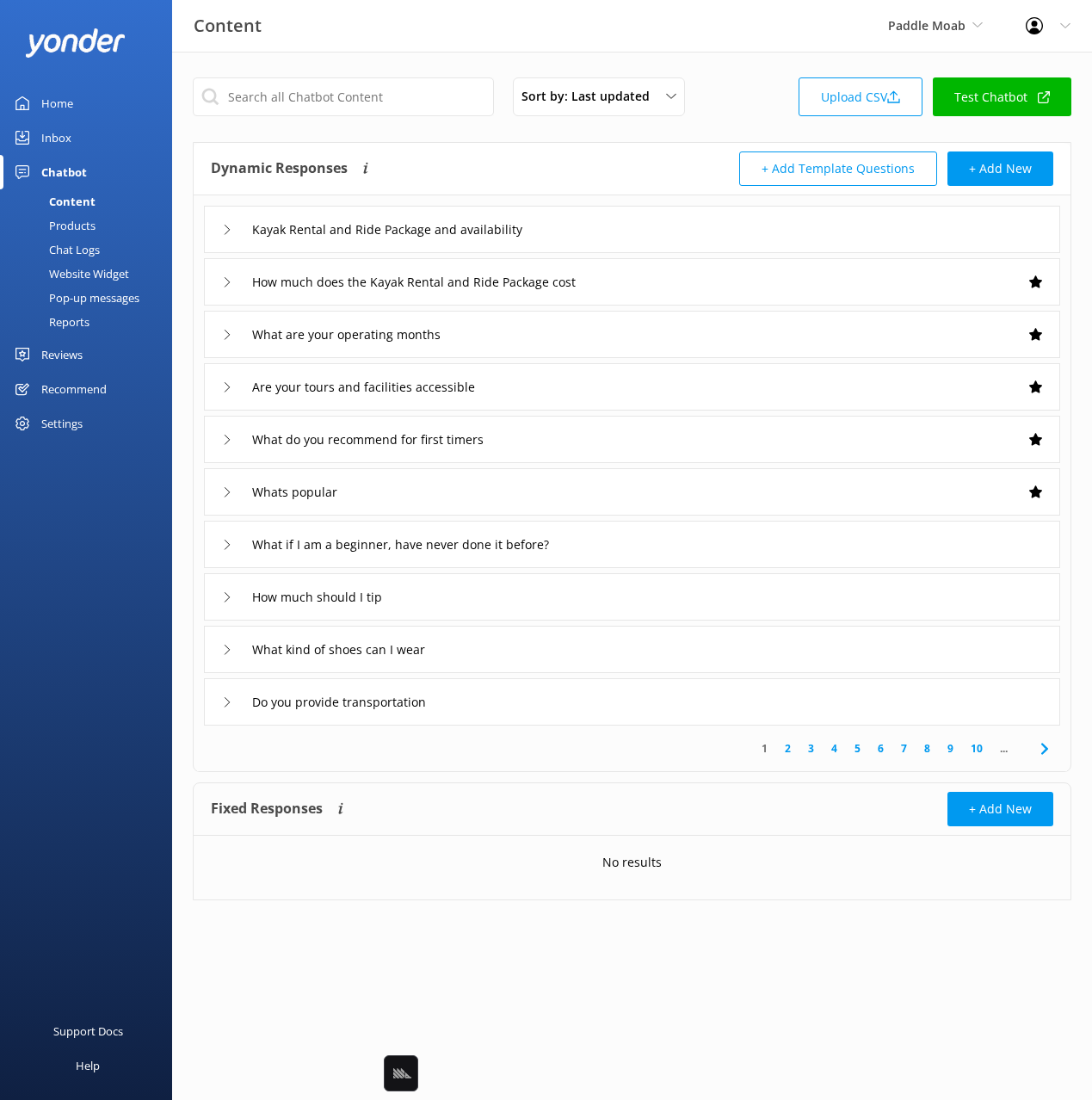
click at [545, 328] on div "What are your operating months" at bounding box center [631, 335] width 856 height 48
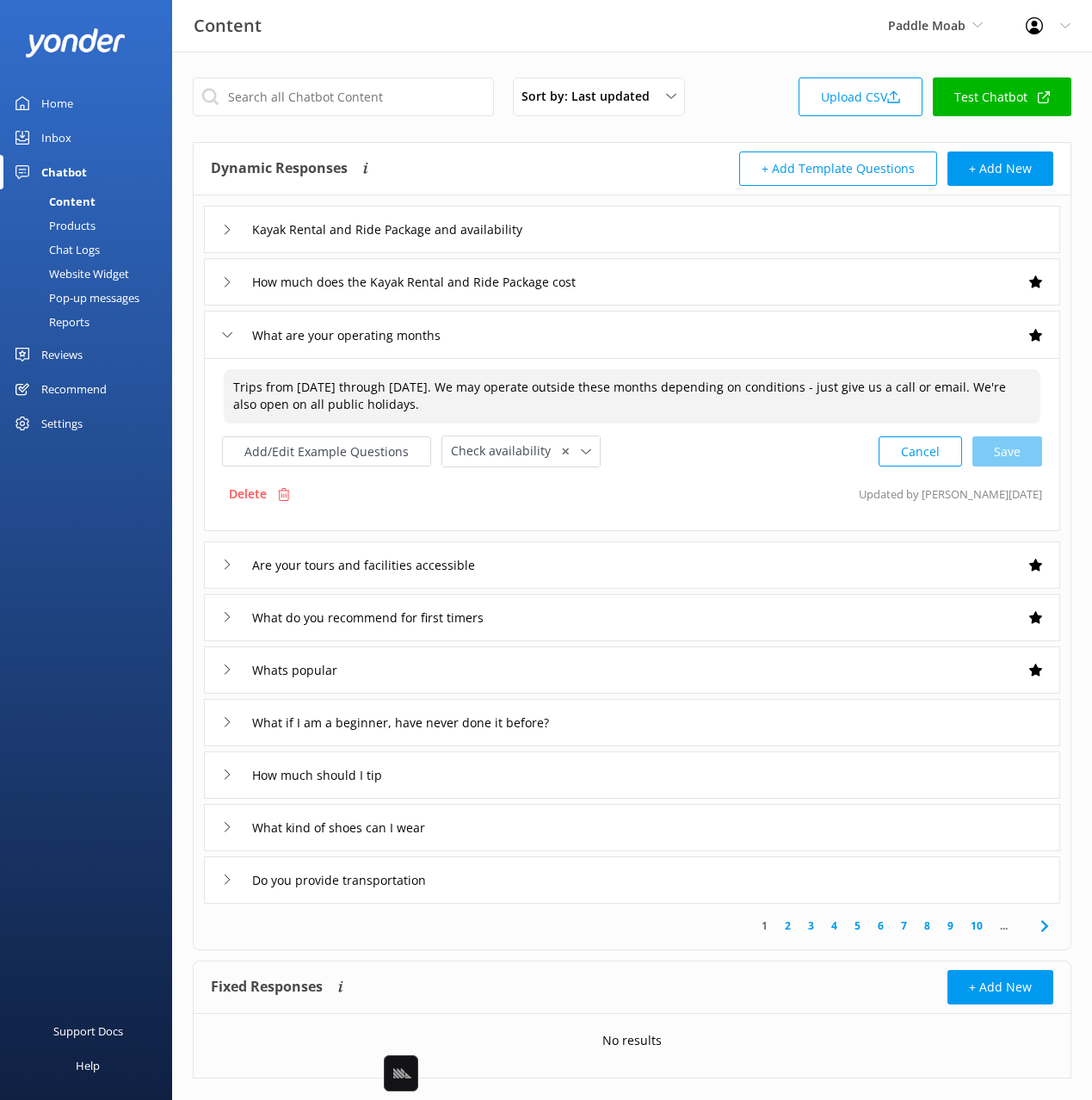
drag, startPoint x: 451, startPoint y: 383, endPoint x: 293, endPoint y: 390, distance: 158.2
click at [284, 390] on textarea "Trips from [DATE] through [DATE]. We may operate outside these months depending…" at bounding box center [632, 395] width 817 height 54
click at [567, 401] on textarea "Trips from [DATE] through [DATE]. We may operate outside these months depending…" at bounding box center [632, 395] width 817 height 54
click at [751, 409] on textarea "Trips from [DATE] through [DATE]. We may operate outside these months depending…" at bounding box center [632, 395] width 817 height 54
click at [604, 337] on div "What are your operating months" at bounding box center [631, 335] width 856 height 48
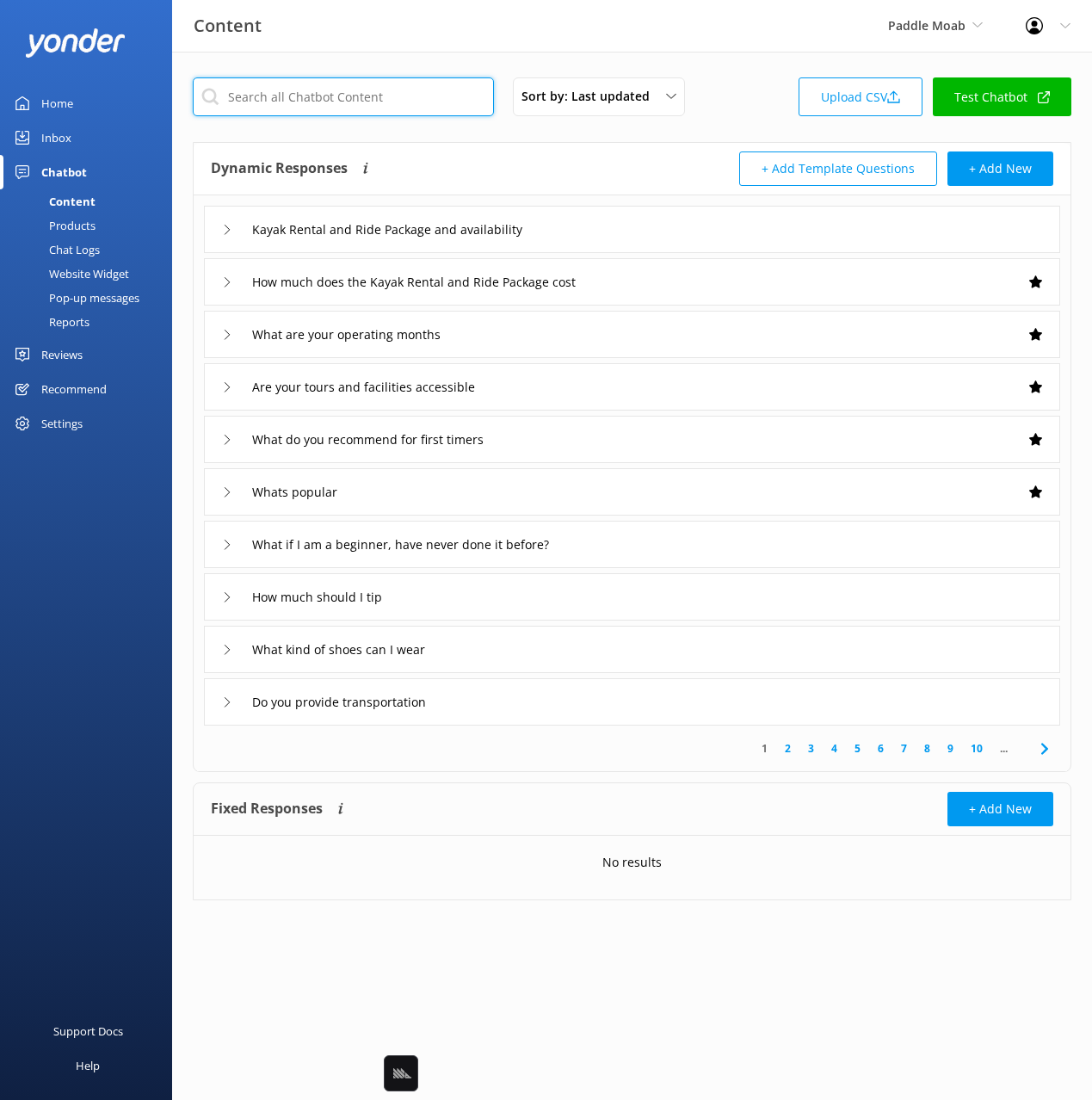
click at [378, 97] on input "text" at bounding box center [343, 96] width 301 height 39
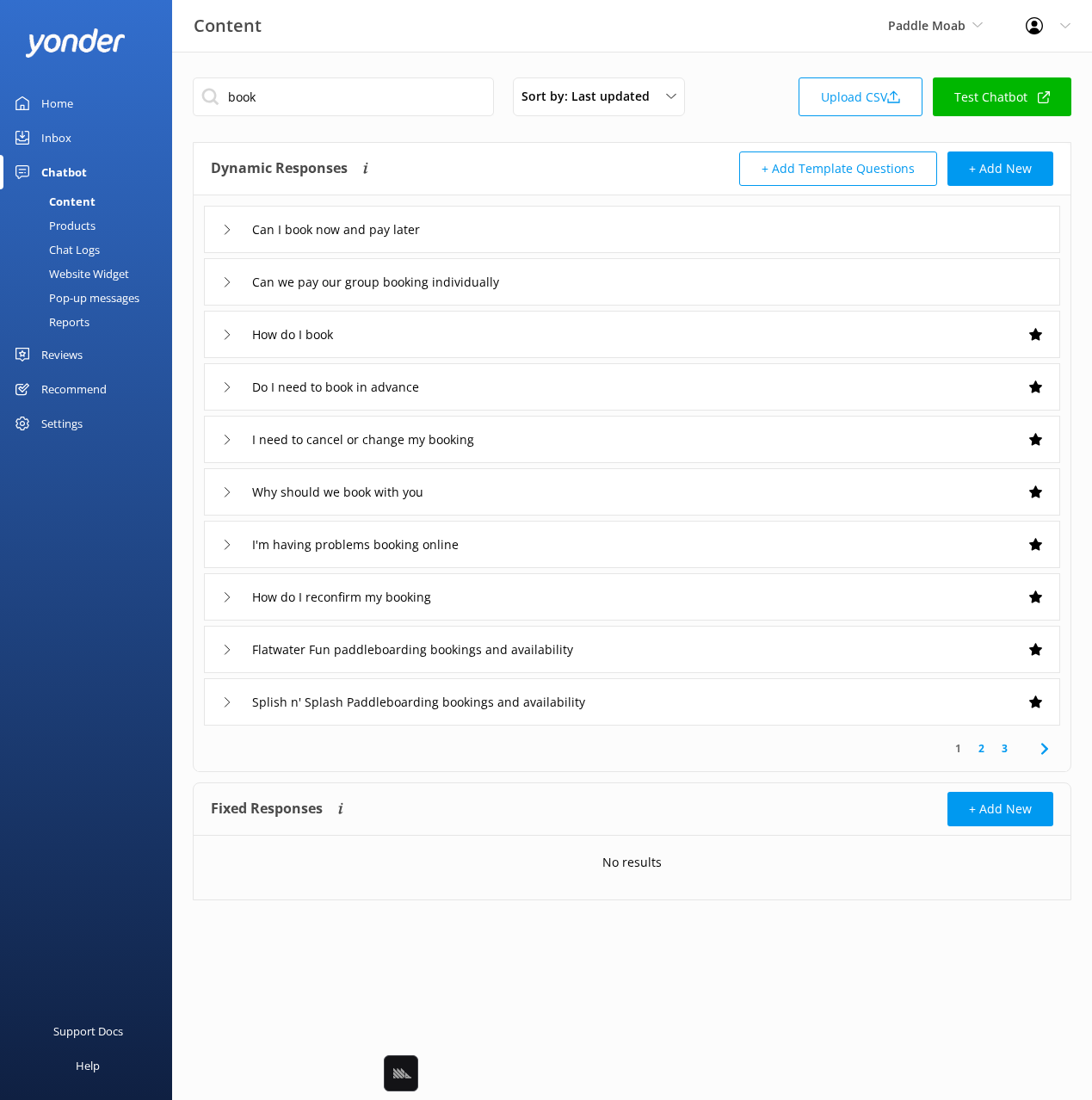
click at [445, 333] on div "How do I book" at bounding box center [631, 335] width 856 height 48
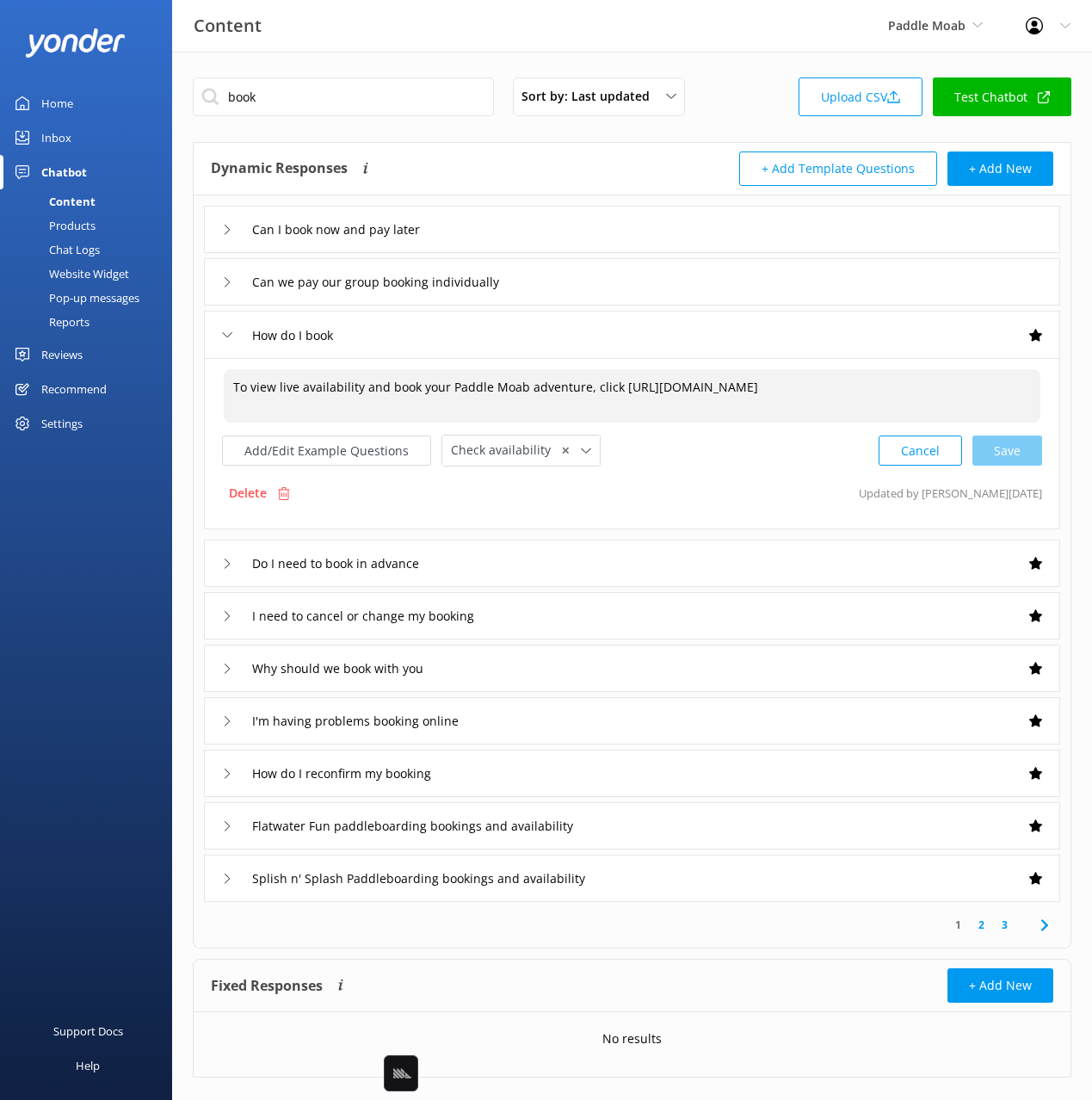
drag, startPoint x: 251, startPoint y: 391, endPoint x: 851, endPoint y: 394, distance: 600.0
click at [852, 394] on textarea "To view live availability and book your Paddle Moab adventure, click [URL][DOMA…" at bounding box center [632, 395] width 817 height 53
drag, startPoint x: 1022, startPoint y: 383, endPoint x: 574, endPoint y: 372, distance: 448.1
click at [618, 381] on textarea "To view live availability and book your Paddle Moab adventure, click [URL][DOMA…" at bounding box center [632, 395] width 817 height 53
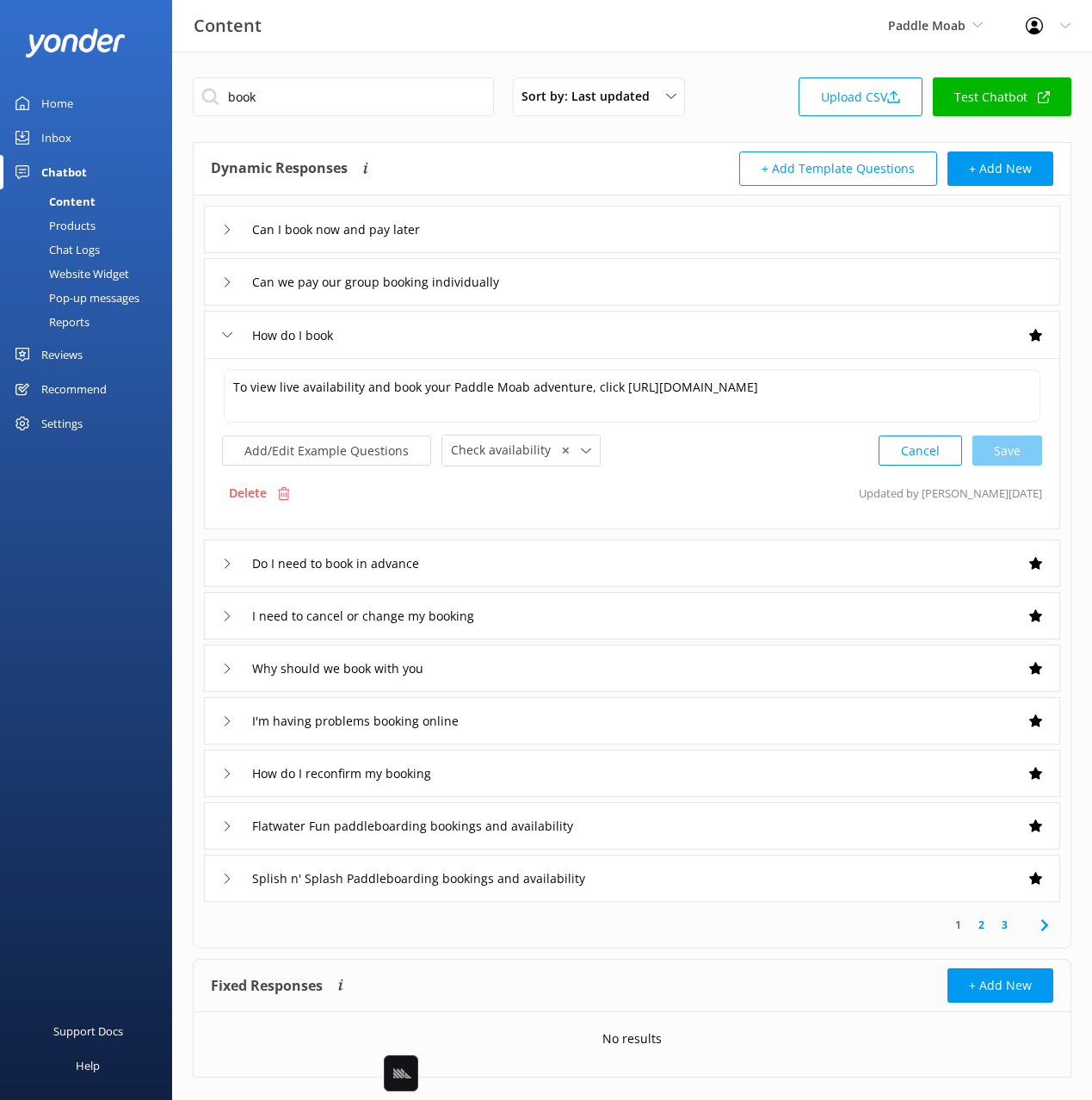
drag, startPoint x: 461, startPoint y: 342, endPoint x: 513, endPoint y: 407, distance: 83.2
click at [461, 342] on div "How do I book" at bounding box center [631, 335] width 856 height 48
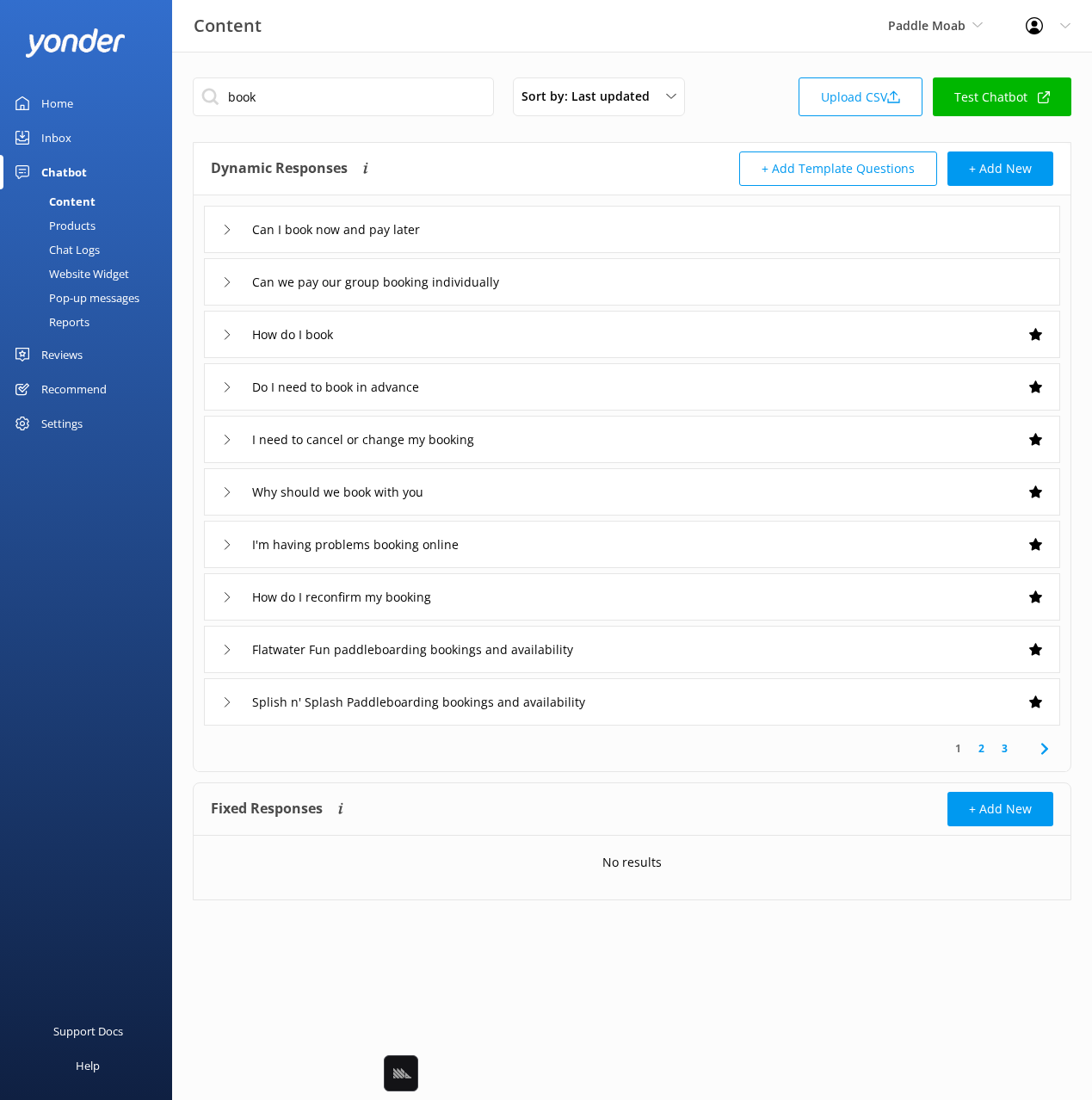
click at [745, 713] on div "Splish n' Splash Paddleboarding bookings and availability" at bounding box center [631, 702] width 856 height 48
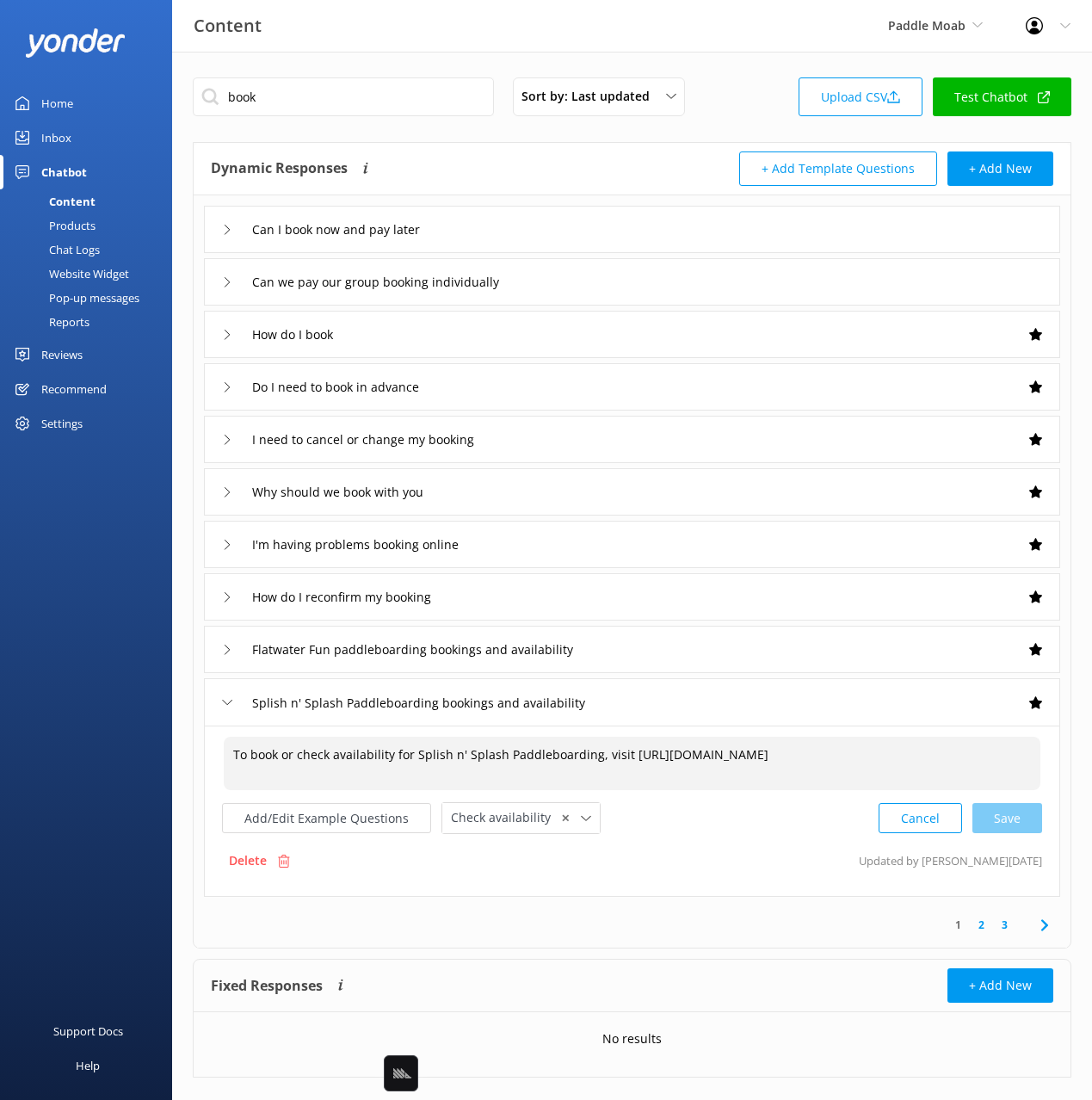
drag, startPoint x: 314, startPoint y: 751, endPoint x: 645, endPoint y: 757, distance: 331.1
click at [616, 755] on textarea "To book or check availability for Splish n' Splash Paddleboarding, visit [URL][…" at bounding box center [632, 763] width 817 height 53
click at [690, 754] on textarea "To book or check availability for Splish n' Splash Paddleboarding, visit [URL][…" at bounding box center [632, 763] width 817 height 53
click at [436, 338] on div "How do I book" at bounding box center [631, 335] width 856 height 48
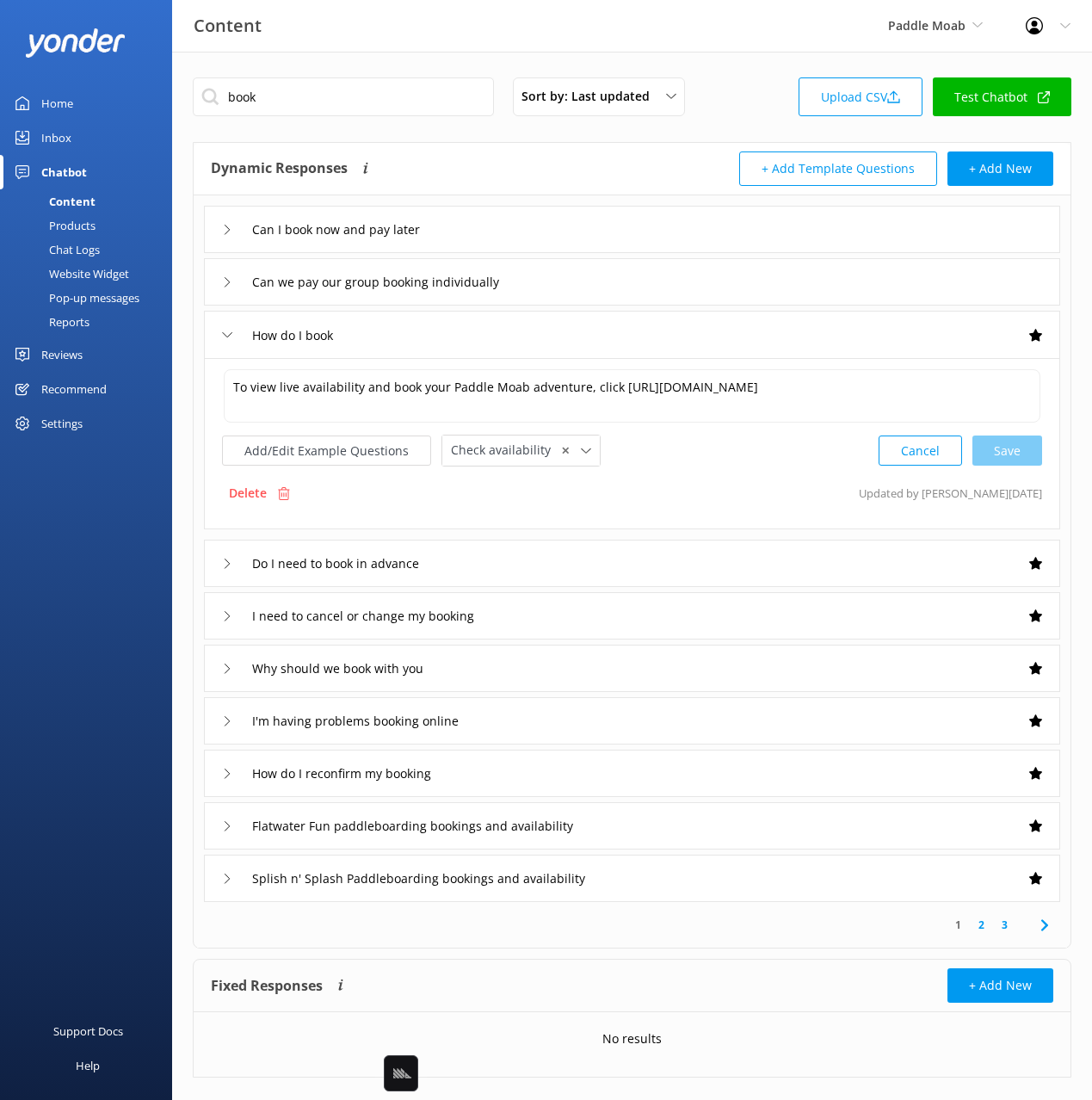
click at [692, 877] on div "Splish n' Splash Paddleboarding bookings and availability" at bounding box center [631, 878] width 856 height 48
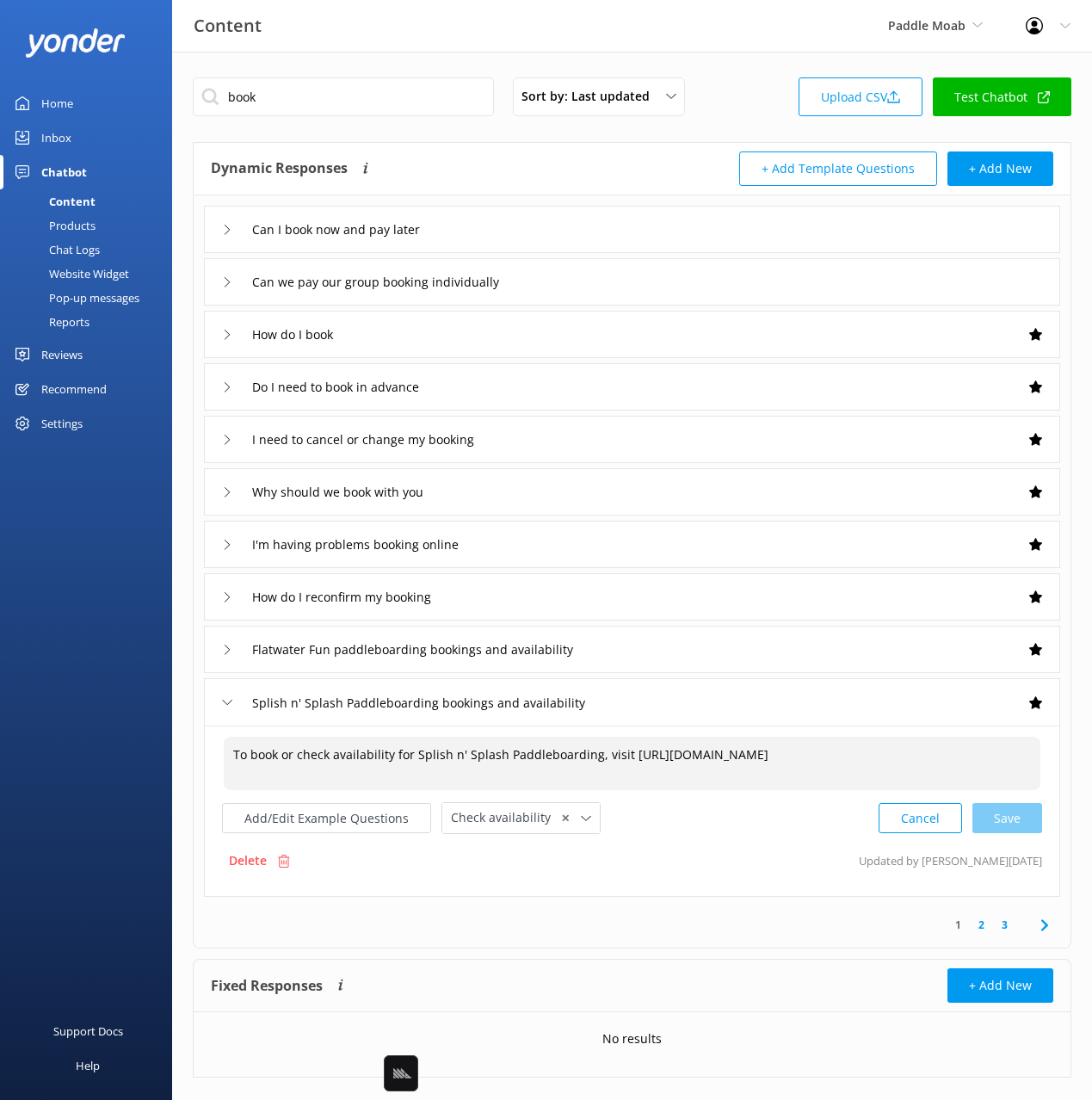
drag, startPoint x: 421, startPoint y: 750, endPoint x: 630, endPoint y: 764, distance: 209.5
click at [629, 762] on textarea "To book or check availability for Splish n' Splash Paddleboarding, visit [URL][…" at bounding box center [632, 763] width 817 height 53
click at [456, 242] on input "Flatwater Fun paddleboarding bookings and availability" at bounding box center [349, 229] width 214 height 26
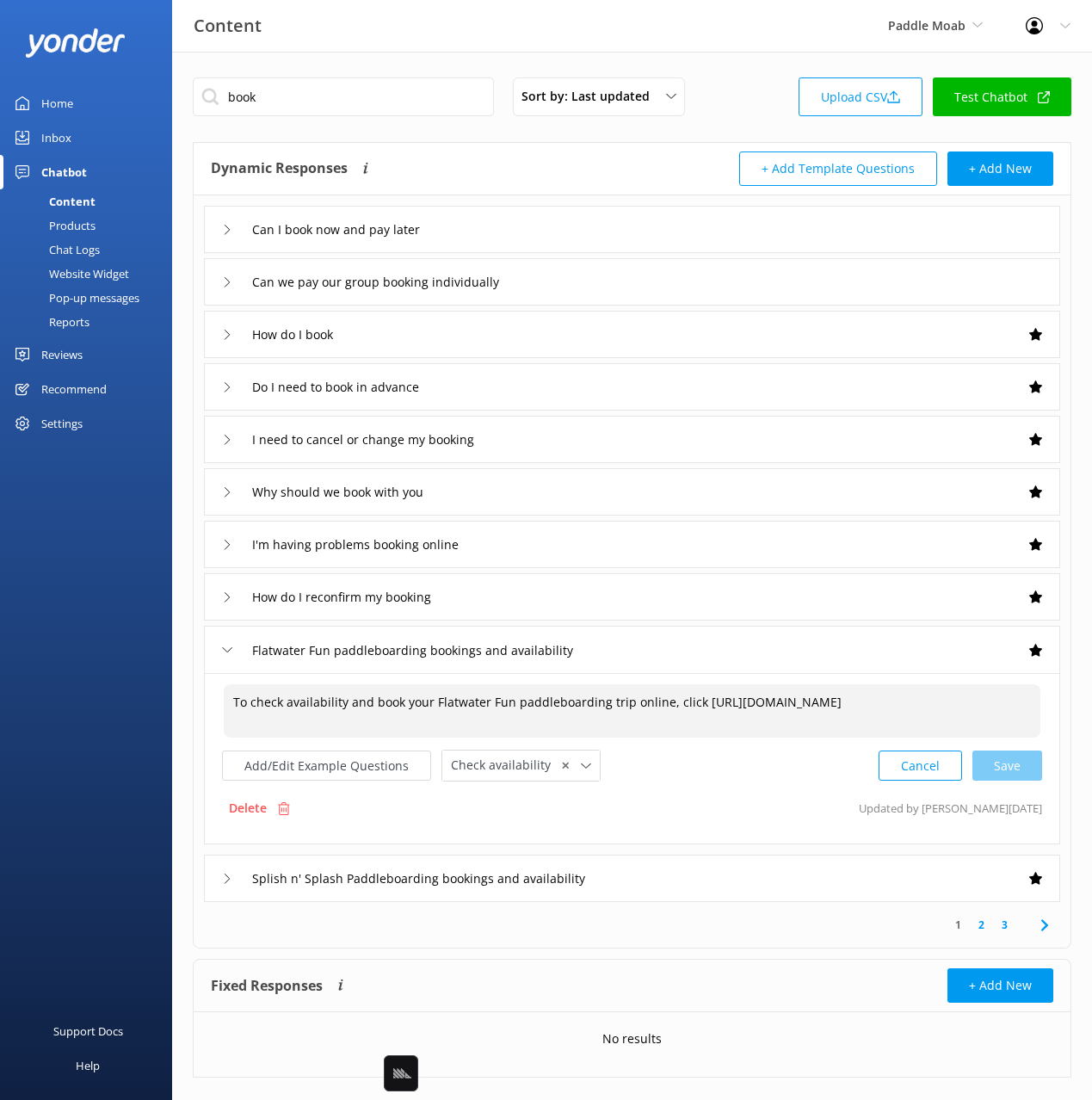
drag, startPoint x: 598, startPoint y: 718, endPoint x: 656, endPoint y: 722, distance: 58.1
click at [656, 722] on textarea "To check availability and book your Flatwater Fun paddleboarding trip online, c…" at bounding box center [632, 711] width 817 height 53
click at [445, 332] on div "How do I book" at bounding box center [631, 335] width 856 height 48
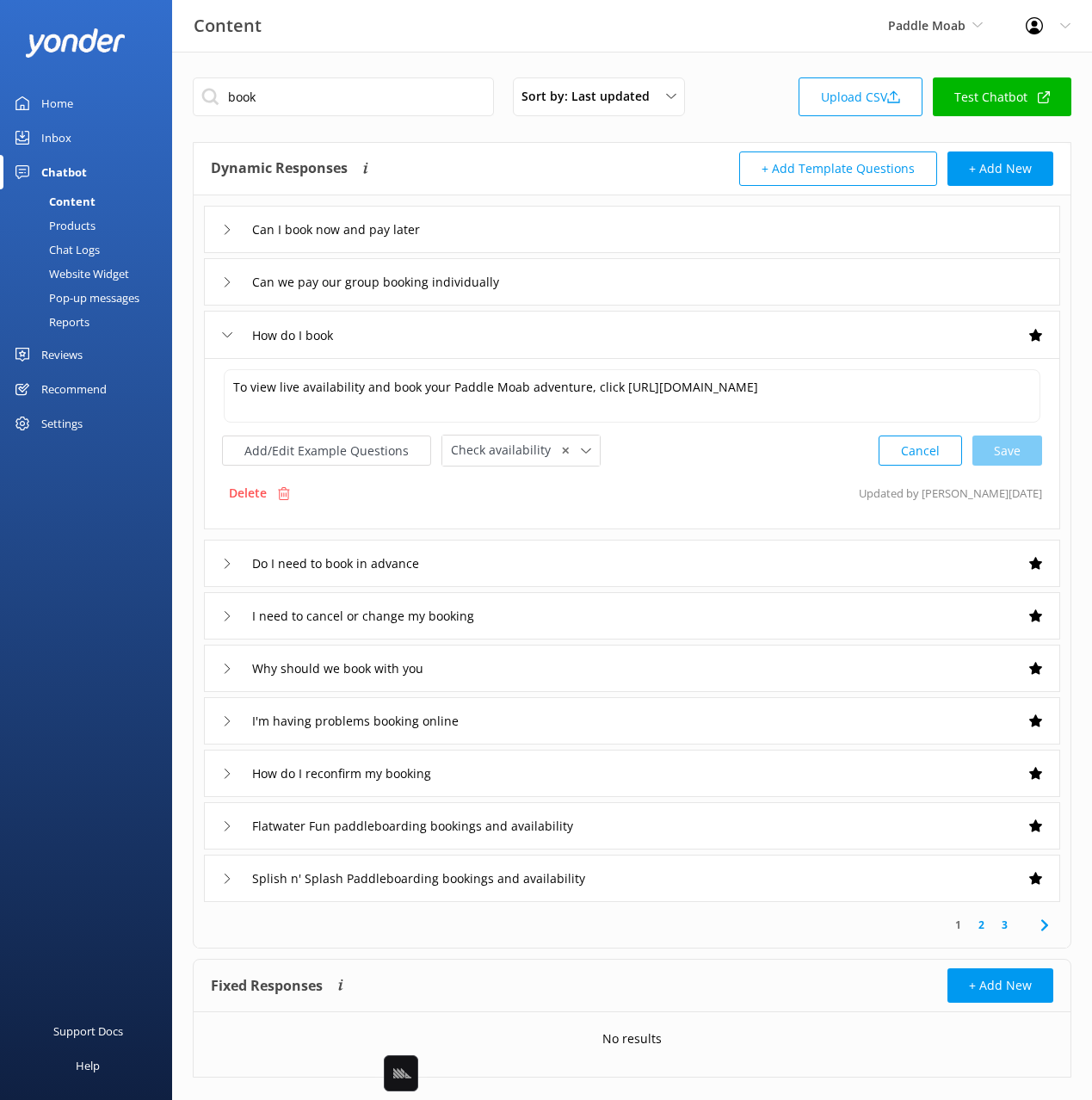
click at [446, 332] on div "How do I book" at bounding box center [631, 335] width 856 height 48
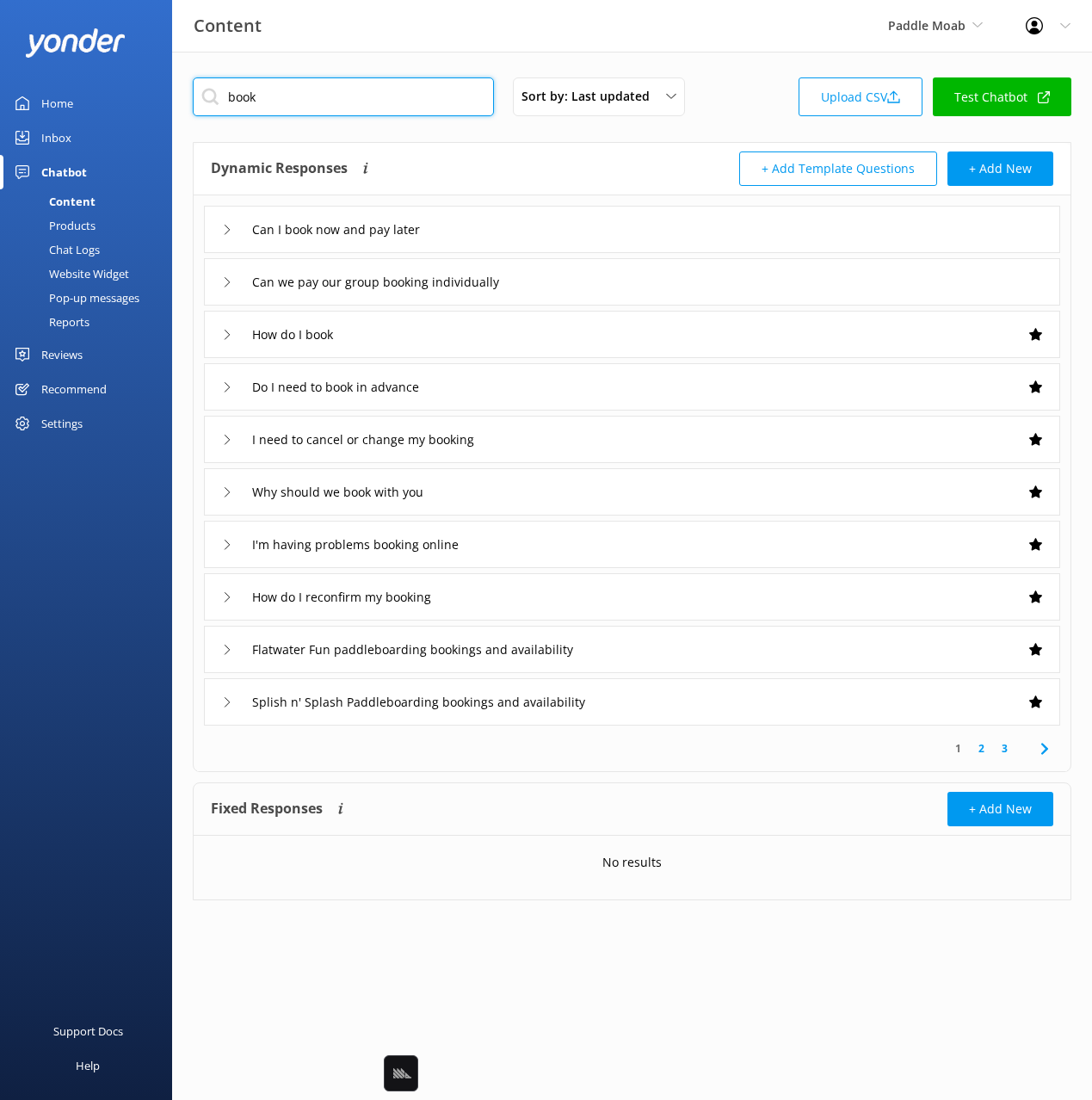
click at [232, 90] on input "book" at bounding box center [343, 96] width 301 height 39
click at [231, 90] on input "book" at bounding box center [343, 96] width 301 height 39
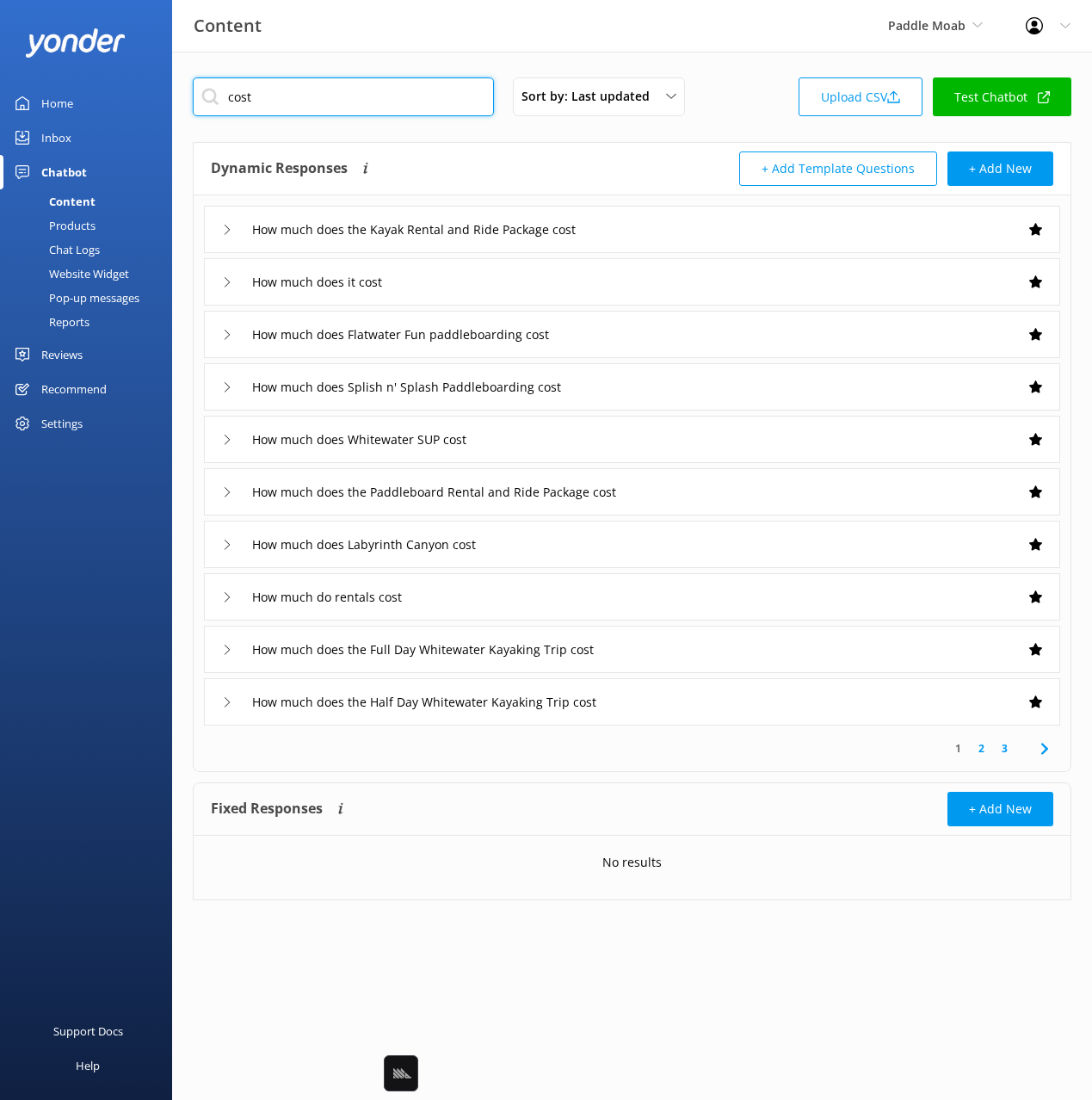
type input "cost"
click at [518, 274] on div "How much does it cost" at bounding box center [631, 282] width 856 height 48
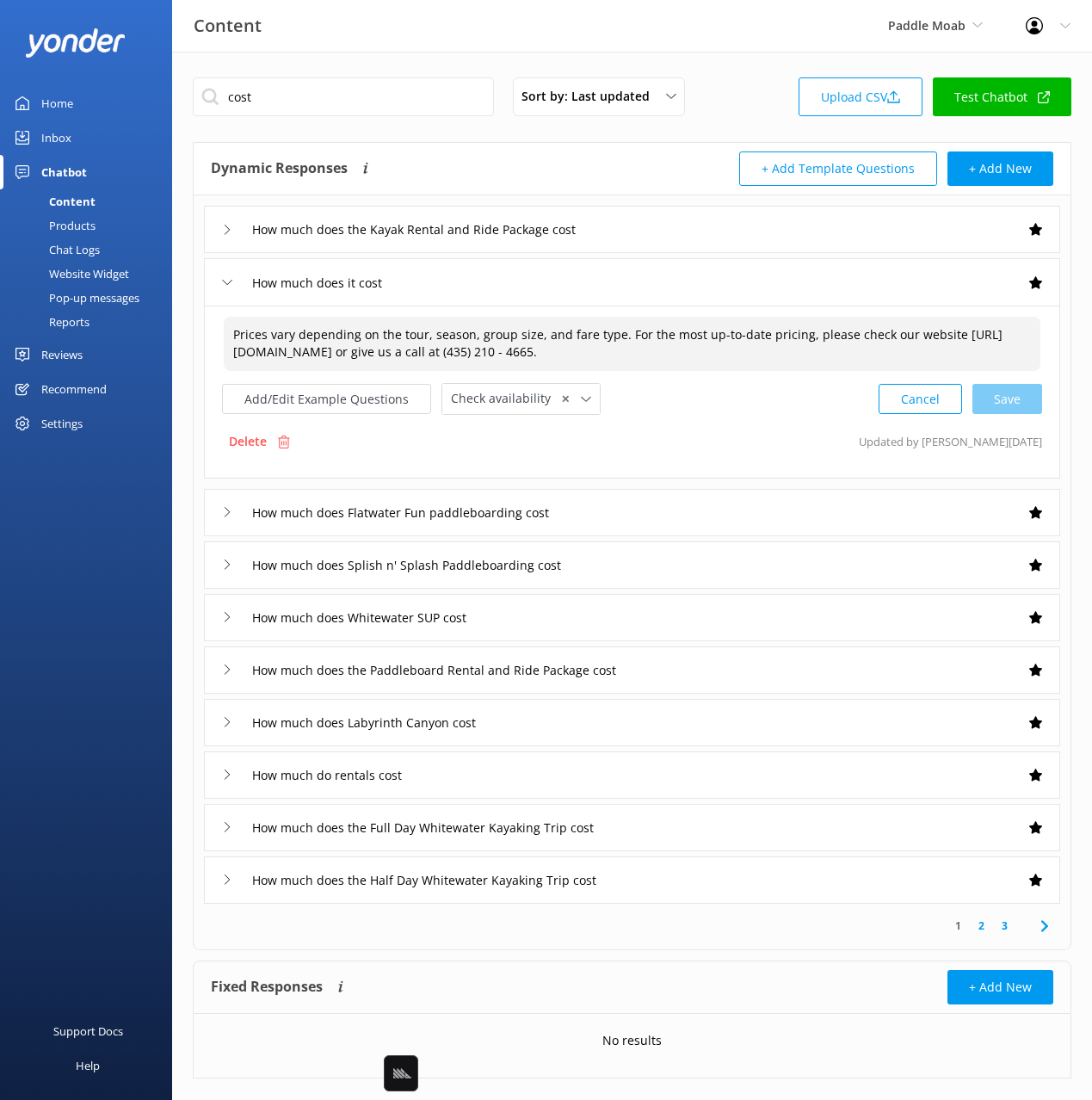
drag, startPoint x: 303, startPoint y: 333, endPoint x: 783, endPoint y: 374, distance: 481.7
click at [782, 374] on div "Prices vary depending on the tour, season, group size, and fare type. For the m…" at bounding box center [632, 364] width 820 height 100
click at [624, 350] on textarea "Prices vary depending on the tour, season, group size, and fare type. For the m…" at bounding box center [632, 343] width 817 height 54
click at [499, 288] on div "How much does it cost" at bounding box center [631, 282] width 856 height 48
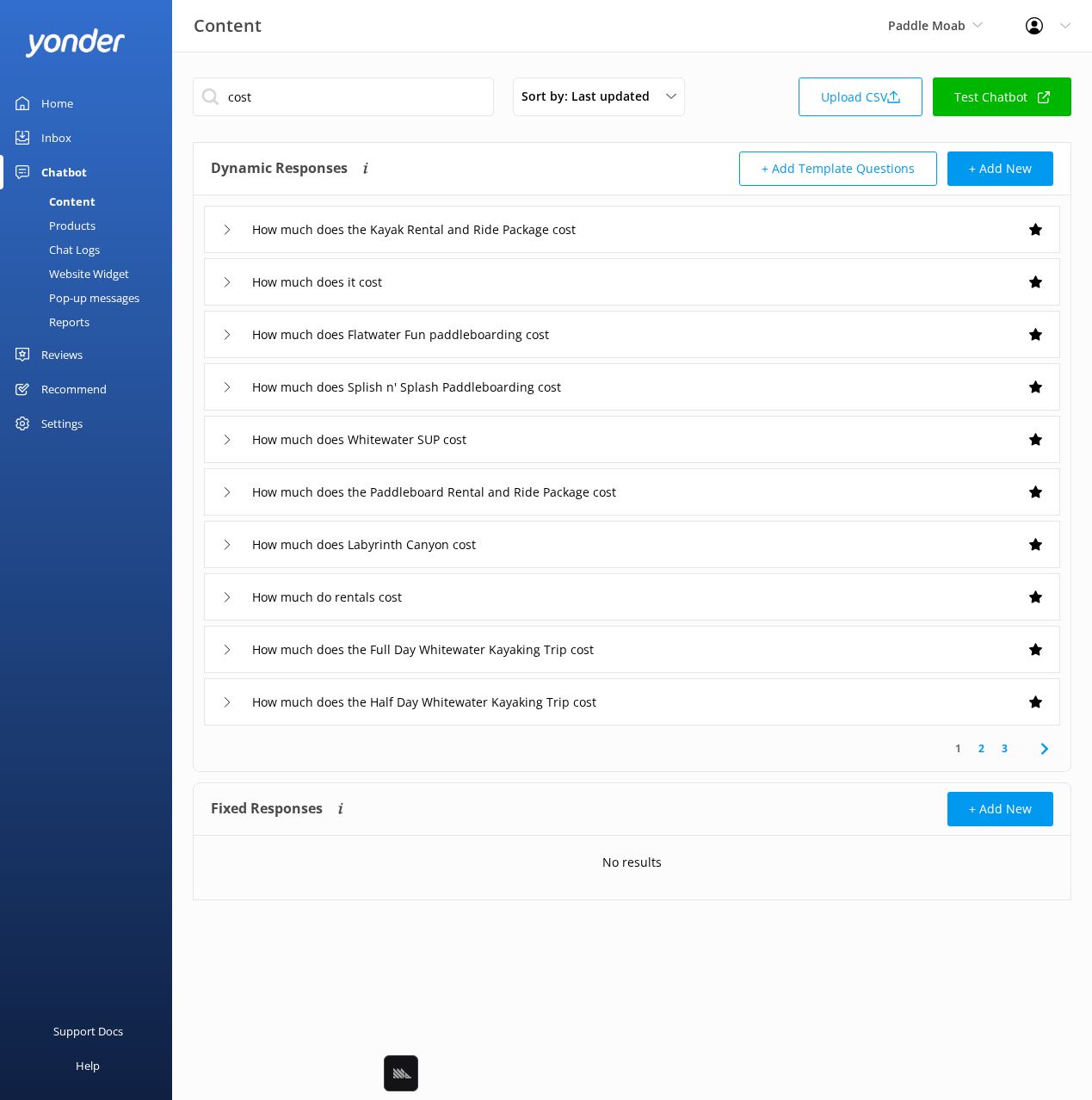
drag, startPoint x: 472, startPoint y: 133, endPoint x: 316, endPoint y: 103, distance: 158.9
click at [433, 129] on div "cost Sort by: Last updated Title Last updated Upload CSV Test Chatbot Dynamic R…" at bounding box center [632, 501] width 920 height 900
click at [234, 96] on input "cost" at bounding box center [343, 96] width 301 height 39
type input "a"
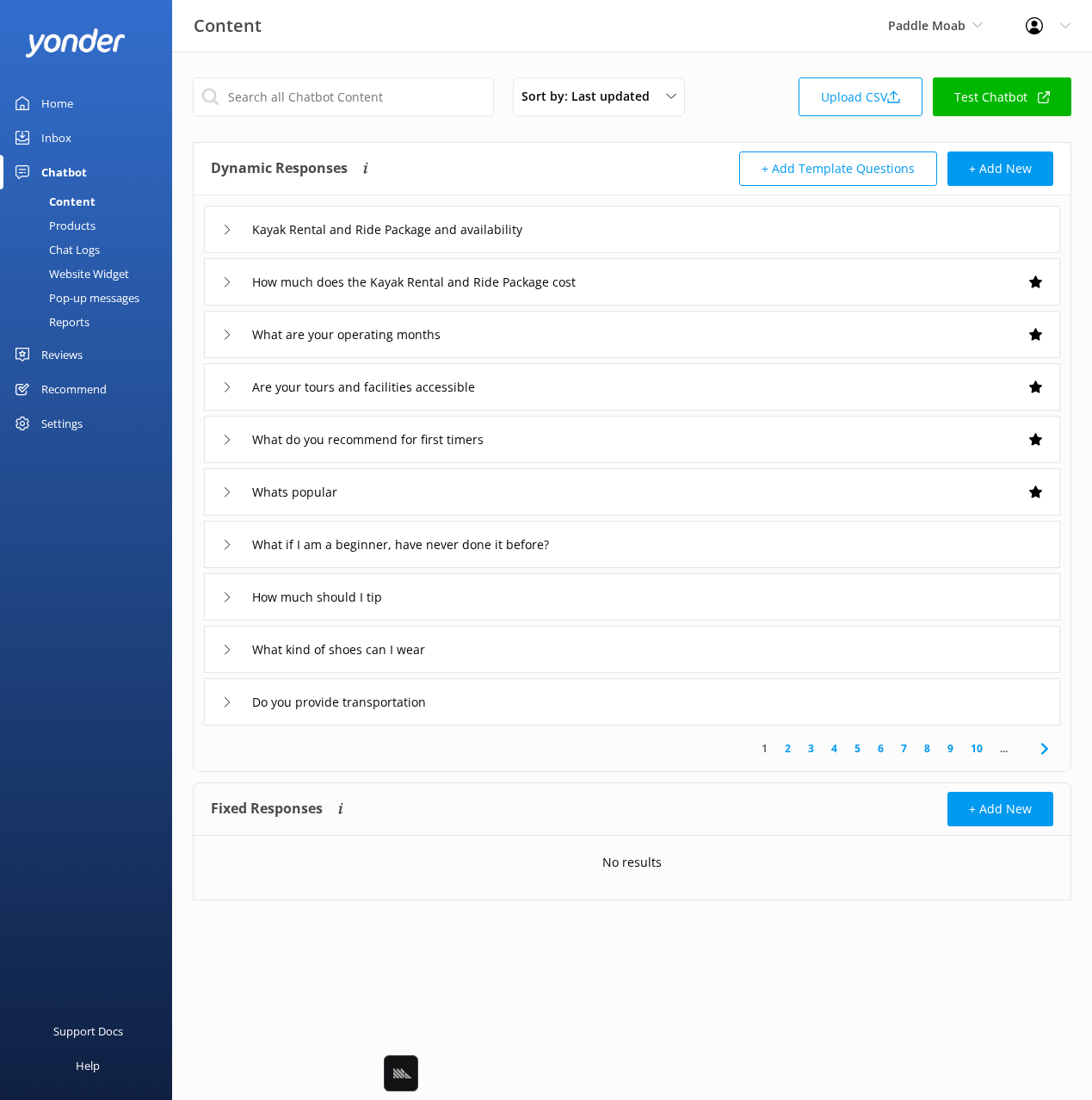
click at [726, 223] on div "Kayak Rental and Ride Package and availability" at bounding box center [631, 229] width 856 height 48
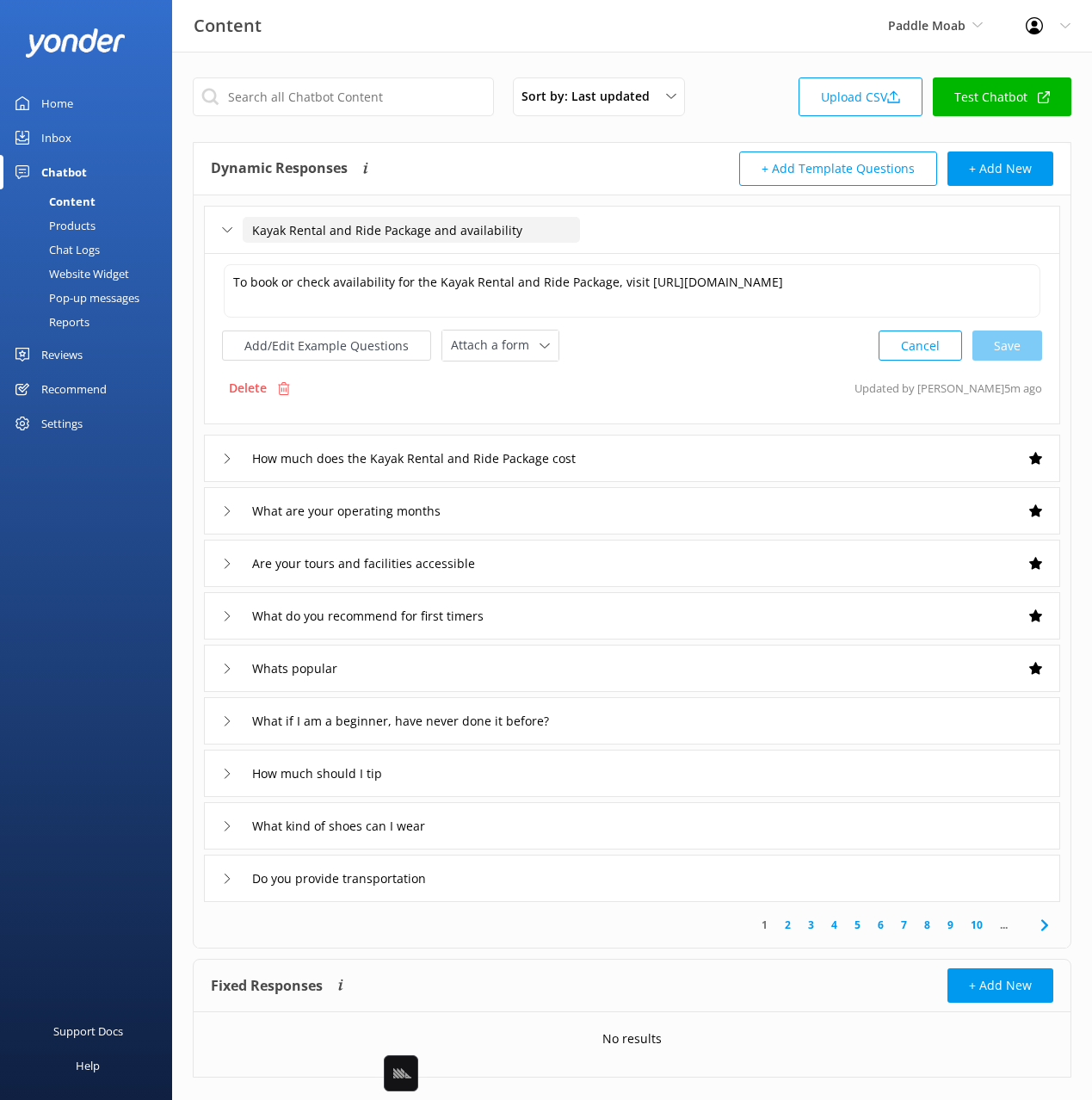
drag, startPoint x: 490, startPoint y: 230, endPoint x: 279, endPoint y: 230, distance: 211.0
click at [279, 230] on input "Kayak Rental and Ride Package and availability" at bounding box center [411, 229] width 338 height 26
click at [519, 228] on input "Kayak Rental and Ride Package and availability" at bounding box center [411, 229] width 338 height 26
drag, startPoint x: 635, startPoint y: 166, endPoint x: 680, endPoint y: 156, distance: 46.1
click at [641, 163] on div "+ Add Template Questions + Add New" at bounding box center [843, 169] width 422 height 35
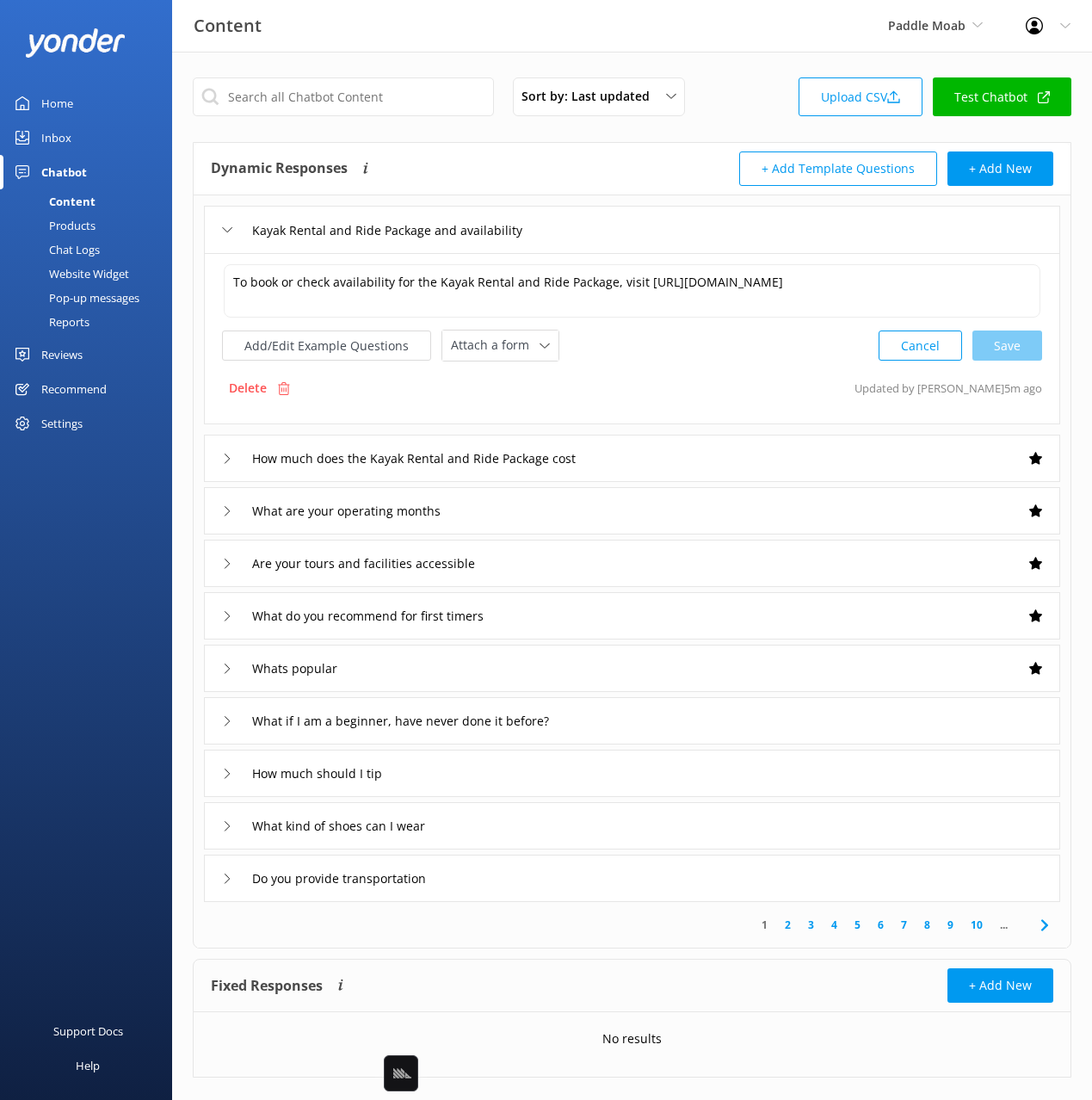
click at [651, 228] on div "Kayak Rental and Ride Package and availability" at bounding box center [631, 229] width 856 height 48
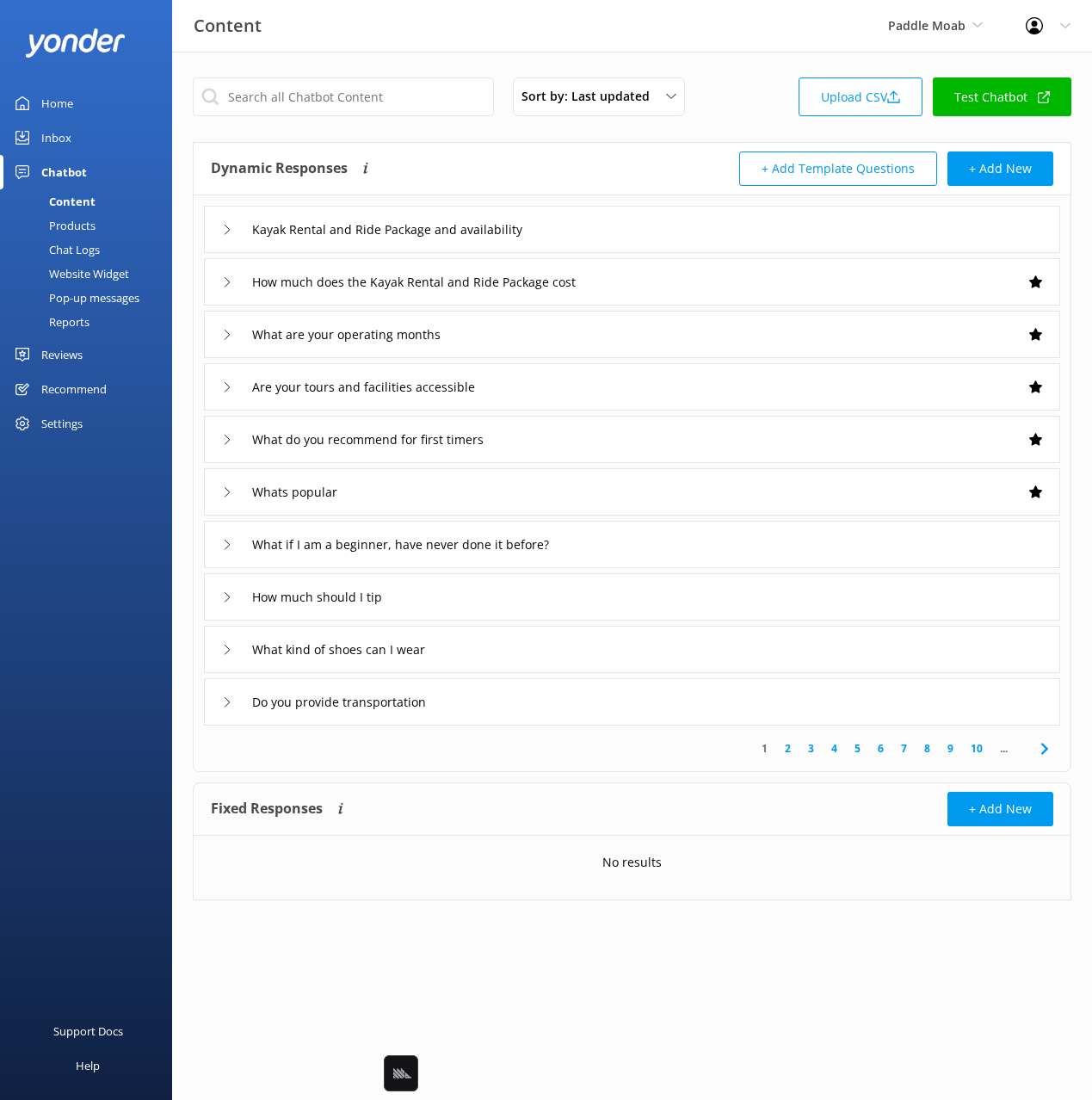
click at [620, 152] on div "Dynamic Responses Dynamic responses rely on the Large Language Model to create …" at bounding box center [422, 169] width 422 height 35
click at [406, 97] on input "text" at bounding box center [343, 96] width 301 height 39
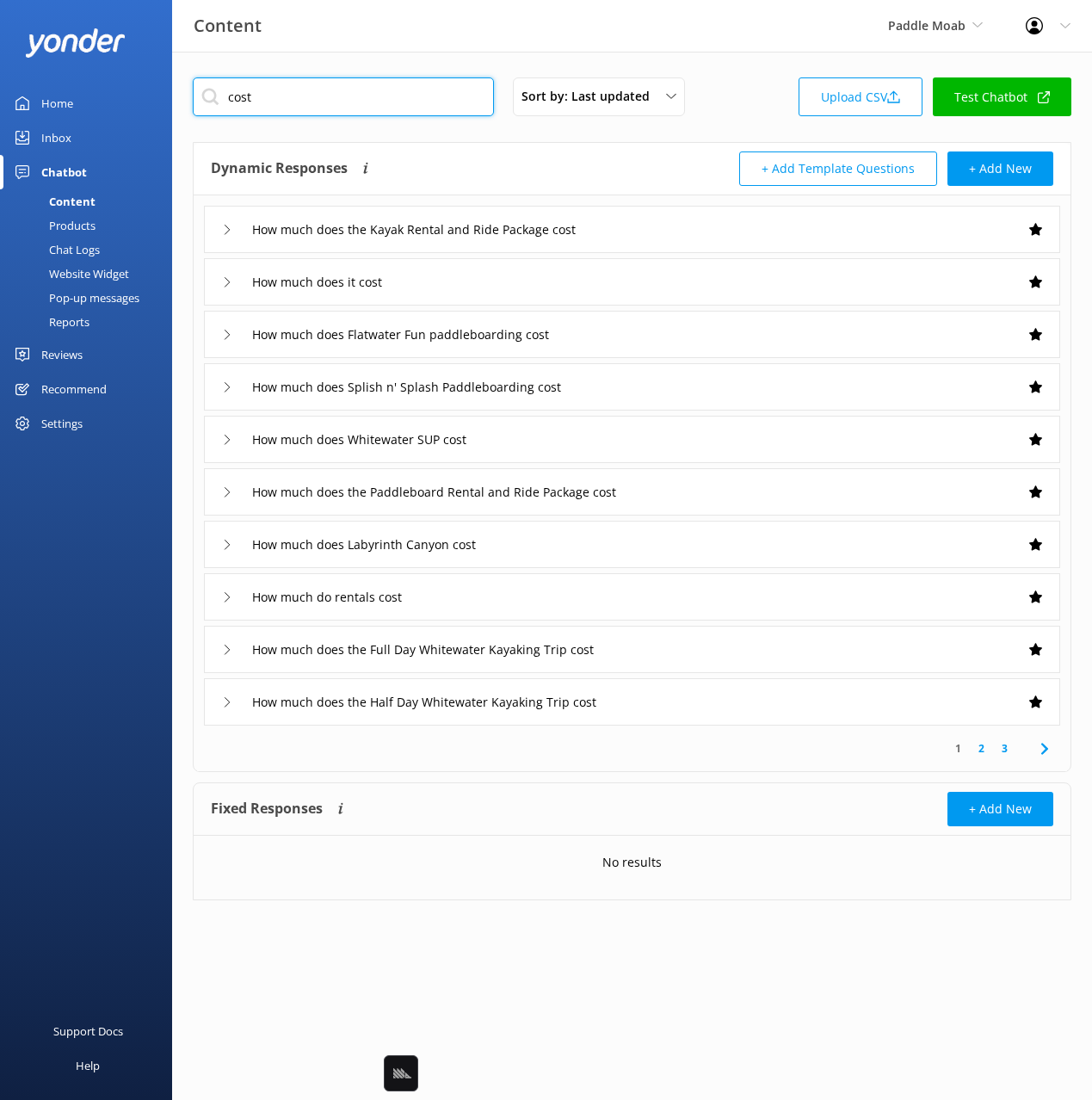
type input "cost"
click at [618, 169] on div "Dynamic Responses Dynamic responses rely on the Large Language Model to create …" at bounding box center [422, 169] width 422 height 35
click at [742, 220] on div "How much does the Kayak Rental and Ride Package cost" at bounding box center [631, 229] width 856 height 48
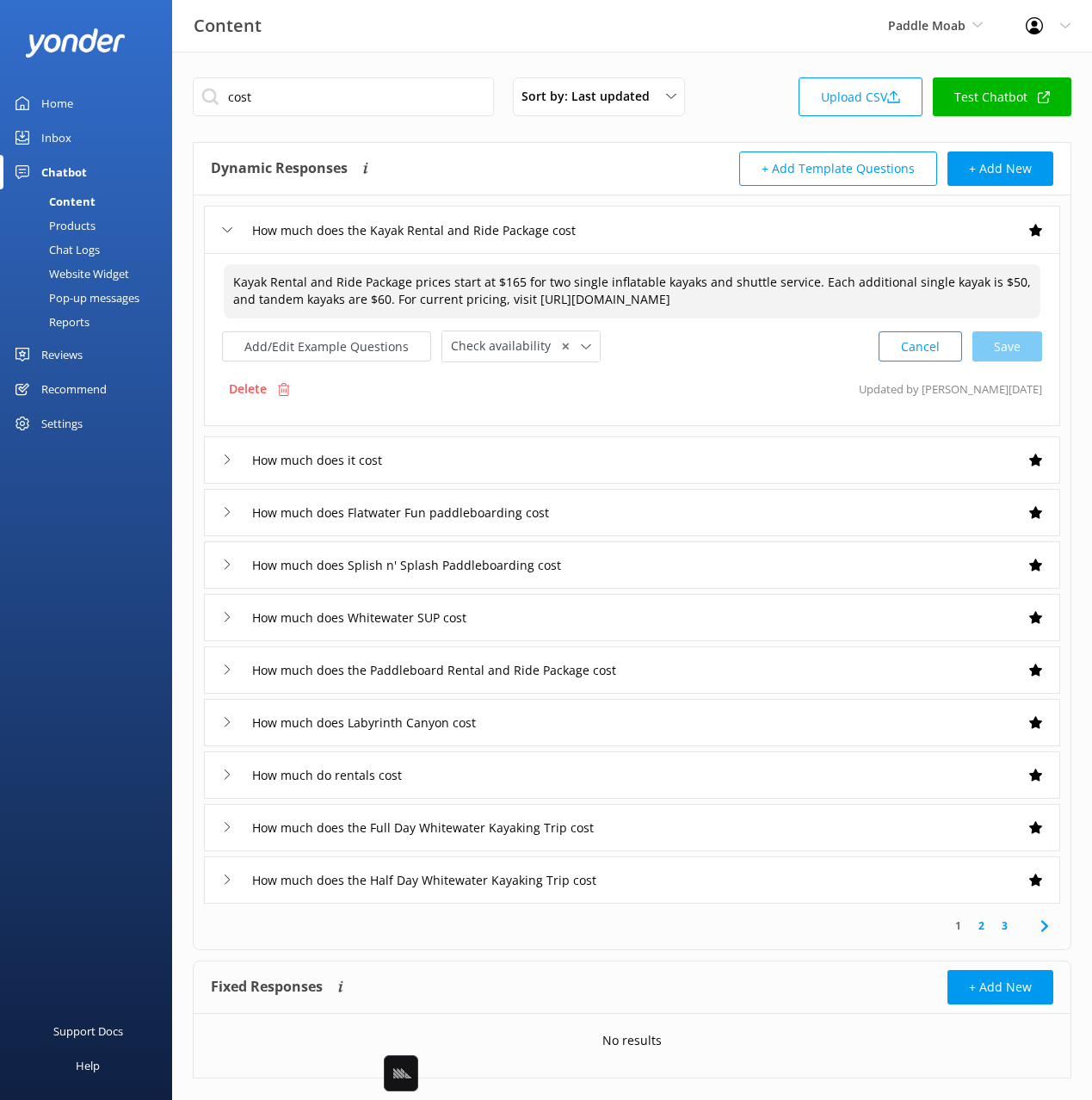
drag, startPoint x: 495, startPoint y: 279, endPoint x: 540, endPoint y: 276, distance: 45.1
click at [540, 276] on textarea "Kayak Rental and Ride Package prices start at $165 for two single inflatable ka…" at bounding box center [632, 291] width 817 height 54
click at [617, 274] on textarea "Kayak Rental and Ride Package prices start at $165 for two single inflatable ka…" at bounding box center [632, 291] width 817 height 54
drag, startPoint x: 257, startPoint y: 280, endPoint x: 490, endPoint y: 284, distance: 233.0
click at [490, 284] on textarea "Kayak Rental and Ride Package prices start at $165 for two single inflatable ka…" at bounding box center [632, 291] width 817 height 54
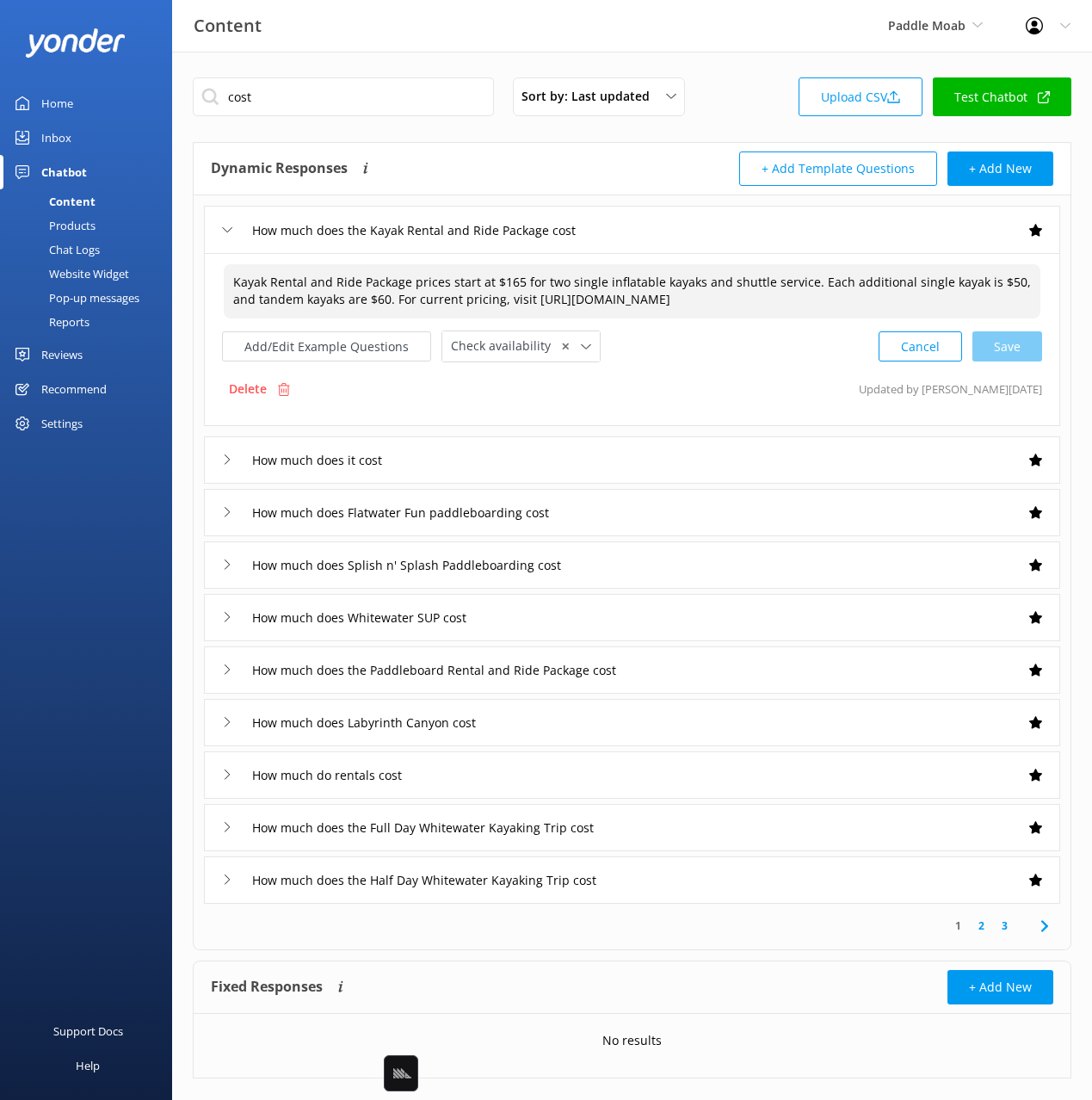
drag, startPoint x: 582, startPoint y: 272, endPoint x: 532, endPoint y: 296, distance: 55.5
click at [578, 273] on textarea "Kayak Rental and Ride Package prices start at $165 for two single inflatable ka…" at bounding box center [632, 291] width 817 height 54
drag, startPoint x: 520, startPoint y: 297, endPoint x: 1089, endPoint y: 300, distance: 569.0
click at [1089, 300] on div "cost Sort by: Last updated Title Last updated Upload CSV Test Chatbot Dynamic R…" at bounding box center [632, 590] width 920 height 1078
click at [935, 285] on textarea "Kayak Rental and Ride Package prices start at $165 for two single inflatable ka…" at bounding box center [632, 291] width 817 height 54
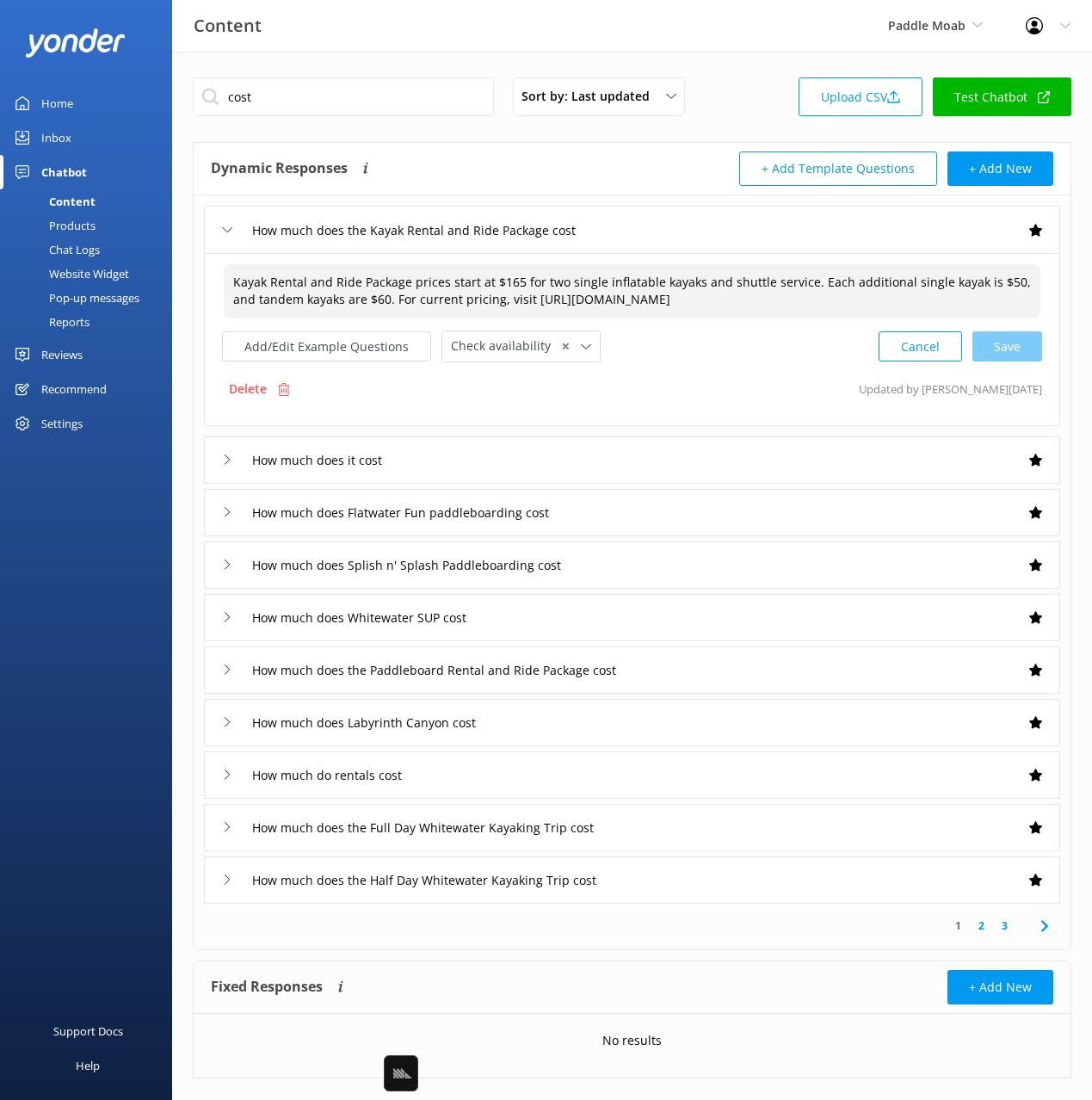
drag, startPoint x: 414, startPoint y: 282, endPoint x: 442, endPoint y: 290, distance: 29.1
click at [414, 282] on textarea "Kayak Rental and Ride Package prices start at $165 for two single inflatable ka…" at bounding box center [632, 291] width 817 height 54
drag, startPoint x: 474, startPoint y: 283, endPoint x: 789, endPoint y: 275, distance: 315.1
click at [644, 273] on textarea "Kayak Rental and Ride Package prices start at $165 for two single inflatable ka…" at bounding box center [632, 291] width 817 height 54
drag, startPoint x: 993, startPoint y: 284, endPoint x: 908, endPoint y: 286, distance: 85.0
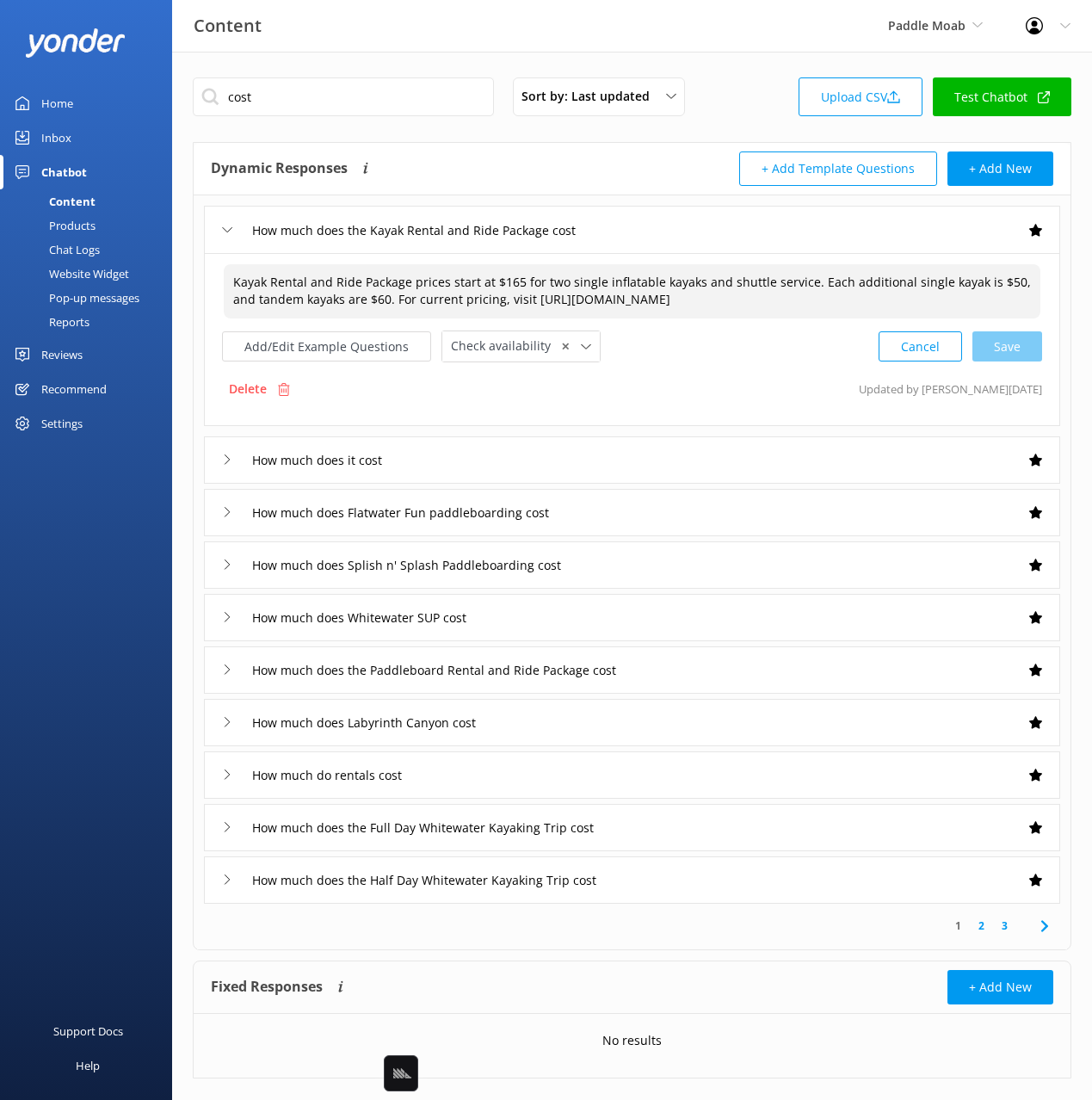
click at [990, 284] on textarea "Kayak Rental and Ride Package prices start at $165 for two single inflatable ka…" at bounding box center [632, 291] width 817 height 54
click at [669, 353] on div "Add/Edit Example Questions Check availability ✕ Leave contact details Check ava…" at bounding box center [632, 346] width 820 height 32
drag, startPoint x: 487, startPoint y: 271, endPoint x: 395, endPoint y: 281, distance: 92.5
click at [481, 272] on textarea "Kayak Rental and Ride Package prices start at $165 for two single inflatable ka…" at bounding box center [632, 291] width 817 height 54
drag, startPoint x: 391, startPoint y: 281, endPoint x: 841, endPoint y: 302, distance: 450.5
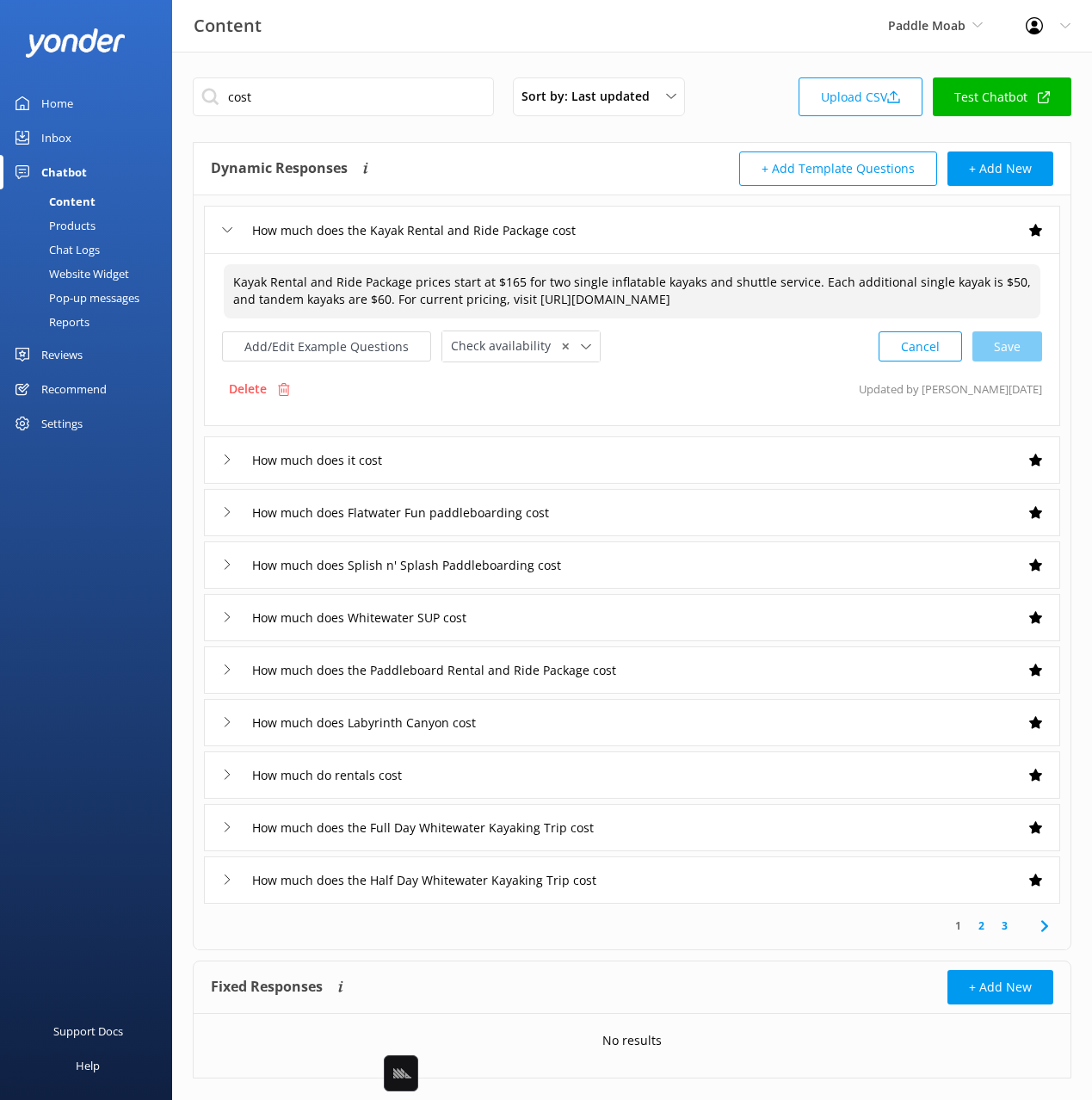
click at [841, 302] on textarea "Kayak Rental and Ride Package prices start at $165 for two single inflatable ka…" at bounding box center [632, 291] width 817 height 54
click at [499, 169] on div "Dynamic Responses Dynamic responses rely on the Large Language Model to create …" at bounding box center [422, 169] width 422 height 35
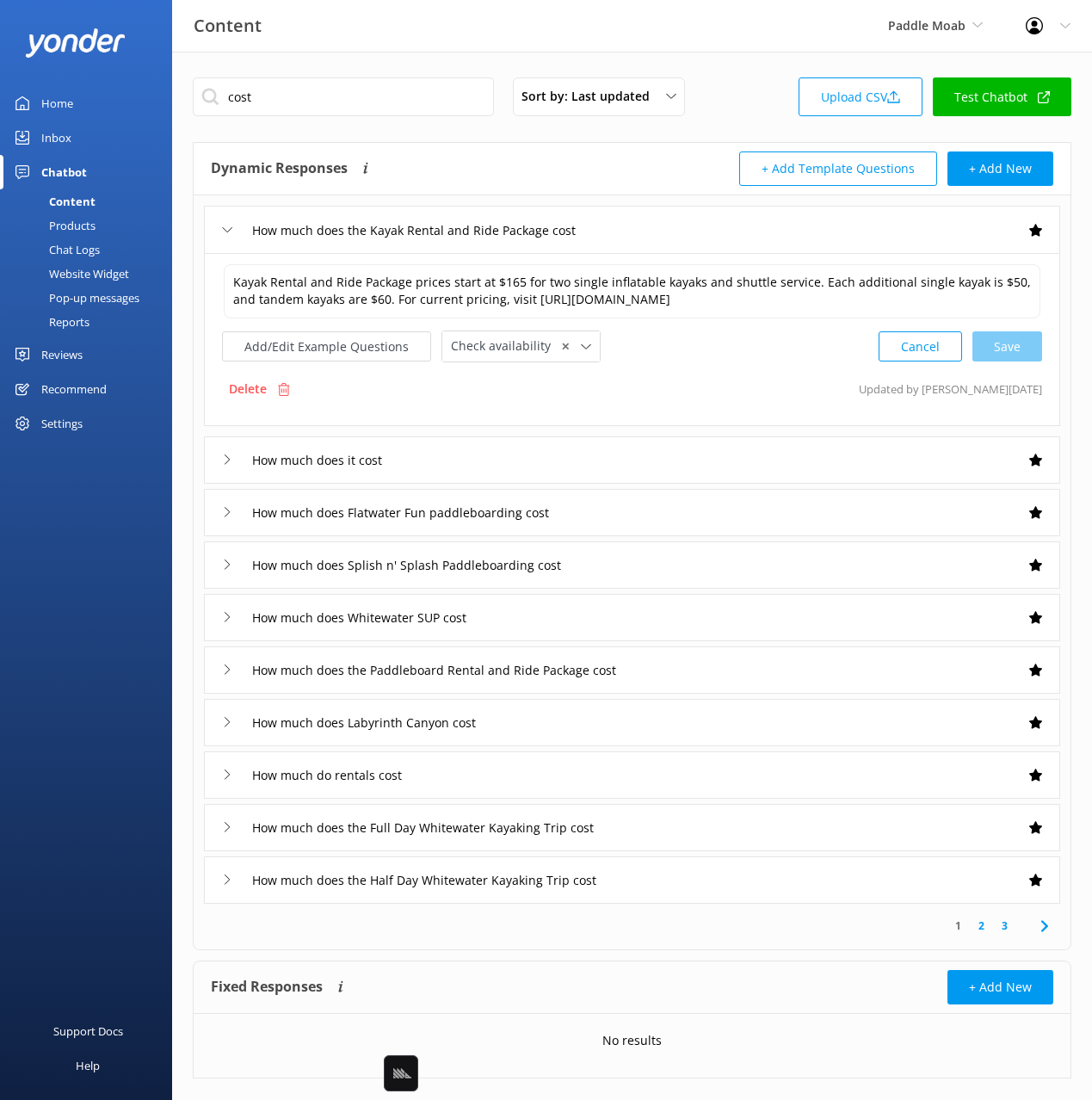
click at [700, 671] on div "How much does the Paddleboard Rental and Ride Package cost" at bounding box center [631, 670] width 856 height 48
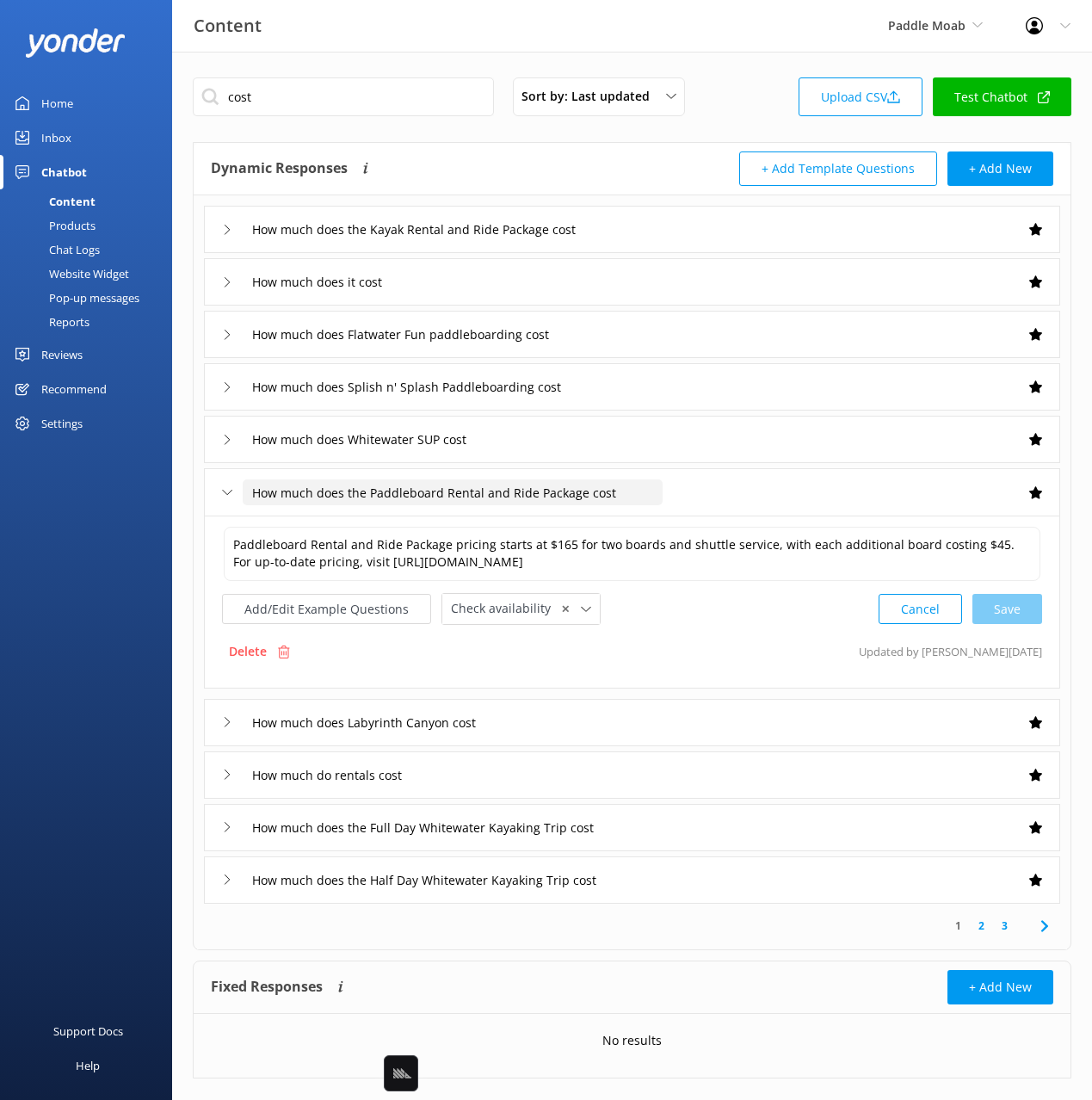
drag, startPoint x: 351, startPoint y: 503, endPoint x: 614, endPoint y: 496, distance: 263.1
click at [641, 494] on input "How much does the Paddleboard Rental and Ride Package cost" at bounding box center [452, 492] width 420 height 26
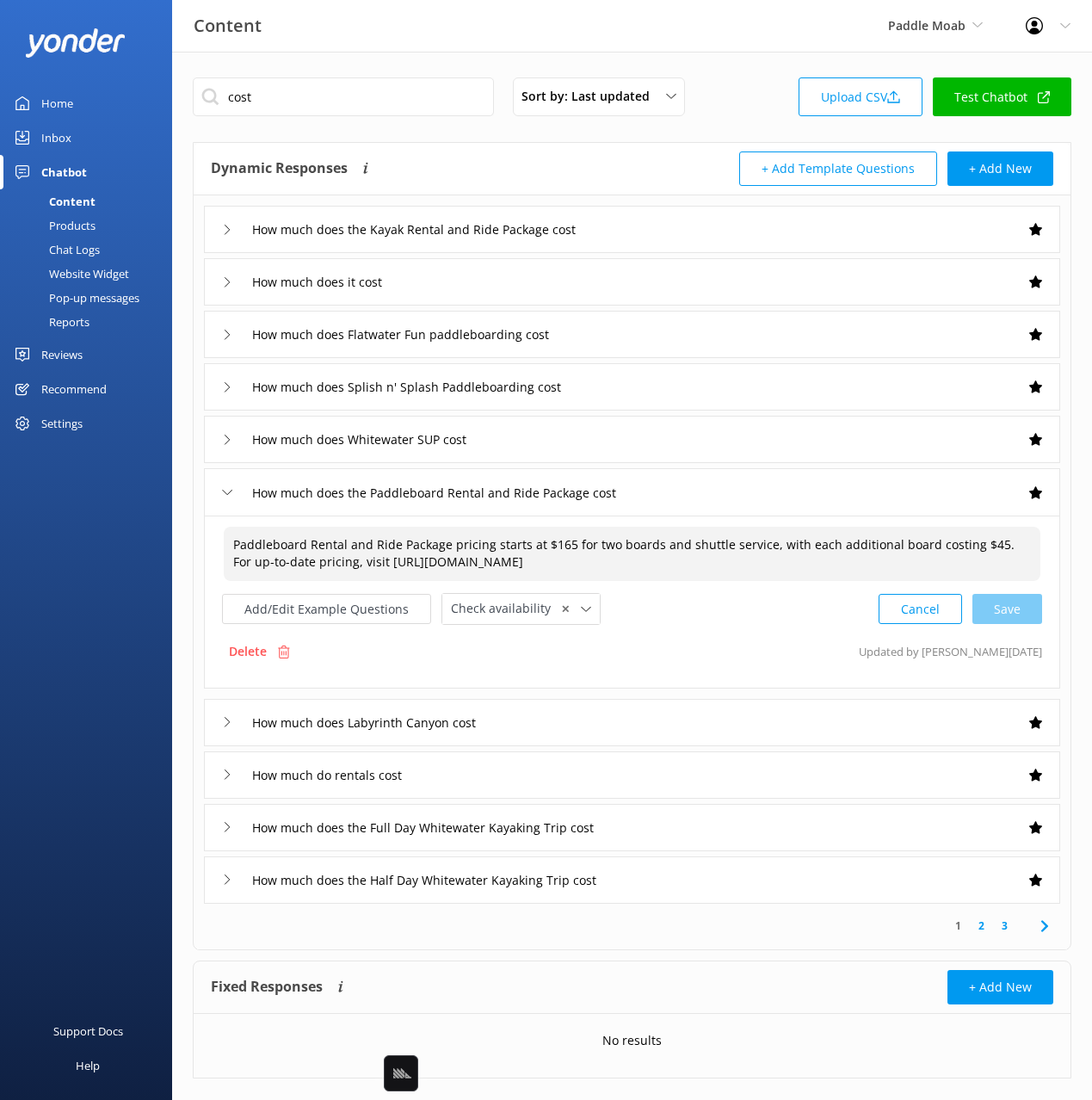
drag, startPoint x: 340, startPoint y: 550, endPoint x: 593, endPoint y: 559, distance: 253.2
click at [589, 558] on textarea "Paddleboard Rental and Ride Package pricing starts at $165 for two boards and s…" at bounding box center [632, 553] width 817 height 54
click at [686, 483] on div "How much does the Paddleboard Rental and Ride Package cost" at bounding box center [631, 492] width 856 height 48
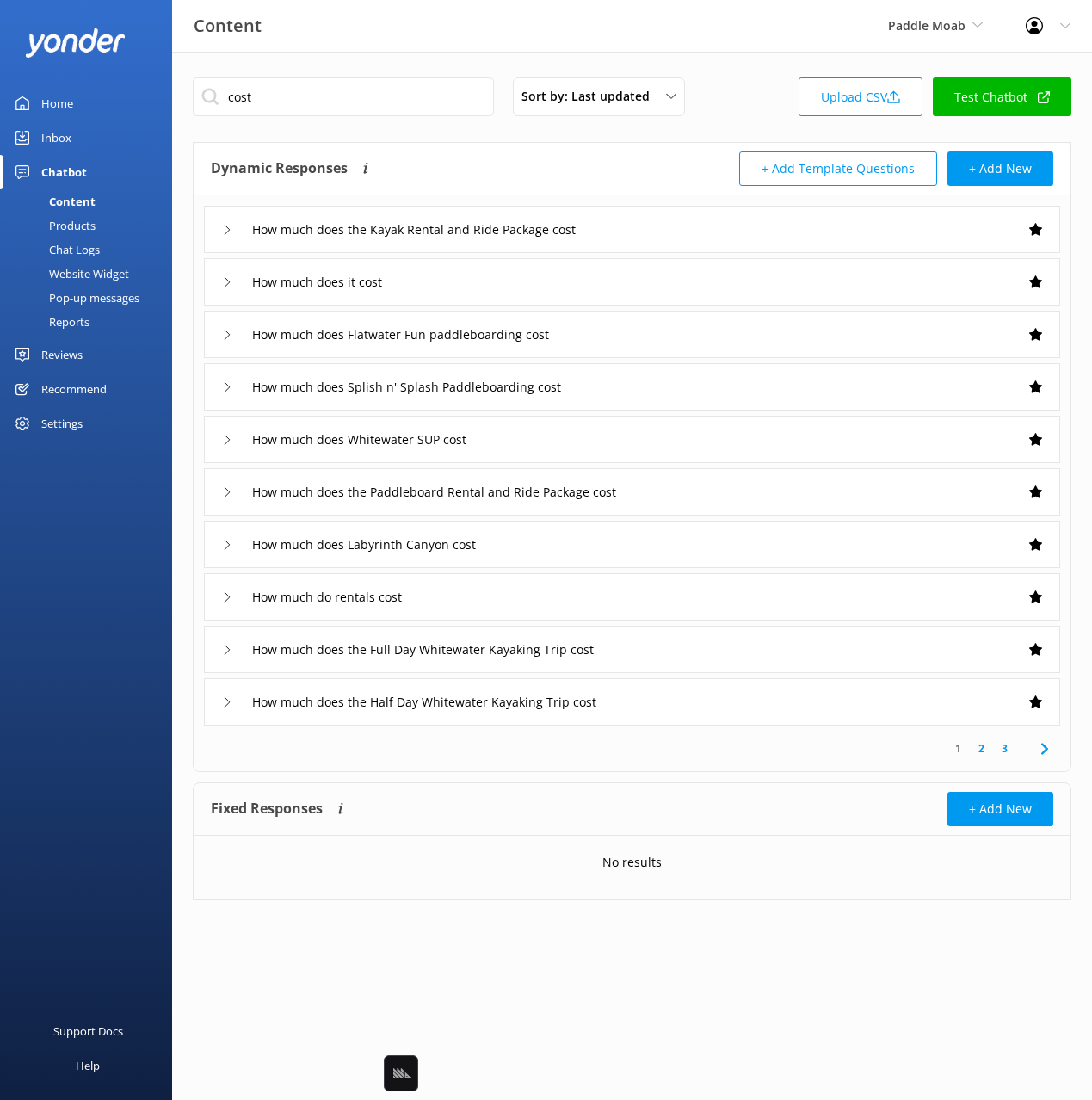
click at [455, 154] on div "Dynamic Responses Dynamic responses rely on the Large Language Model to create …" at bounding box center [422, 169] width 422 height 35
click at [1003, 98] on link "Test Chatbot" at bounding box center [1002, 96] width 139 height 39
click at [730, 85] on div "cost Sort by: Last updated Title Last updated Upload CSV Test Chatbot" at bounding box center [632, 101] width 879 height 49
click at [288, 104] on input "cost" at bounding box center [343, 96] width 301 height 39
click at [579, 144] on div "Dynamic Responses Dynamic responses rely on the Large Language Model to create …" at bounding box center [632, 169] width 877 height 52
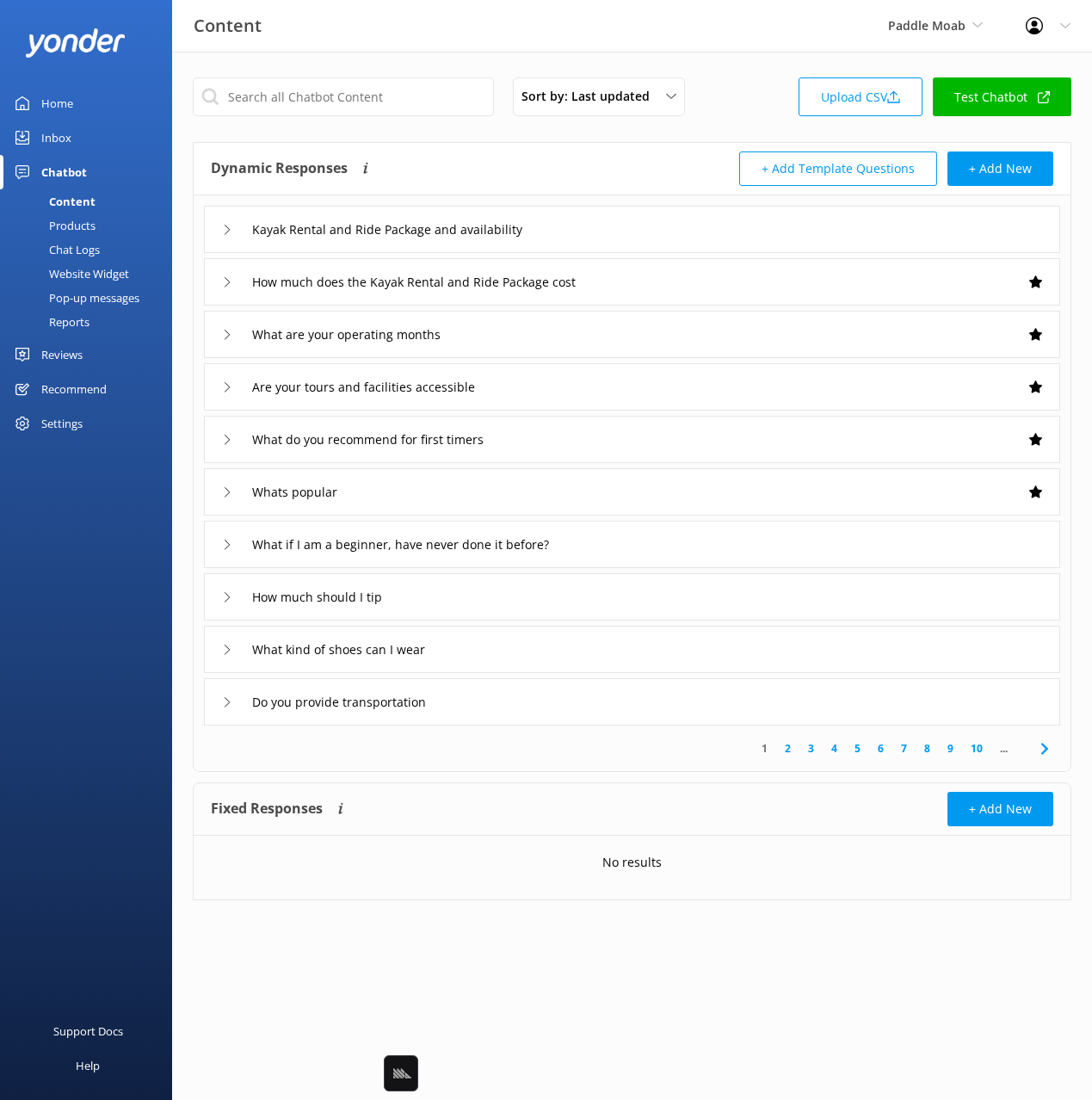
click at [731, 94] on div "Sort by: Last updated Title Last updated Upload CSV Test Chatbot" at bounding box center [632, 101] width 879 height 49
click at [732, 94] on div "Sort by: Last updated Title Last updated Upload CSV Test Chatbot" at bounding box center [632, 101] width 879 height 49
click at [532, 50] on div "Content Paddle Moab Black Cat Cruises [GEOGRAPHIC_DATA] [GEOGRAPHIC_DATA] [GEOG…" at bounding box center [546, 26] width 1092 height 51
drag, startPoint x: 768, startPoint y: 102, endPoint x: 725, endPoint y: 93, distance: 43.9
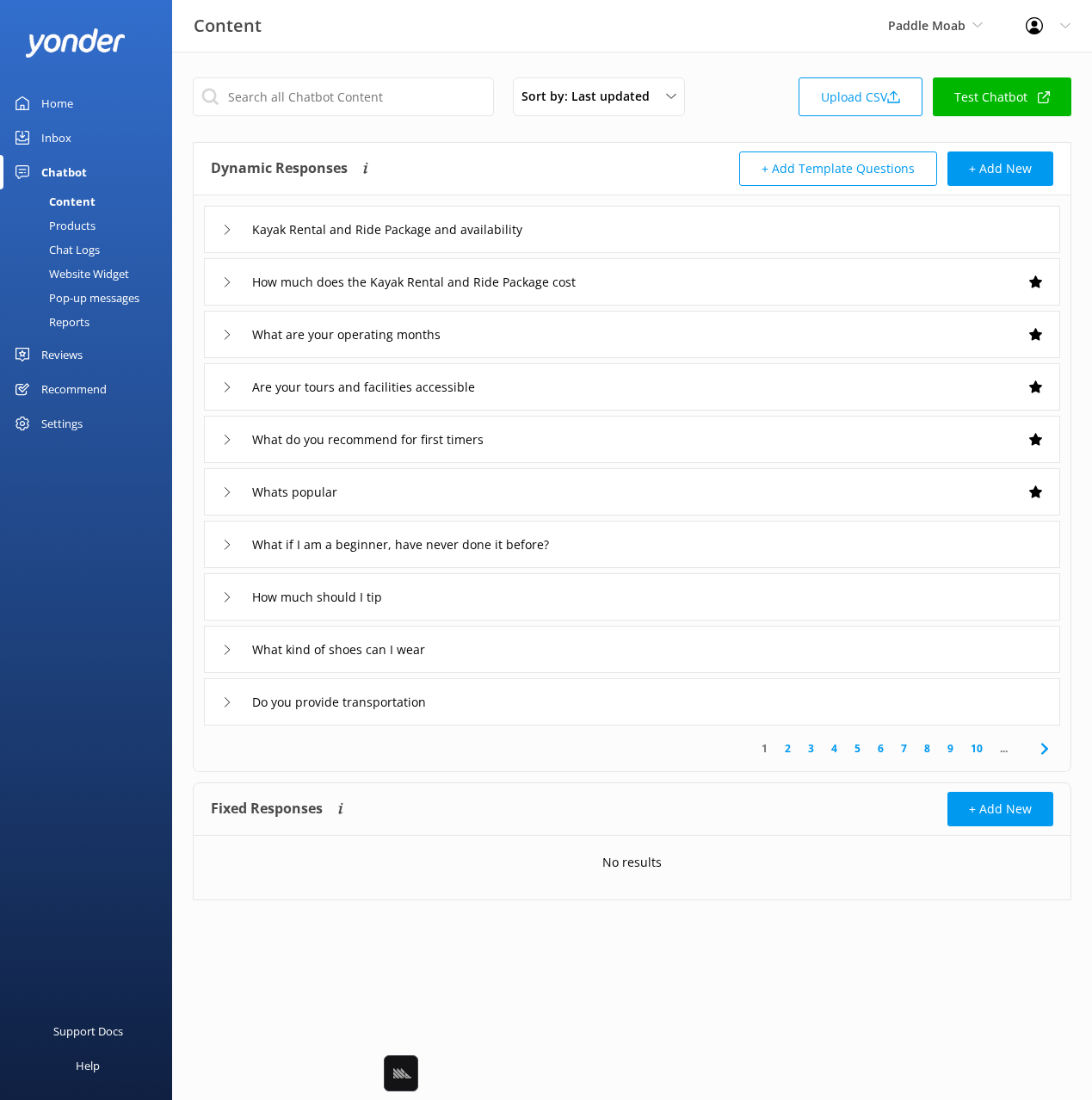
click at [767, 101] on div "Sort by: Last updated Title Last updated Upload CSV Test Chatbot" at bounding box center [632, 101] width 879 height 49
click at [619, 61] on div "Sort by: Last updated Title Last updated Upload CSV Test Chatbot Dynamic Respon…" at bounding box center [632, 501] width 920 height 900
click at [764, 93] on div "Sort by: Last updated Title Last updated Upload CSV Test Chatbot" at bounding box center [632, 101] width 879 height 49
click at [702, 50] on div "Content Paddle Moab Black Cat Cruises [GEOGRAPHIC_DATA] [GEOGRAPHIC_DATA] [GEOG…" at bounding box center [546, 26] width 1092 height 51
drag, startPoint x: 744, startPoint y: 55, endPoint x: 719, endPoint y: 68, distance: 28.2
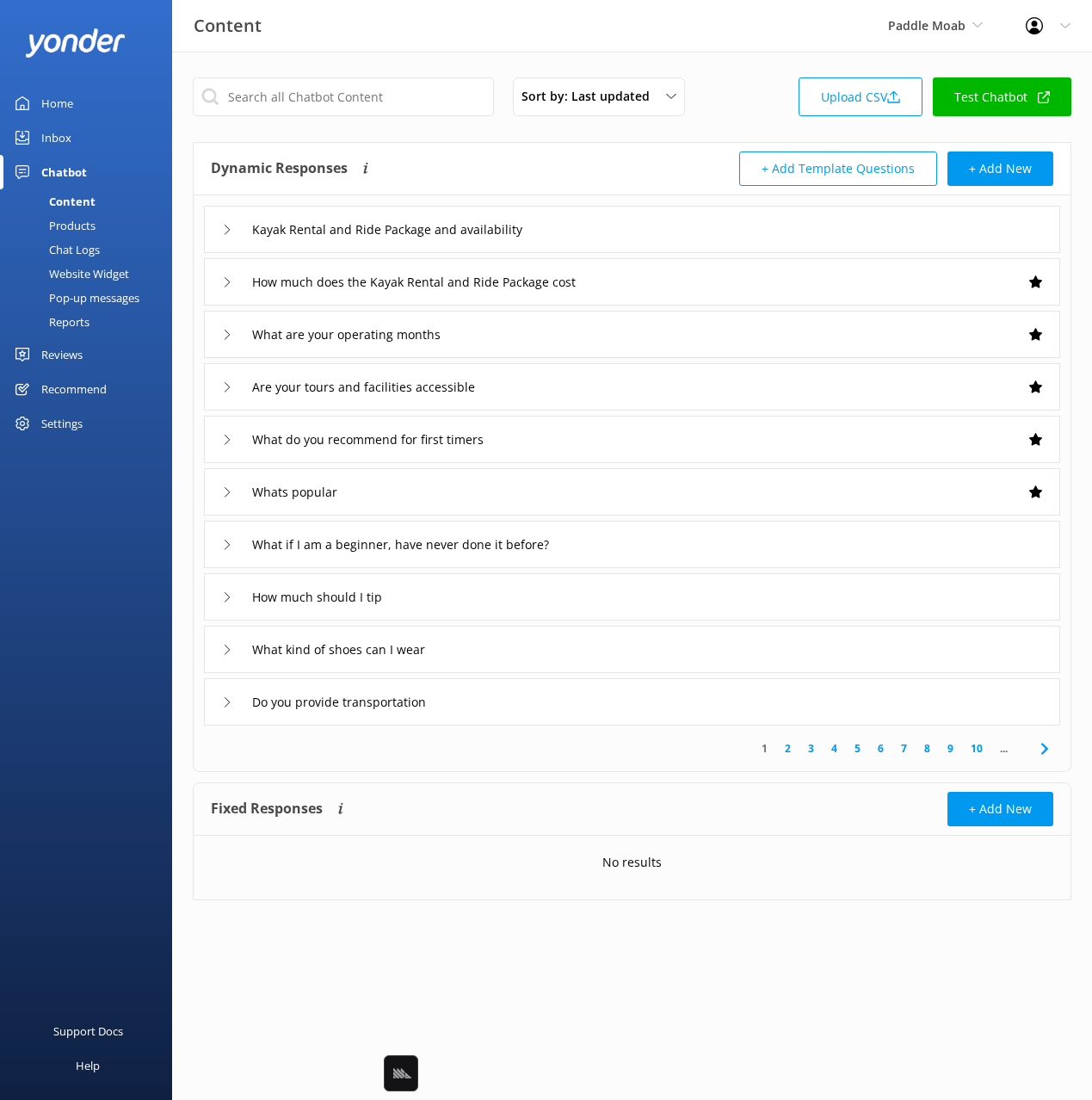
click at [744, 55] on div "Sort by: Last updated Title Last updated Upload CSV Test Chatbot Dynamic Respon…" at bounding box center [632, 501] width 920 height 900
click at [734, 62] on div "Sort by: Last updated Title Last updated Upload CSV Test Chatbot Dynamic Respon…" at bounding box center [632, 501] width 920 height 900
drag, startPoint x: 1011, startPoint y: 136, endPoint x: 991, endPoint y: 138, distance: 20.1
click at [1011, 136] on div "Sort by: Last updated Title Last updated Upload CSV Test Chatbot Dynamic Respon…" at bounding box center [632, 501] width 920 height 900
click at [791, 112] on div "Sort by: Last updated Title Last updated Upload CSV Test Chatbot" at bounding box center [632, 101] width 879 height 49
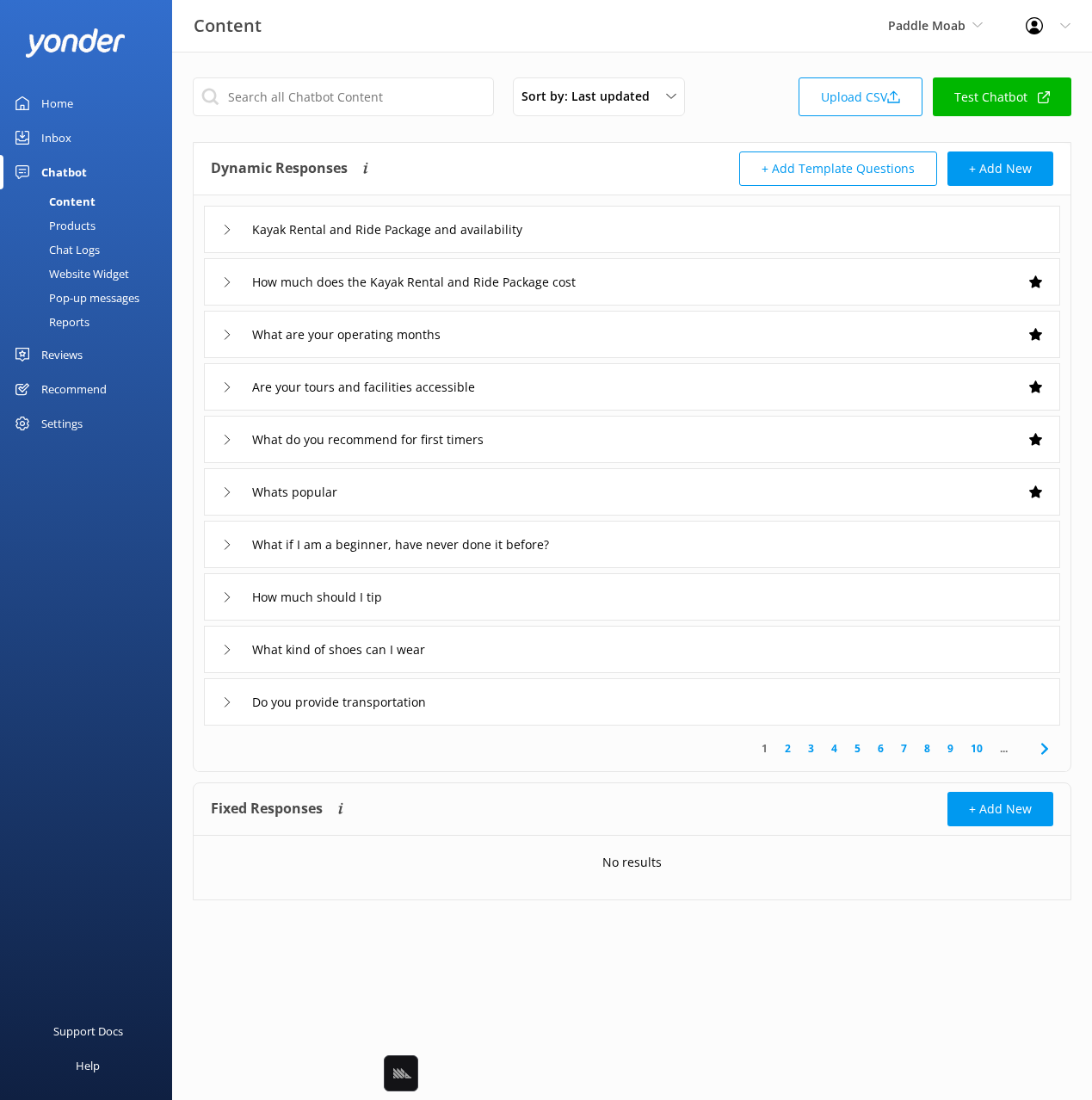
click at [769, 121] on div "Sort by: Last updated Title Last updated Upload CSV Test Chatbot" at bounding box center [632, 101] width 879 height 49
click at [792, 172] on button "+ Add Template Questions" at bounding box center [839, 169] width 198 height 35
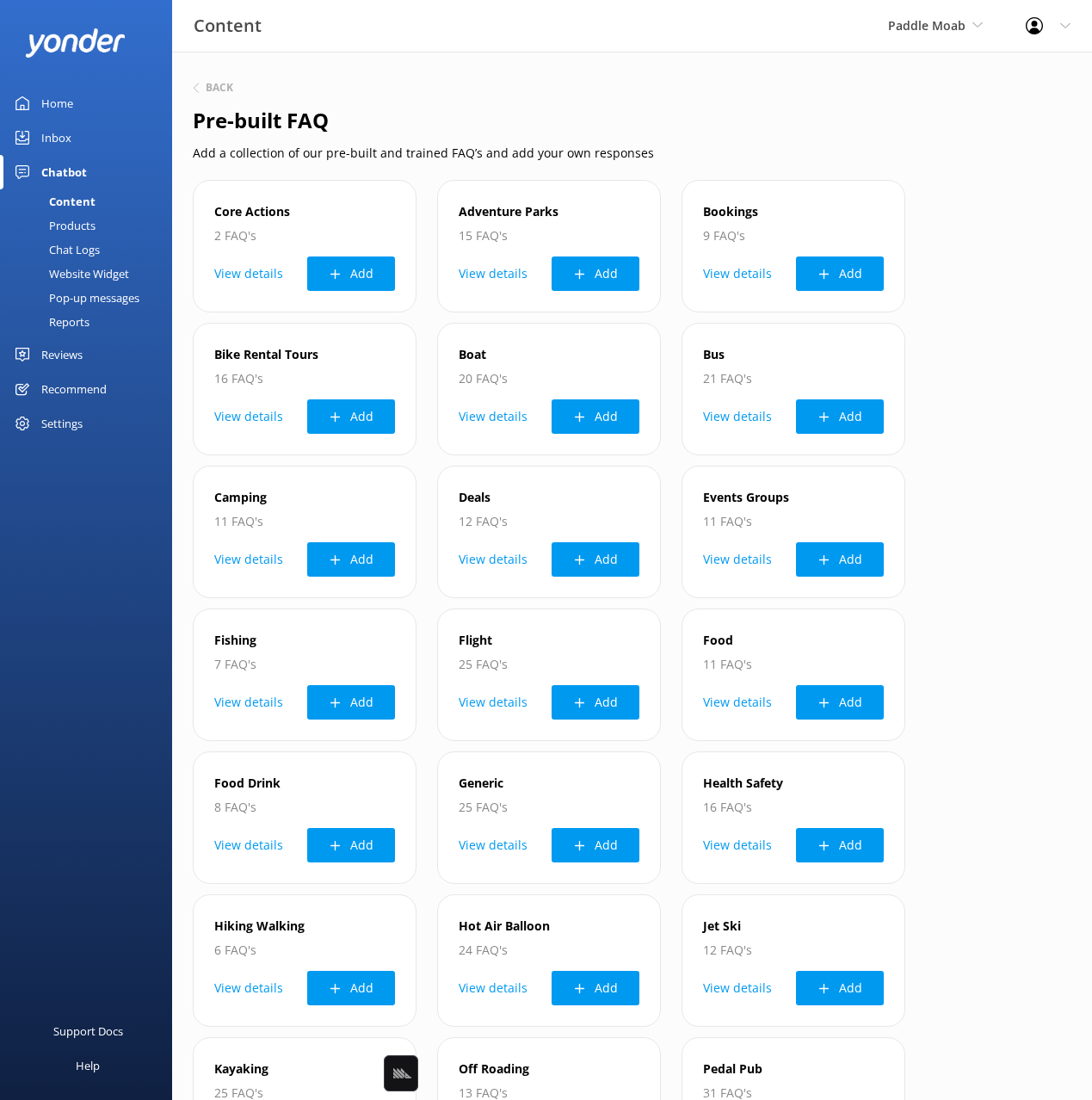
click at [771, 152] on p "Add a collection of our pre-built and trained FAQ’s and add your own responses" at bounding box center [632, 153] width 879 height 19
click at [709, 137] on div "Back Pre-built FAQ Add a collection of our pre-built and trained FAQ’s and add …" at bounding box center [632, 918] width 920 height 1734
click at [524, 103] on div "Back Pre-built FAQ Add a collection of our pre-built and trained FAQ’s and add …" at bounding box center [632, 918] width 920 height 1734
click at [1072, 306] on div "Back Pre-built FAQ Add a collection of our pre-built and trained FAQ’s and add …" at bounding box center [632, 918] width 920 height 1734
click at [807, 145] on p "Add a collection of our pre-built and trained FAQ’s and add your own responses" at bounding box center [632, 153] width 879 height 19
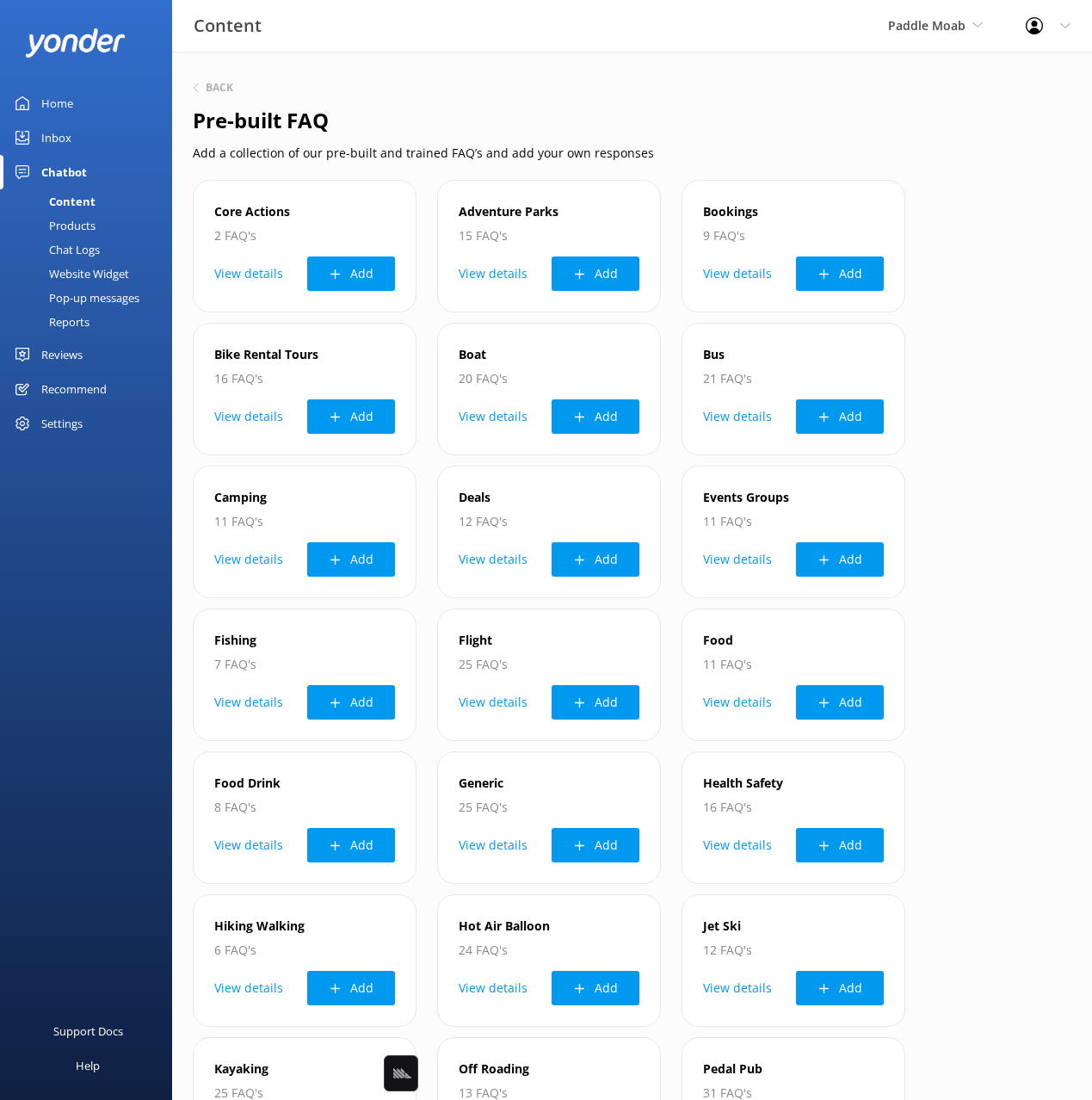
drag, startPoint x: 982, startPoint y: 226, endPoint x: 905, endPoint y: 273, distance: 90.2
click at [982, 226] on div "Core Actions 2 FAQ's View details Add Adventure Parks 15 FAQ's View details Add…" at bounding box center [632, 965] width 879 height 1572
click at [849, 272] on button "Add" at bounding box center [841, 273] width 88 height 35
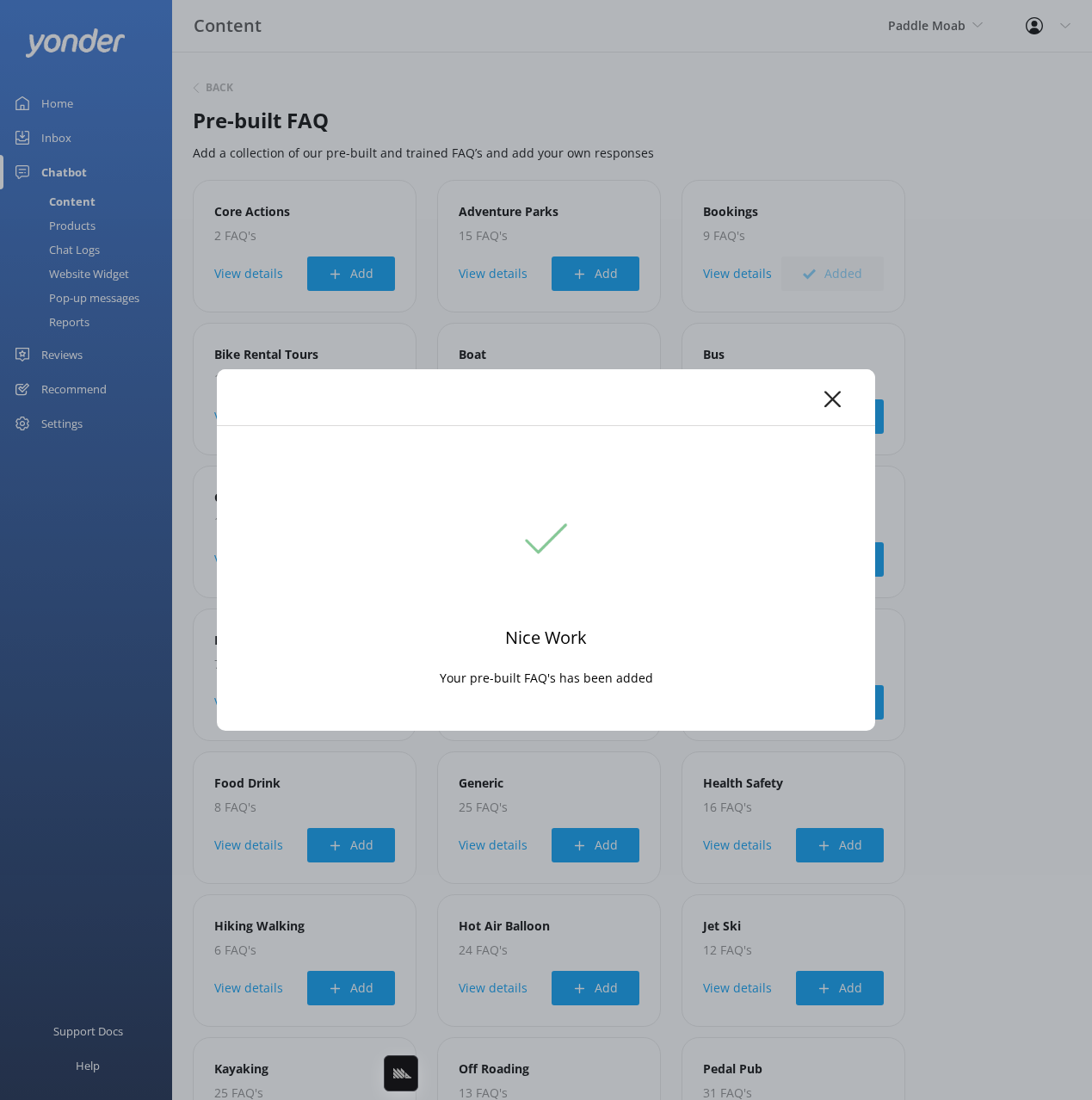
click at [833, 397] on use at bounding box center [832, 399] width 17 height 17
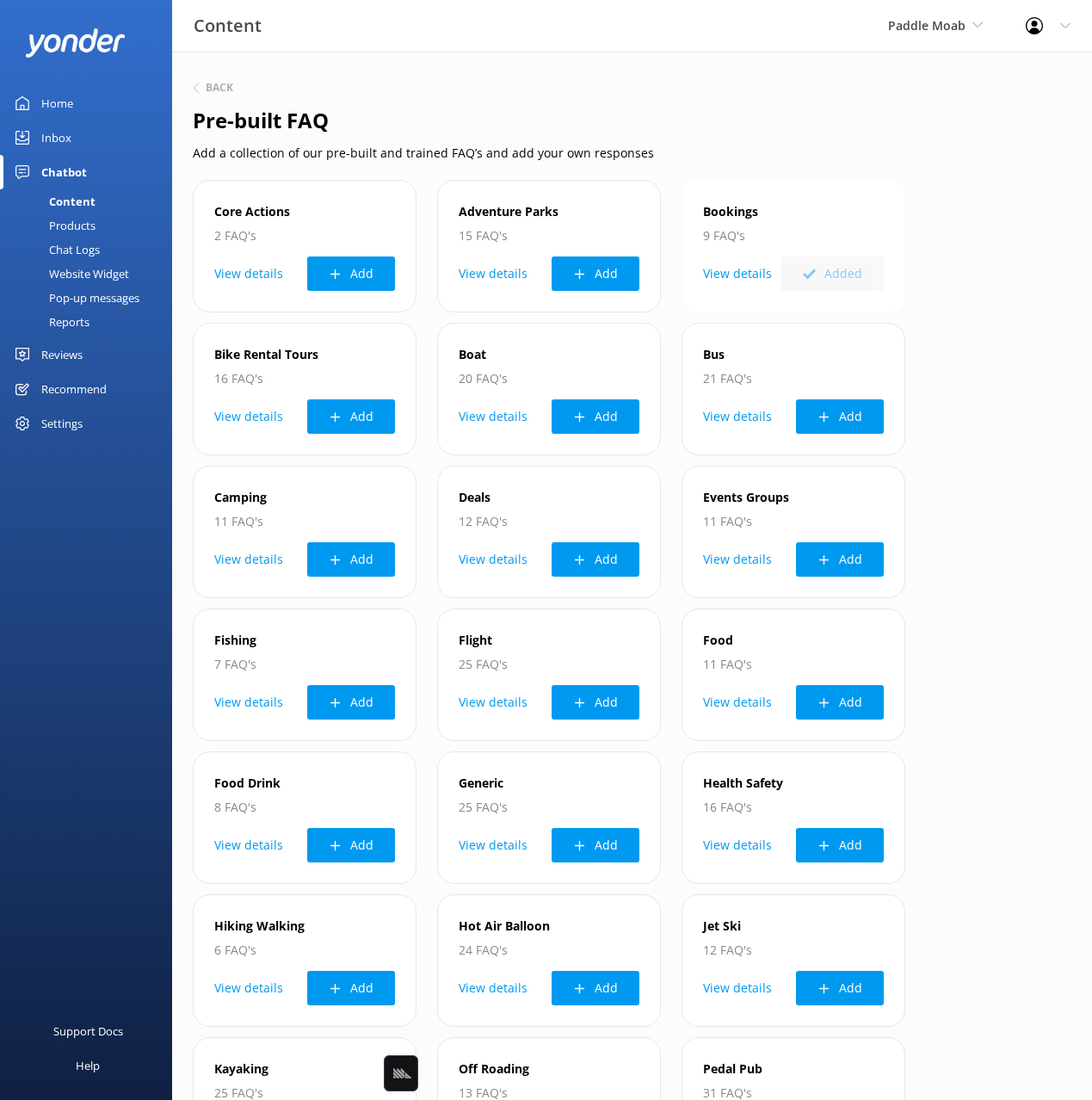
click at [738, 273] on button "View details" at bounding box center [737, 273] width 69 height 35
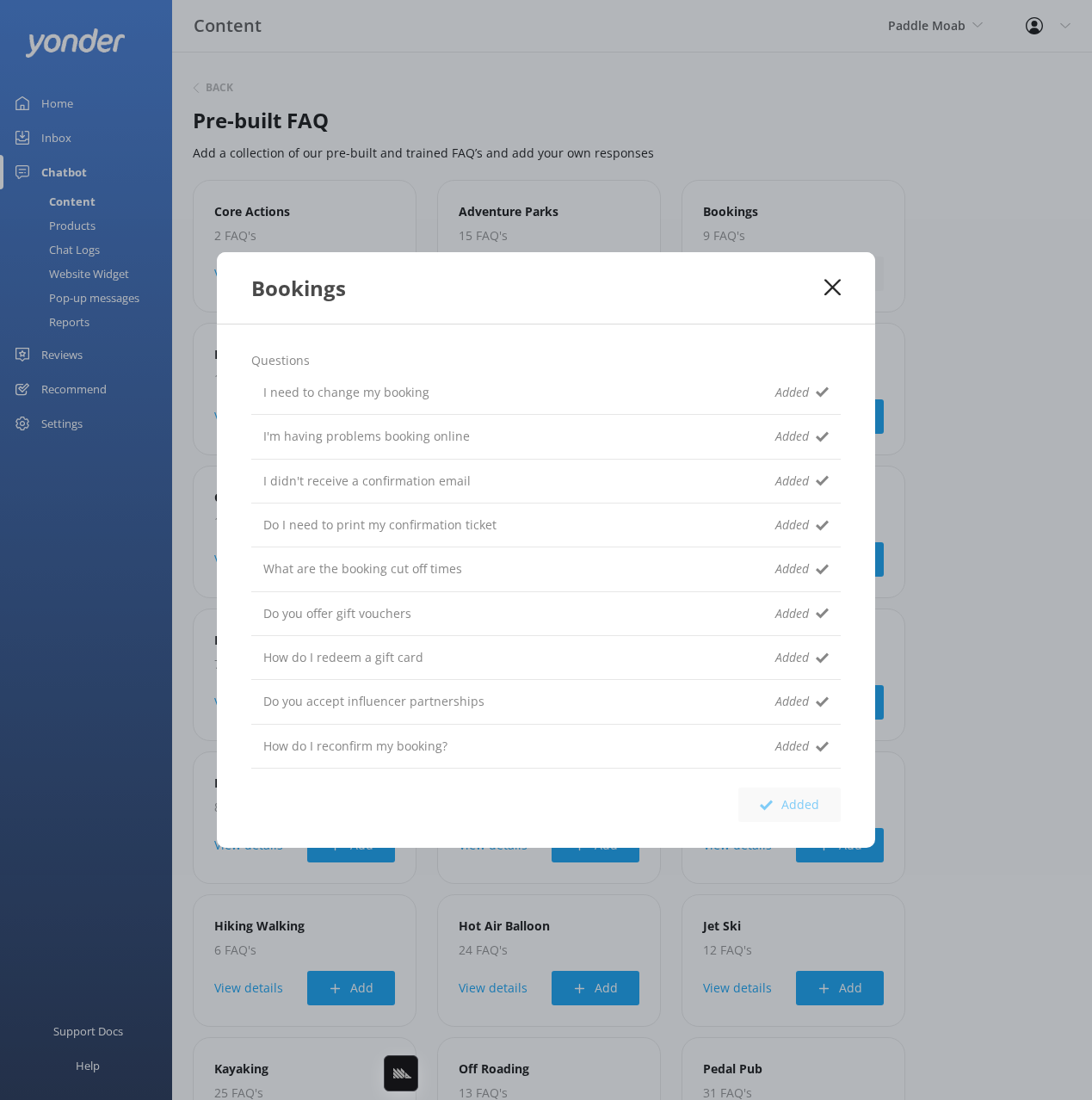
click at [240, 379] on div "Questions I need to change my booking Added I'm having problems booking online …" at bounding box center [545, 586] width 658 height 524
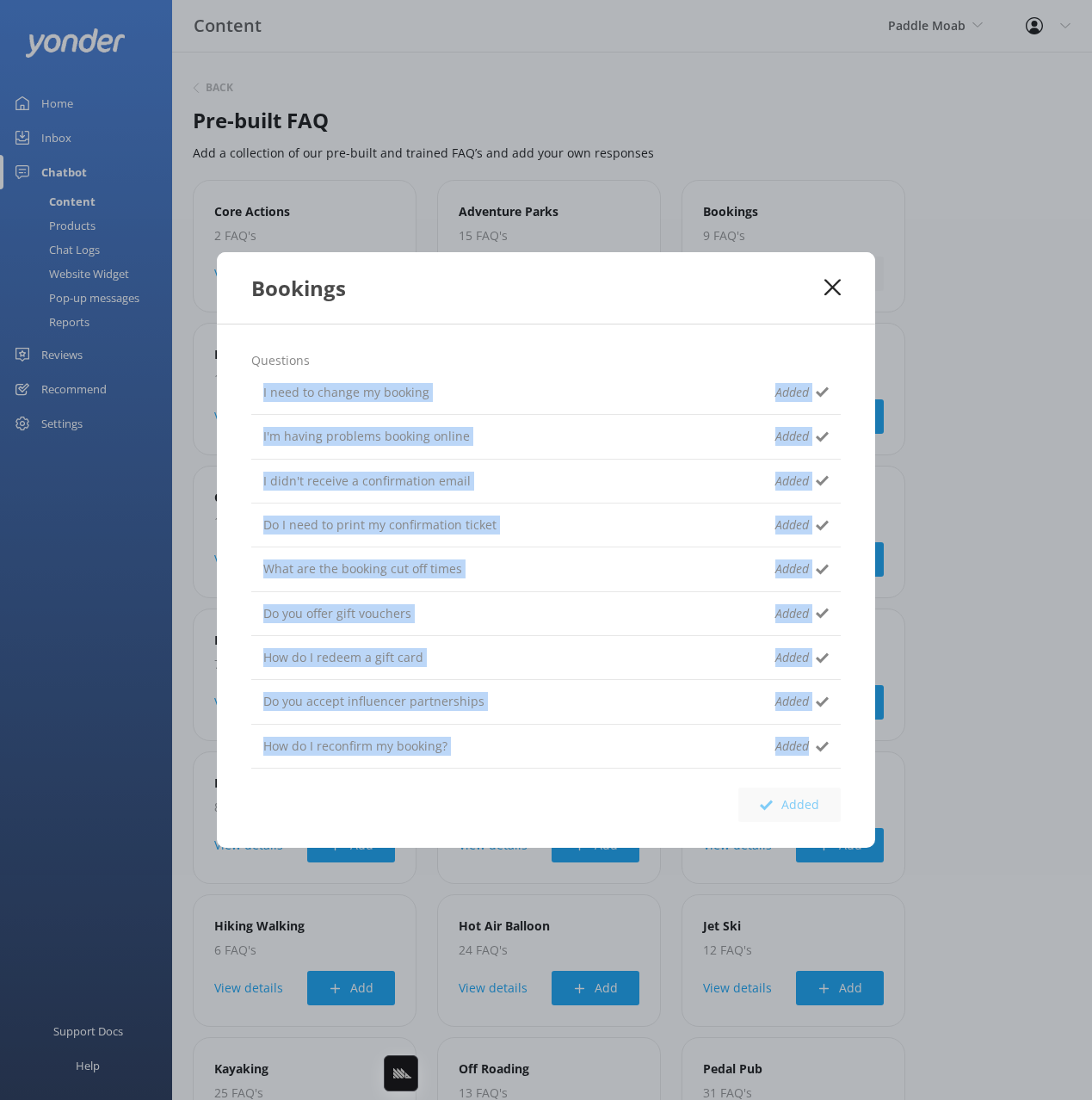
drag, startPoint x: 256, startPoint y: 385, endPoint x: 555, endPoint y: 772, distance: 489.1
click at [540, 790] on div "Questions I need to change my booking Added I'm having problems booking online …" at bounding box center [545, 586] width 658 height 524
click at [829, 283] on use at bounding box center [832, 288] width 17 height 17
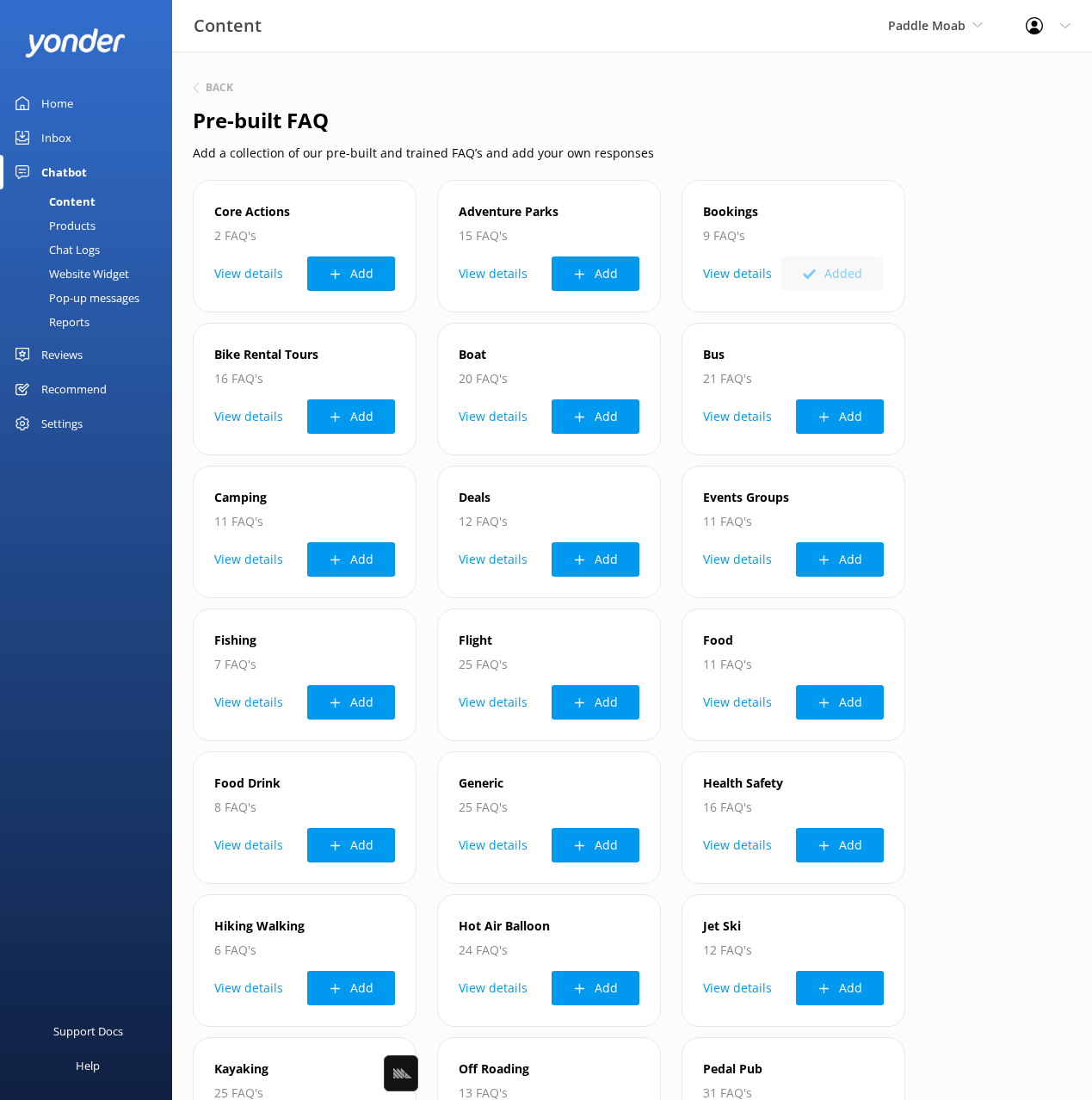
click at [100, 195] on link "Content" at bounding box center [91, 201] width 162 height 24
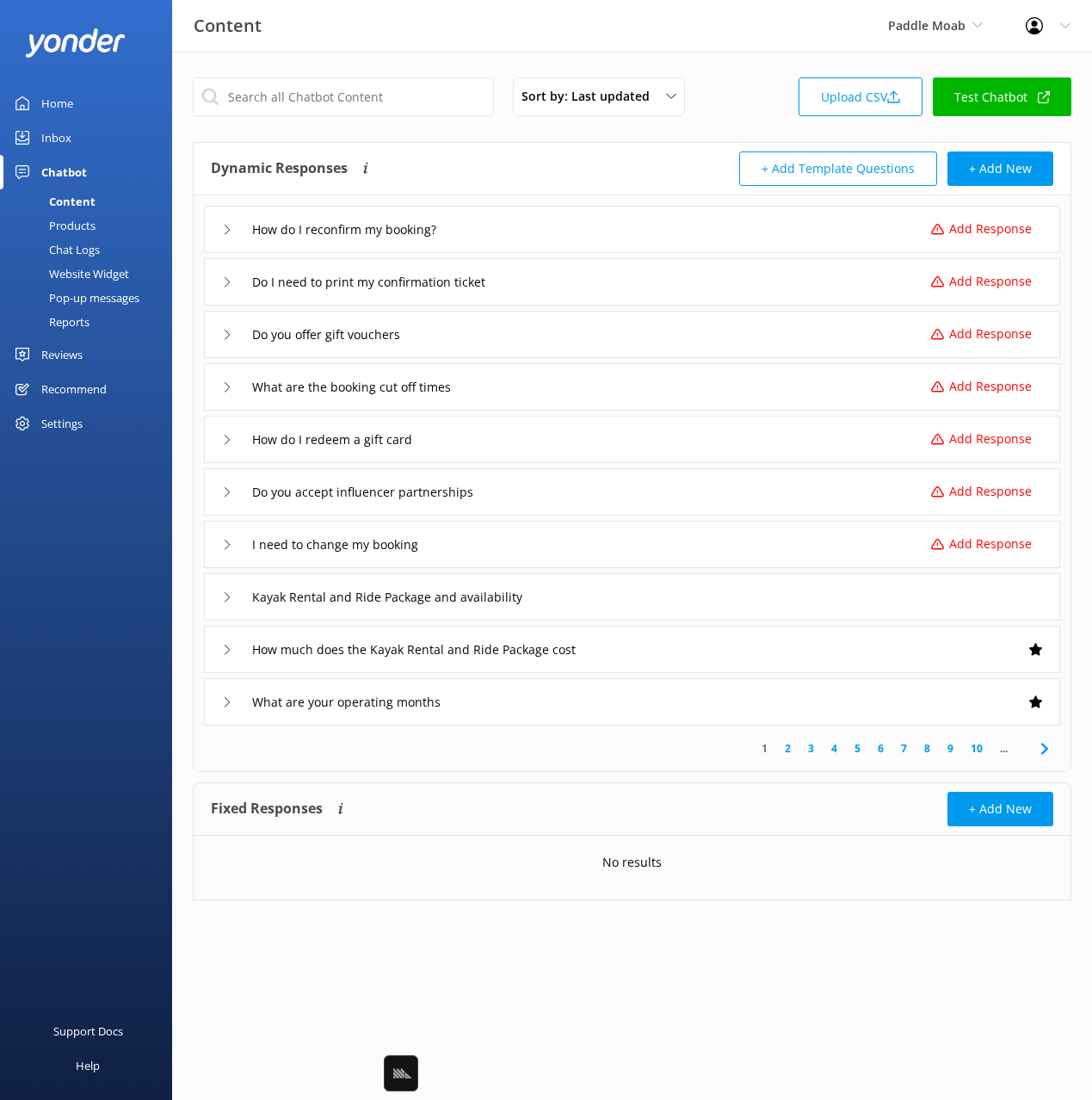
click at [503, 145] on div "Dynamic Responses Dynamic responses rely on the Large Language Model to create …" at bounding box center [632, 169] width 877 height 52
click at [762, 220] on div "How do I reconfirm my booking? Add Response" at bounding box center [631, 229] width 856 height 48
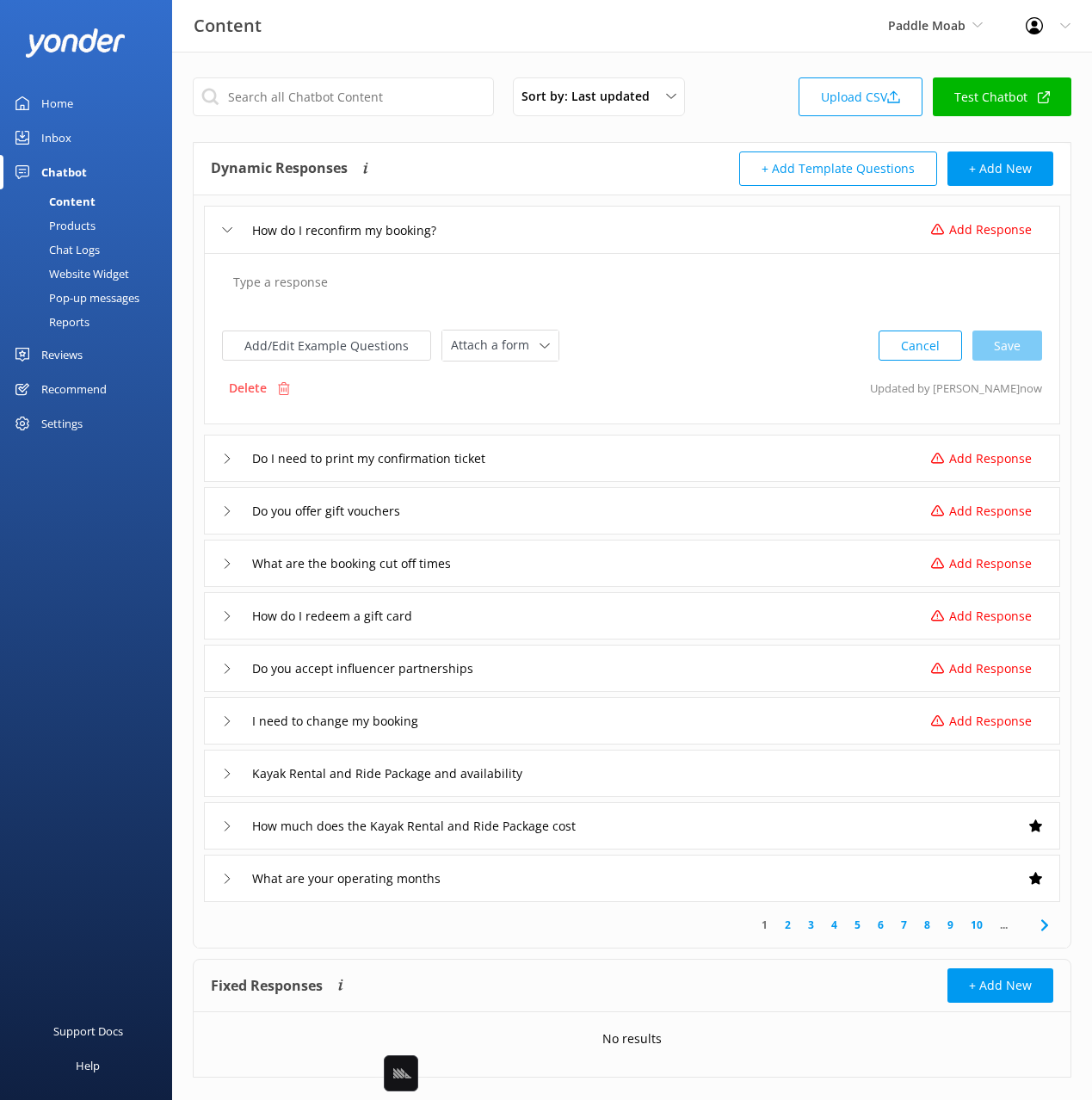
click at [408, 293] on textarea at bounding box center [632, 291] width 817 height 53
drag, startPoint x: 319, startPoint y: 228, endPoint x: 440, endPoint y: 225, distance: 121.0
click at [440, 224] on input "How do I reconfirm my booking?" at bounding box center [356, 229] width 228 height 26
click at [625, 283] on textarea at bounding box center [632, 291] width 817 height 53
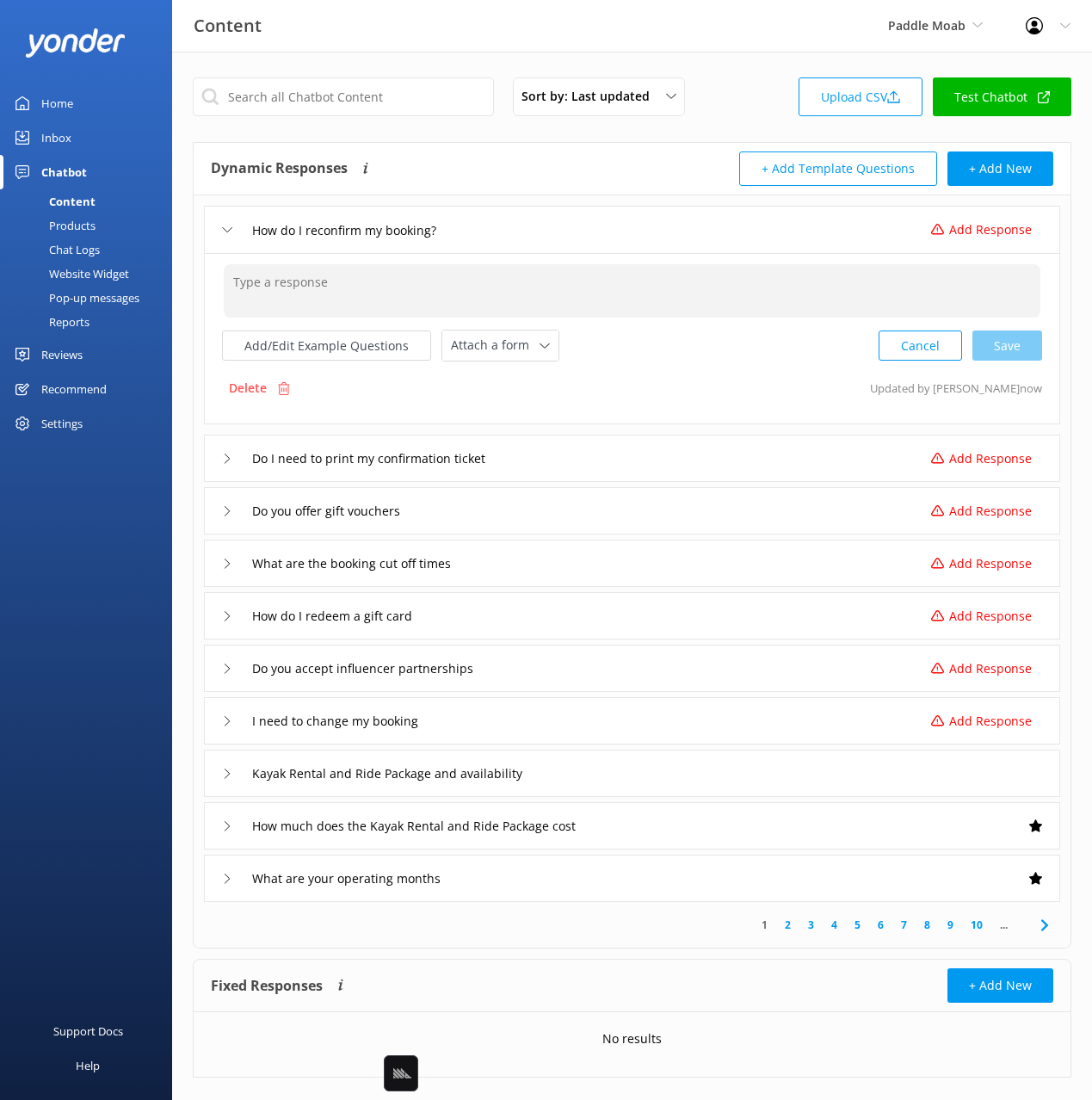
click at [247, 283] on textarea at bounding box center [632, 291] width 817 height 53
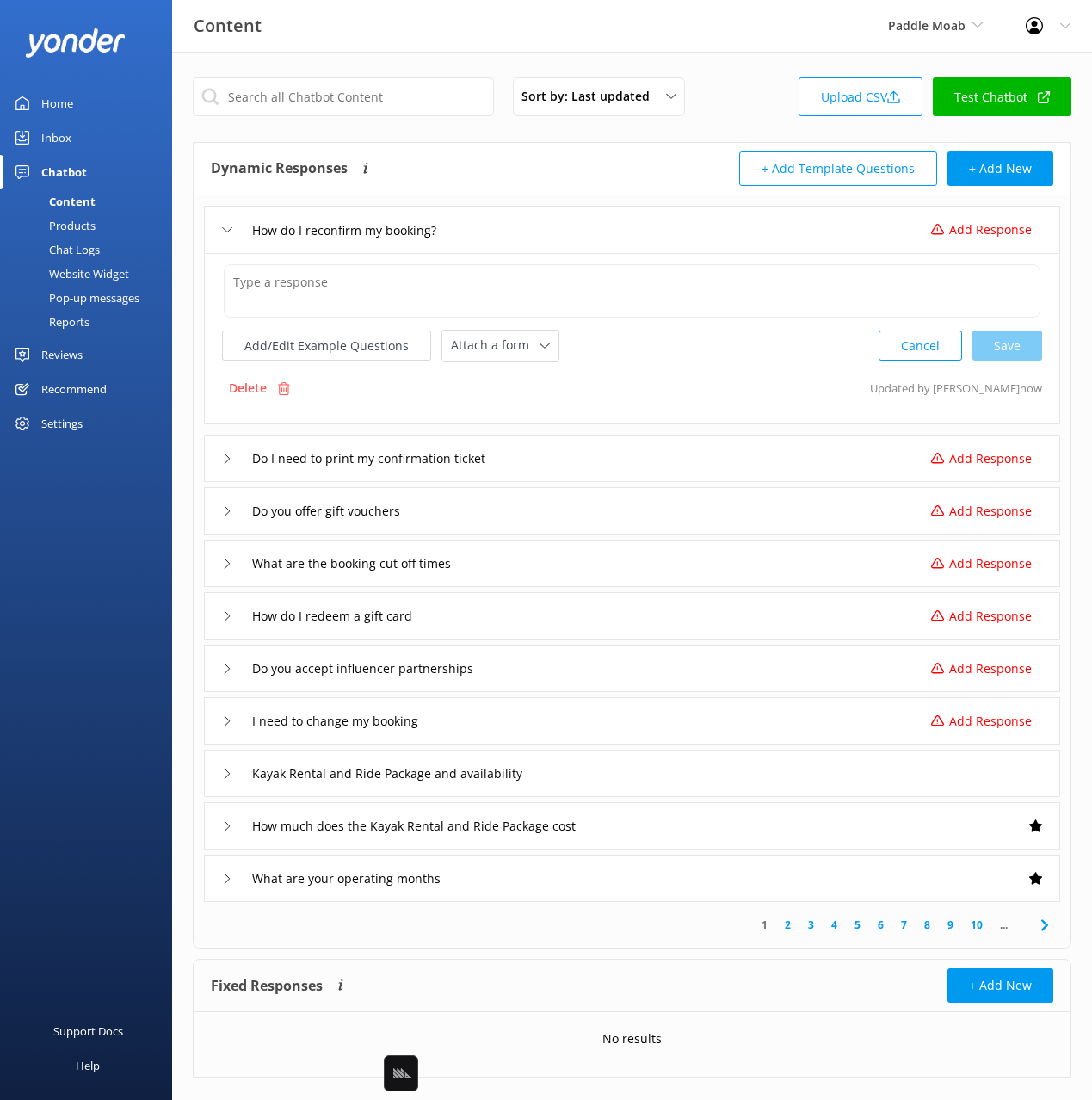
click at [518, 391] on div "Delete Updated by [PERSON_NAME] now" at bounding box center [632, 388] width 820 height 33
click at [451, 264] on textarea at bounding box center [632, 291] width 817 height 53
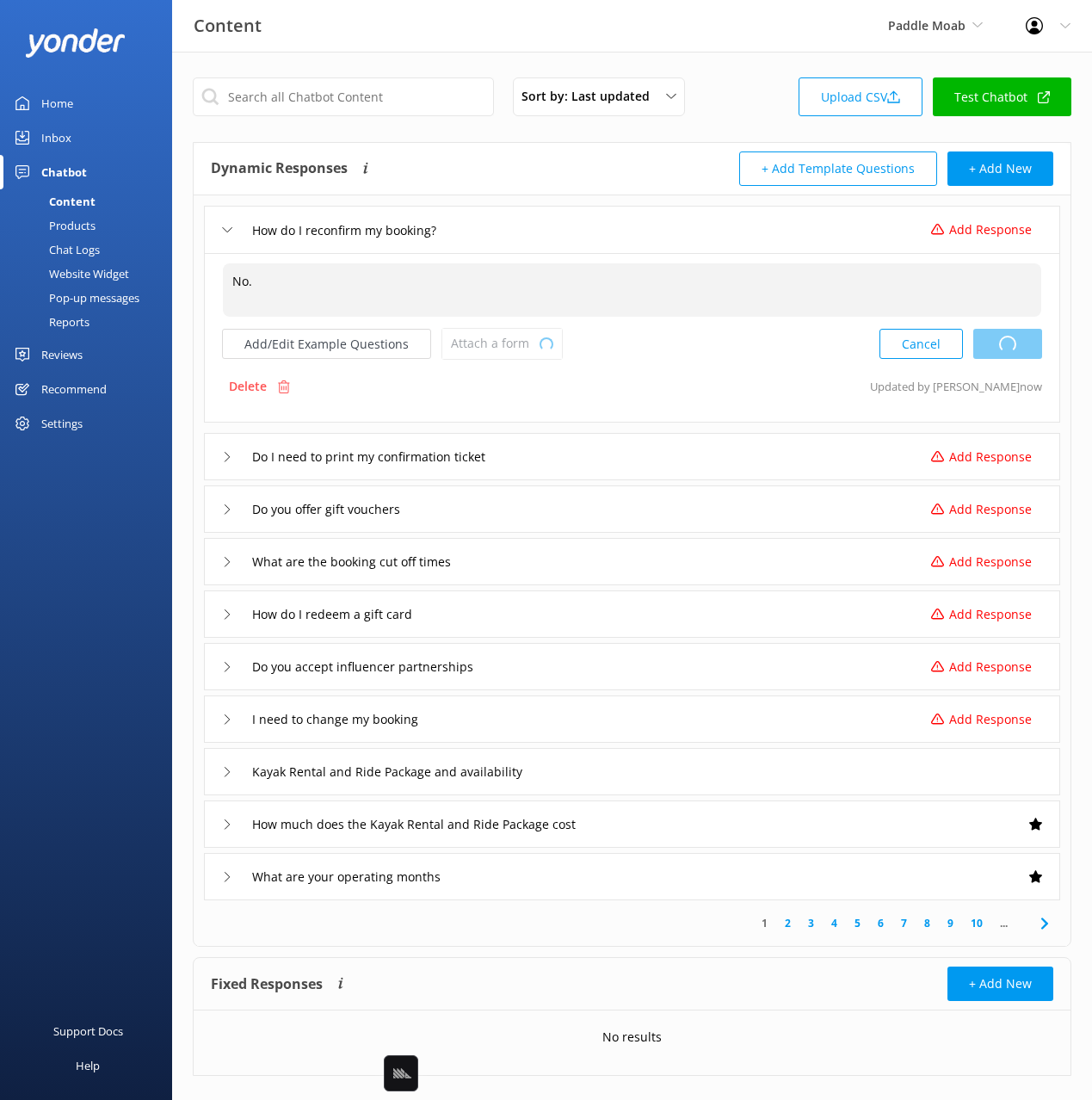
click at [1029, 357] on div "Cancel Loading.." at bounding box center [960, 343] width 162 height 32
type textarea "No."
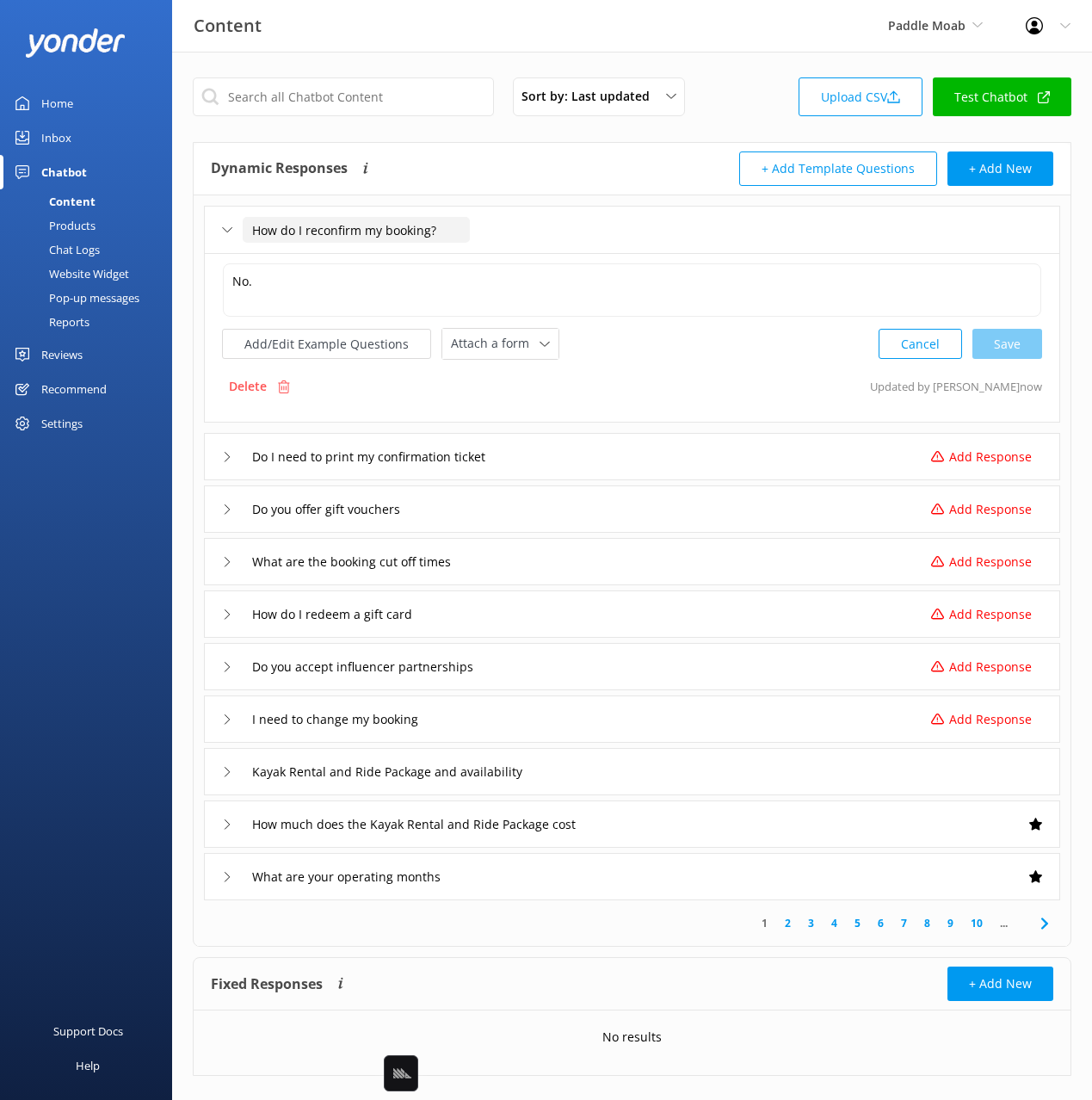
drag, startPoint x: 424, startPoint y: 230, endPoint x: 256, endPoint y: 223, distance: 168.1
click at [199, 222] on div "How do I reconfirm my booking? No. No. Add/Edit Example Questions Attach a form…" at bounding box center [632, 548] width 877 height 705
click at [409, 229] on input "How do I reconfirm my booking?" at bounding box center [356, 229] width 228 height 26
drag, startPoint x: 397, startPoint y: 229, endPoint x: 274, endPoint y: 228, distance: 123.0
click at [285, 224] on input "How do I reconfirm my booking?" at bounding box center [356, 229] width 228 height 26
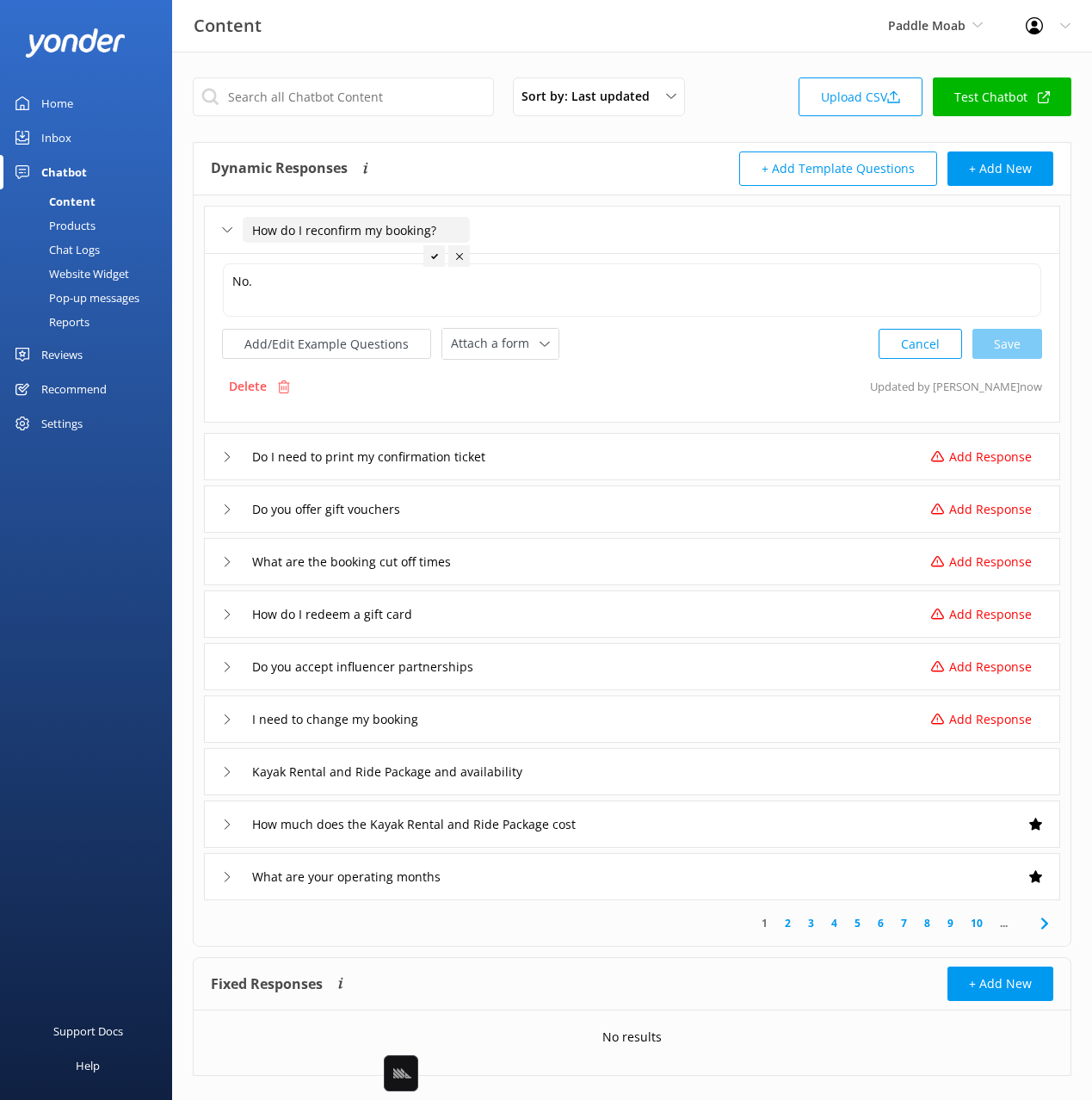
click at [265, 228] on input "How do I reconfirm my booking?" at bounding box center [356, 229] width 228 height 26
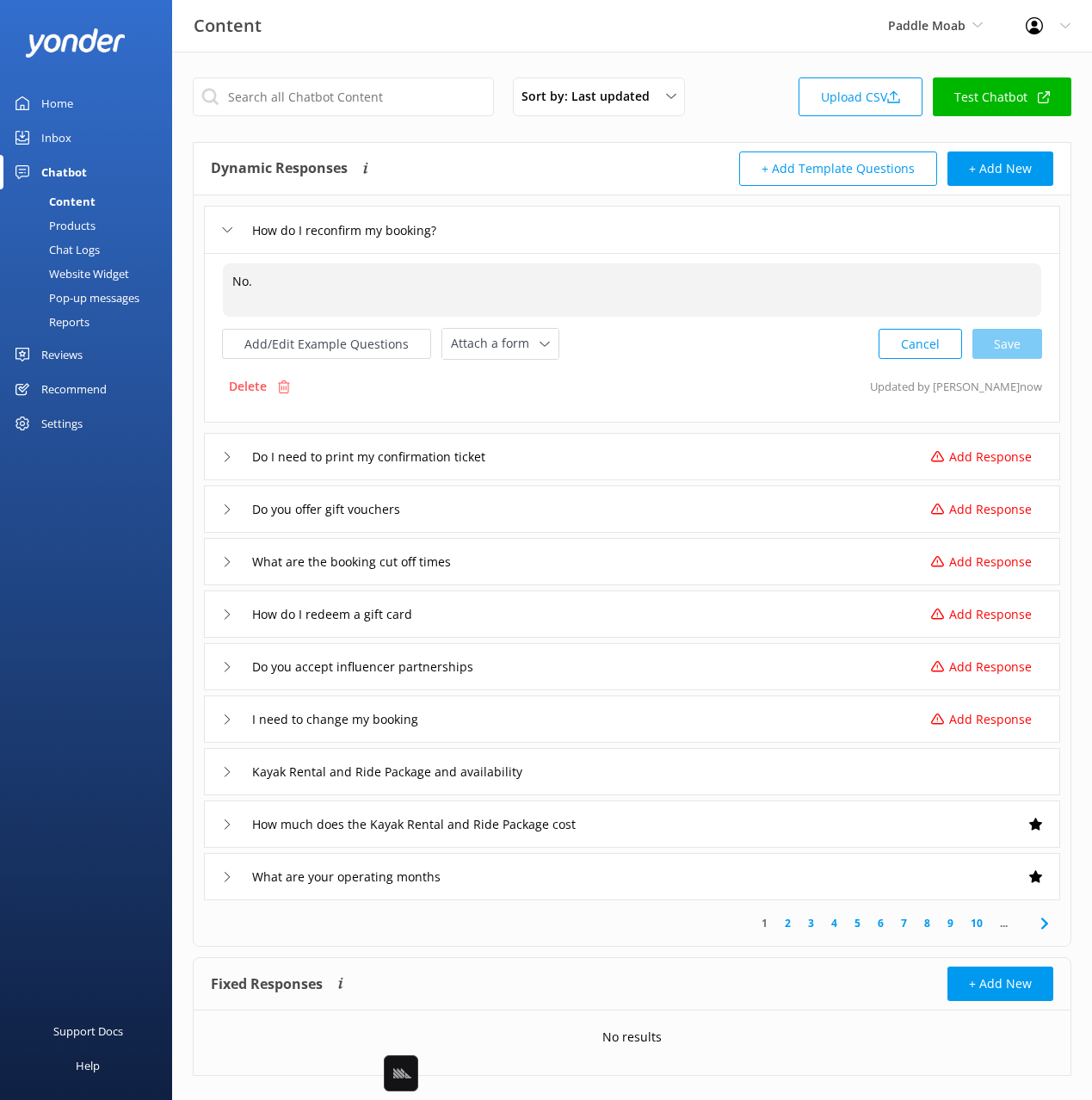
drag, startPoint x: 268, startPoint y: 283, endPoint x: 207, endPoint y: 274, distance: 61.7
click at [207, 274] on div "No. No. Add/Edit Example Questions Attach a form Leave contact details Check av…" at bounding box center [631, 338] width 856 height 170
click at [266, 389] on p "Delete" at bounding box center [247, 386] width 38 height 19
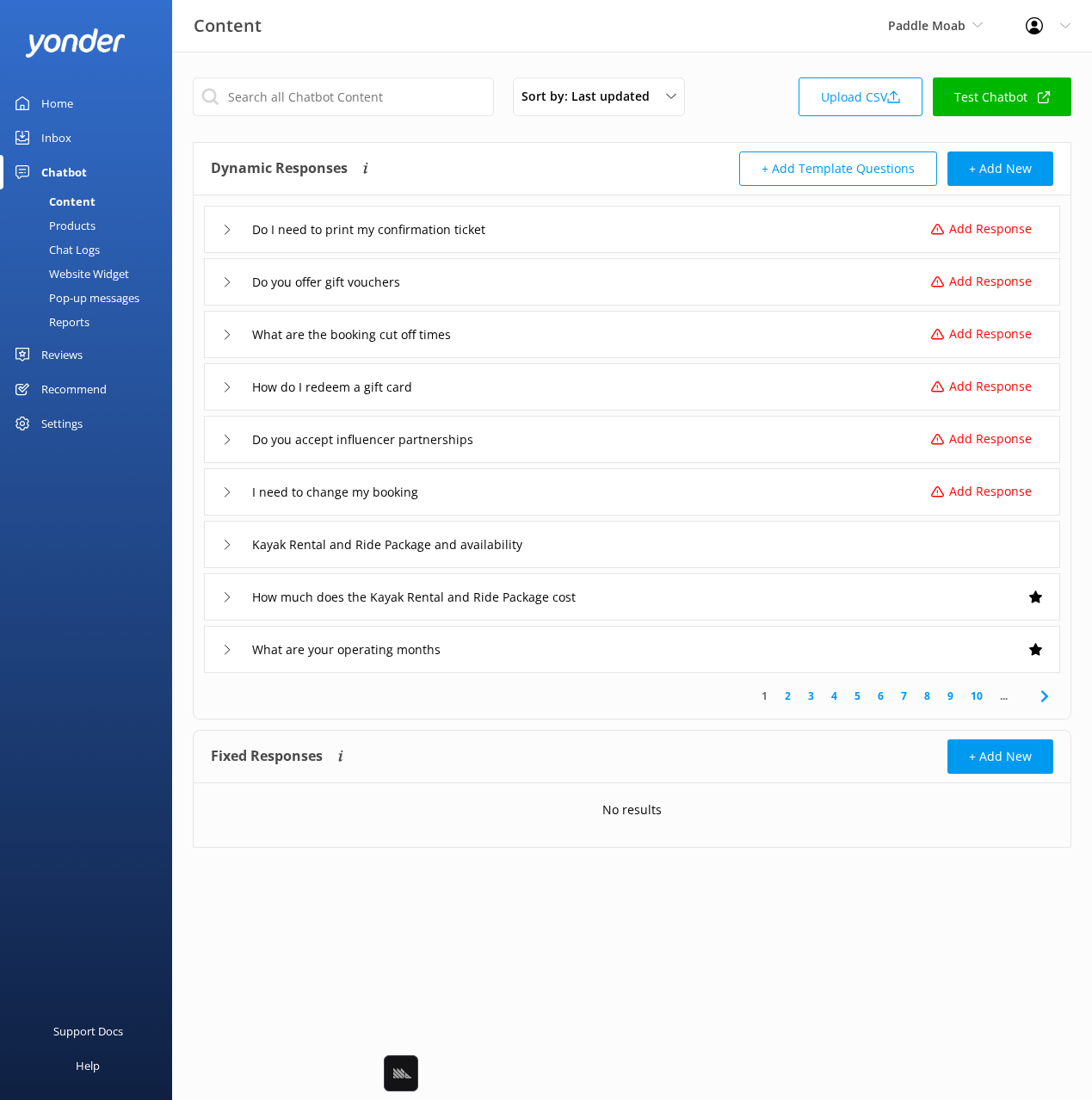
click at [557, 212] on div "Do I need to print my confirmation ticket Add Response" at bounding box center [631, 229] width 856 height 48
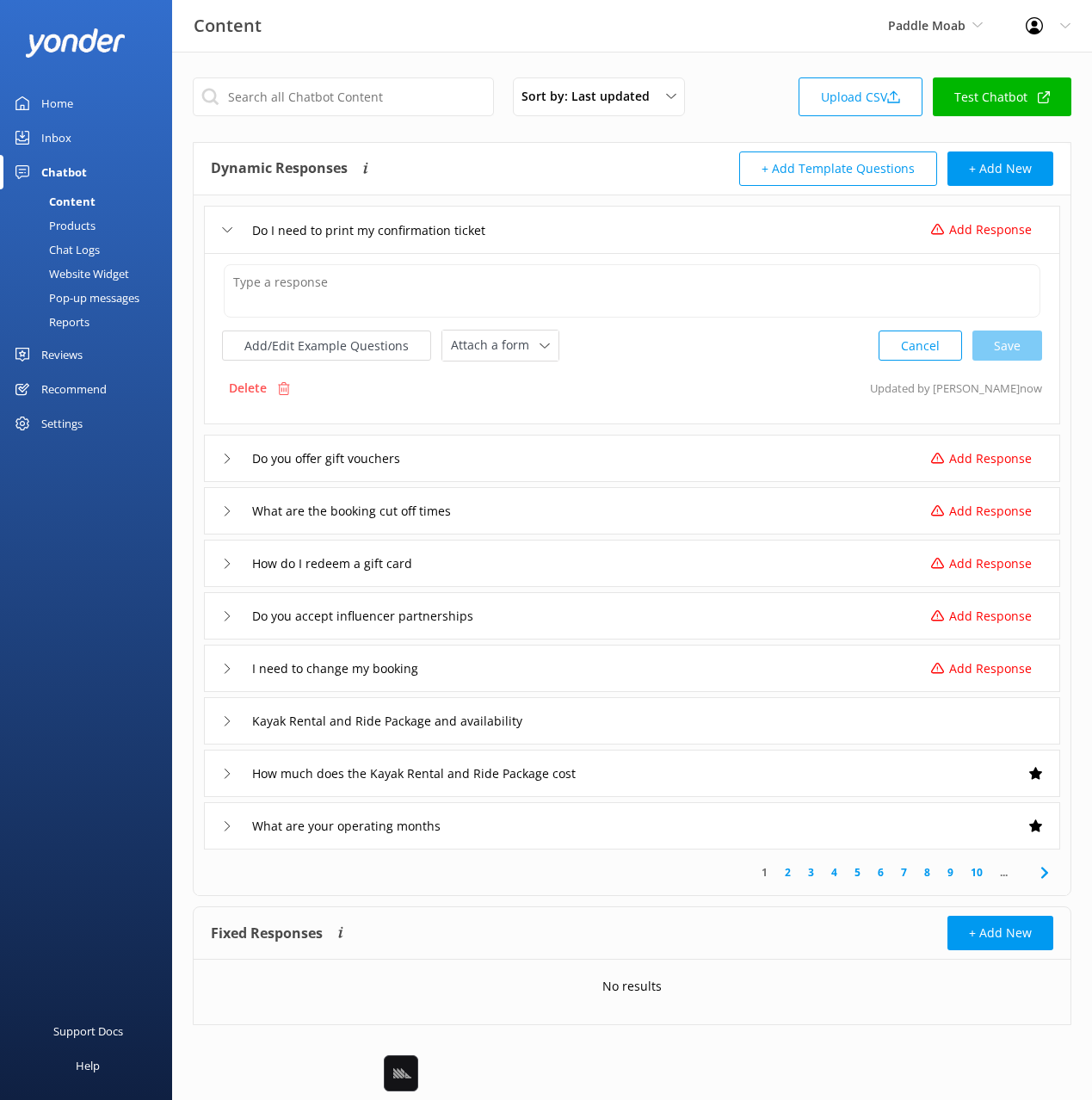
drag, startPoint x: 288, startPoint y: 390, endPoint x: 500, endPoint y: 213, distance: 276.2
click at [309, 373] on div "Delete Updated by [PERSON_NAME] now" at bounding box center [632, 388] width 820 height 33
click at [271, 388] on div "Delete" at bounding box center [260, 388] width 75 height 33
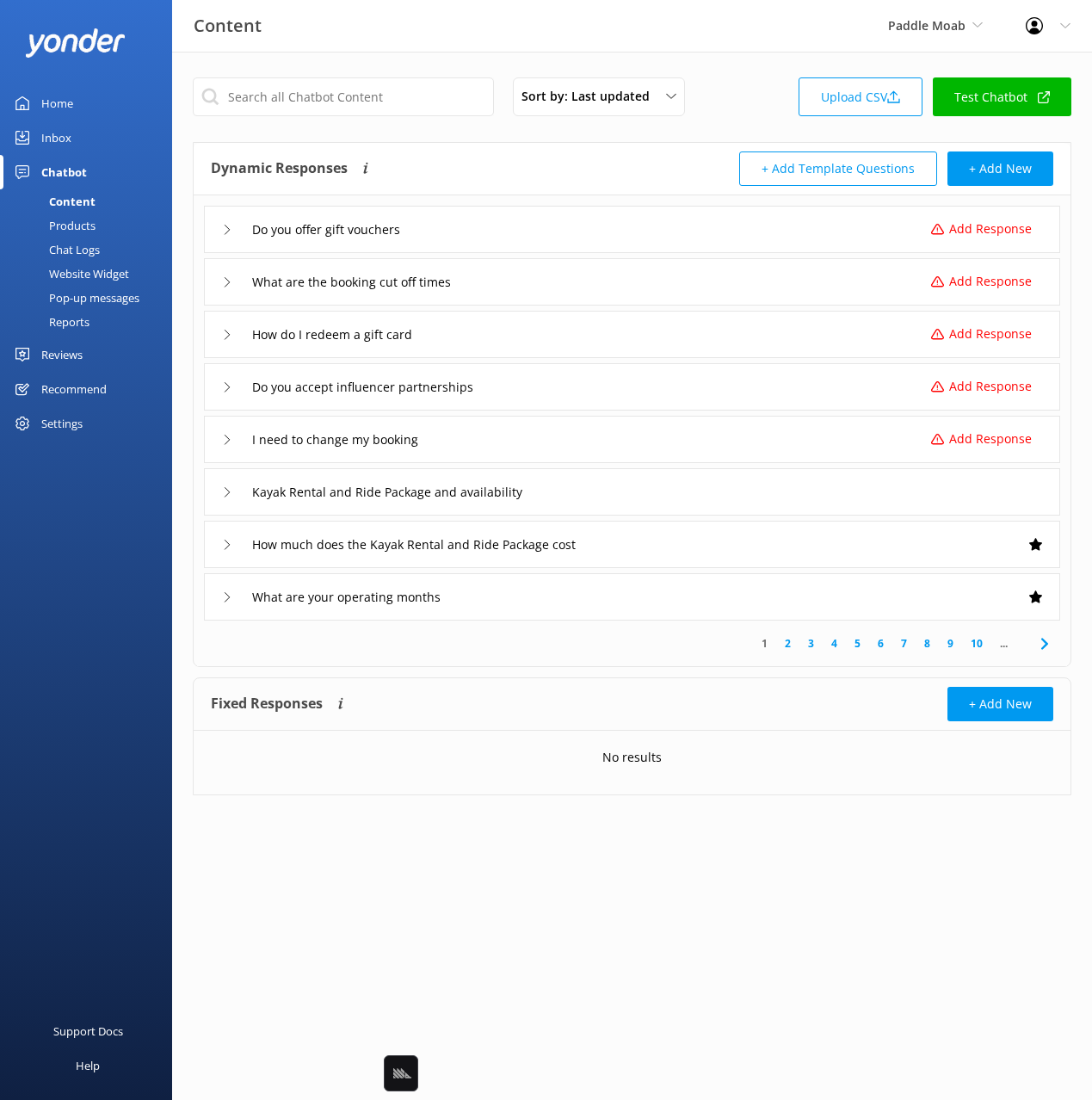
drag, startPoint x: 580, startPoint y: 218, endPoint x: 548, endPoint y: 250, distance: 45.3
click at [580, 218] on div "Do you offer gift vouchers Add Response" at bounding box center [631, 229] width 856 height 48
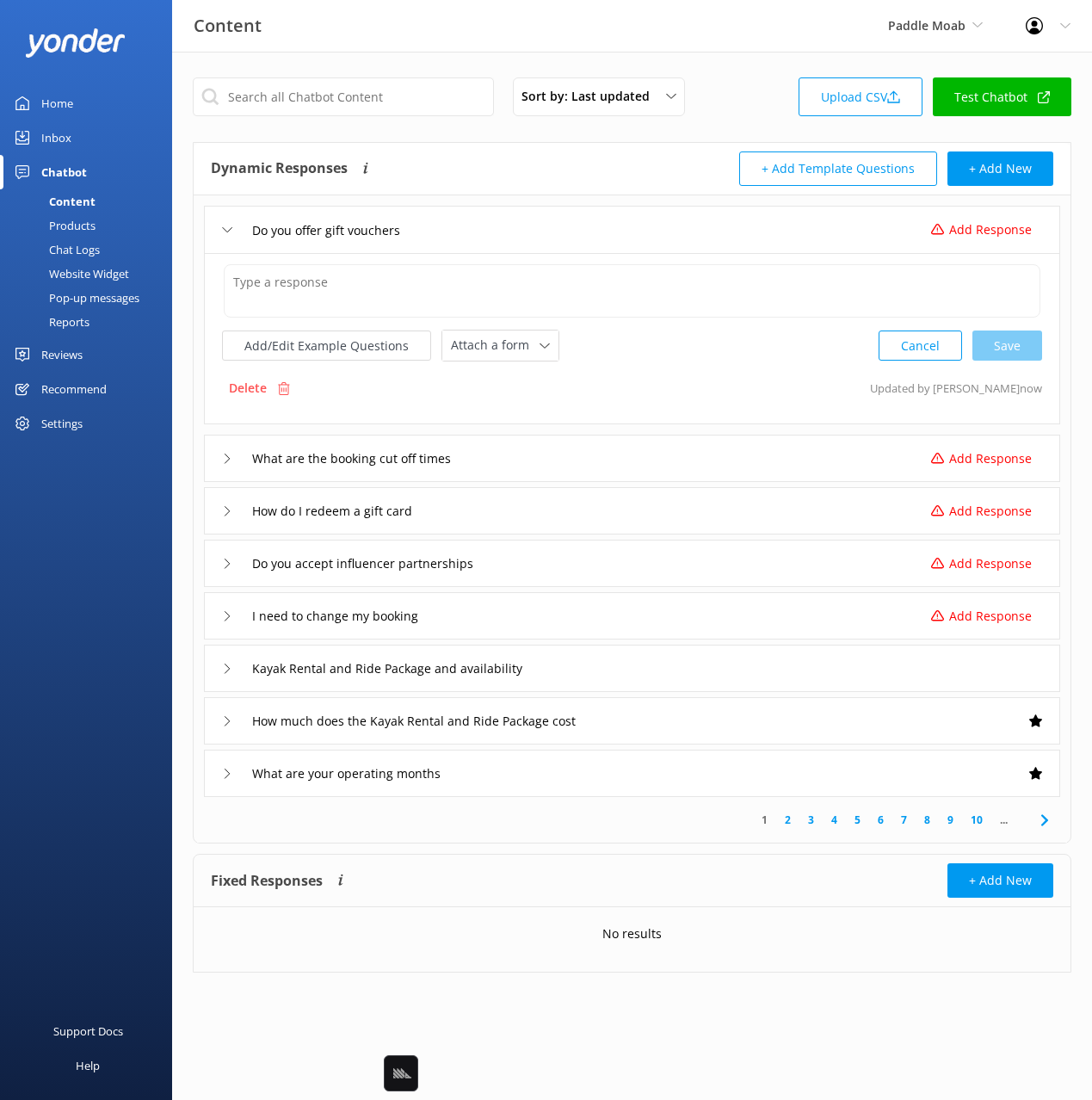
click at [273, 398] on div "Delete" at bounding box center [260, 388] width 75 height 33
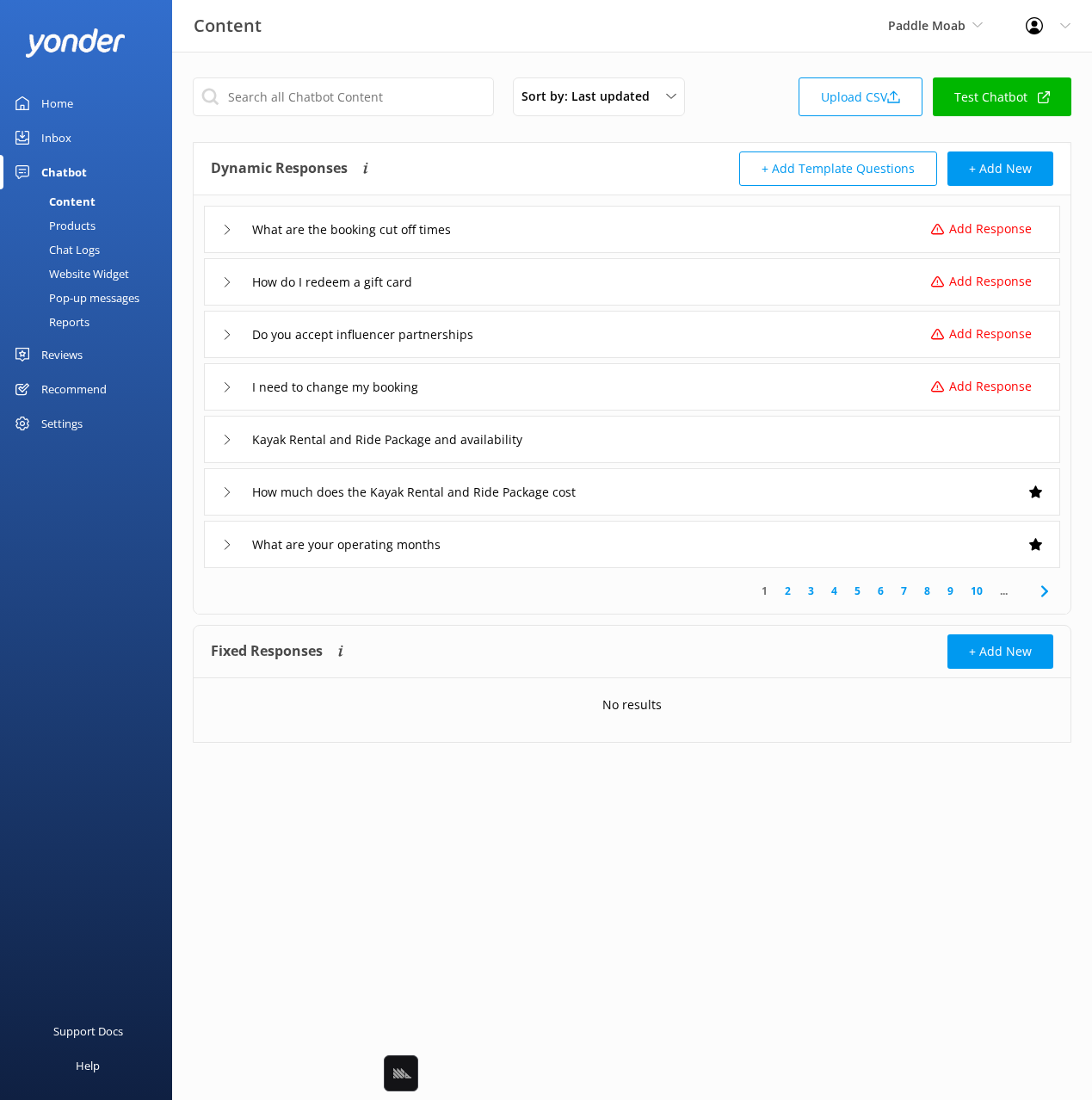
drag, startPoint x: 624, startPoint y: 211, endPoint x: 576, endPoint y: 244, distance: 58.2
click at [624, 211] on div "What are the booking cut off times Add Response" at bounding box center [631, 229] width 856 height 48
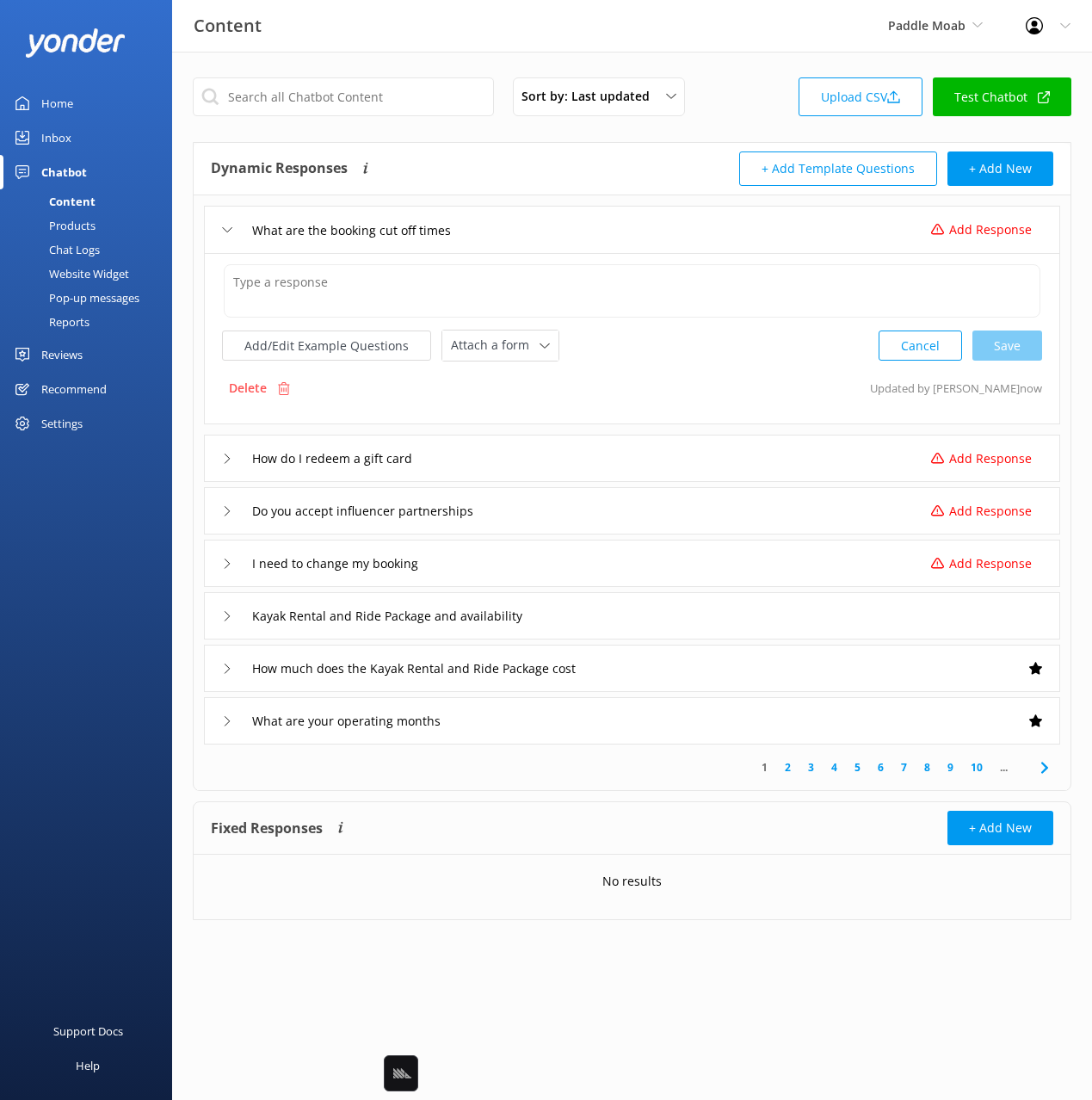
click at [268, 398] on div "Delete" at bounding box center [260, 388] width 75 height 33
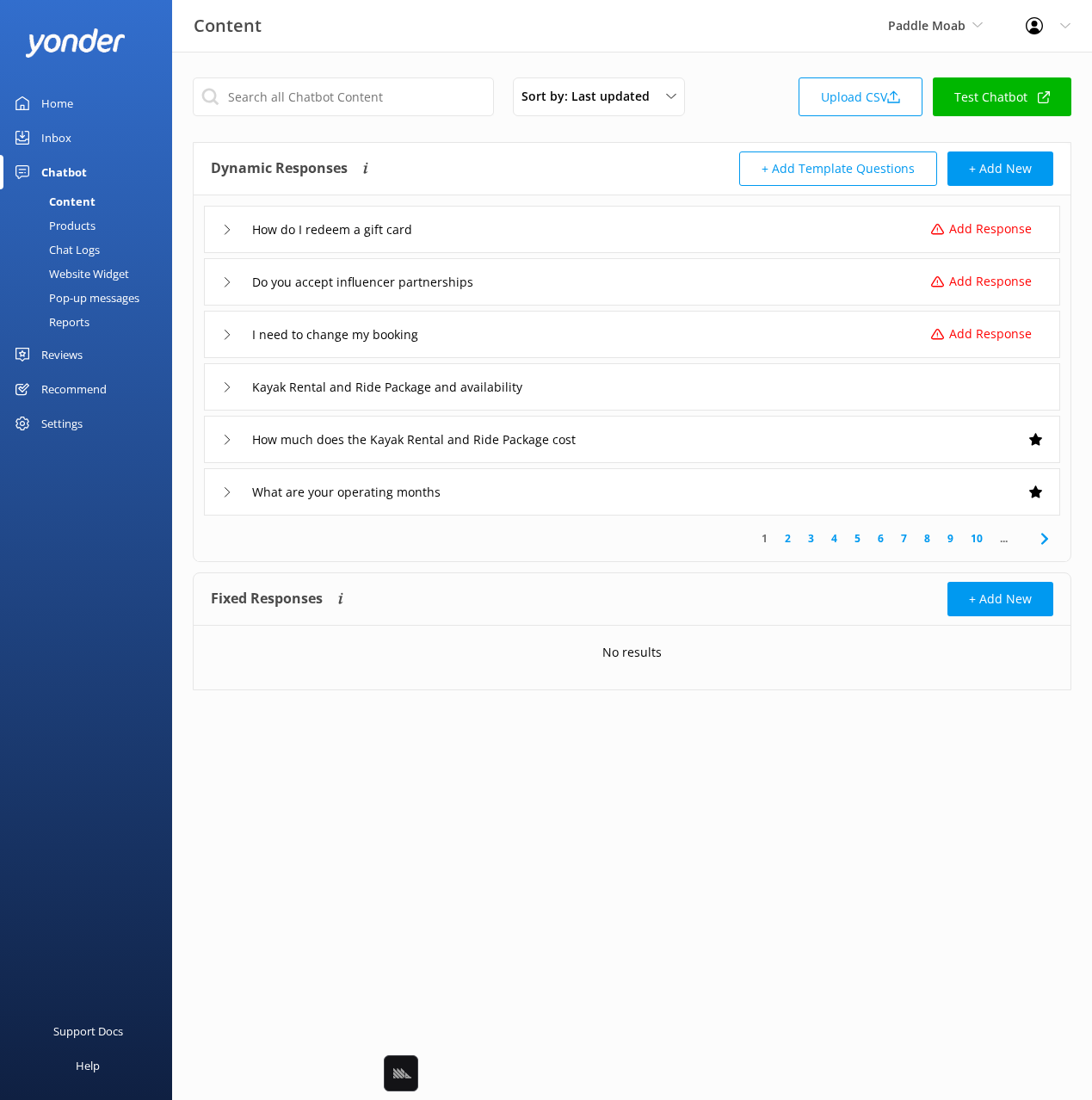
click at [463, 242] on div "How do I redeem a gift card Add Response" at bounding box center [631, 229] width 856 height 48
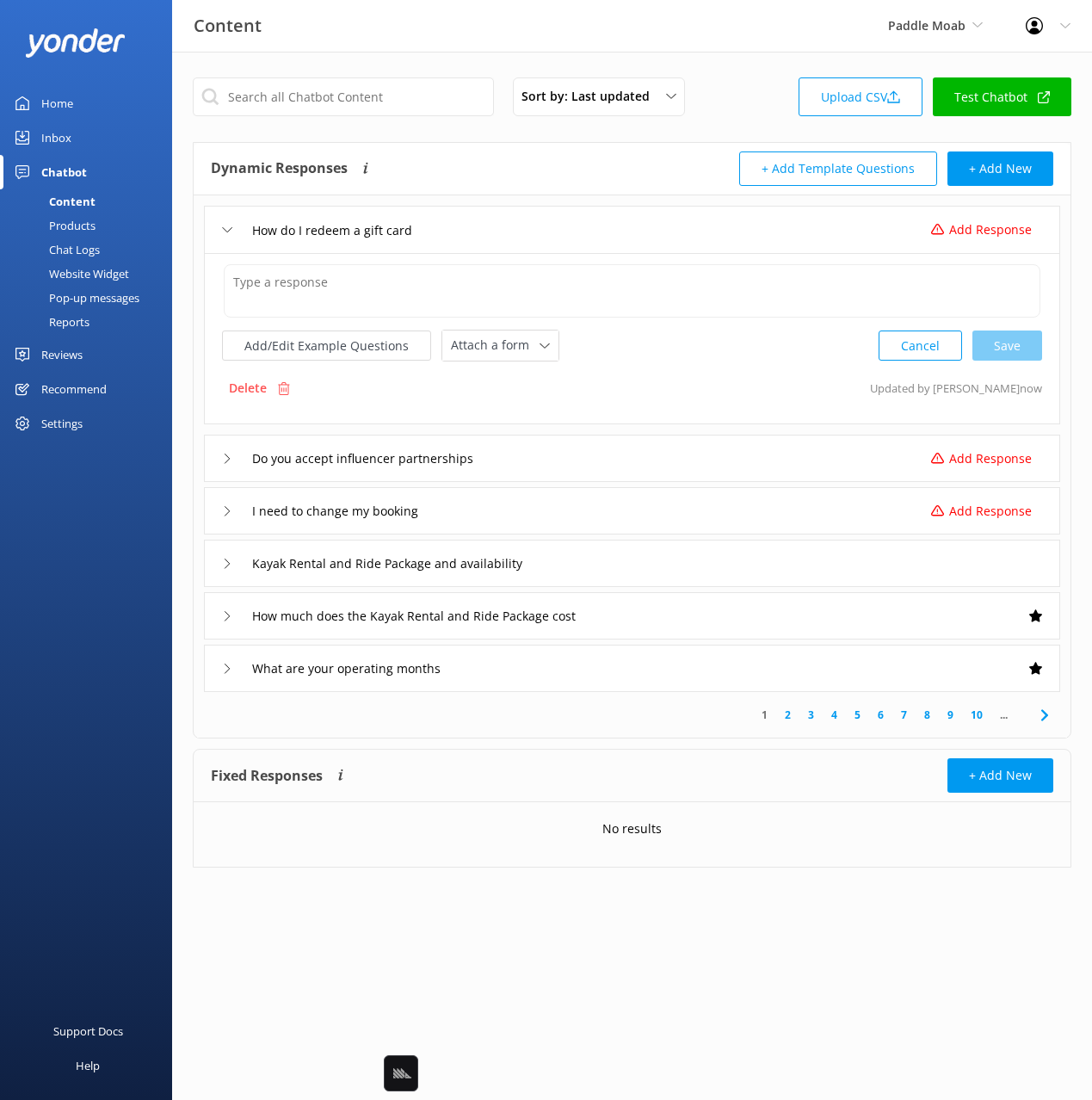
drag, startPoint x: 269, startPoint y: 394, endPoint x: 310, endPoint y: 367, distance: 49.1
click at [277, 388] on div "Delete" at bounding box center [260, 388] width 75 height 33
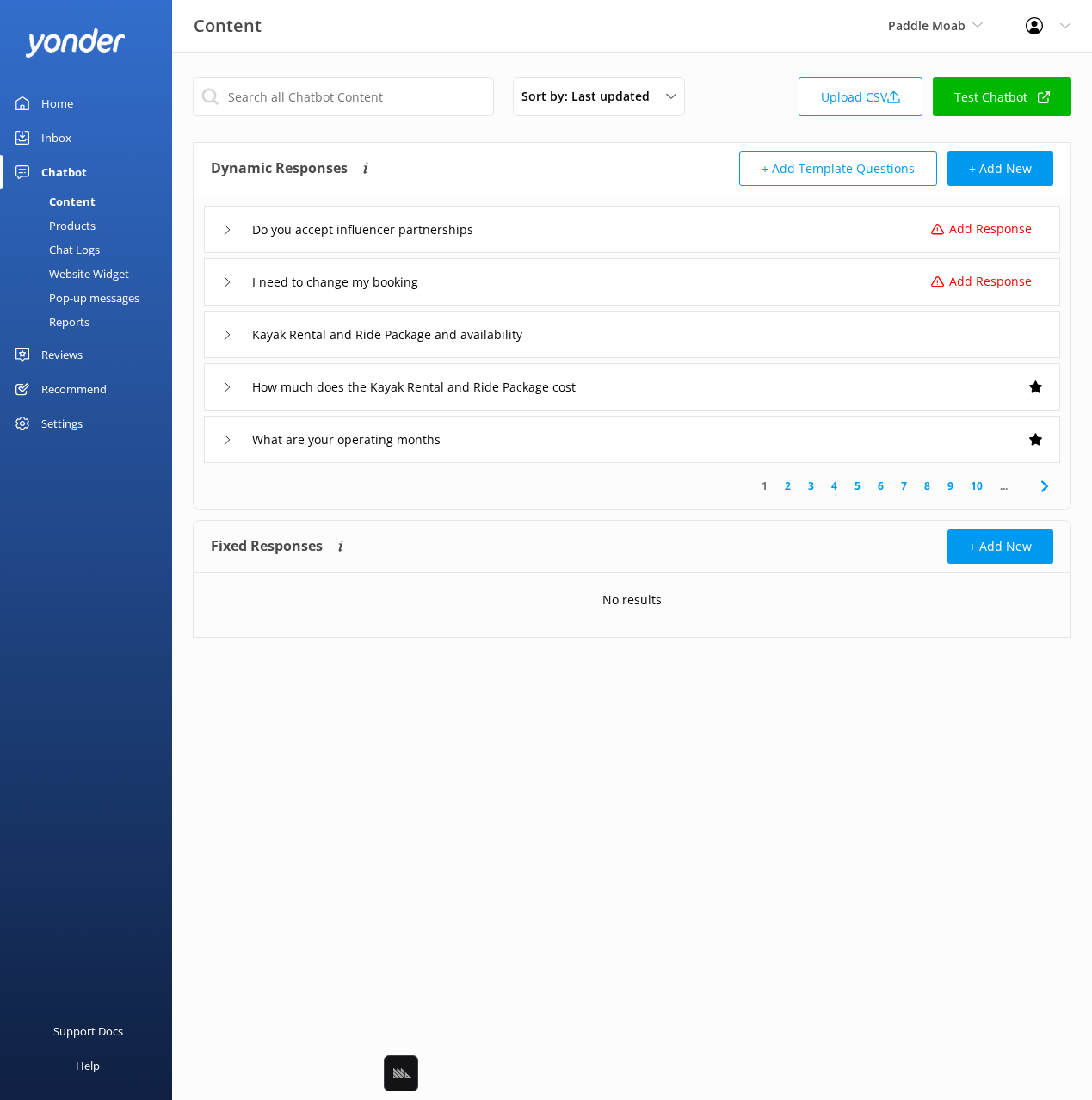
click at [561, 217] on div "Do you accept influencer partnerships Add Response" at bounding box center [631, 229] width 856 height 48
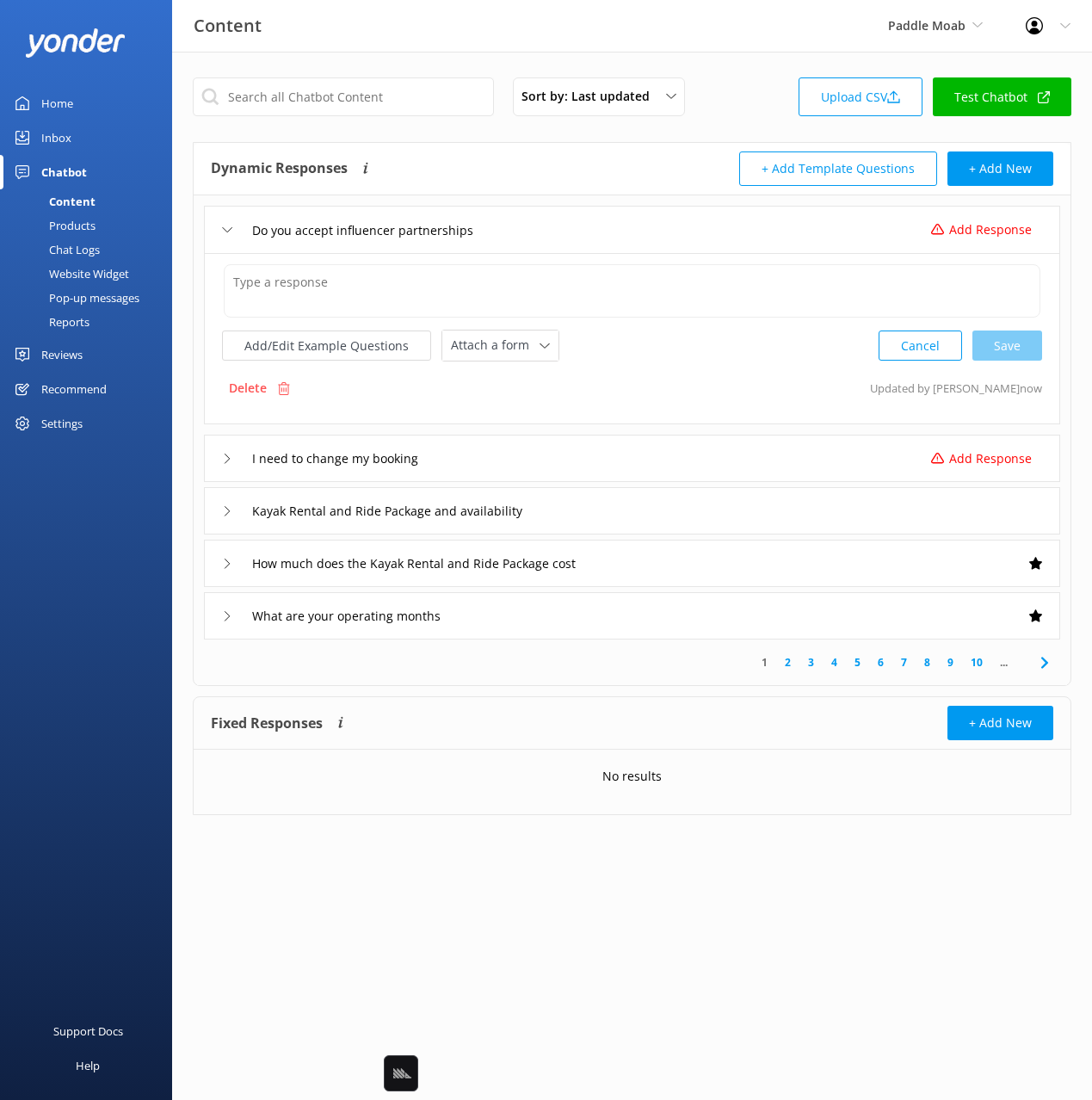
click at [266, 380] on p "Delete" at bounding box center [247, 388] width 38 height 19
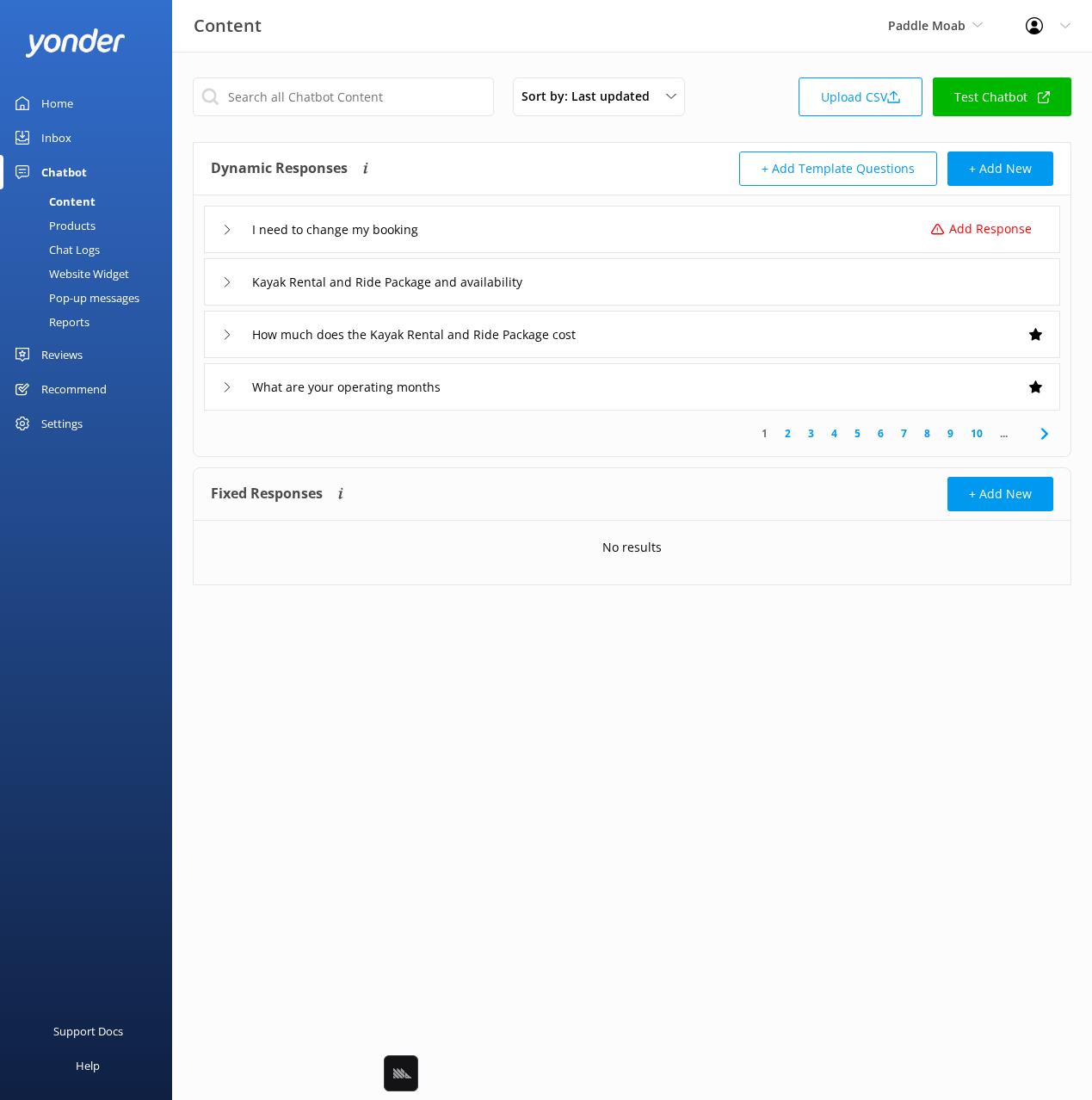
click at [532, 217] on div "I need to change my booking Add Response" at bounding box center [631, 229] width 856 height 48
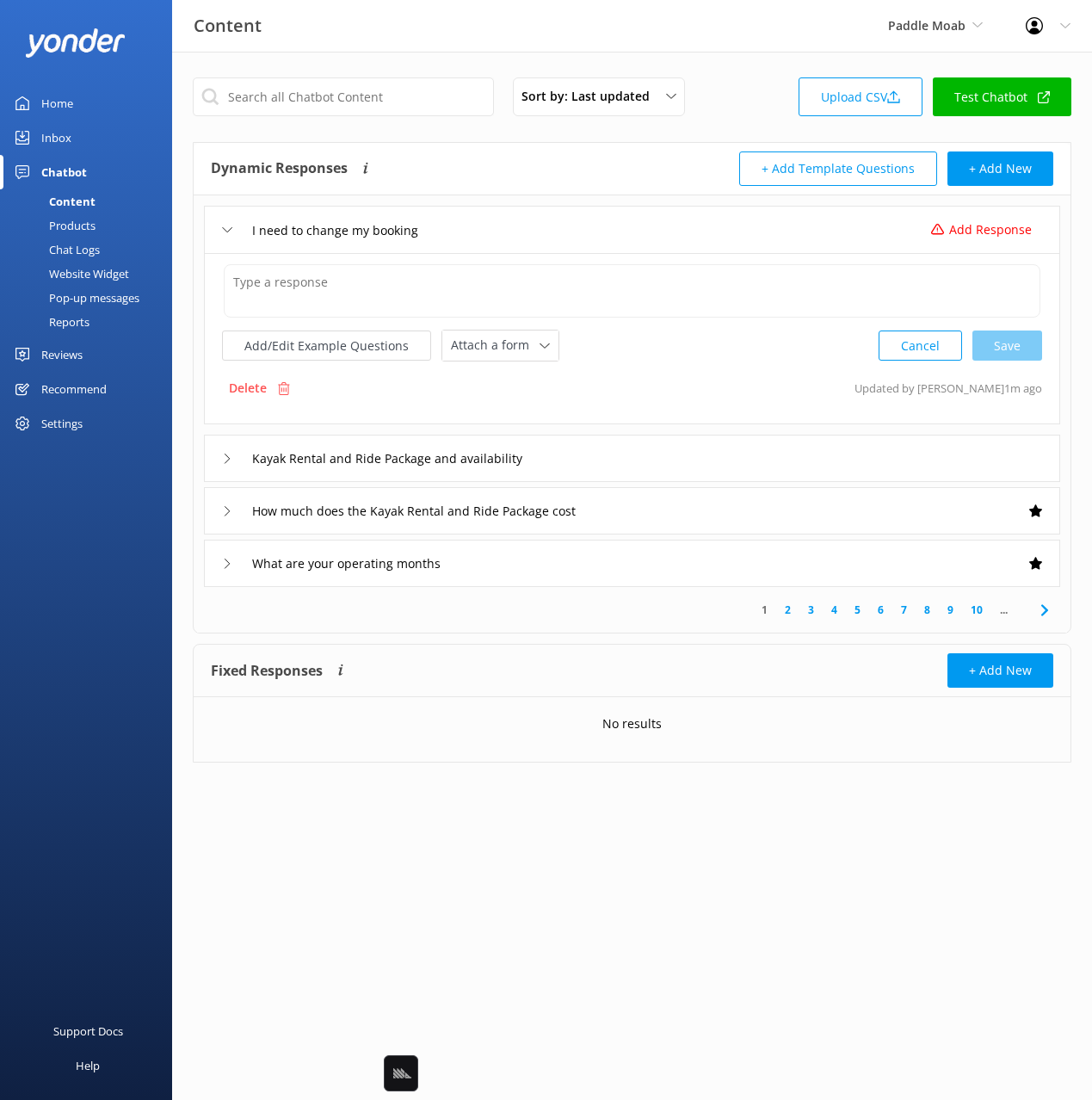
click at [269, 404] on div "Delete" at bounding box center [260, 388] width 75 height 33
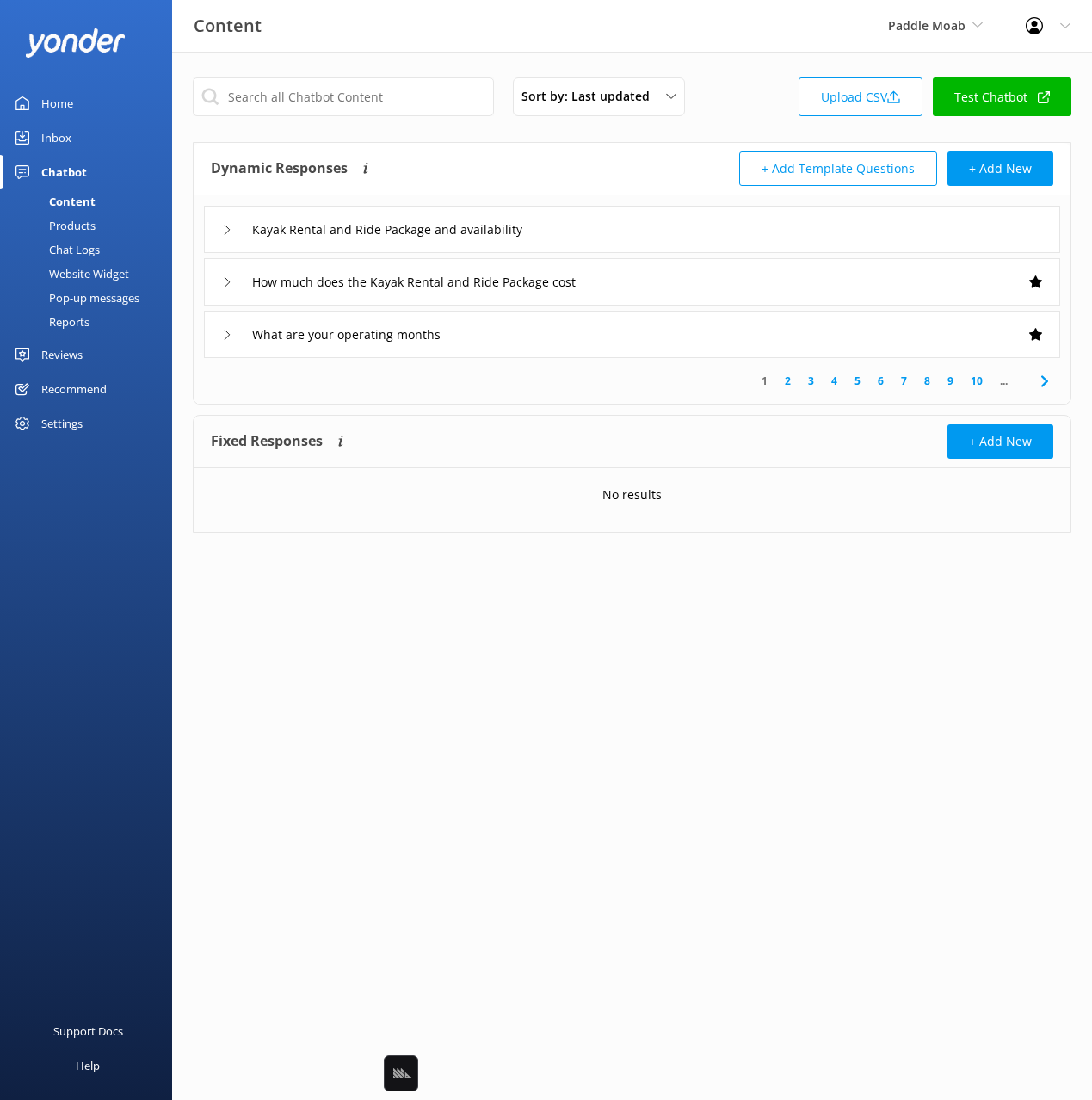
click at [746, 88] on div "Sort by: Last updated Title Last updated Upload CSV Test Chatbot" at bounding box center [632, 101] width 879 height 49
click at [730, 63] on div "Sort by: Last updated Title Last updated Upload CSV Test Chatbot Dynamic Respon…" at bounding box center [632, 317] width 920 height 533
click at [868, 28] on div "Paddle Moab Black Cat Cruises [GEOGRAPHIC_DATA] [GEOGRAPHIC_DATA] [GEOGRAPHIC_D…" at bounding box center [935, 26] width 138 height 51
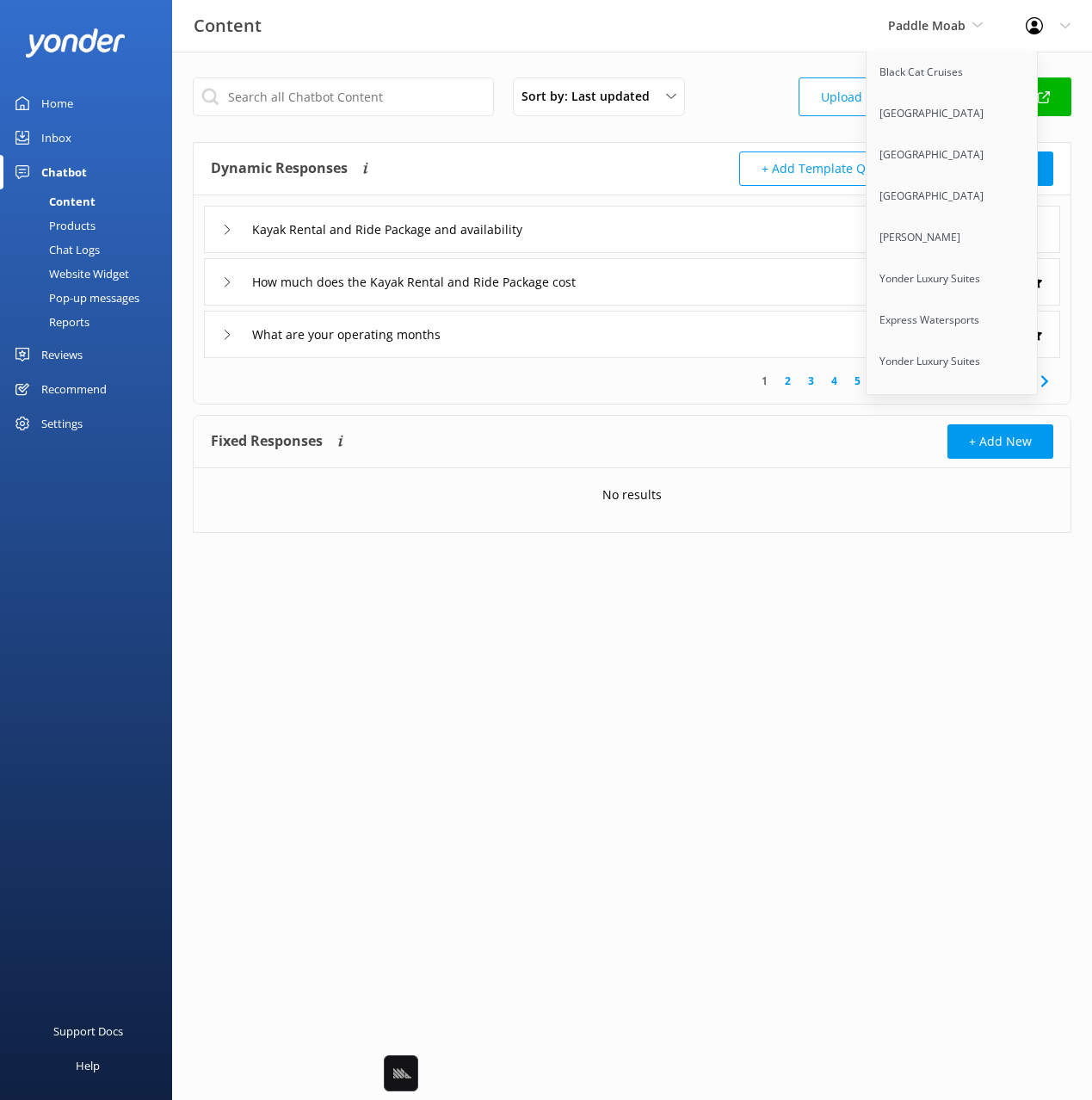
scroll to position [3845, 0]
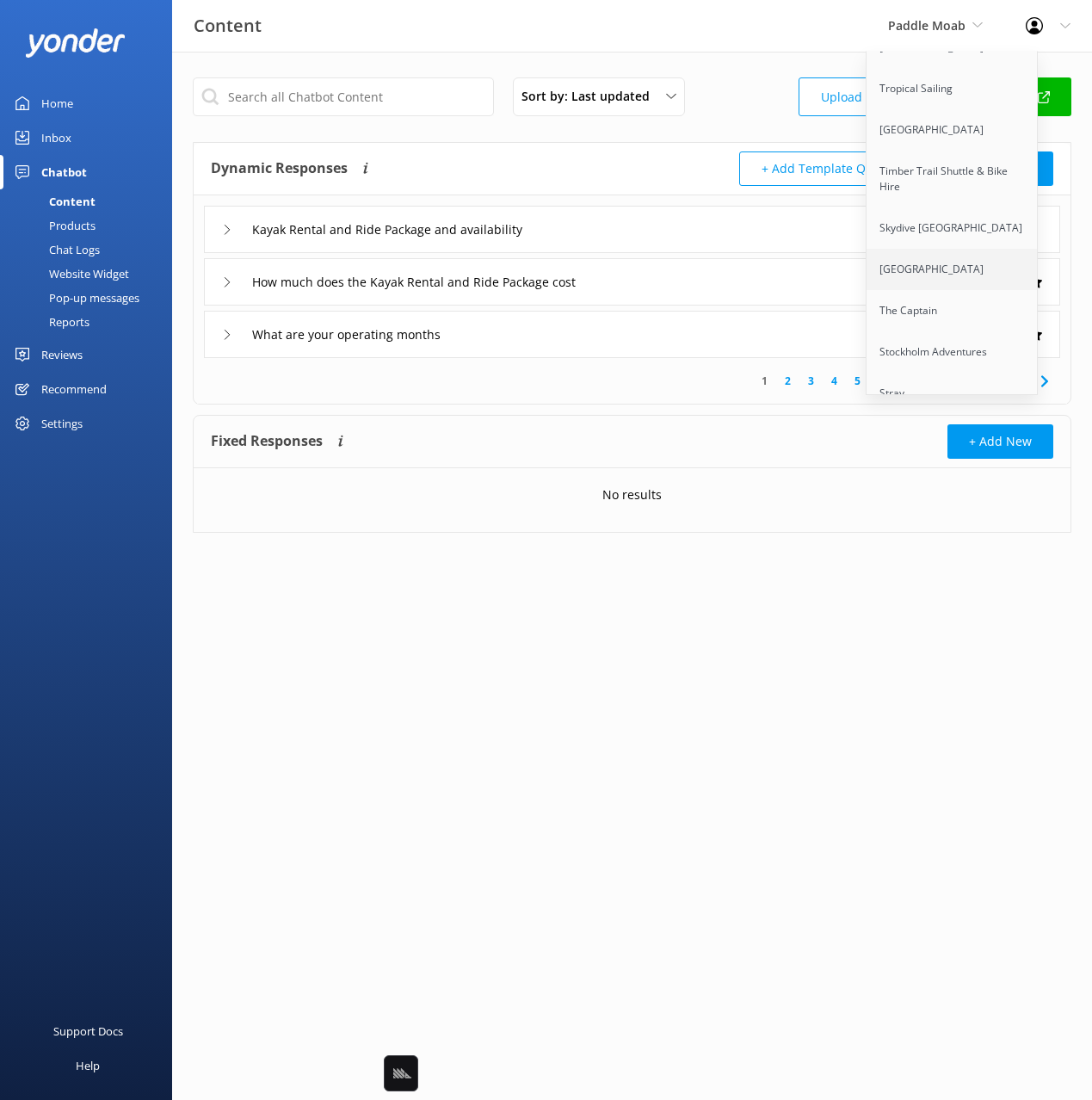
click at [940, 249] on link "[GEOGRAPHIC_DATA]" at bounding box center [953, 269] width 173 height 41
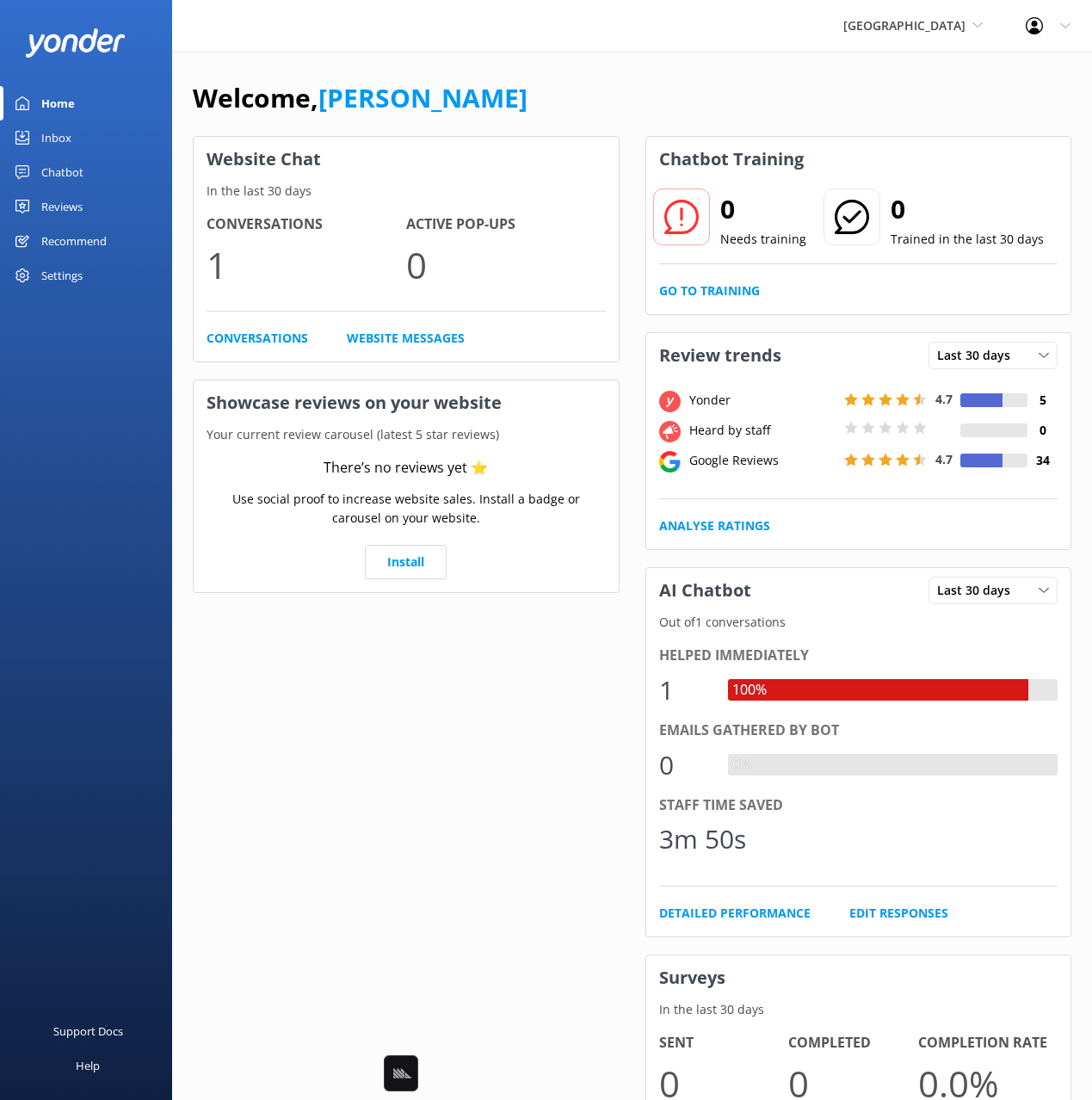
click at [722, 75] on div "Welcome, [PERSON_NAME] Website Chat In the last 30 days Conversations 1 Active …" at bounding box center [632, 614] width 920 height 1126
click at [720, 63] on div "Welcome, [PERSON_NAME] Website Chat In the last 30 days Conversations 400 Activ…" at bounding box center [632, 614] width 920 height 1126
click at [845, 117] on div "Welcome, [PERSON_NAME]" at bounding box center [632, 106] width 879 height 59
drag, startPoint x: 460, startPoint y: 101, endPoint x: 450, endPoint y: 101, distance: 10.0
click at [460, 101] on div "Welcome, [PERSON_NAME]" at bounding box center [632, 106] width 879 height 59
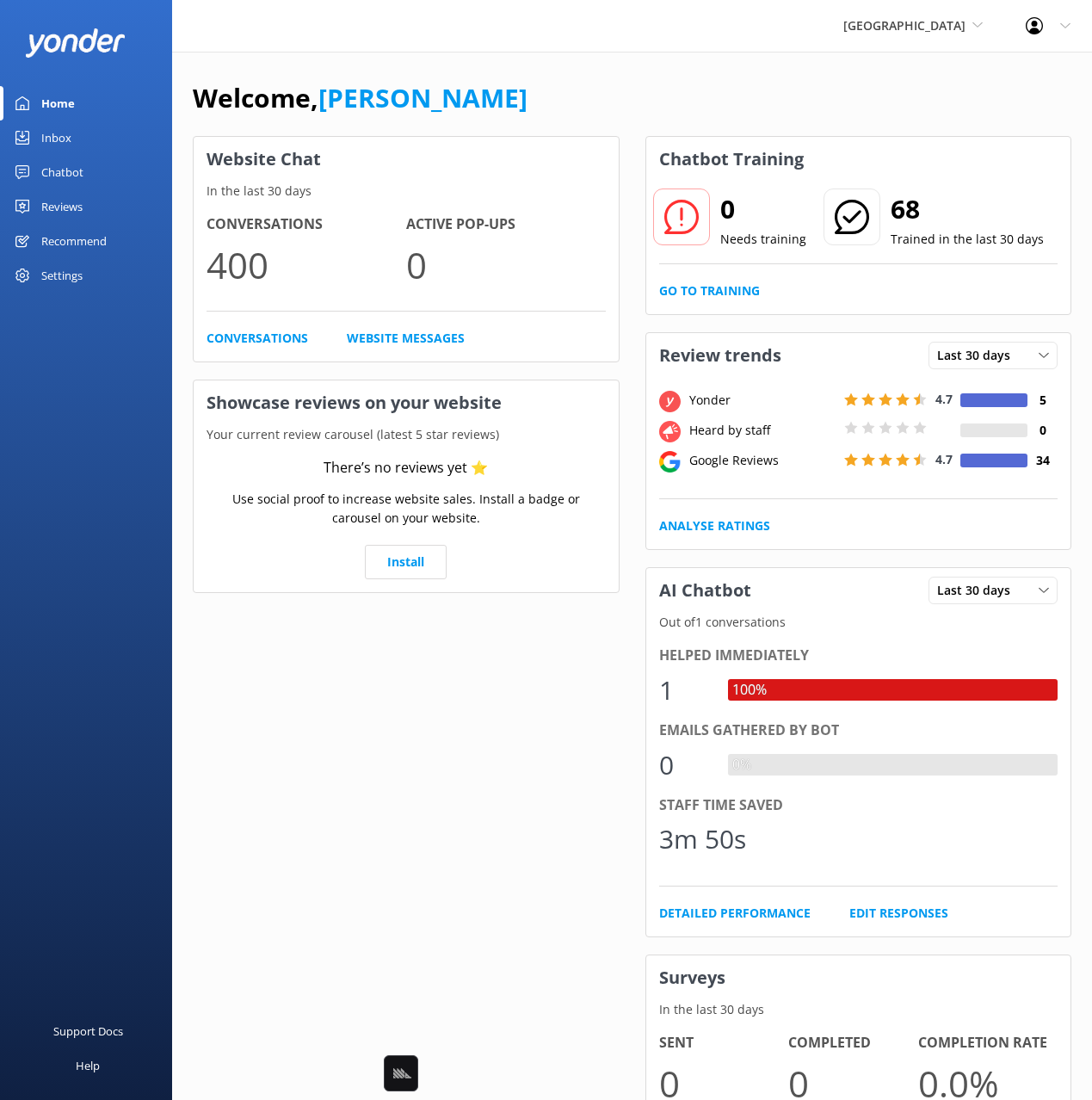
click at [90, 164] on link "Chatbot" at bounding box center [86, 172] width 173 height 35
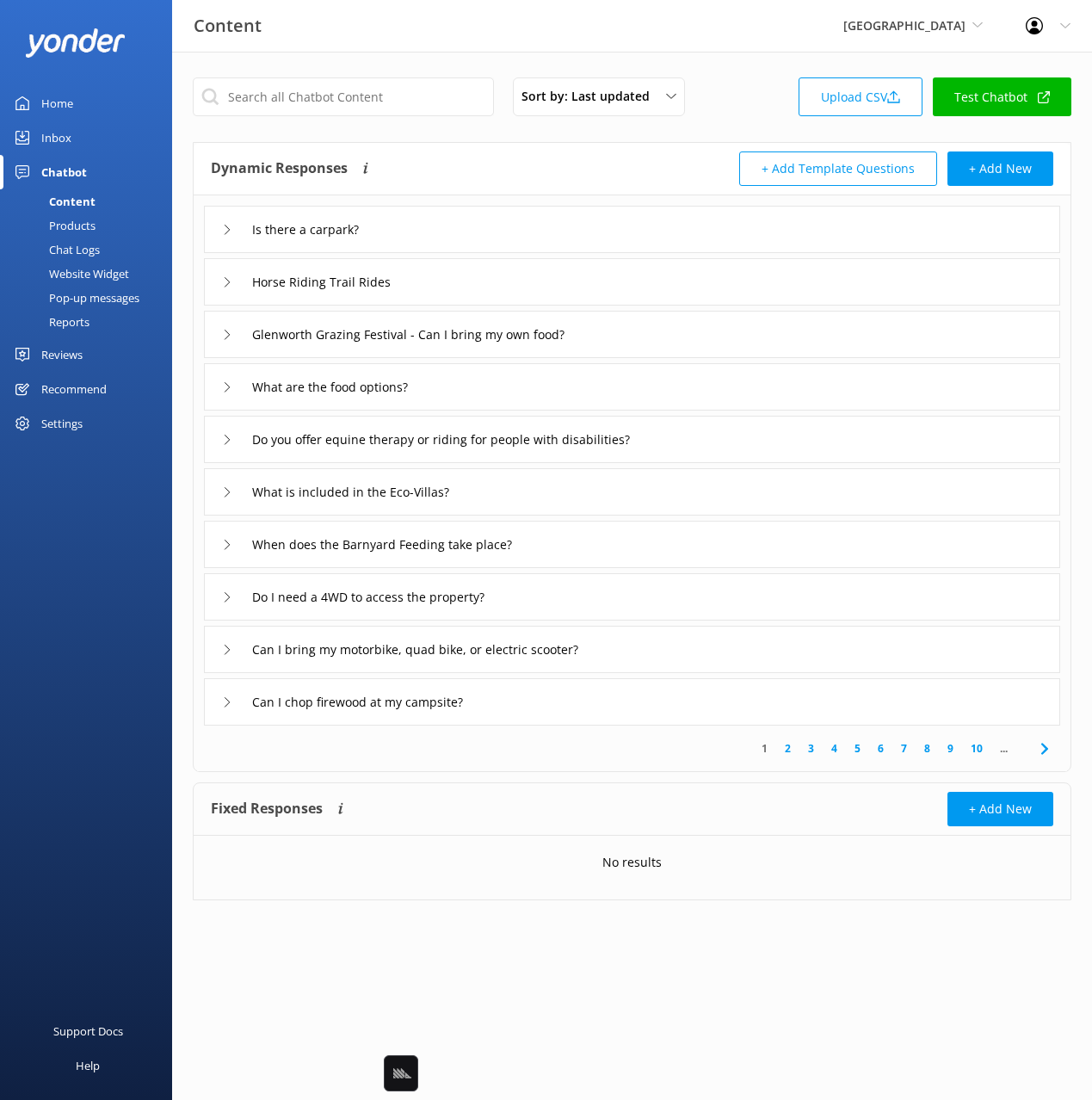
click at [518, 160] on div "Dynamic Responses Dynamic responses rely on the Large Language Model to create …" at bounding box center [422, 169] width 422 height 35
click at [620, 769] on div "1 2 3 4 5 6 7 8 9 10 ..." at bounding box center [632, 749] width 870 height 46
click at [1045, 744] on icon at bounding box center [1044, 749] width 21 height 21
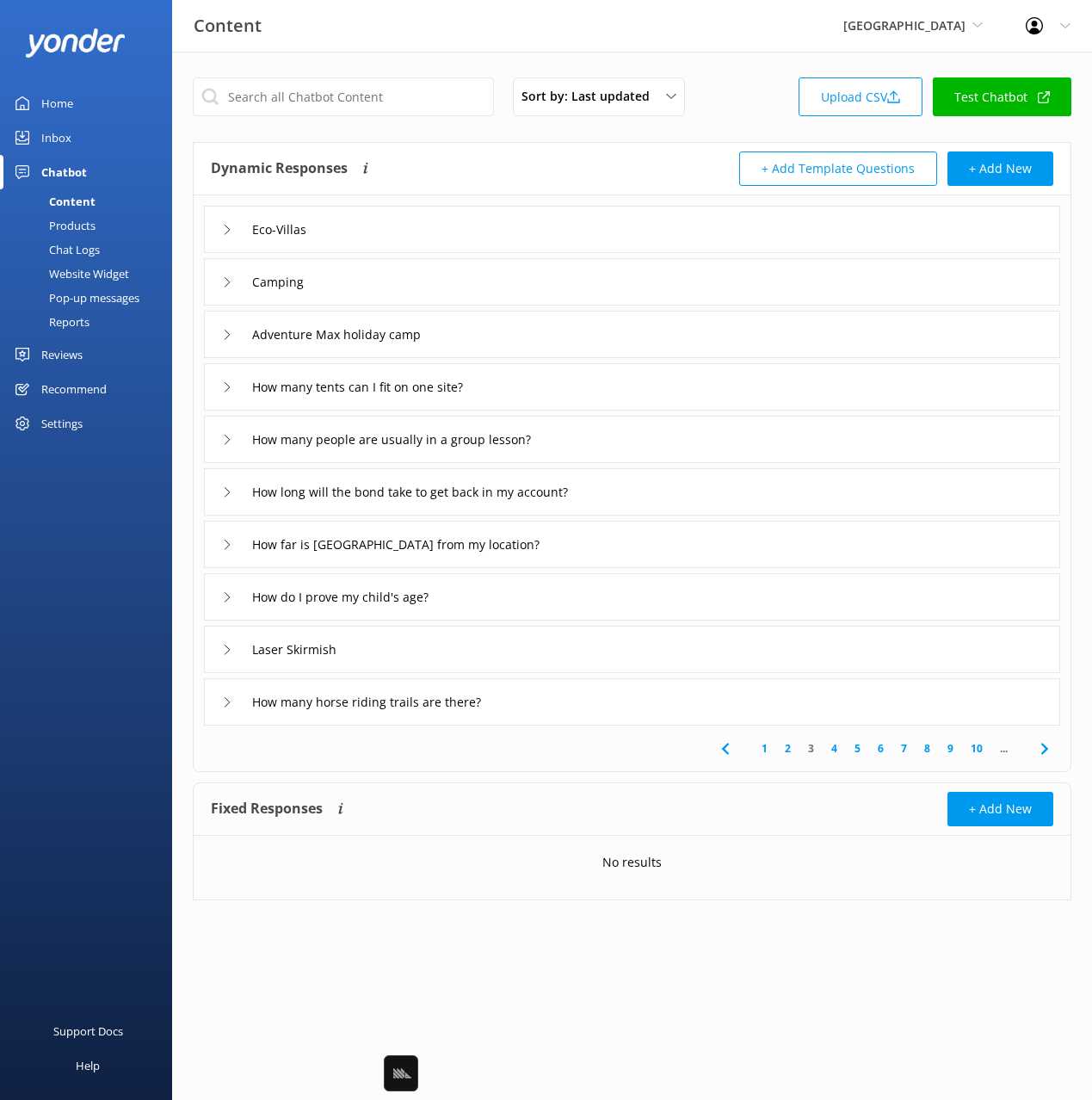
click at [886, 37] on div "[GEOGRAPHIC_DATA] Black Cat Cruises [GEOGRAPHIC_DATA] [GEOGRAPHIC_DATA] [GEOGRA…" at bounding box center [913, 26] width 183 height 51
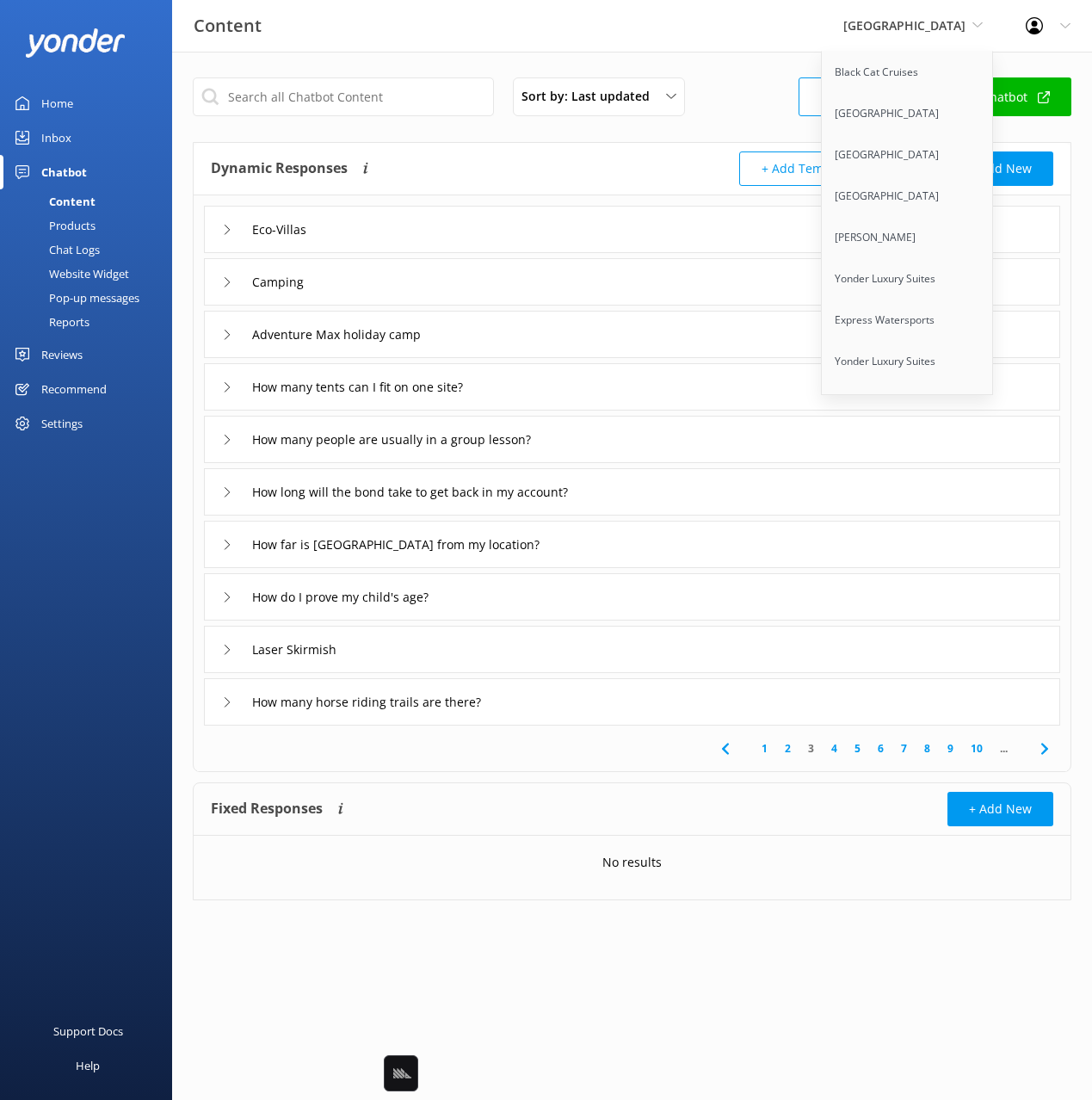
scroll to position [304, 0]
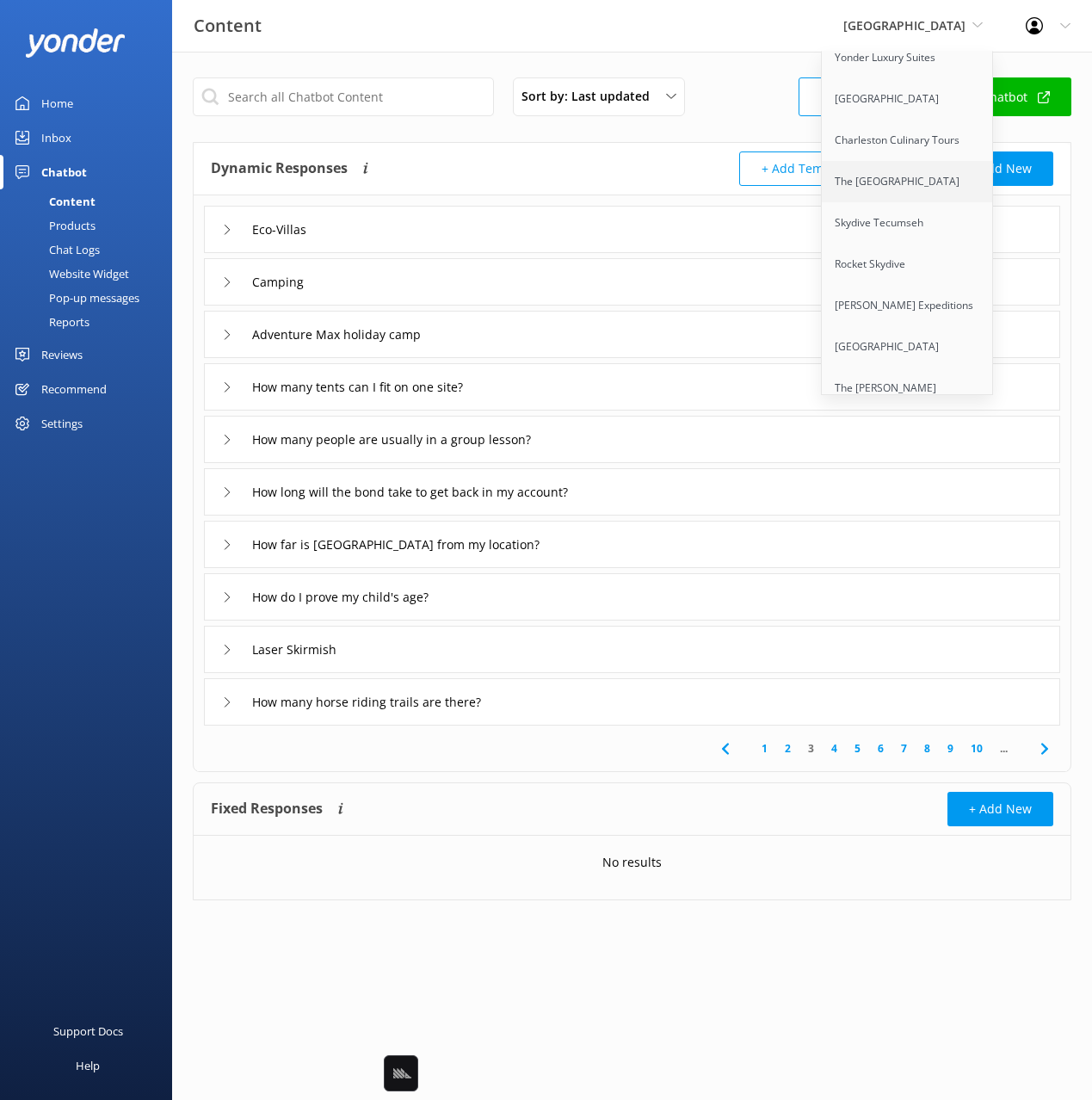
click at [932, 189] on link "The [GEOGRAPHIC_DATA]" at bounding box center [908, 181] width 173 height 41
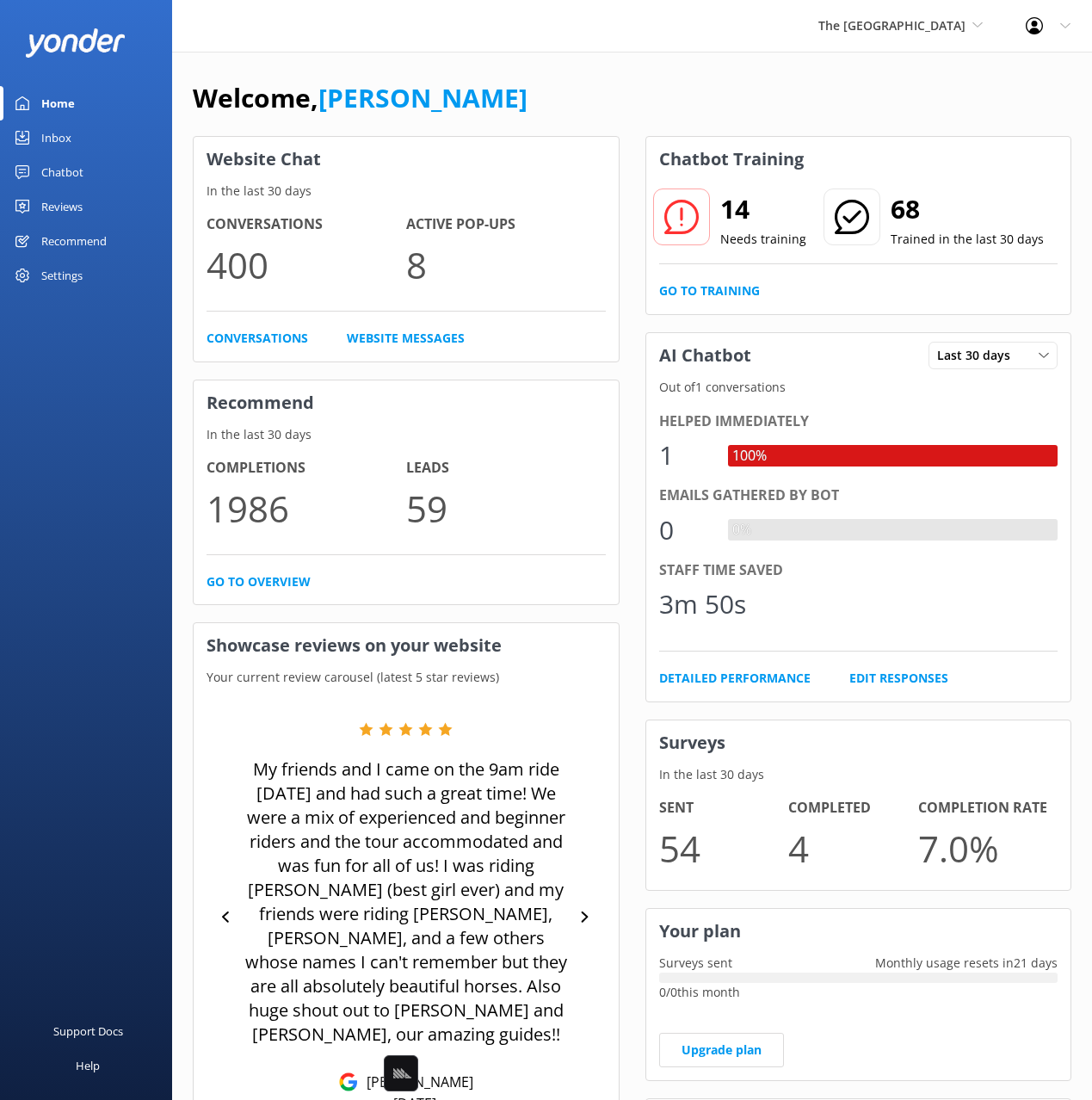
drag, startPoint x: 244, startPoint y: 72, endPoint x: 98, endPoint y: 144, distance: 162.8
click at [242, 72] on div "Welcome, [PERSON_NAME] Website Chat In the last 30 days Conversations 400 Activ…" at bounding box center [632, 715] width 920 height 1328
drag, startPoint x: 67, startPoint y: 179, endPoint x: 77, endPoint y: 177, distance: 10.2
click at [67, 179] on div "Chatbot" at bounding box center [62, 172] width 42 height 35
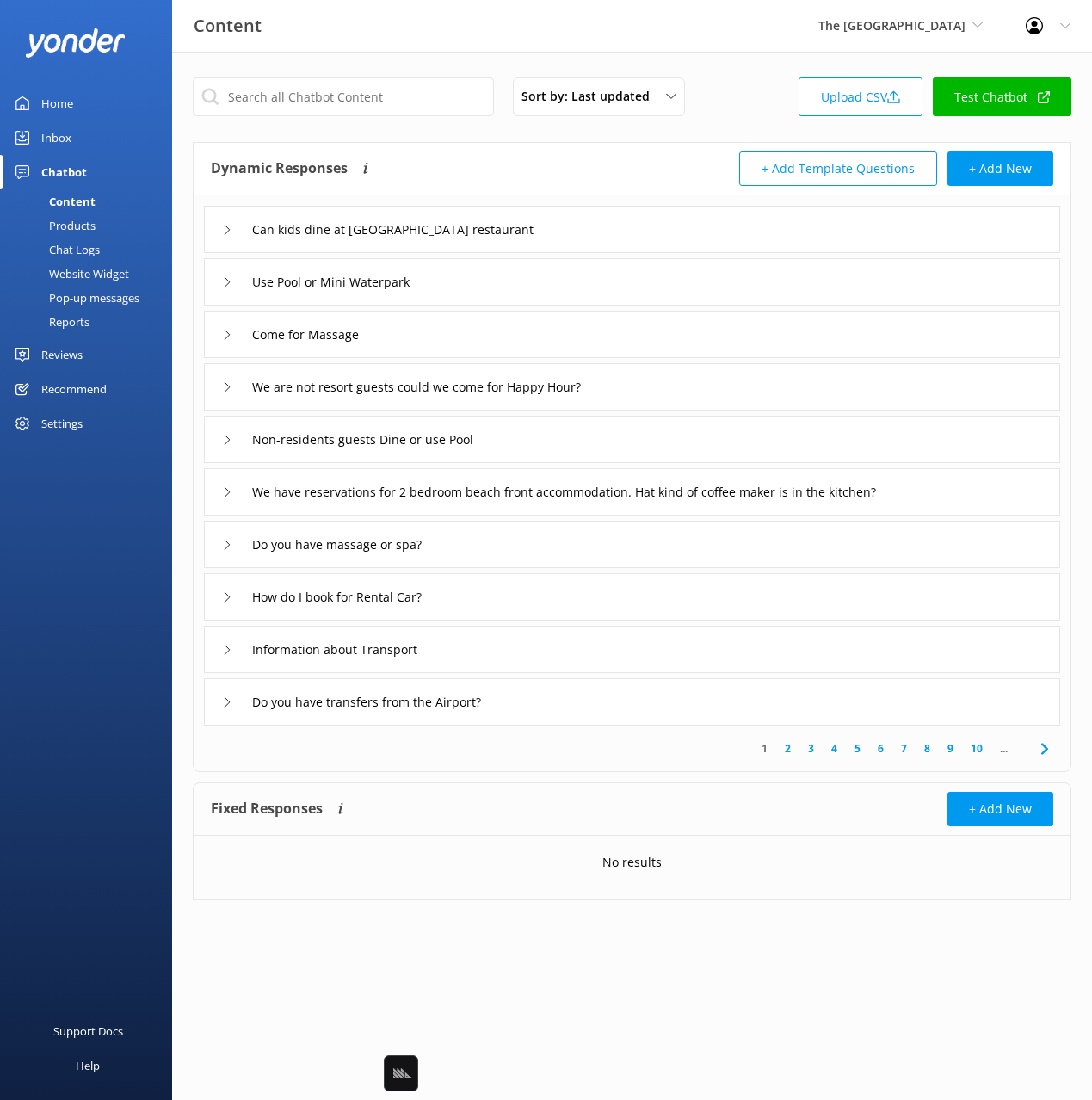
click at [671, 160] on div "+ Add Template Questions + Add New" at bounding box center [843, 169] width 422 height 35
click at [980, 503] on div "We have reservations for 2 bedroom beach front accommodation. Hat kind of coffe…" at bounding box center [631, 492] width 856 height 48
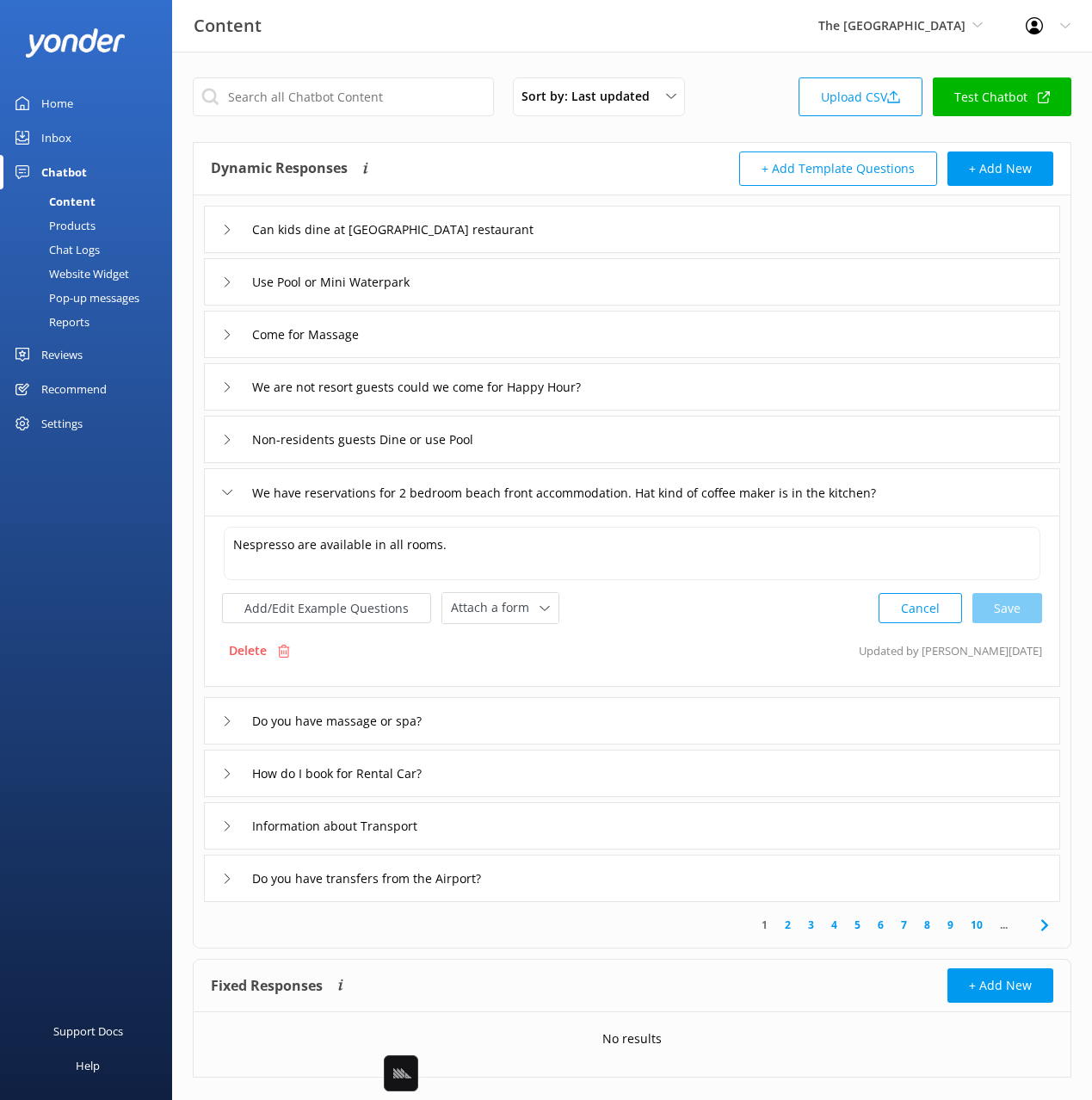
click at [979, 500] on div "We have reservations for 2 bedroom beach front accommodation. Hat kind of coffe…" at bounding box center [631, 492] width 856 height 48
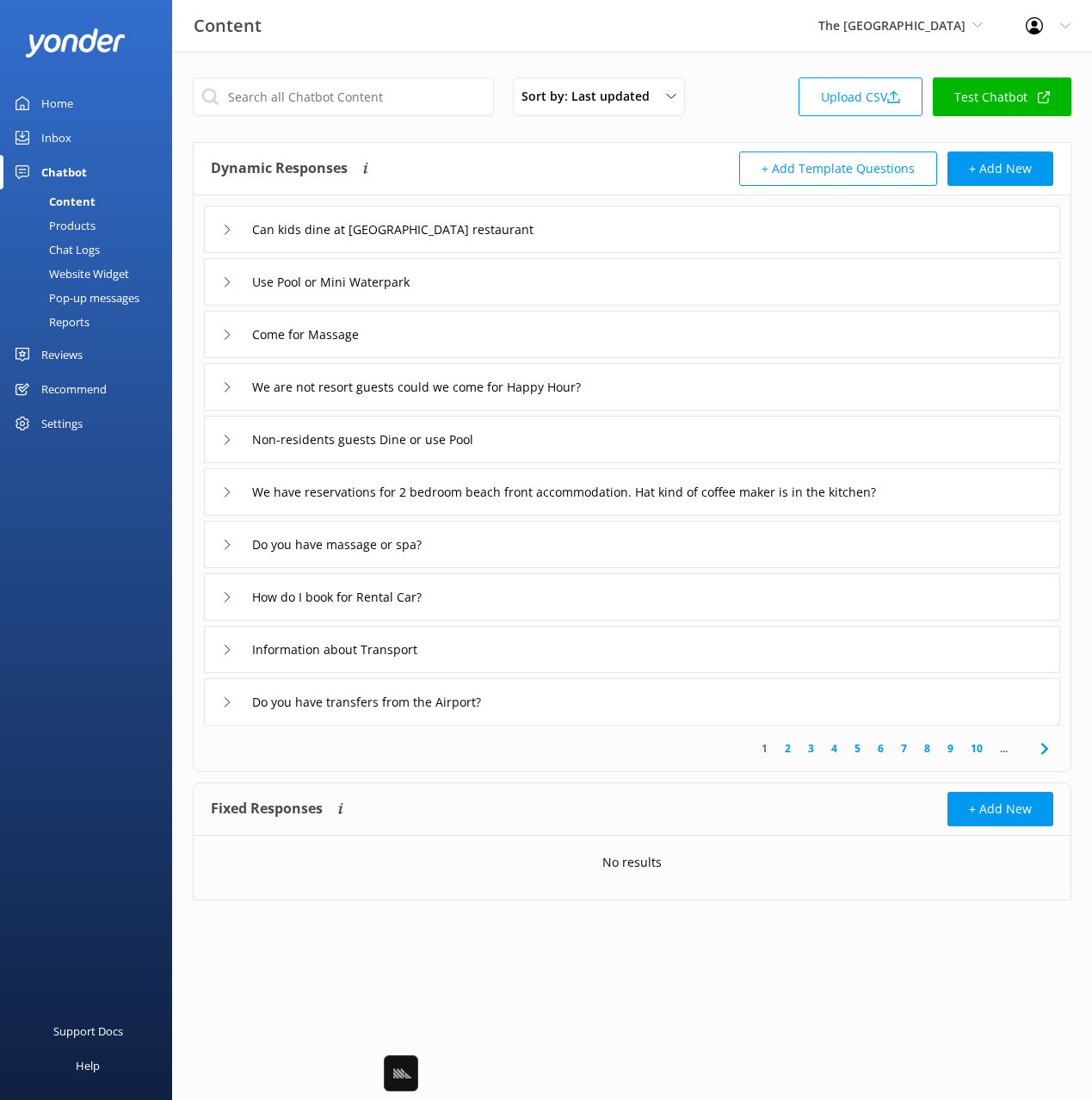
click at [80, 253] on div "Chat Logs" at bounding box center [55, 250] width 90 height 24
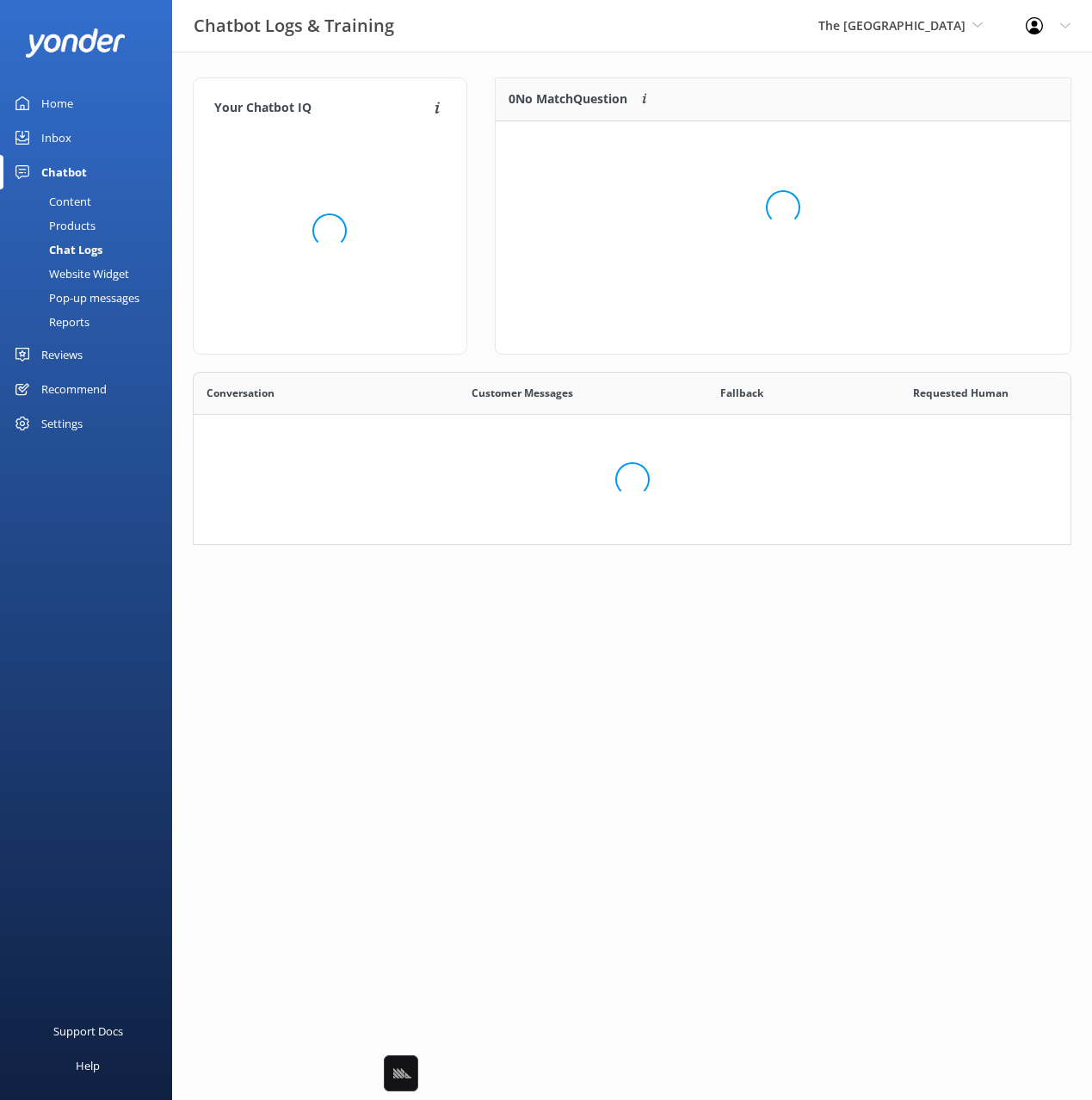
scroll to position [603, 877]
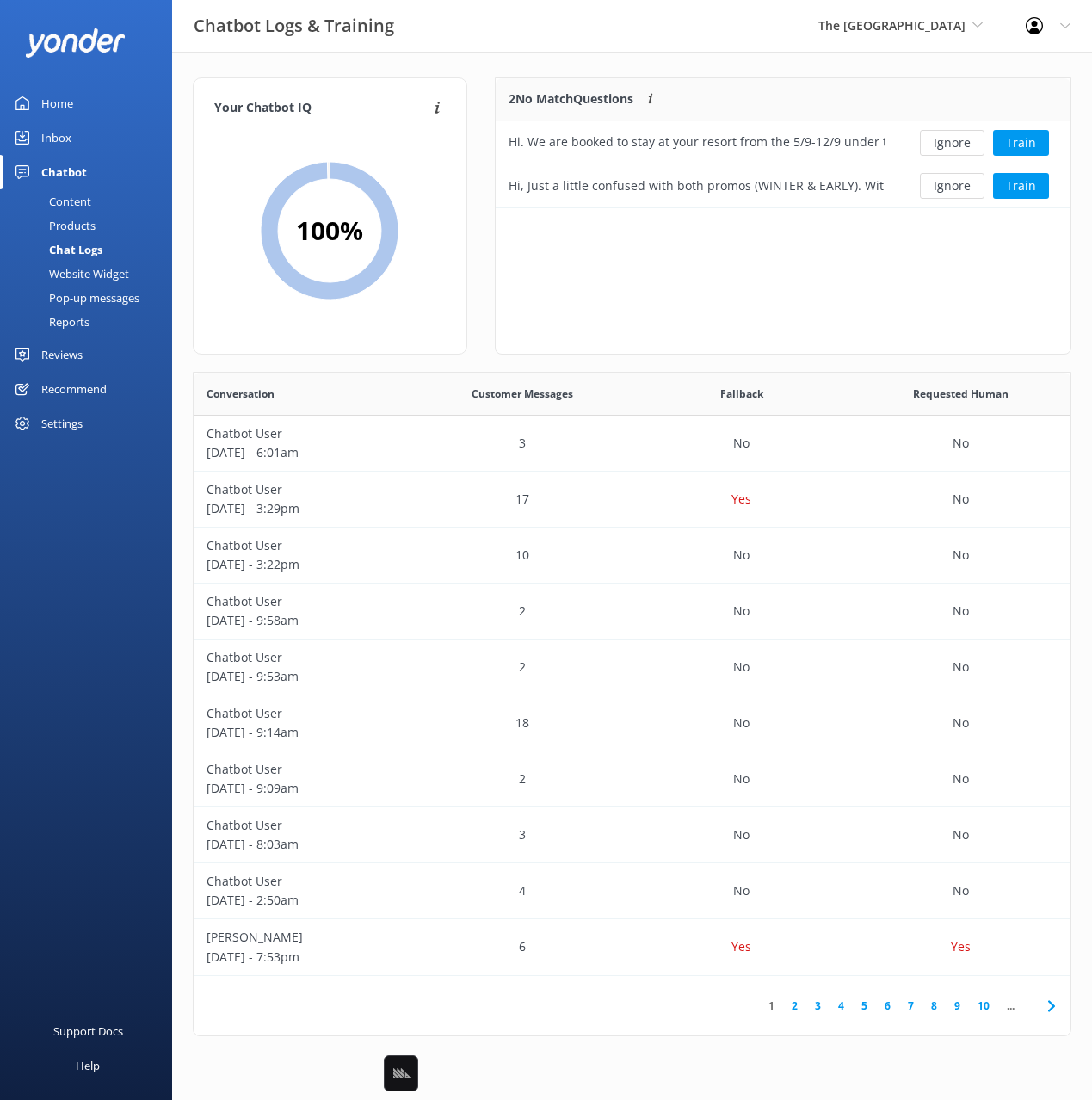
click at [842, 251] on div "2 No Match Questions Customers sometimes ask questions that don't fully match a…" at bounding box center [783, 216] width 576 height 277
click at [83, 198] on div "Content" at bounding box center [50, 201] width 81 height 24
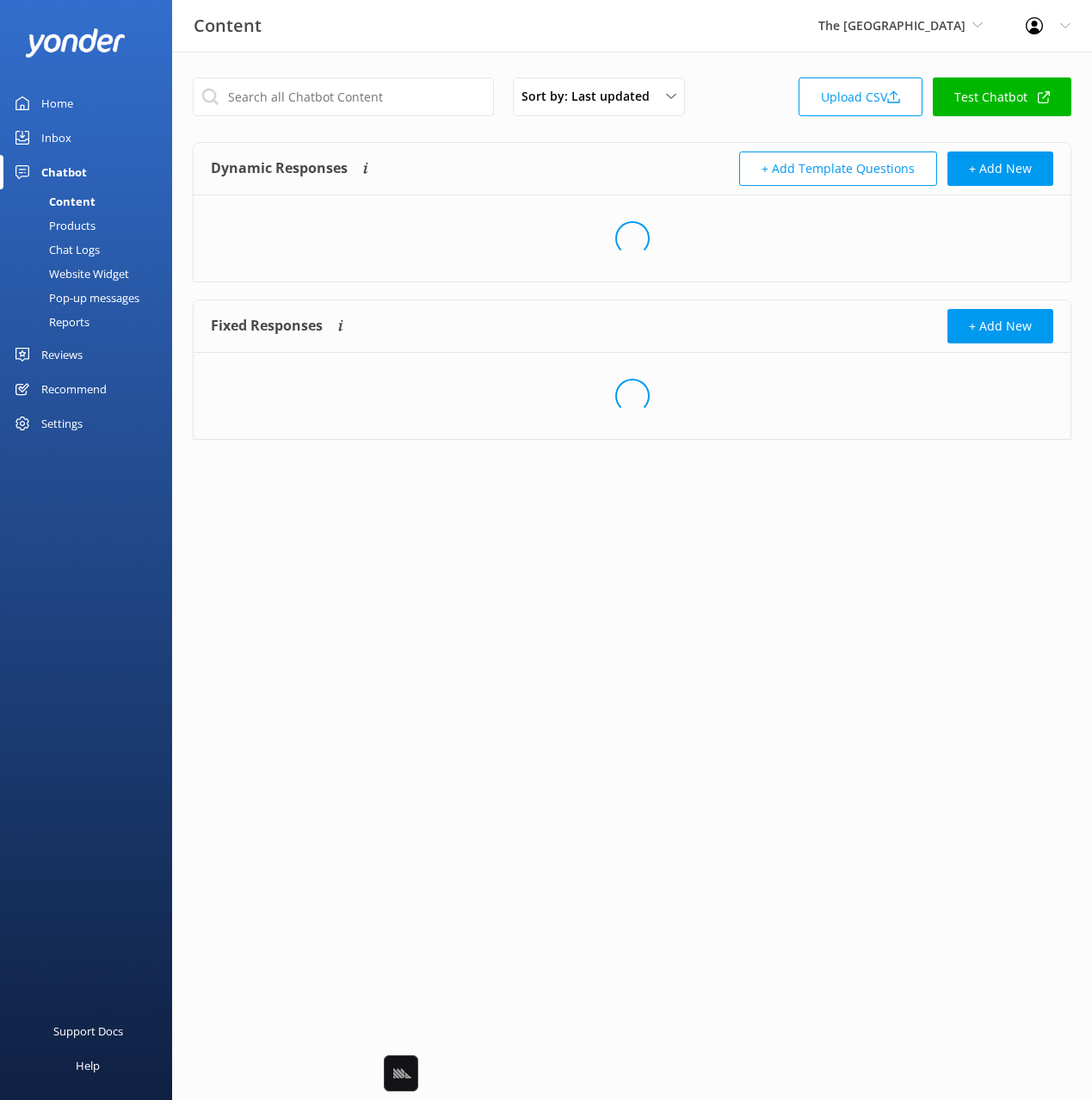
click at [462, 140] on div "Sort by: Last updated Title Last updated Upload CSV Test Chatbot Dynamic Respon…" at bounding box center [632, 271] width 920 height 439
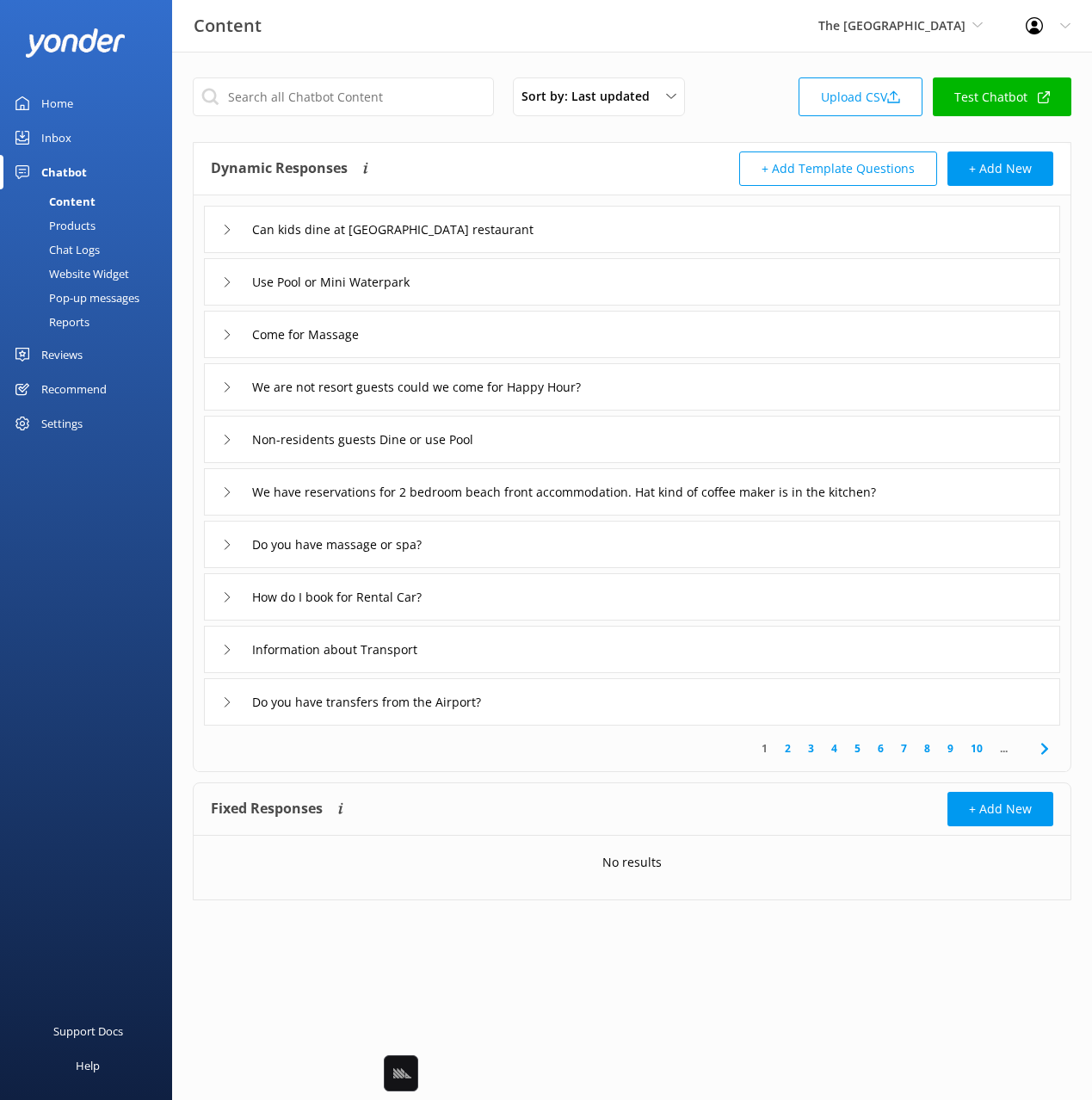
click at [939, 494] on div "We have reservations for 2 bedroom beach front accommodation. Hat kind of coffe…" at bounding box center [631, 492] width 856 height 48
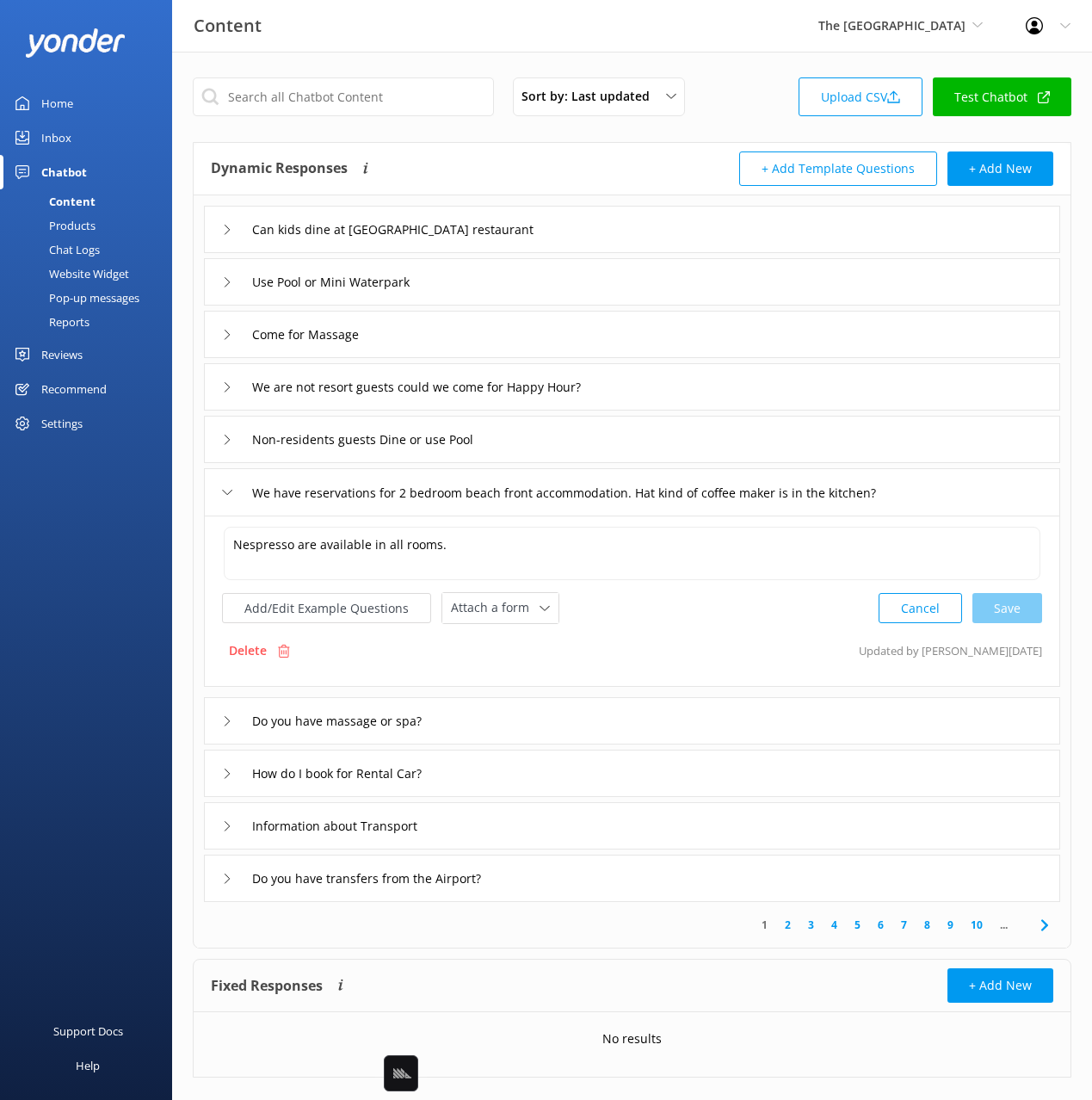
click at [939, 494] on div "We have reservations for 2 bedroom beach front accommodation. Hat kind of coffe…" at bounding box center [631, 492] width 856 height 48
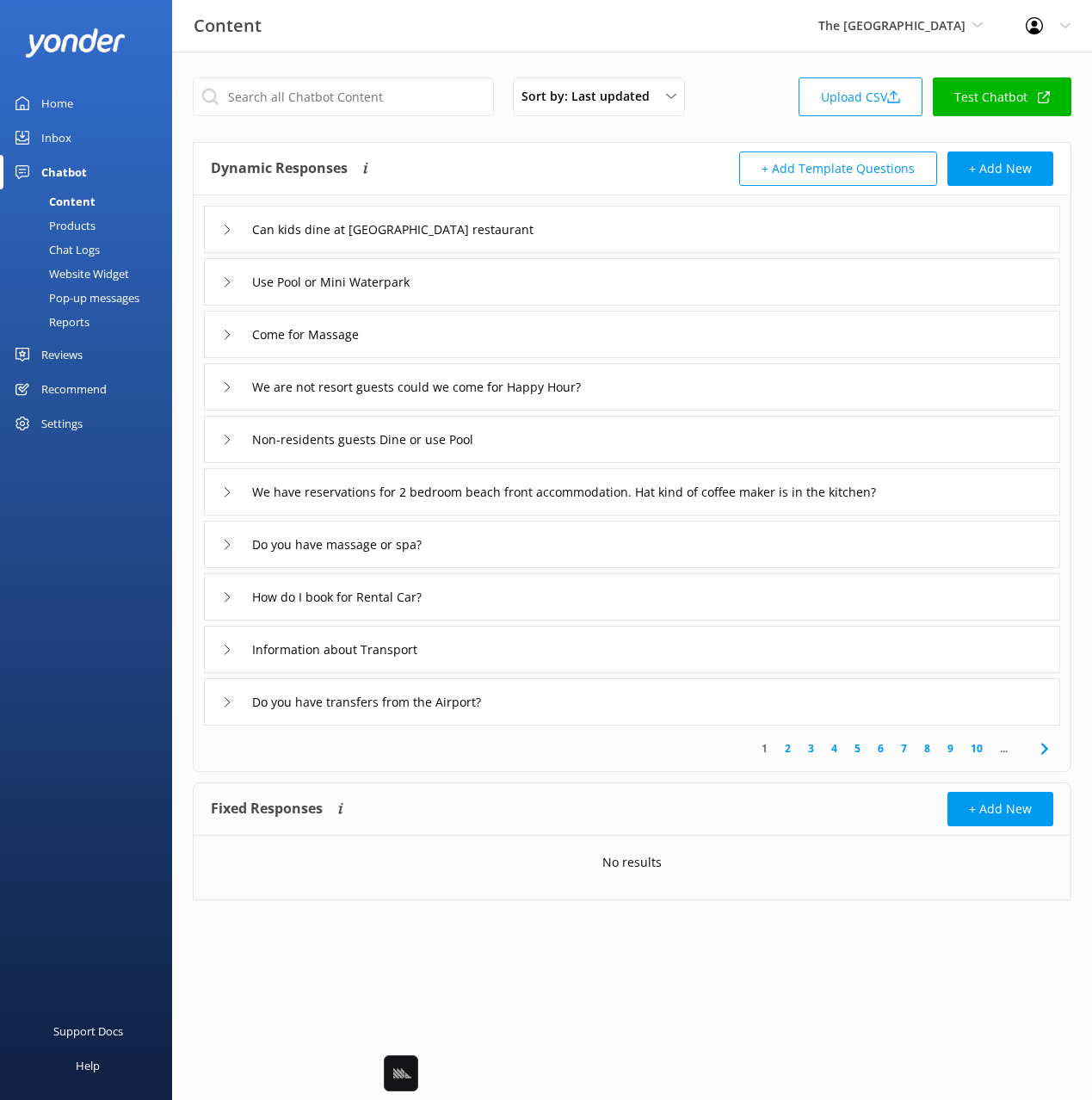
click at [975, 497] on div "We have reservations for 2 bedroom beach front accommodation. Hat kind of coffe…" at bounding box center [631, 492] width 856 height 48
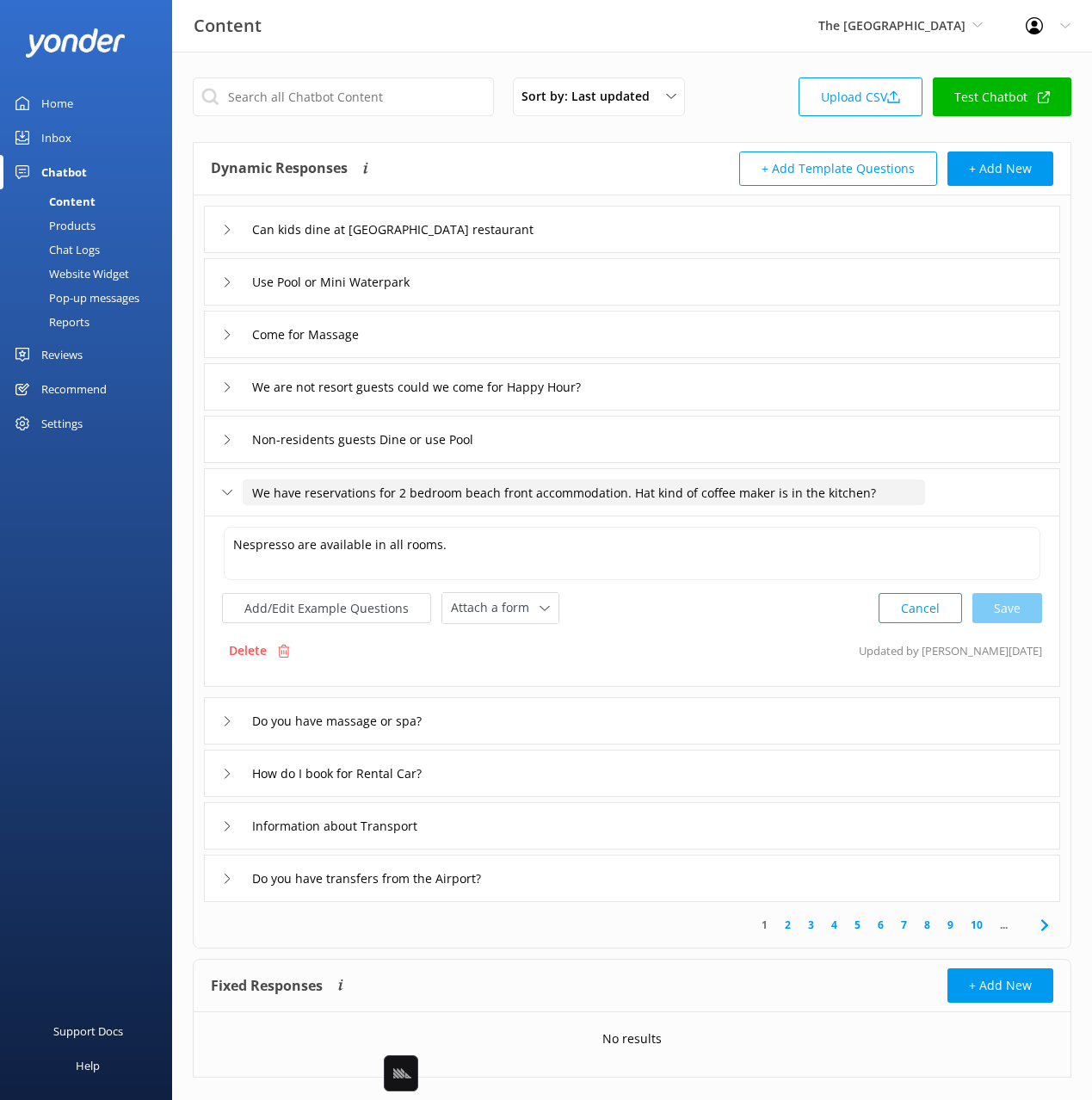
drag, startPoint x: 262, startPoint y: 492, endPoint x: 494, endPoint y: 510, distance: 232.7
click at [538, 489] on input "We have reservations for 2 bedroom beach front accommodation. Hat kind of coffe…" at bounding box center [584, 492] width 683 height 26
drag, startPoint x: 545, startPoint y: 492, endPoint x: 531, endPoint y: 497, distance: 14.9
click at [545, 492] on input "We have reservations for 2 bedroom beach front accommodation. Hat kind of coffe…" at bounding box center [584, 492] width 683 height 26
drag, startPoint x: 636, startPoint y: 492, endPoint x: 248, endPoint y: 492, distance: 388.0
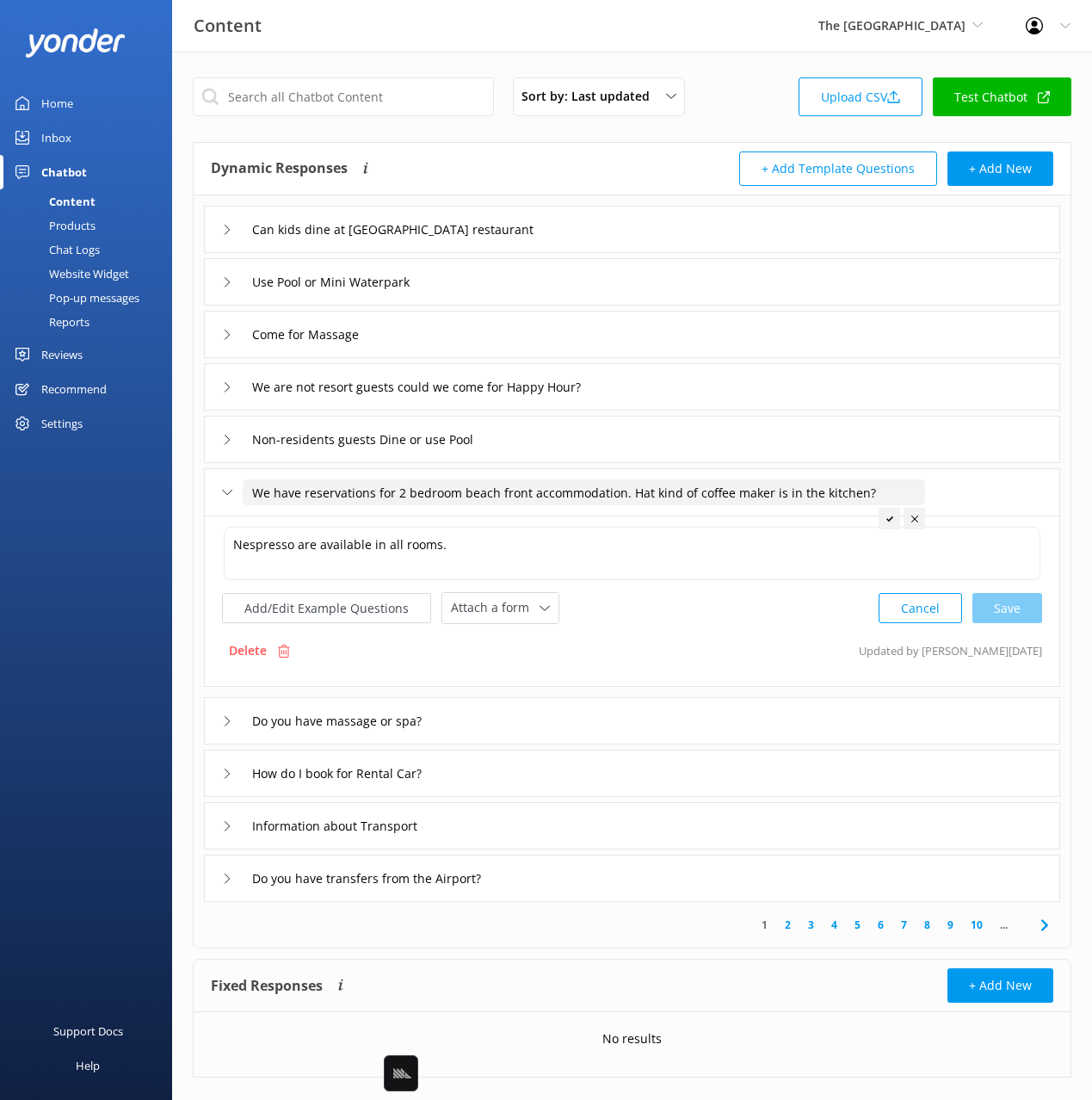
click at [248, 492] on input "We have reservations for 2 bedroom beach front accommodation. Hat kind of coffe…" at bounding box center [584, 492] width 683 height 26
type input "What kind of coffee maker is in the kitchen?"
click at [528, 516] on icon at bounding box center [531, 519] width 7 height 7
click at [258, 493] on input "What kind of coffee maker is in the kitchen?" at bounding box center [404, 492] width 324 height 26
click at [246, 492] on input "What kind of coffee maker is in the kitchen?" at bounding box center [404, 492] width 324 height 26
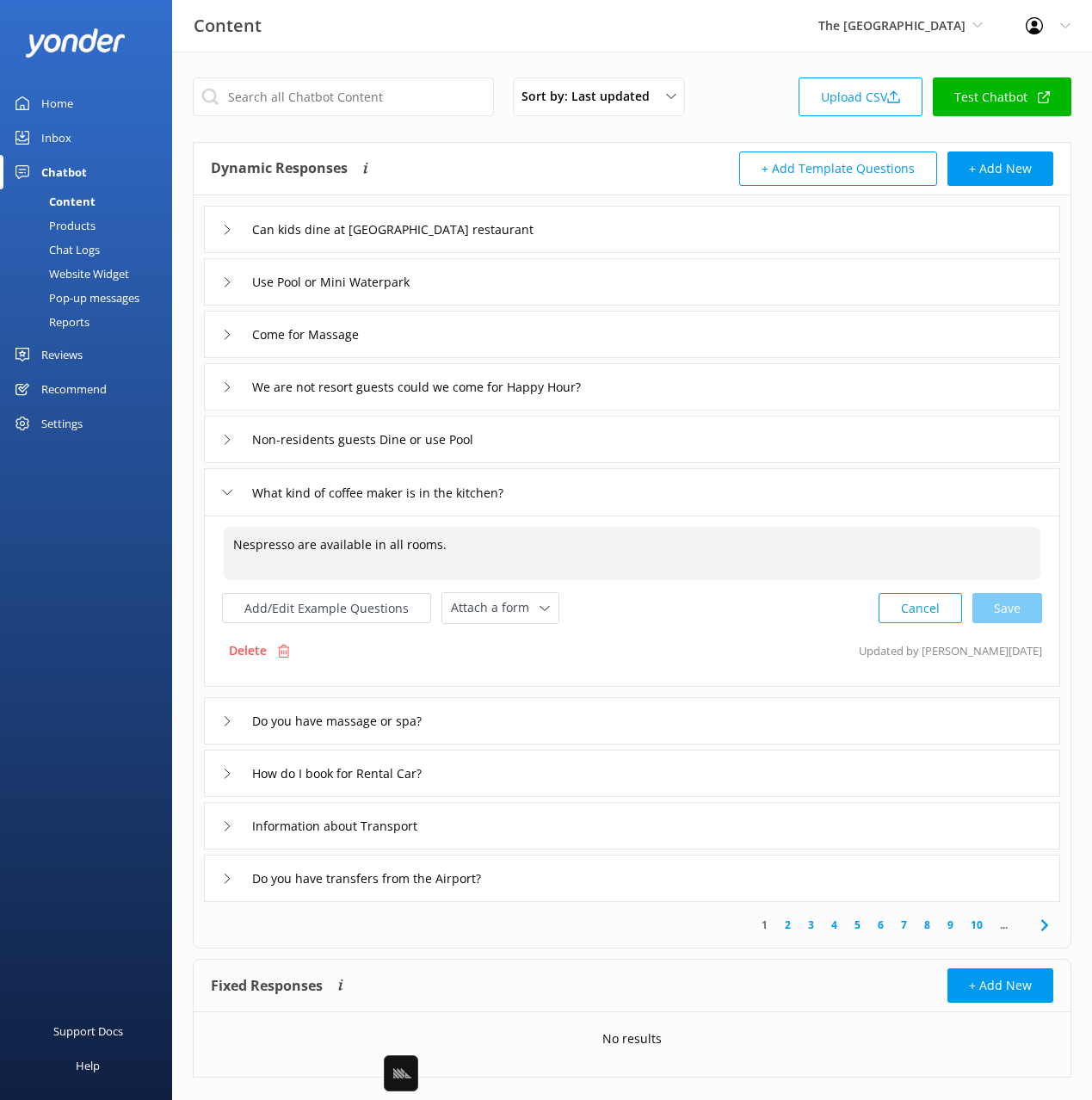
drag, startPoint x: 475, startPoint y: 550, endPoint x: 540, endPoint y: 551, distance: 65.0
click at [540, 551] on textarea "Nespresso are available in all rooms." at bounding box center [632, 553] width 817 height 53
click at [597, 497] on div "What kind of coffee maker is in the kitchen?" at bounding box center [631, 492] width 856 height 48
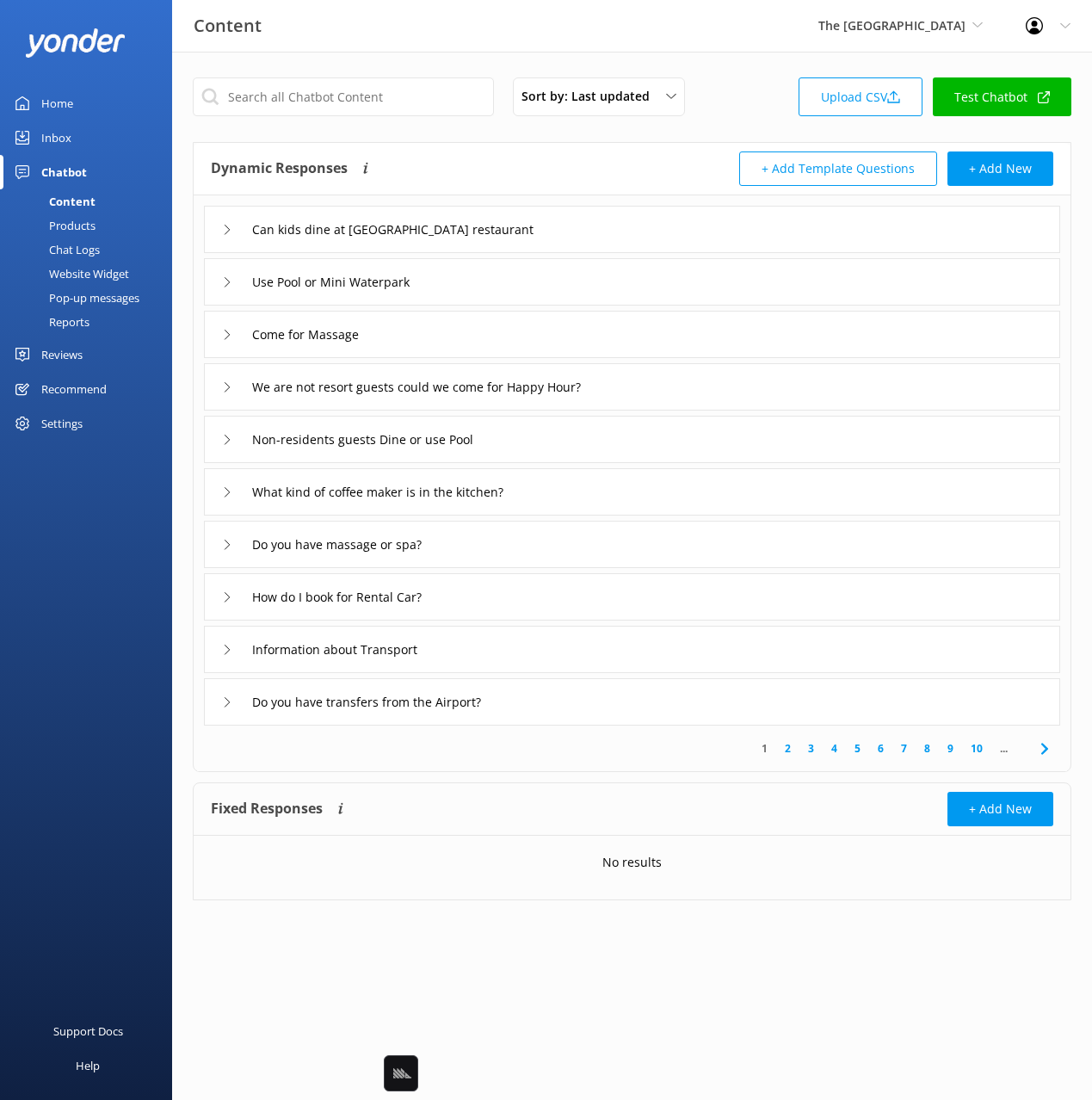
click at [1050, 747] on icon at bounding box center [1044, 749] width 21 height 21
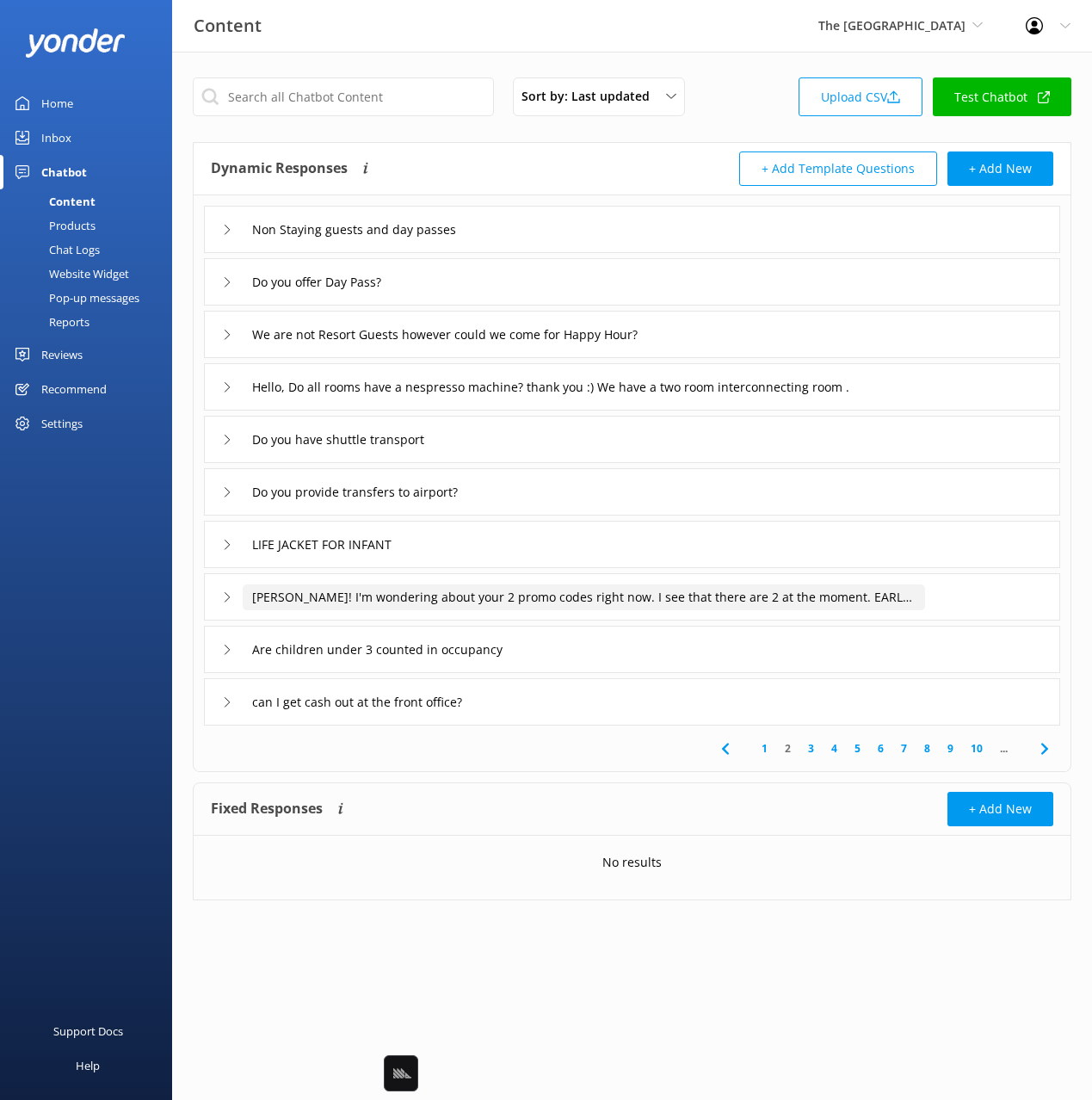
drag, startPoint x: 456, startPoint y: 603, endPoint x: 414, endPoint y: 593, distance: 43.2
click at [452, 242] on input "[PERSON_NAME]! I'm wondering about your 2 promo codes right now. I see that the…" at bounding box center [366, 229] width 248 height 26
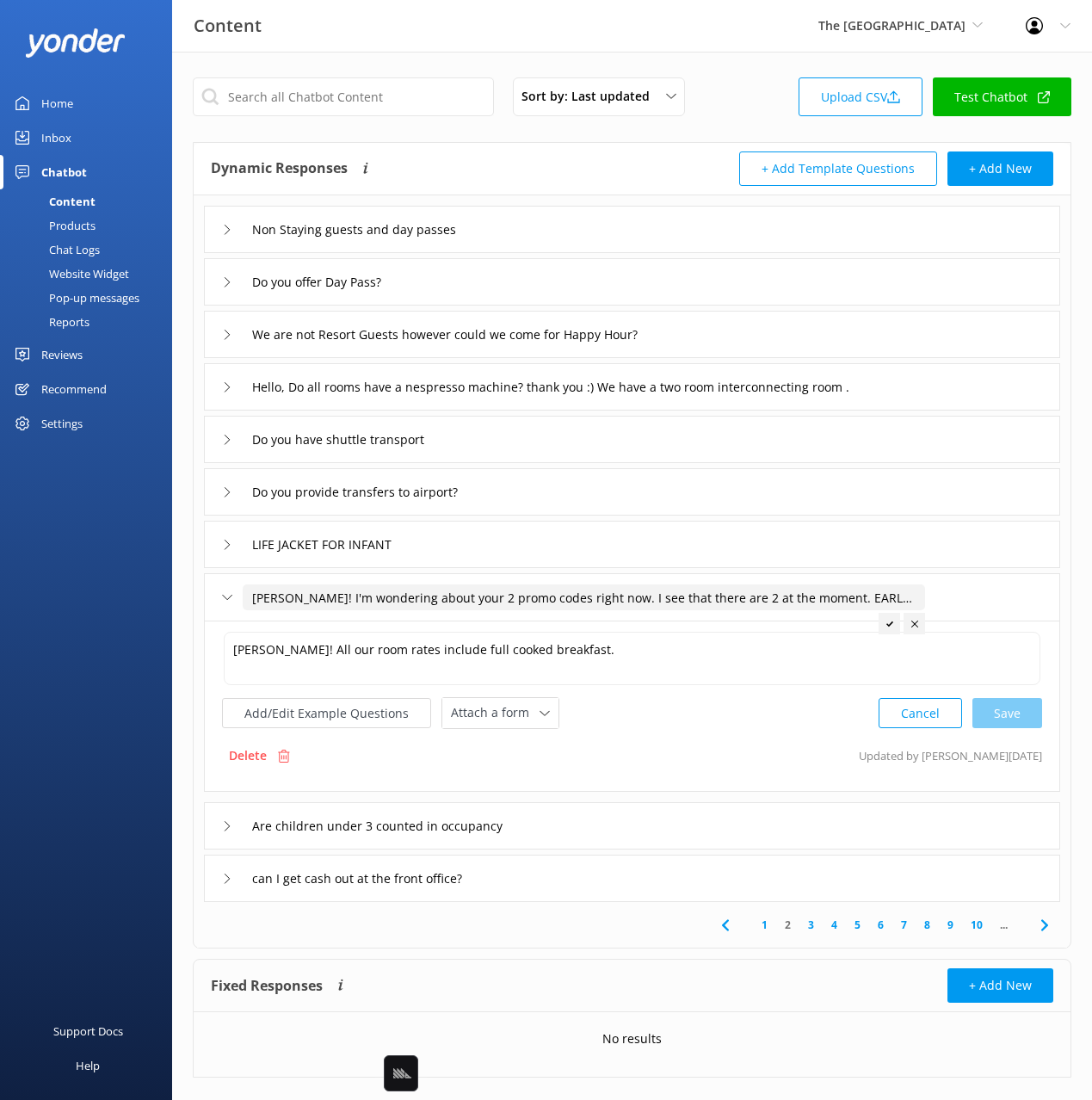
drag, startPoint x: 659, startPoint y: 603, endPoint x: 890, endPoint y: 603, distance: 231.0
click at [890, 603] on input "[PERSON_NAME]! I'm wondering about your 2 promo codes right now. I see that the…" at bounding box center [584, 597] width 683 height 26
drag, startPoint x: 775, startPoint y: 602, endPoint x: 986, endPoint y: 596, distance: 211.1
click at [986, 596] on div "[PERSON_NAME]! I'm wondering about your 2 promo codes right now. I see that the…" at bounding box center [631, 597] width 856 height 48
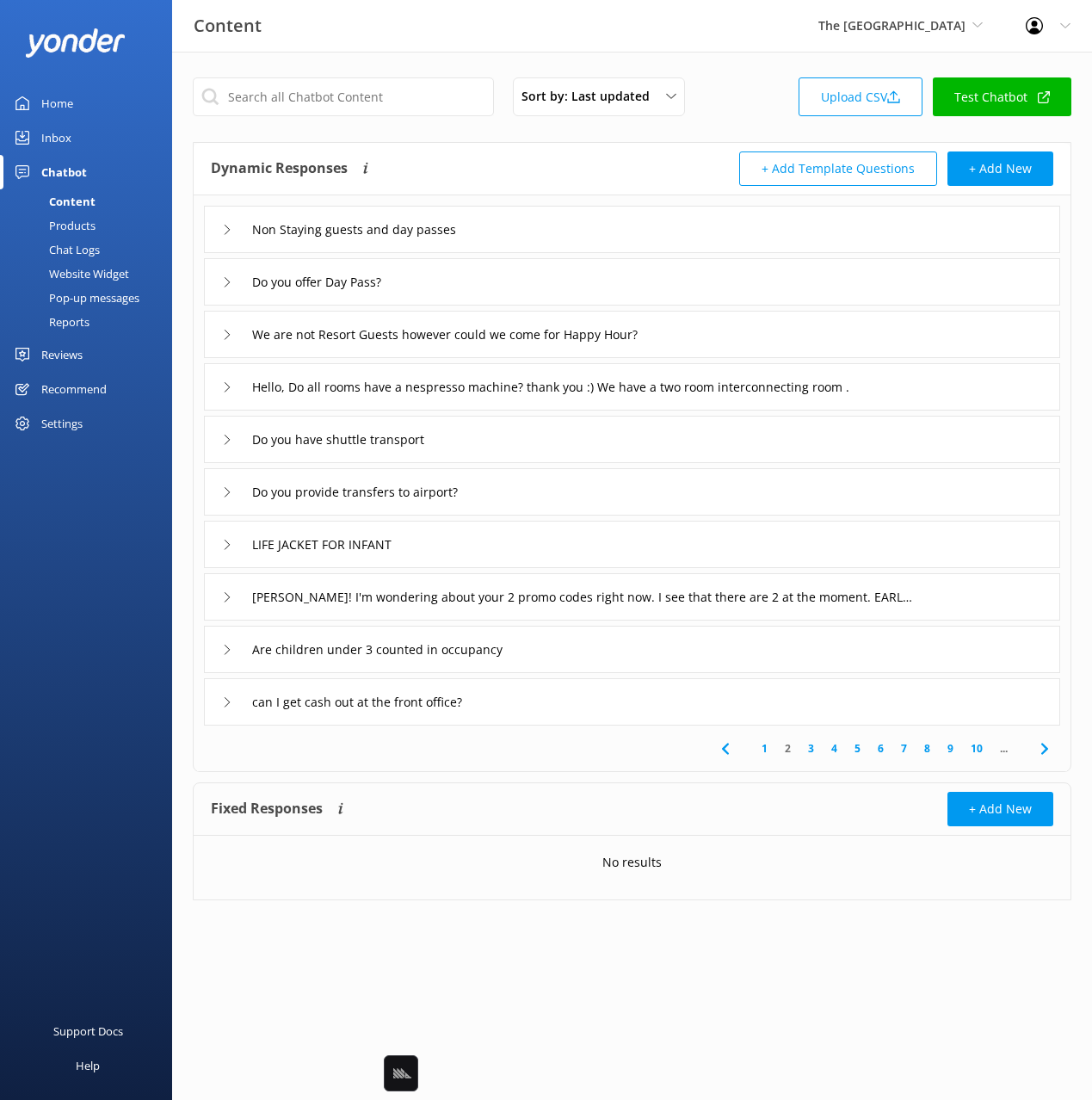
click at [972, 600] on div "[PERSON_NAME]! I'm wondering about your 2 promo codes right now. I see that the…" at bounding box center [631, 597] width 856 height 48
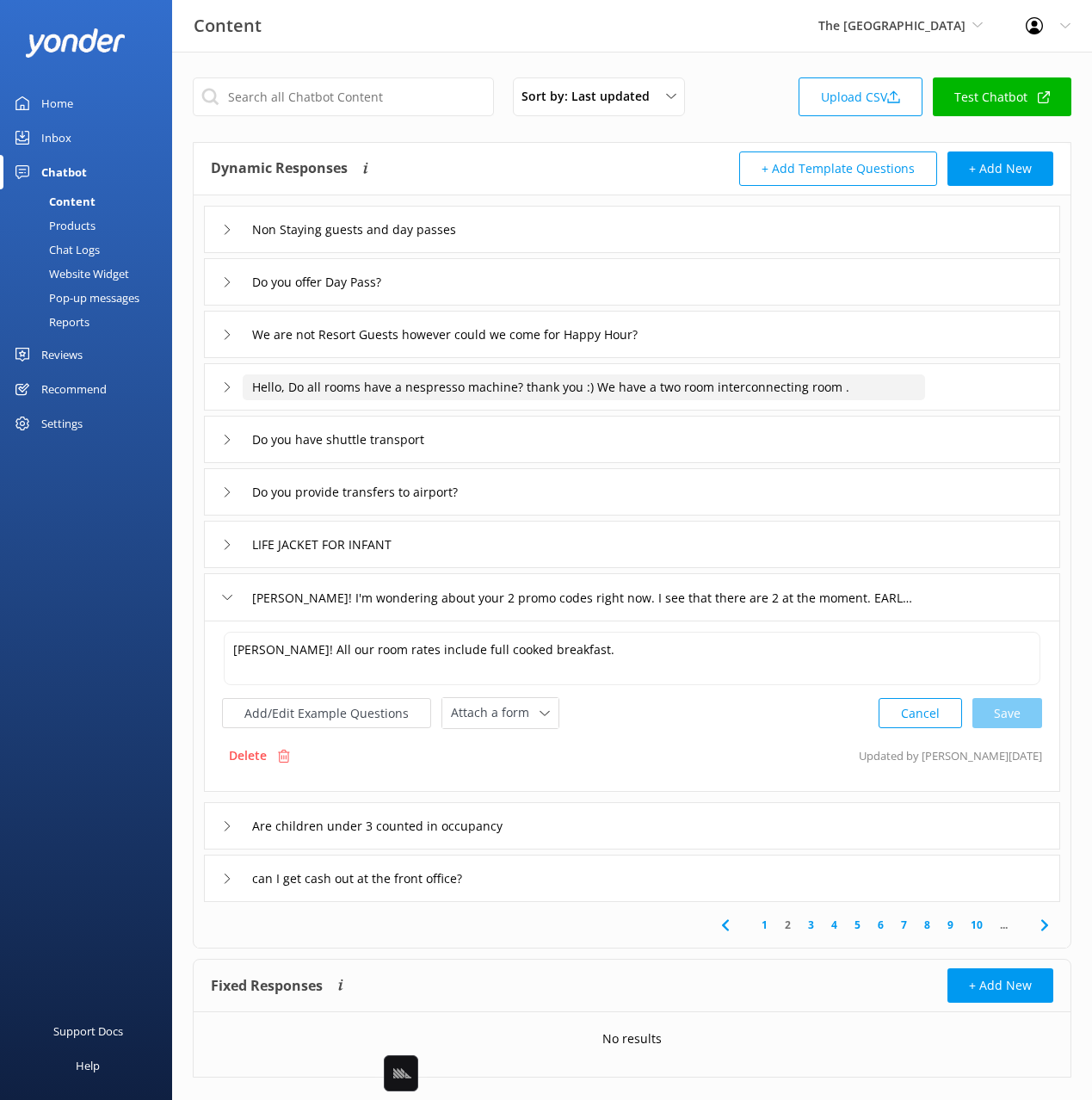
drag, startPoint x: 367, startPoint y: 381, endPoint x: 945, endPoint y: 382, distance: 578.0
click at [947, 381] on div "Hello, Do all rooms have a nespresso machine? thank you :) We have a two room i…" at bounding box center [631, 387] width 856 height 48
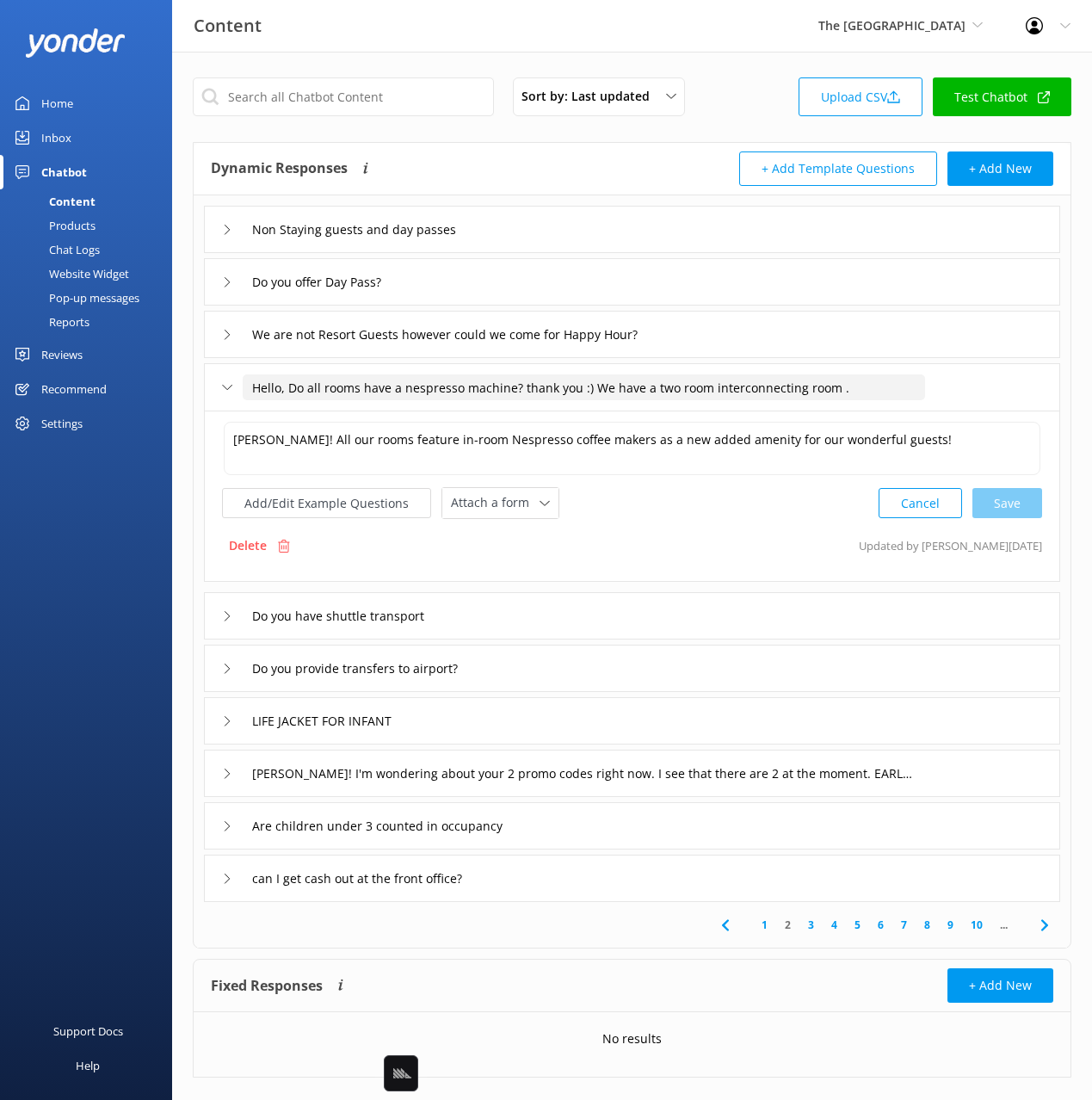
drag, startPoint x: 813, startPoint y: 381, endPoint x: 821, endPoint y: 384, distance: 8.5
click at [813, 381] on input "Hello, Do all rooms have a nespresso machine? thank you :) We have a two room i…" at bounding box center [584, 387] width 683 height 26
click at [486, 161] on div "Dynamic Responses Dynamic responses rely on the Large Language Model to create …" at bounding box center [422, 169] width 422 height 35
click at [597, 160] on div "Dynamic Responses Dynamic responses rely on the Large Language Model to create …" at bounding box center [422, 169] width 422 height 35
click at [526, 147] on div "Dynamic Responses Dynamic responses rely on the Large Language Model to create …" at bounding box center [632, 169] width 877 height 52
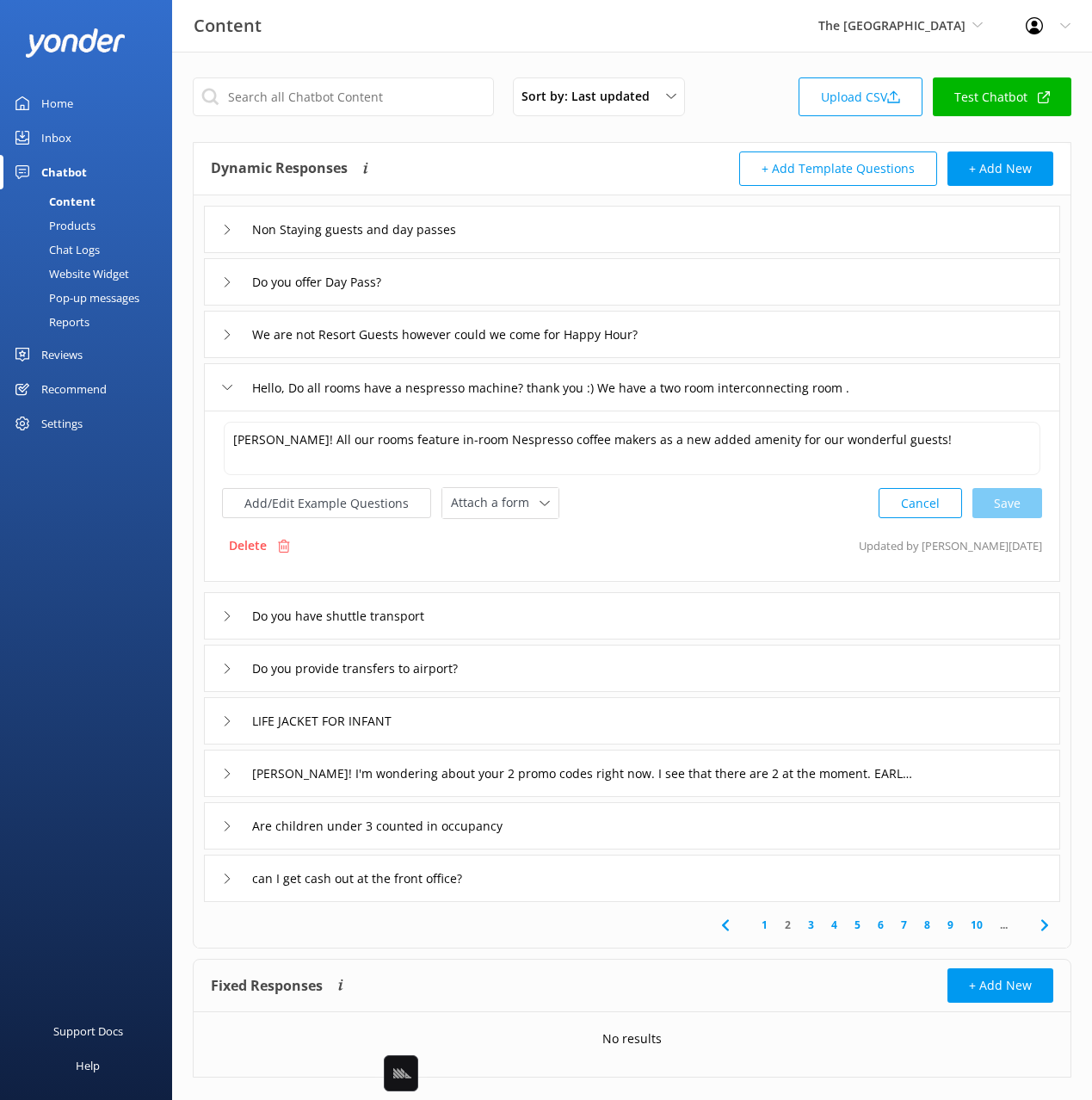
drag, startPoint x: 531, startPoint y: 152, endPoint x: 491, endPoint y: 140, distance: 41.8
click at [529, 152] on div "Dynamic Responses Dynamic responses rely on the Large Language Model to create …" at bounding box center [422, 169] width 422 height 35
click at [369, 104] on input "text" at bounding box center [343, 96] width 301 height 39
click at [574, 227] on div "Non Staying guests and day passes" at bounding box center [631, 229] width 856 height 48
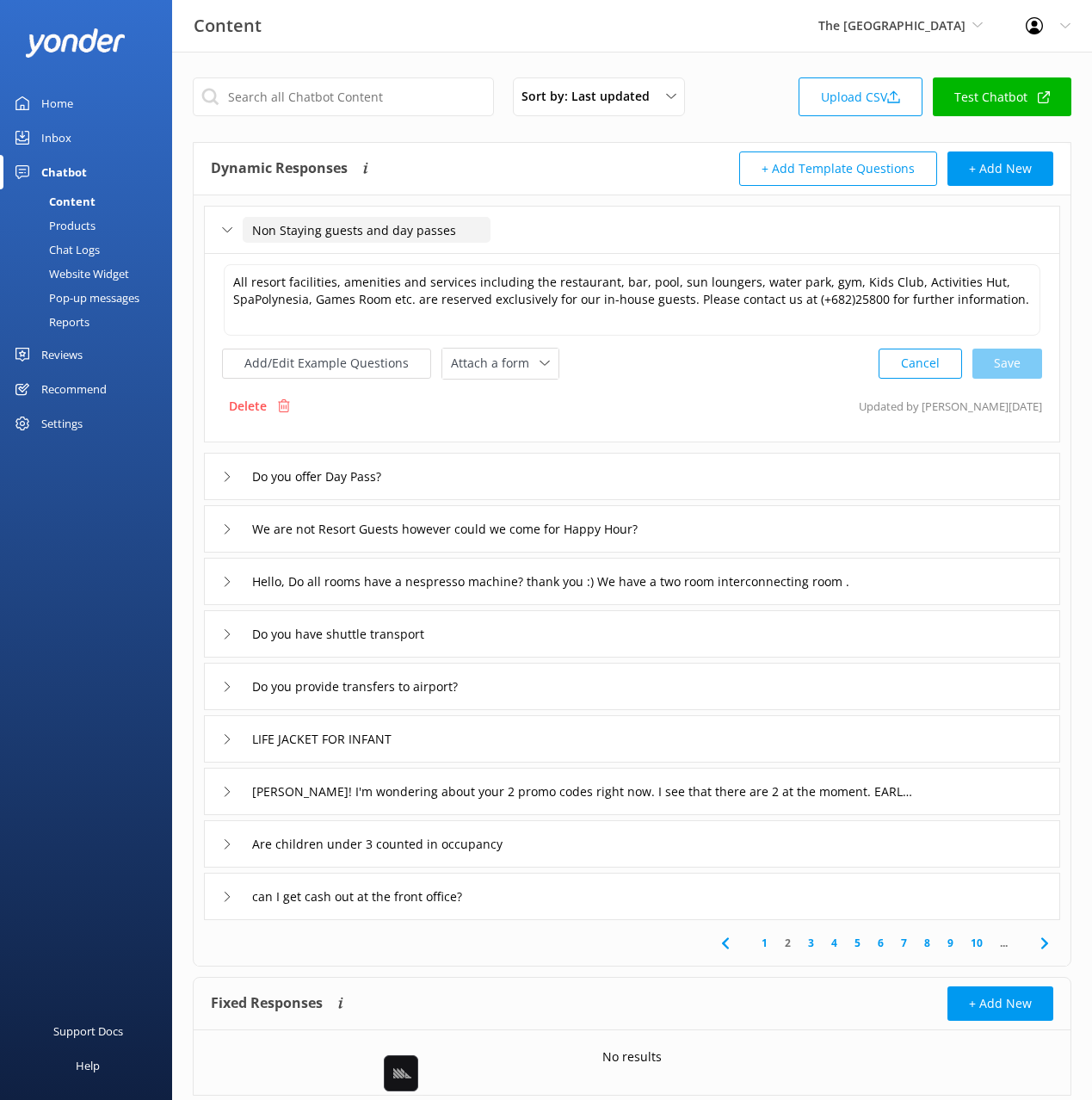
drag, startPoint x: 496, startPoint y: 238, endPoint x: 525, endPoint y: 240, distance: 29.1
click at [526, 240] on div "Non Staying guests and day passes" at bounding box center [631, 229] width 856 height 48
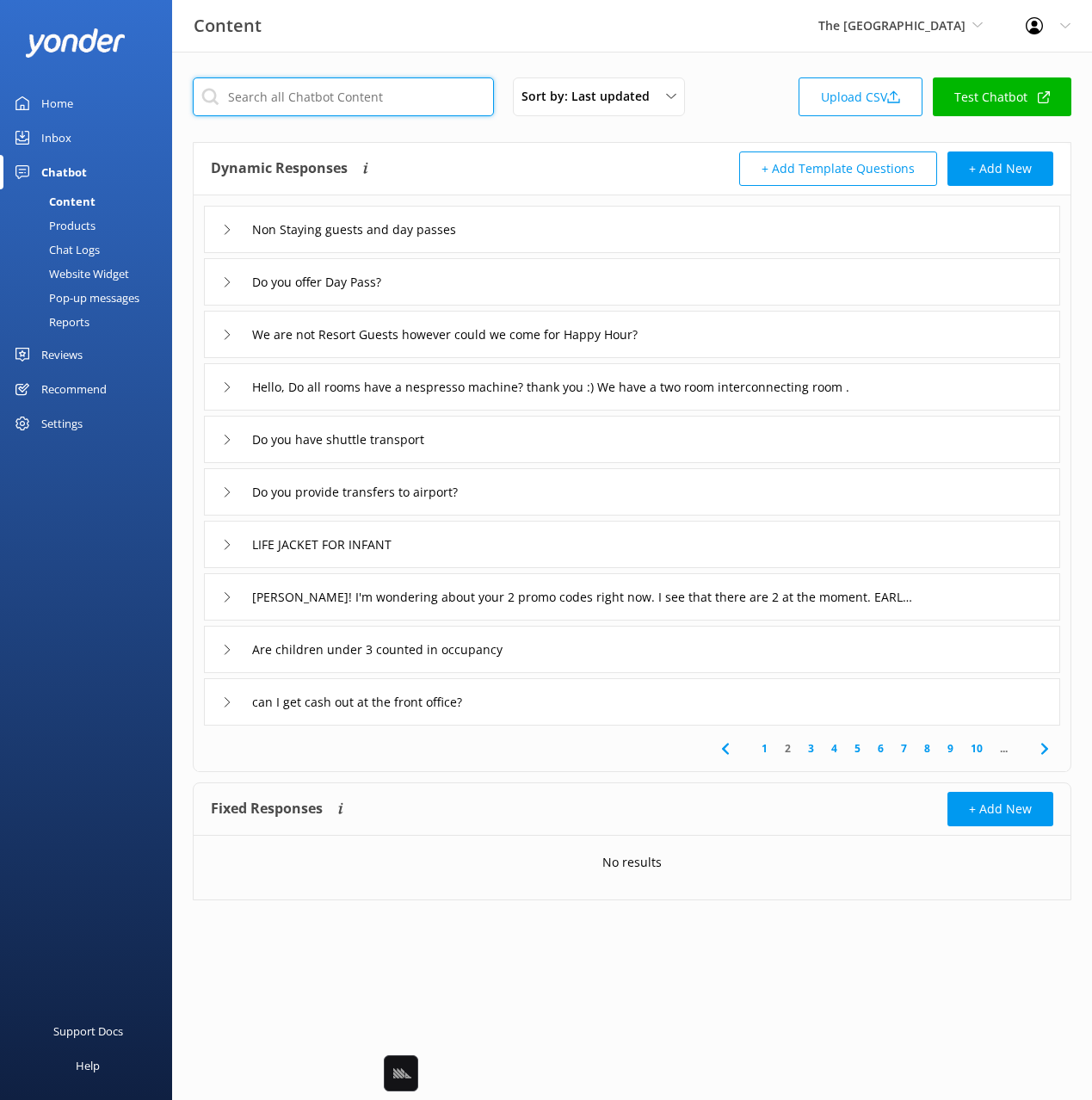
click at [360, 100] on input "text" at bounding box center [343, 96] width 301 height 39
click at [533, 143] on div "Dynamic Responses Dynamic responses rely on the Large Language Model to create …" at bounding box center [632, 169] width 877 height 52
click at [1051, 751] on icon at bounding box center [1044, 749] width 21 height 21
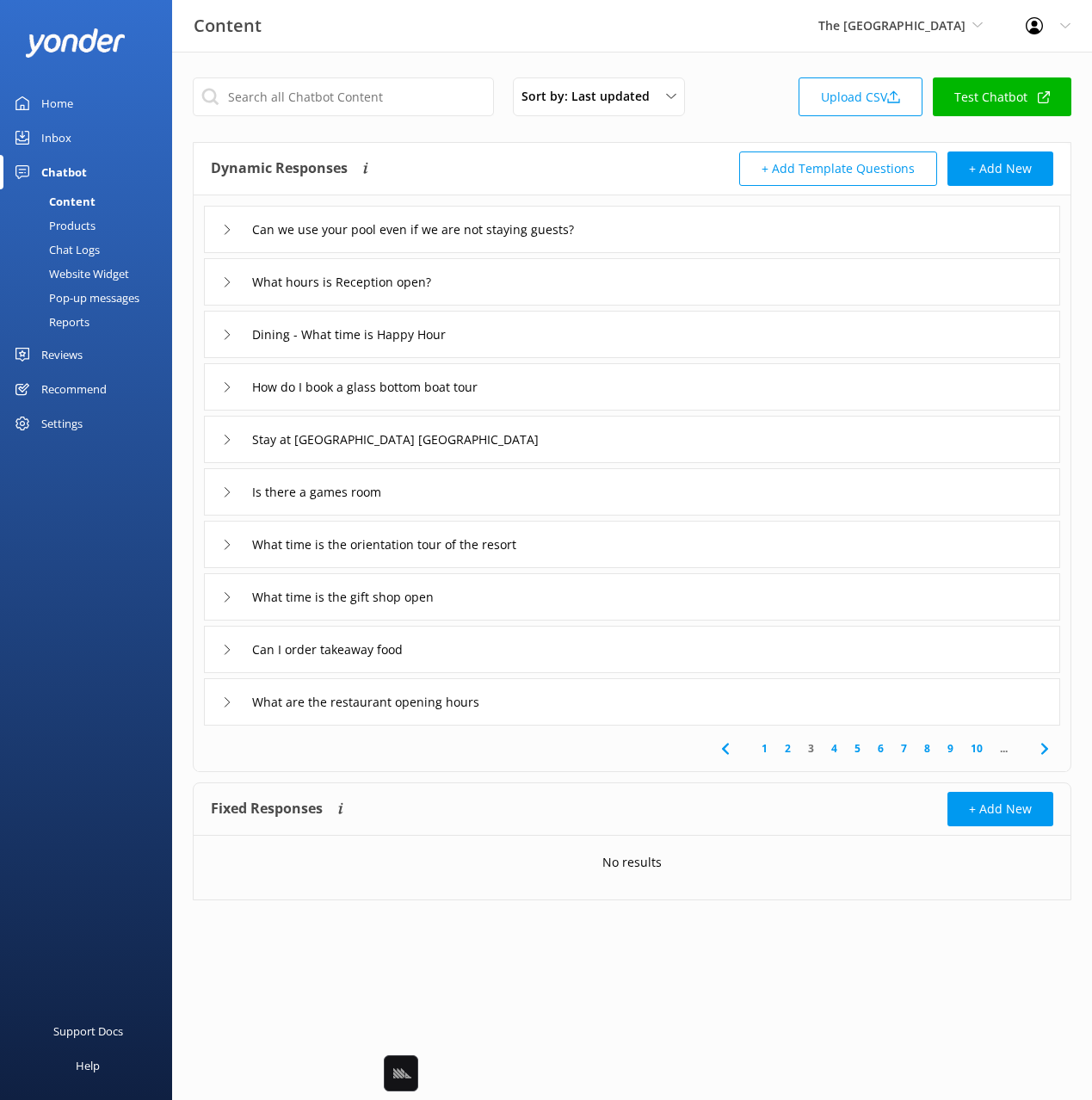
click at [713, 42] on div "Content The [GEOGRAPHIC_DATA] Black Cat Cruises [GEOGRAPHIC_DATA] [GEOGRAPHIC_D…" at bounding box center [546, 26] width 1092 height 51
